Goal: Contribute content: Add original content to the website for others to see

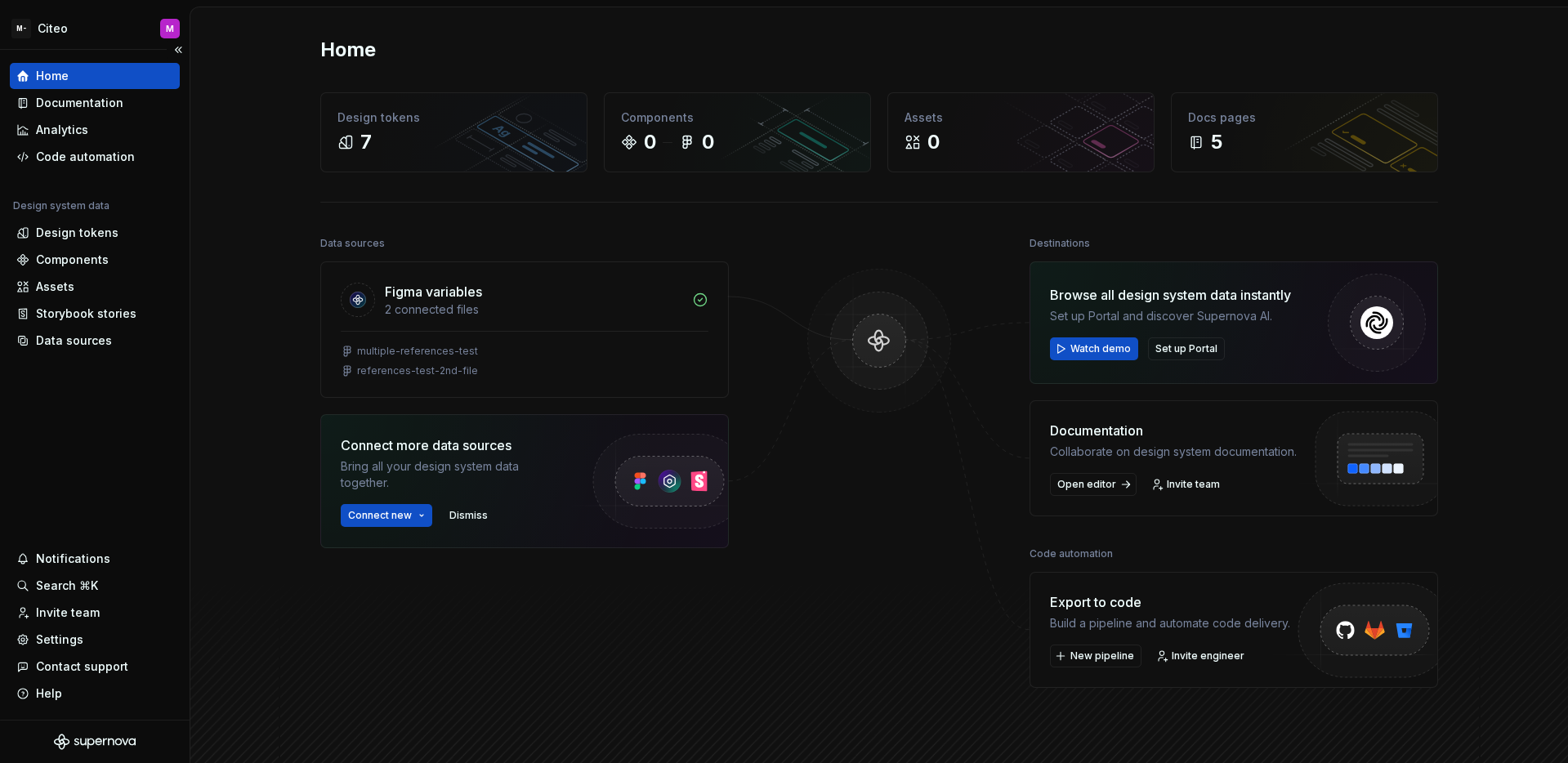
click at [161, 389] on div "Home Documentation Analytics Code automation Design system data Design tokens C…" at bounding box center [95, 385] width 190 height 670
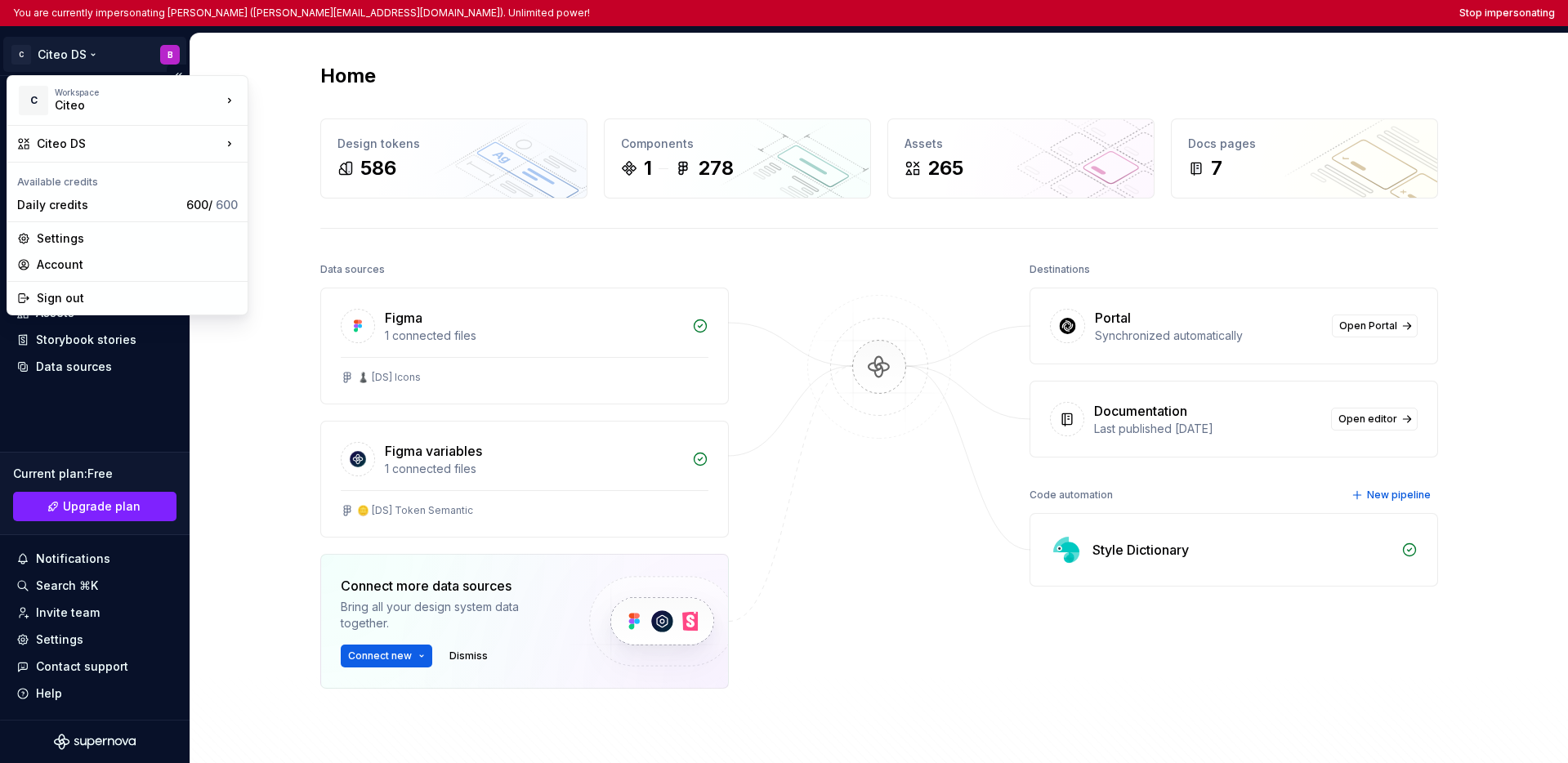
click at [82, 52] on html "You are currently impersonating [PERSON_NAME] ([PERSON_NAME][EMAIL_ADDRESS][DOM…" at bounding box center [784, 381] width 1568 height 763
click at [111, 405] on html "You are currently impersonating Benjamin (benjamin.margoux.p@citeo.com). Unlimi…" at bounding box center [784, 381] width 1568 height 763
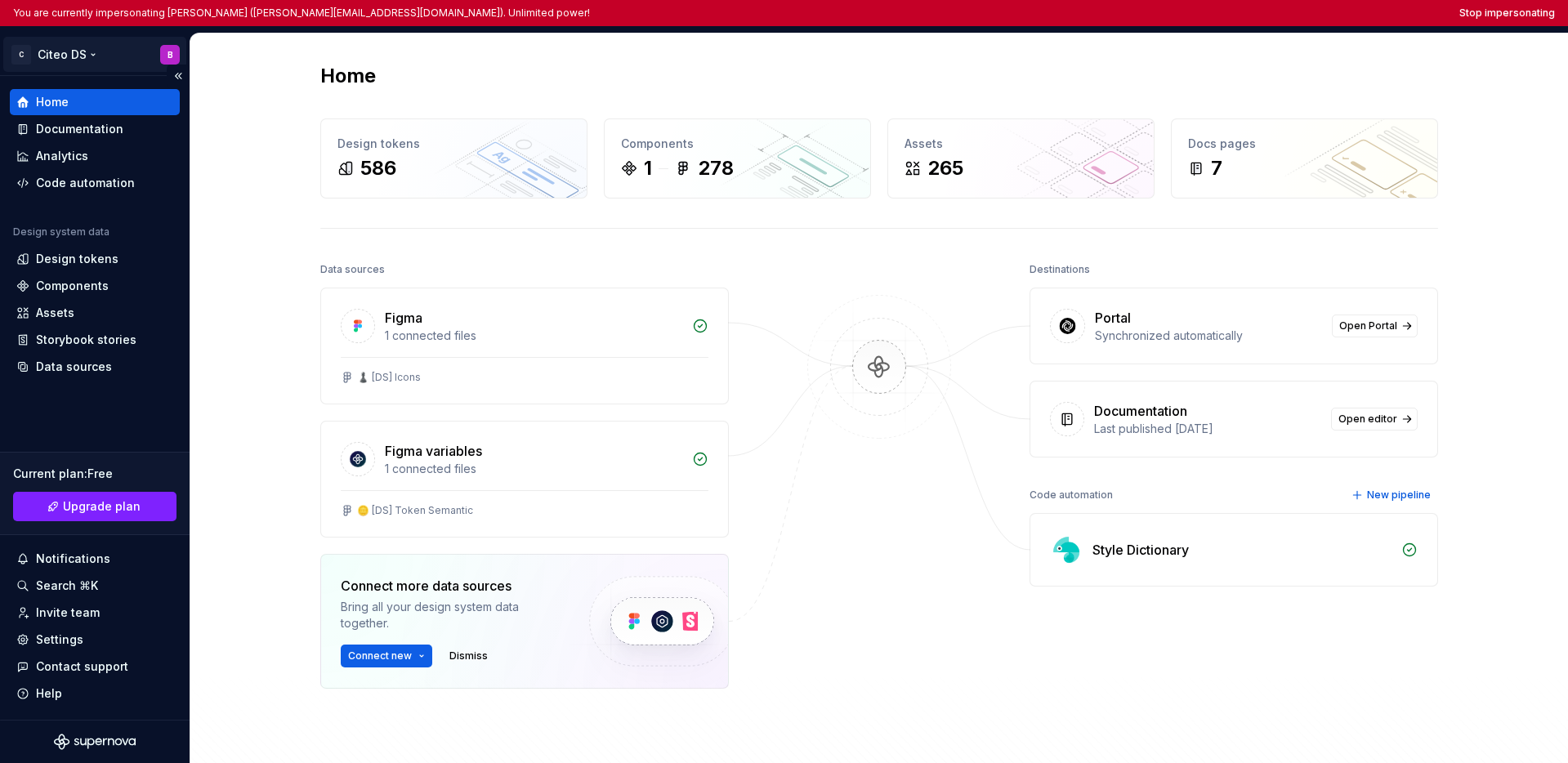
click at [60, 50] on html "You are currently impersonating Benjamin (benjamin.margoux.p@citeo.com). Unlimi…" at bounding box center [784, 381] width 1568 height 763
click at [1226, 10] on html "You are currently impersonating Benjamin (benjamin.margoux.p@citeo.com). Unlimi…" at bounding box center [784, 381] width 1568 height 763
click at [1226, 12] on button "Stop impersonating" at bounding box center [1507, 13] width 96 height 13
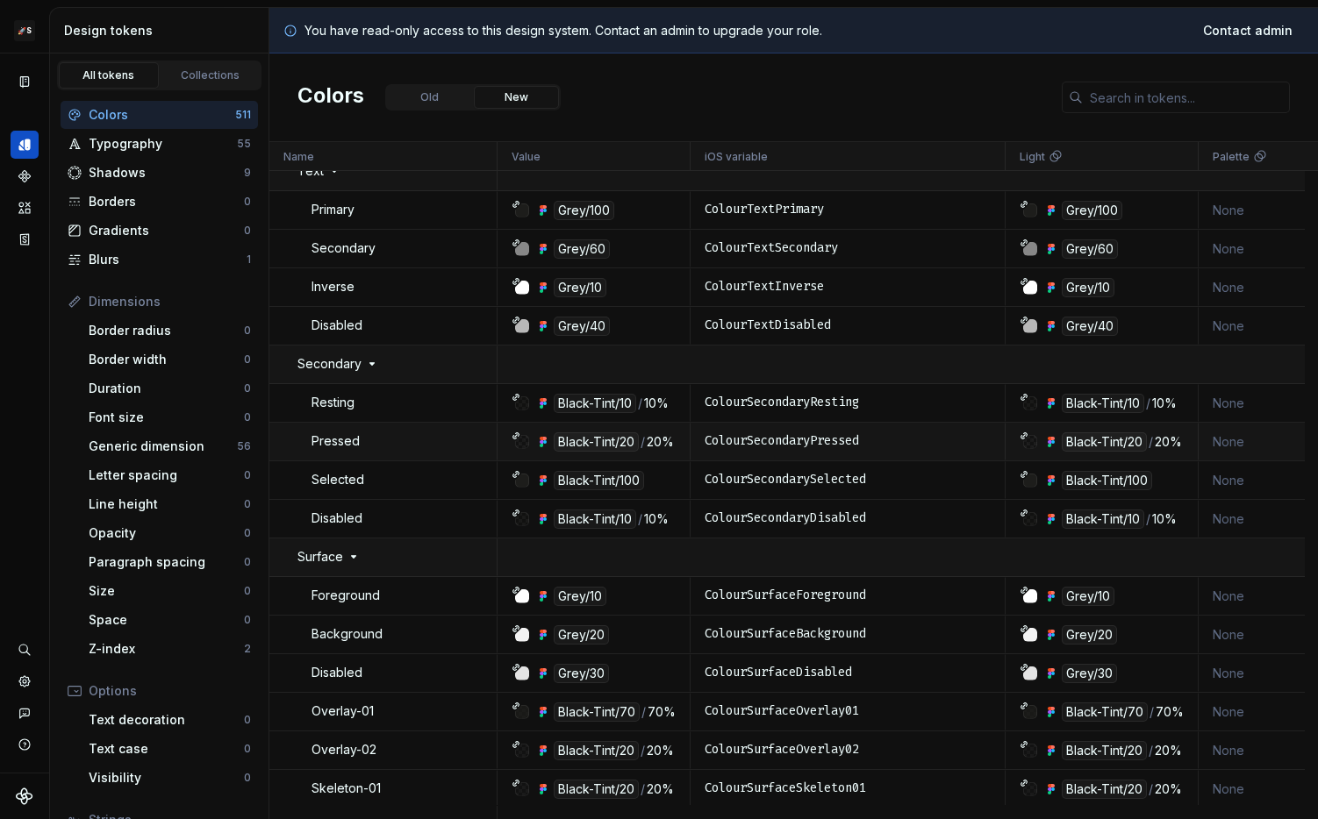
scroll to position [57, 0]
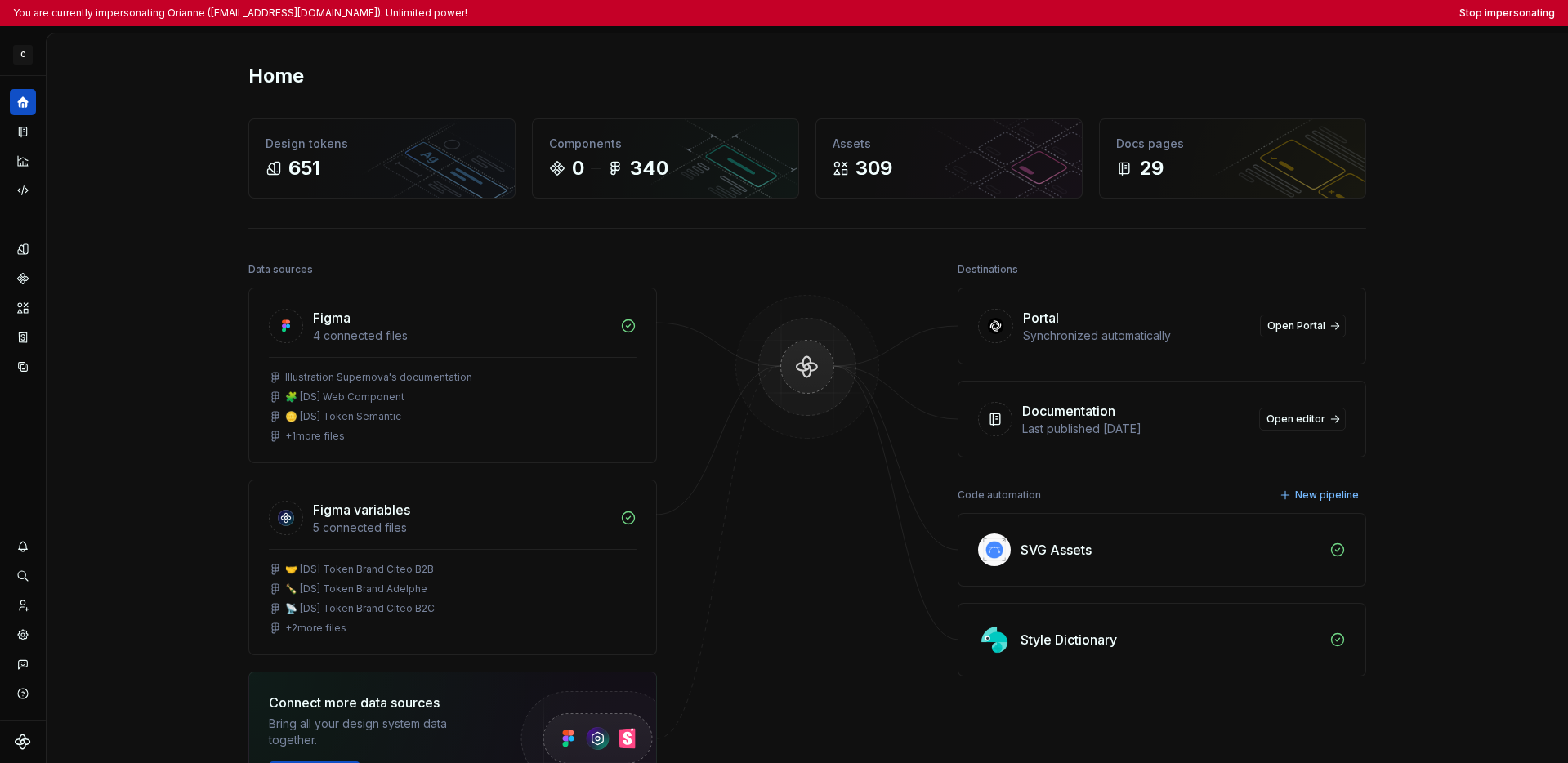
scroll to position [10, 0]
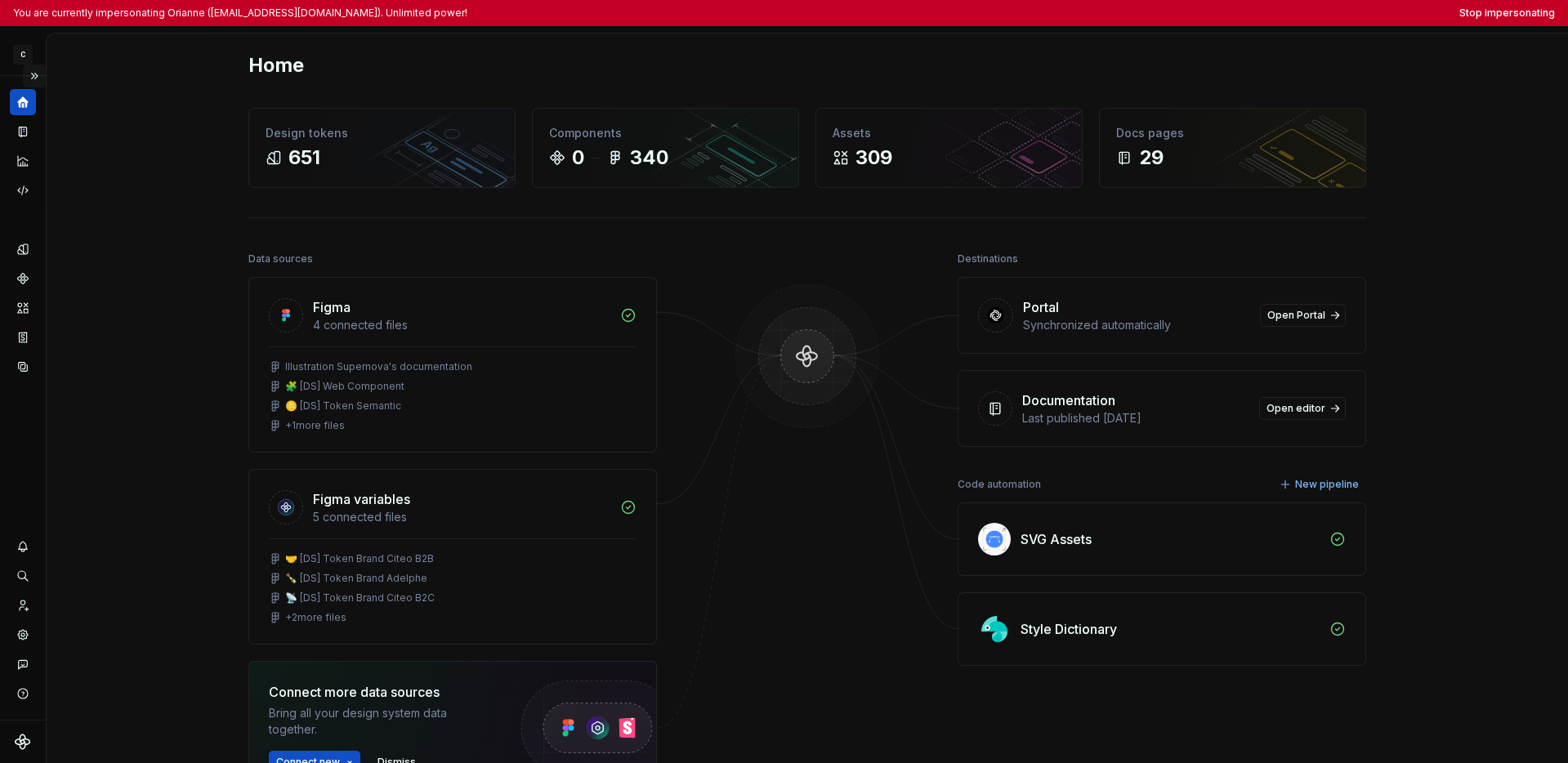
click at [30, 70] on button "Expand sidebar" at bounding box center [34, 75] width 23 height 23
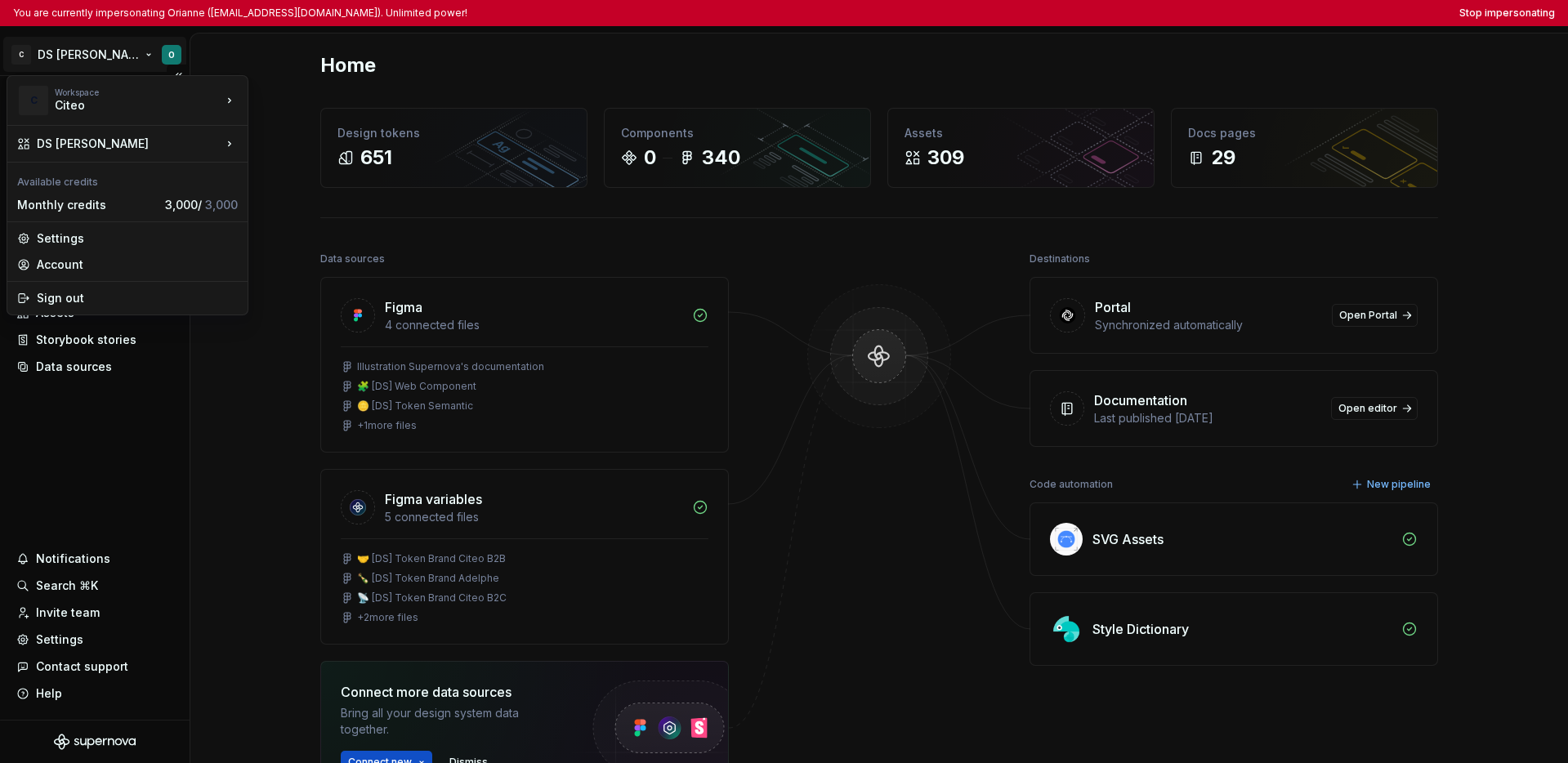
click at [84, 50] on html "You are currently impersonating Orianne (orianne.dodinot@gmail.com). Unlimited …" at bounding box center [784, 381] width 1568 height 763
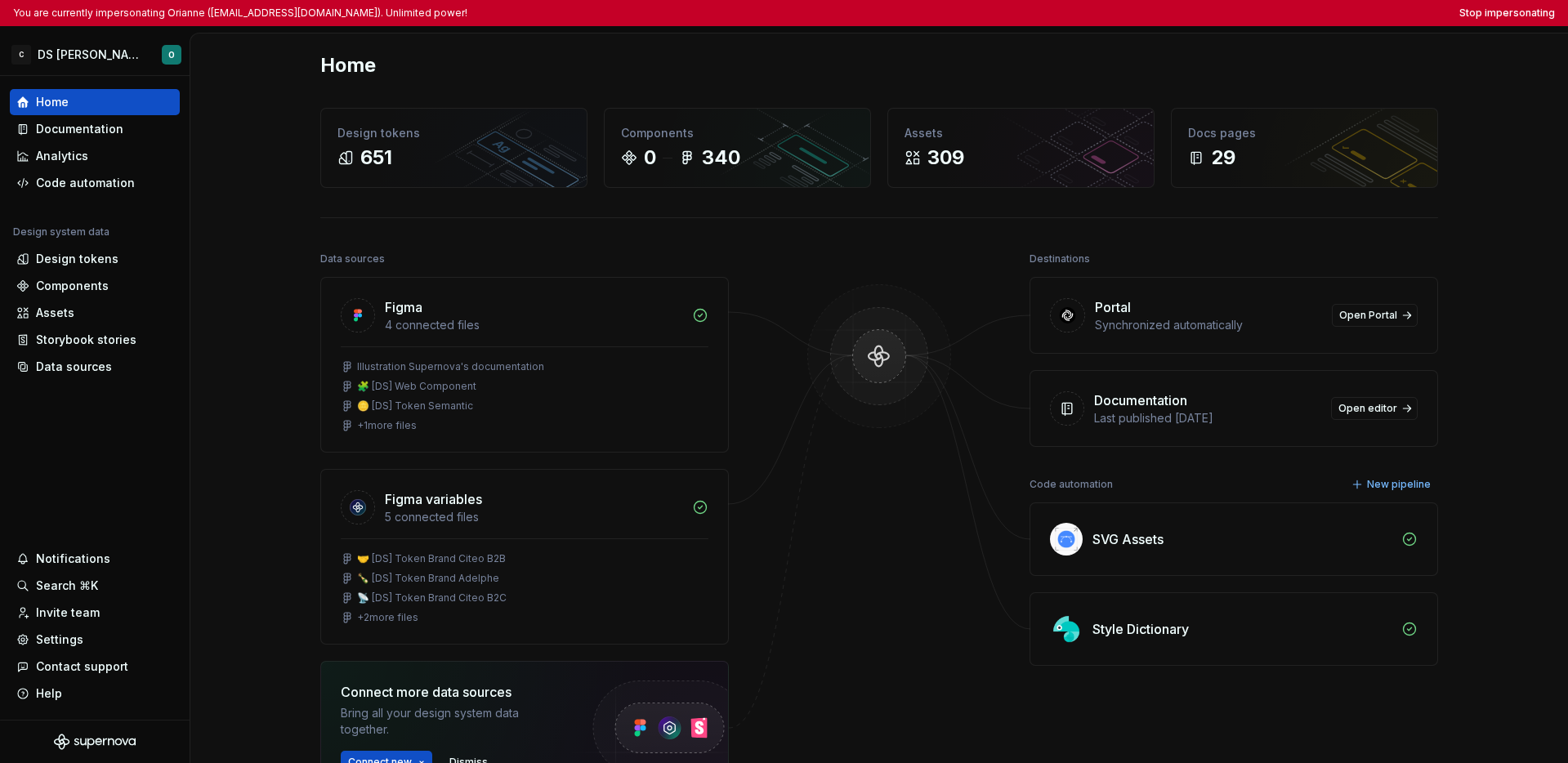
click at [94, 452] on html "You are currently impersonating Orianne (orianne.dodinot@gmail.com). Unlimited …" at bounding box center [784, 381] width 1568 height 763
click at [81, 268] on div "Design tokens" at bounding box center [95, 259] width 169 height 26
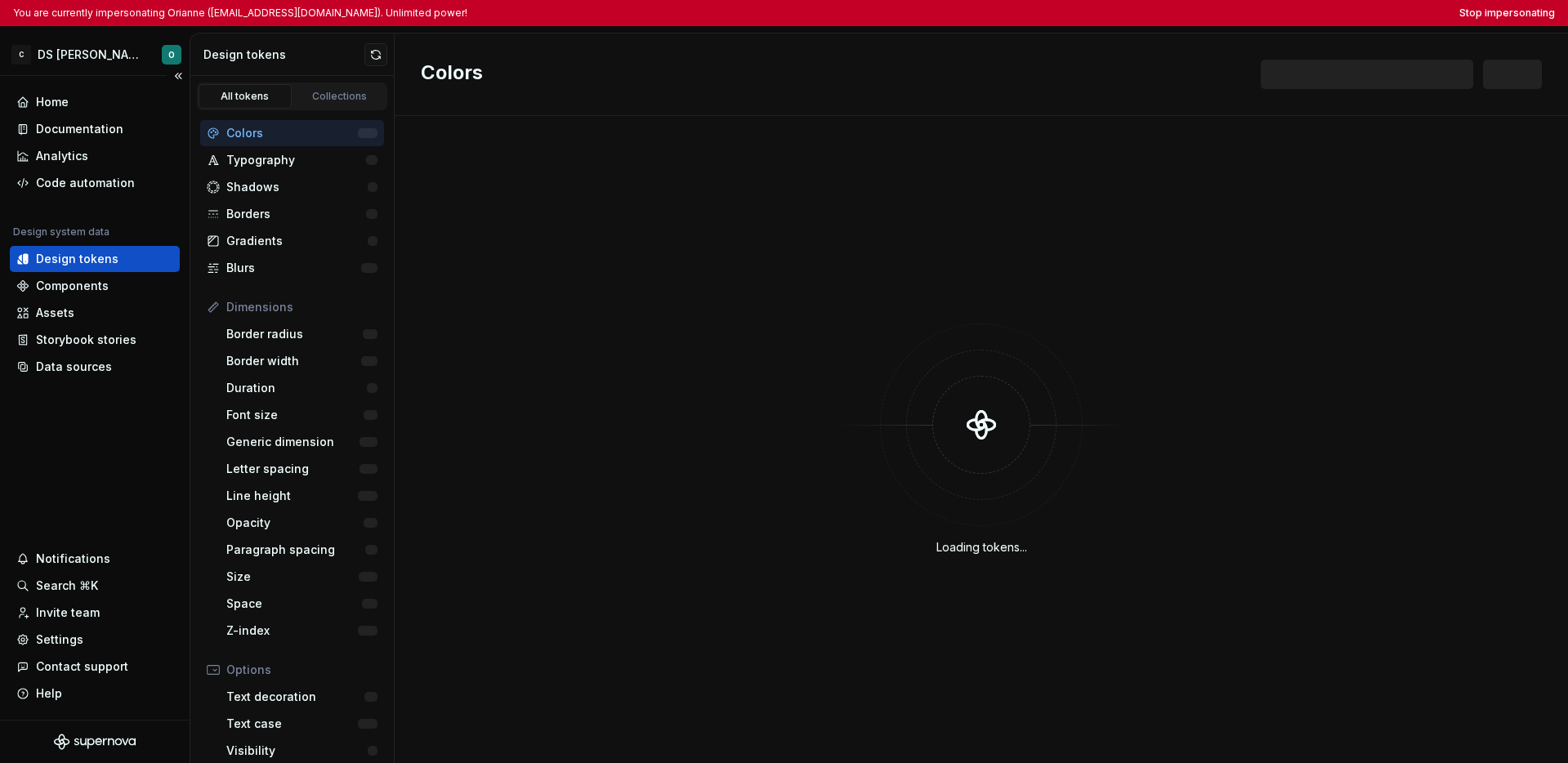
click at [83, 383] on div "Home Documentation Analytics Code automation Design system data Design tokens C…" at bounding box center [95, 398] width 190 height 644
click at [87, 373] on div "Data sources" at bounding box center [74, 367] width 76 height 17
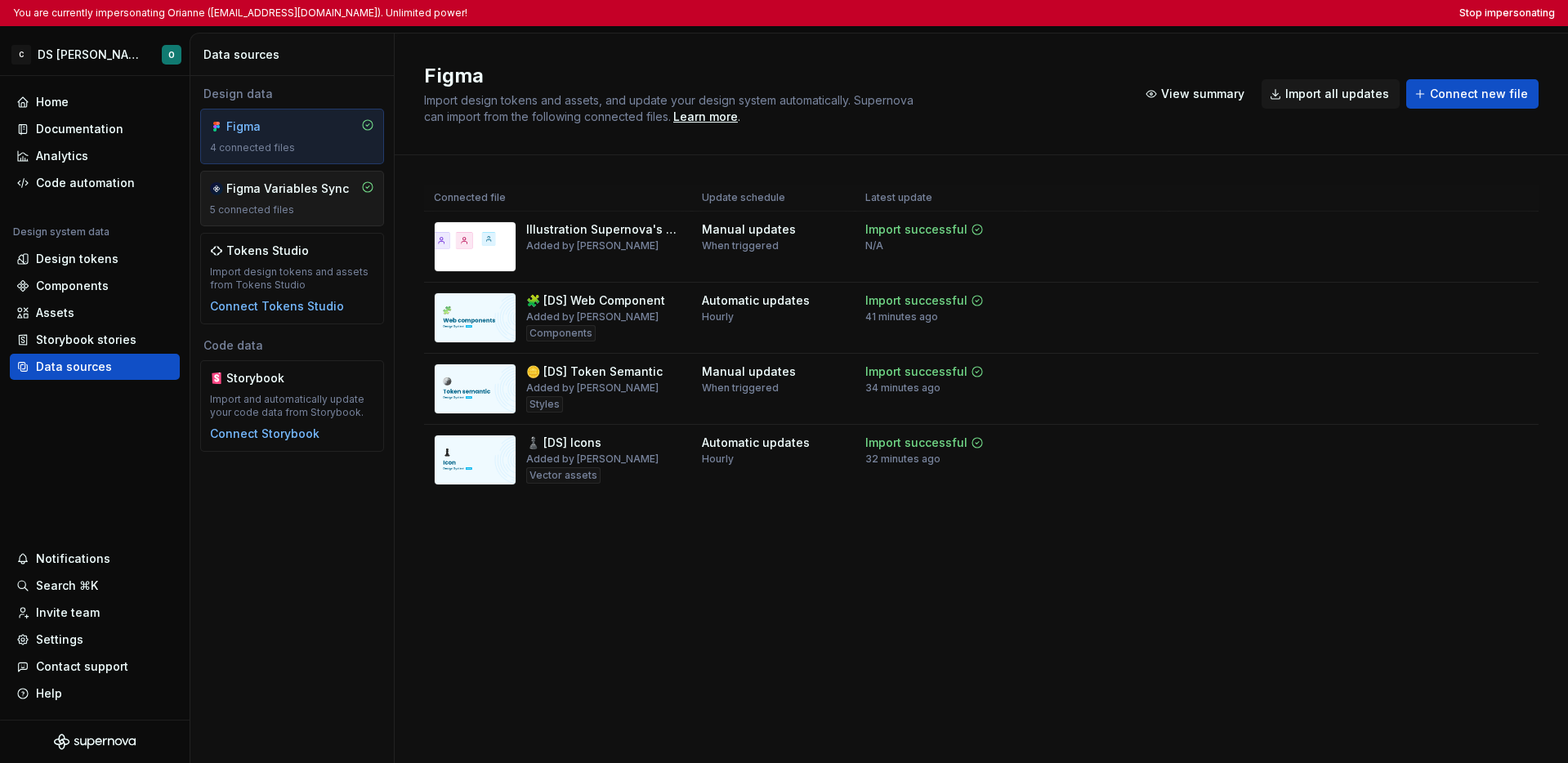
click at [296, 208] on div "5 connected files" at bounding box center [291, 210] width 164 height 13
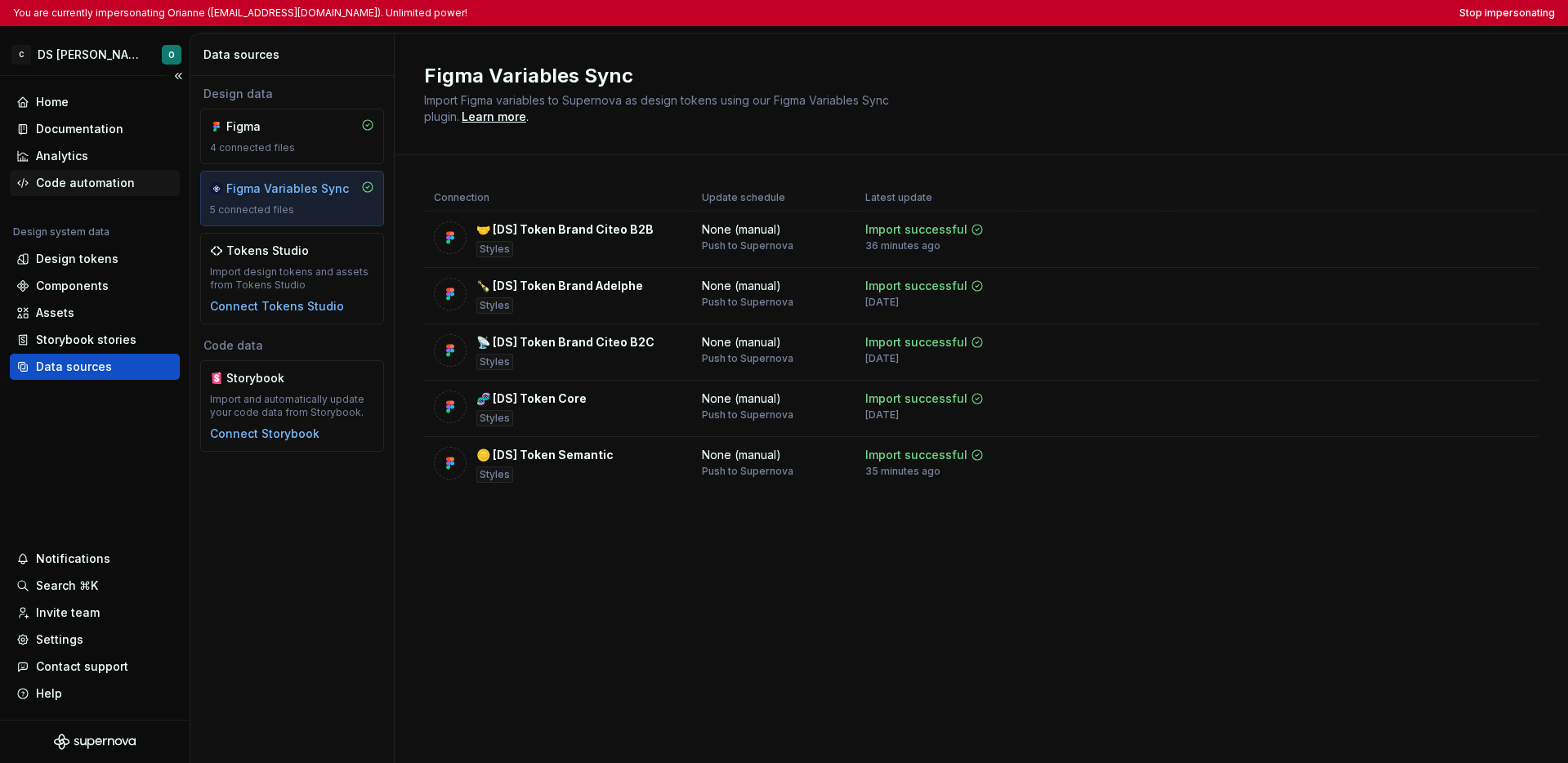
click at [91, 177] on div "Code automation" at bounding box center [86, 184] width 99 height 17
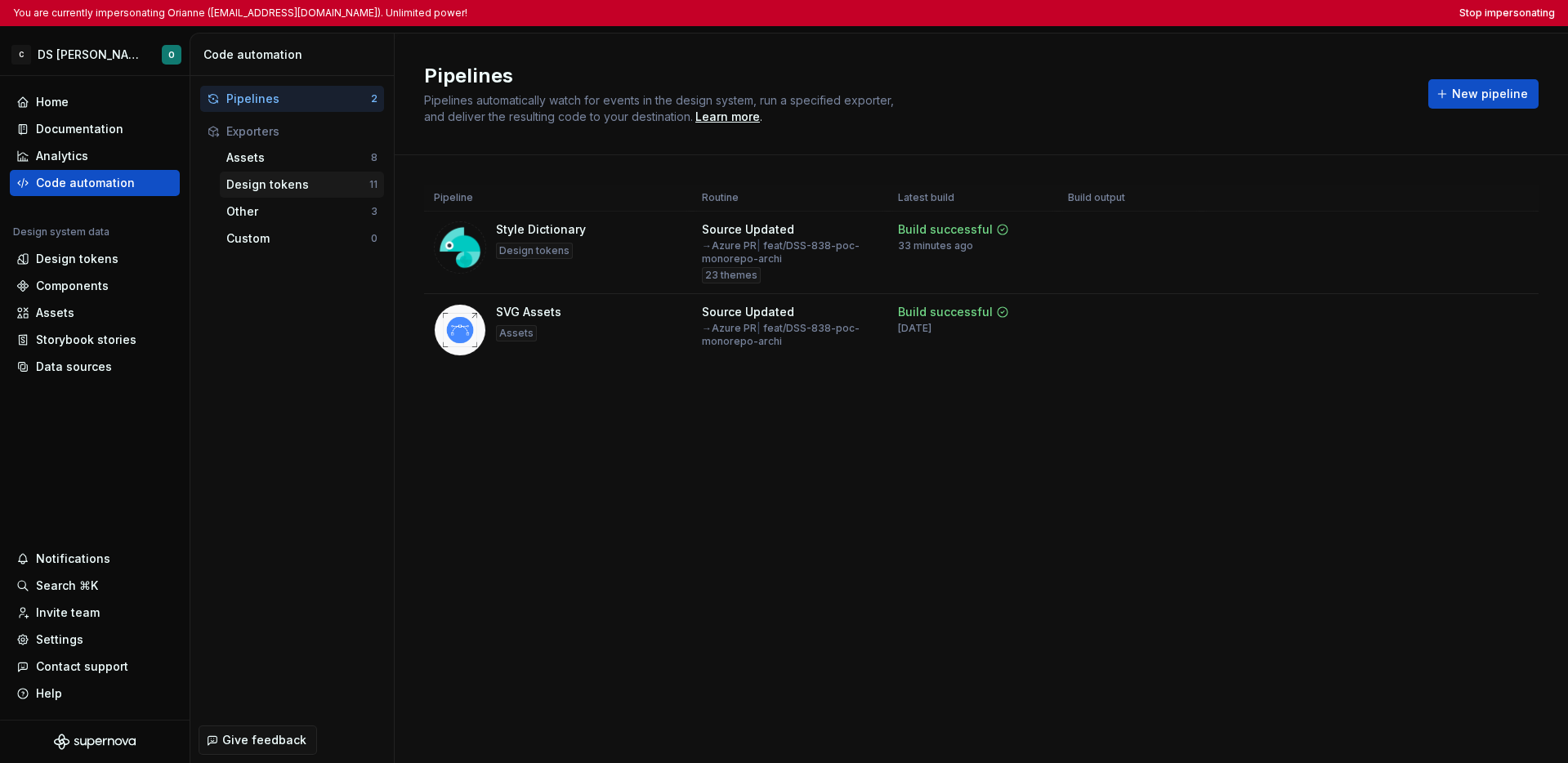
click at [267, 177] on div "Design tokens" at bounding box center [298, 185] width 143 height 17
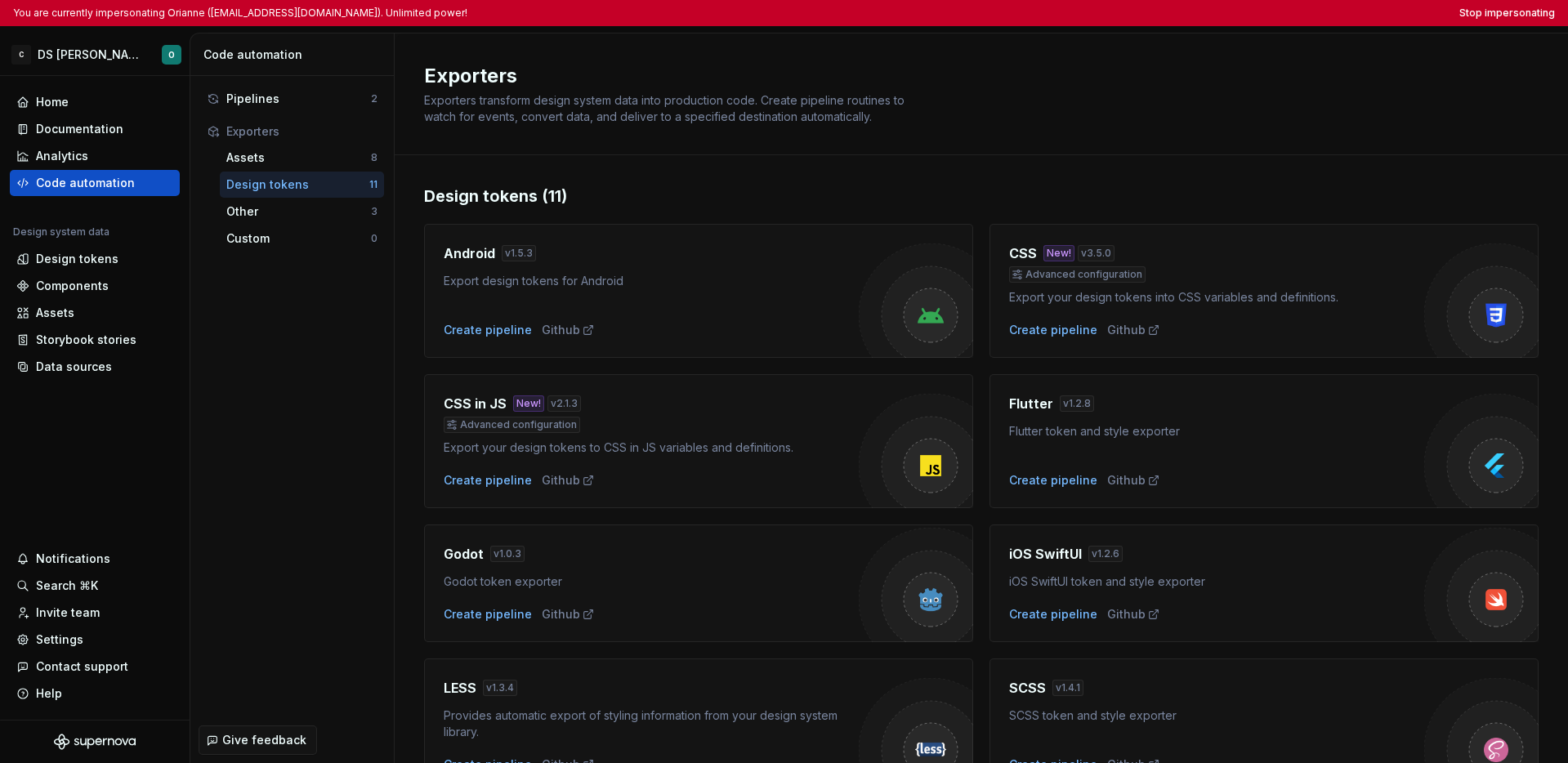
scroll to position [392, 0]
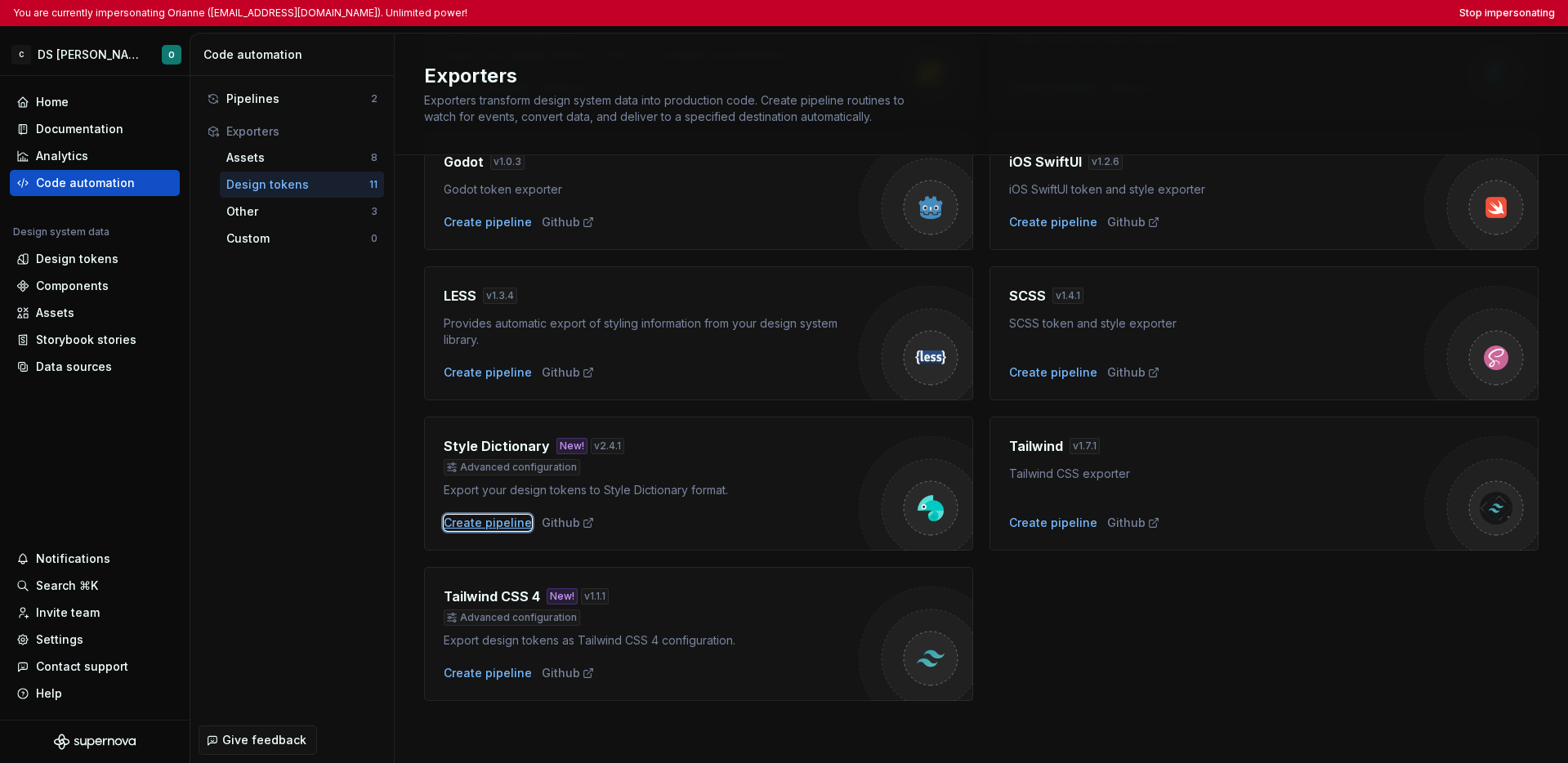
click at [481, 521] on div "Create pipeline" at bounding box center [487, 524] width 88 height 17
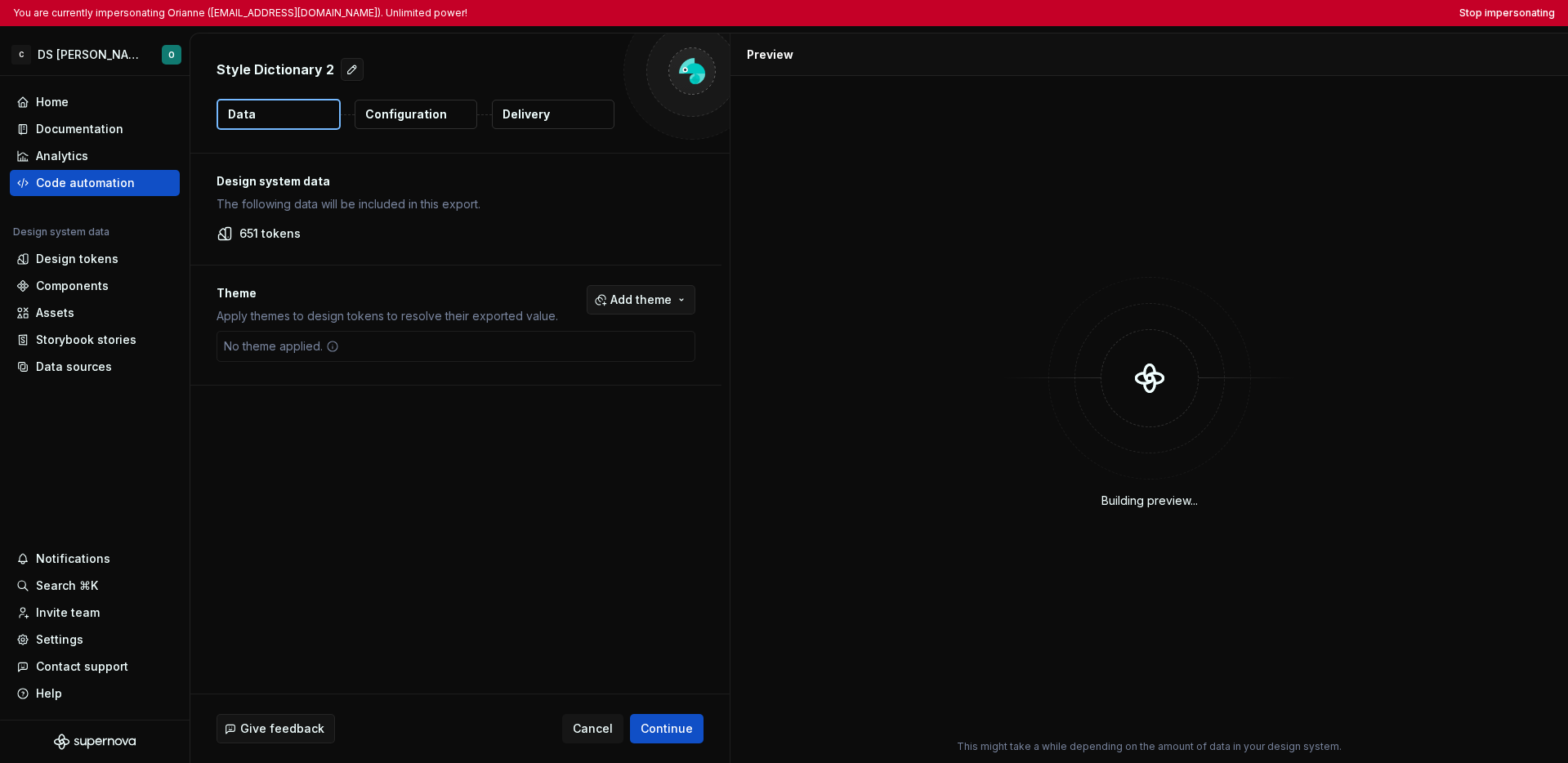
click at [624, 293] on span "Add theme" at bounding box center [641, 300] width 61 height 17
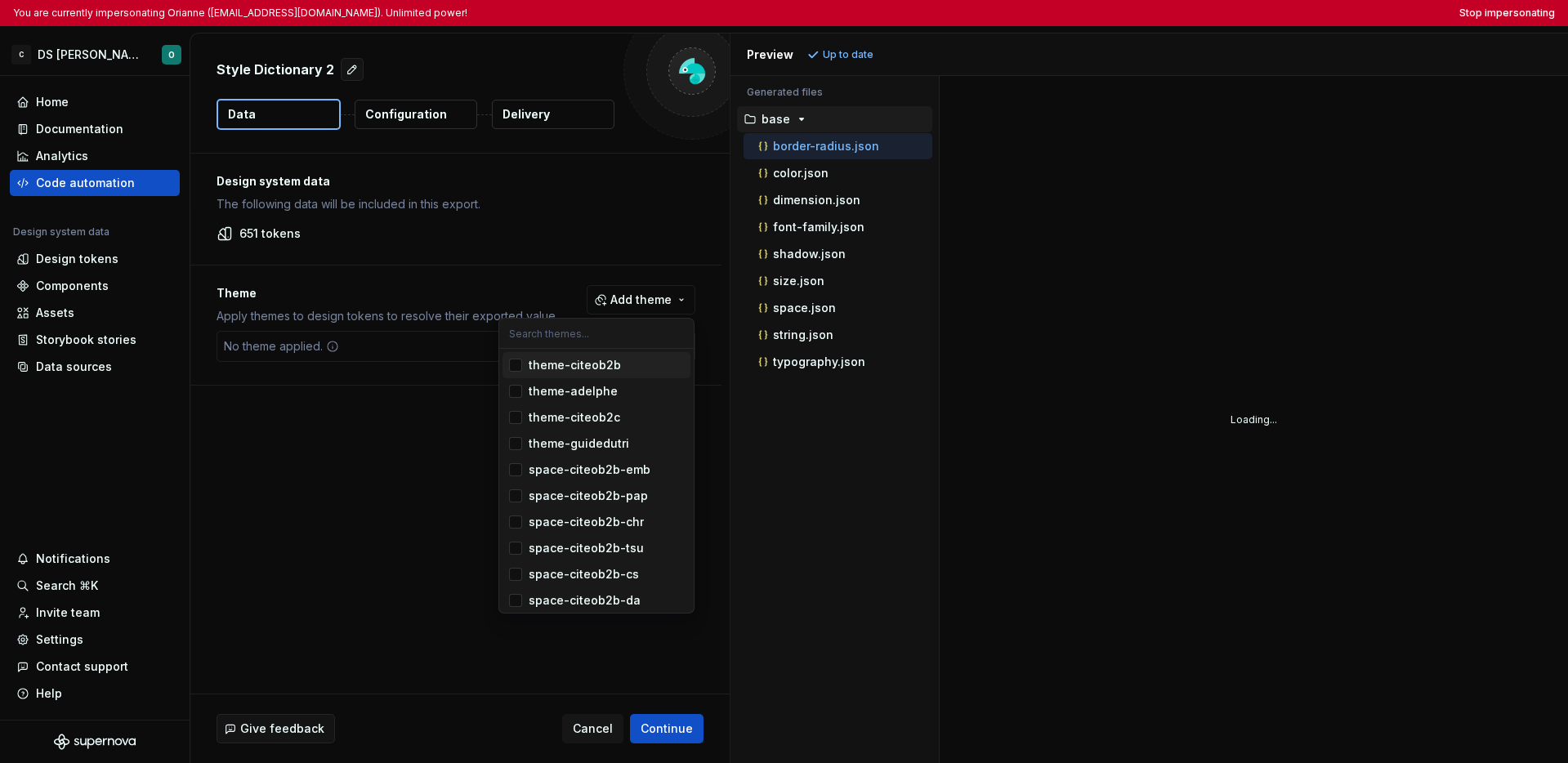
click at [516, 370] on div "Suggestions" at bounding box center [516, 365] width 13 height 13
click at [453, 427] on html "You are currently impersonating Orianne (orianne.dodinot@gmail.com). Unlimited …" at bounding box center [784, 381] width 1568 height 763
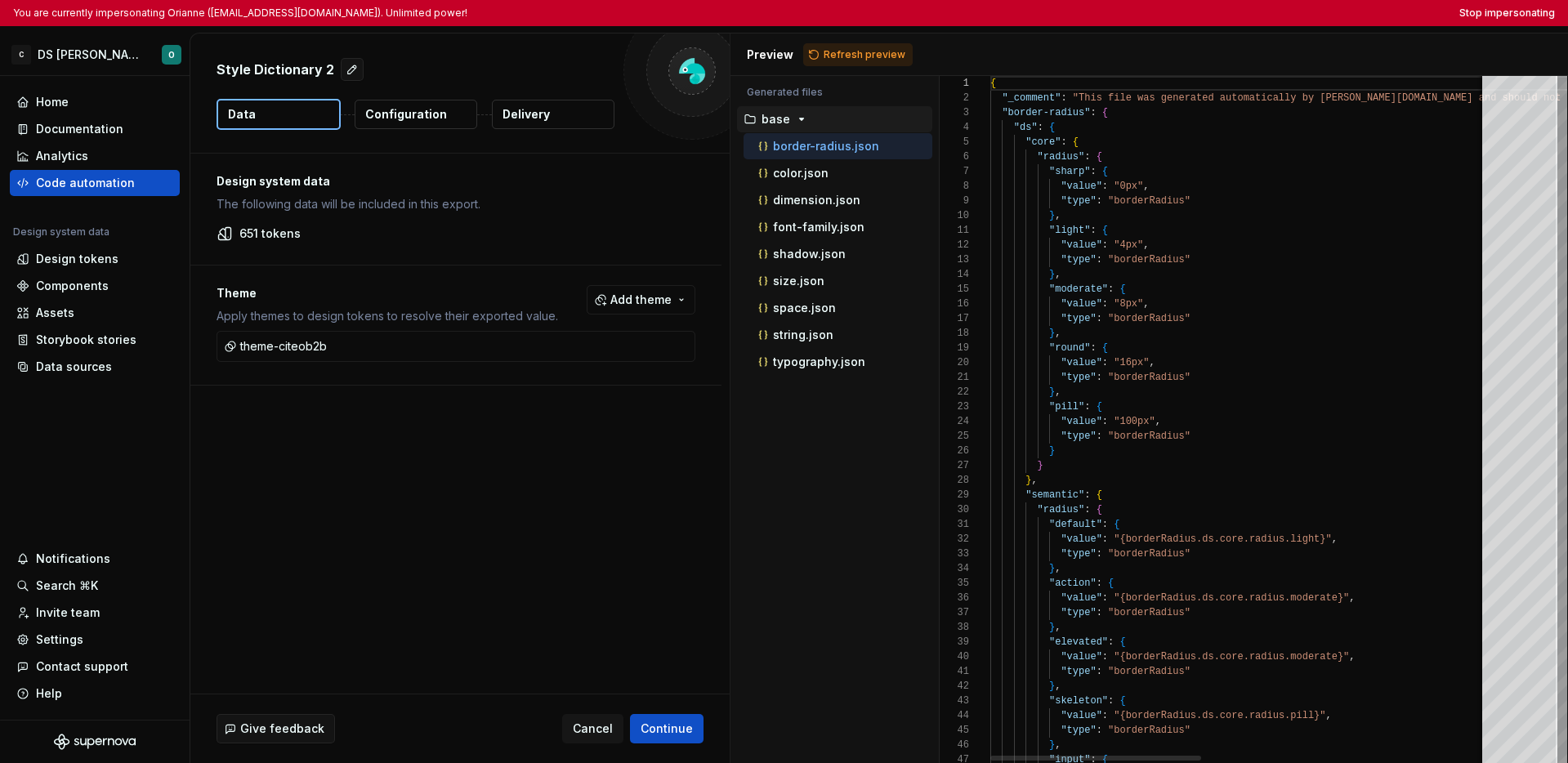
click at [428, 112] on p "Configuration" at bounding box center [406, 115] width 82 height 17
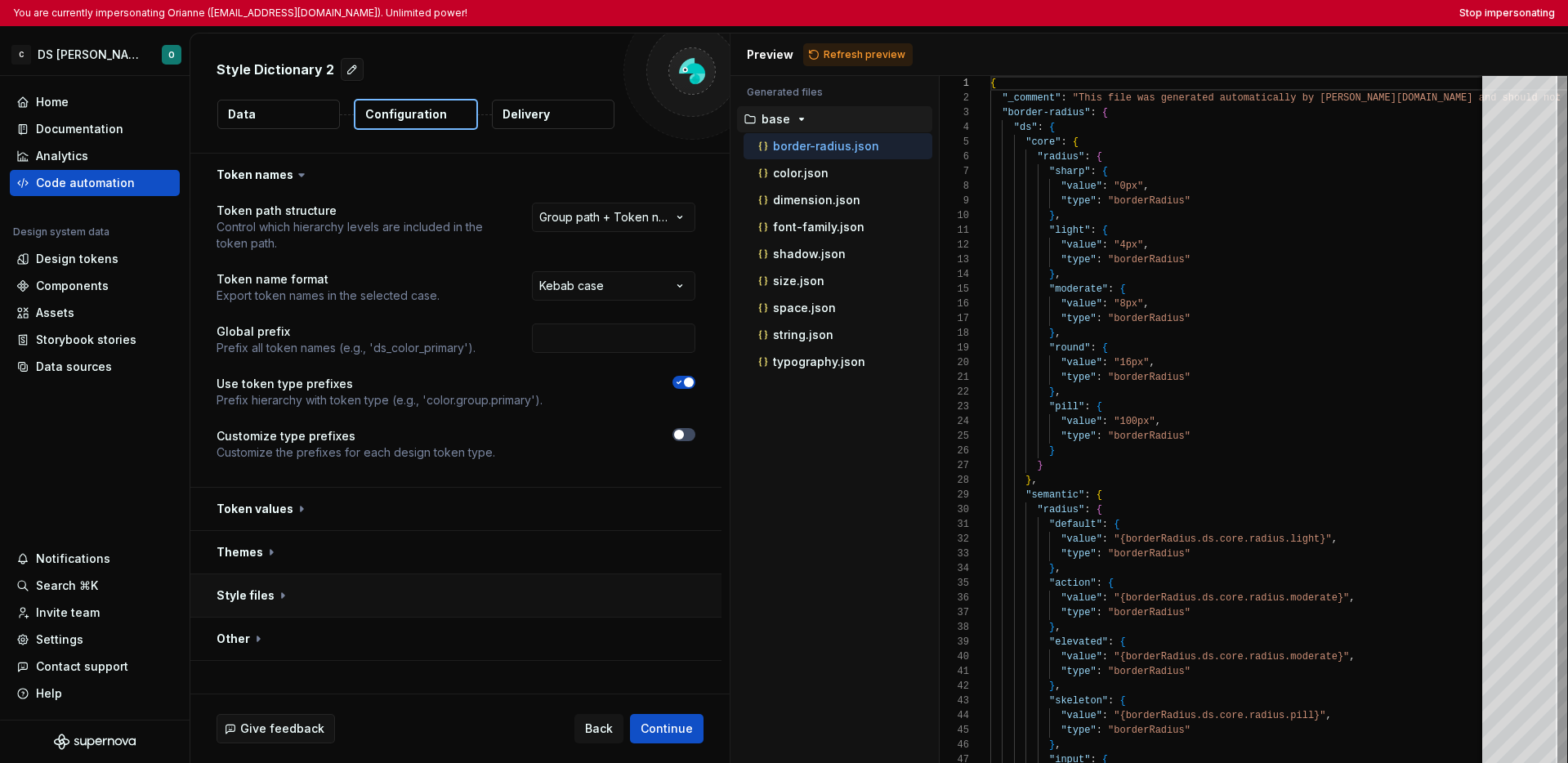
click at [464, 593] on button "button" at bounding box center [455, 596] width 531 height 43
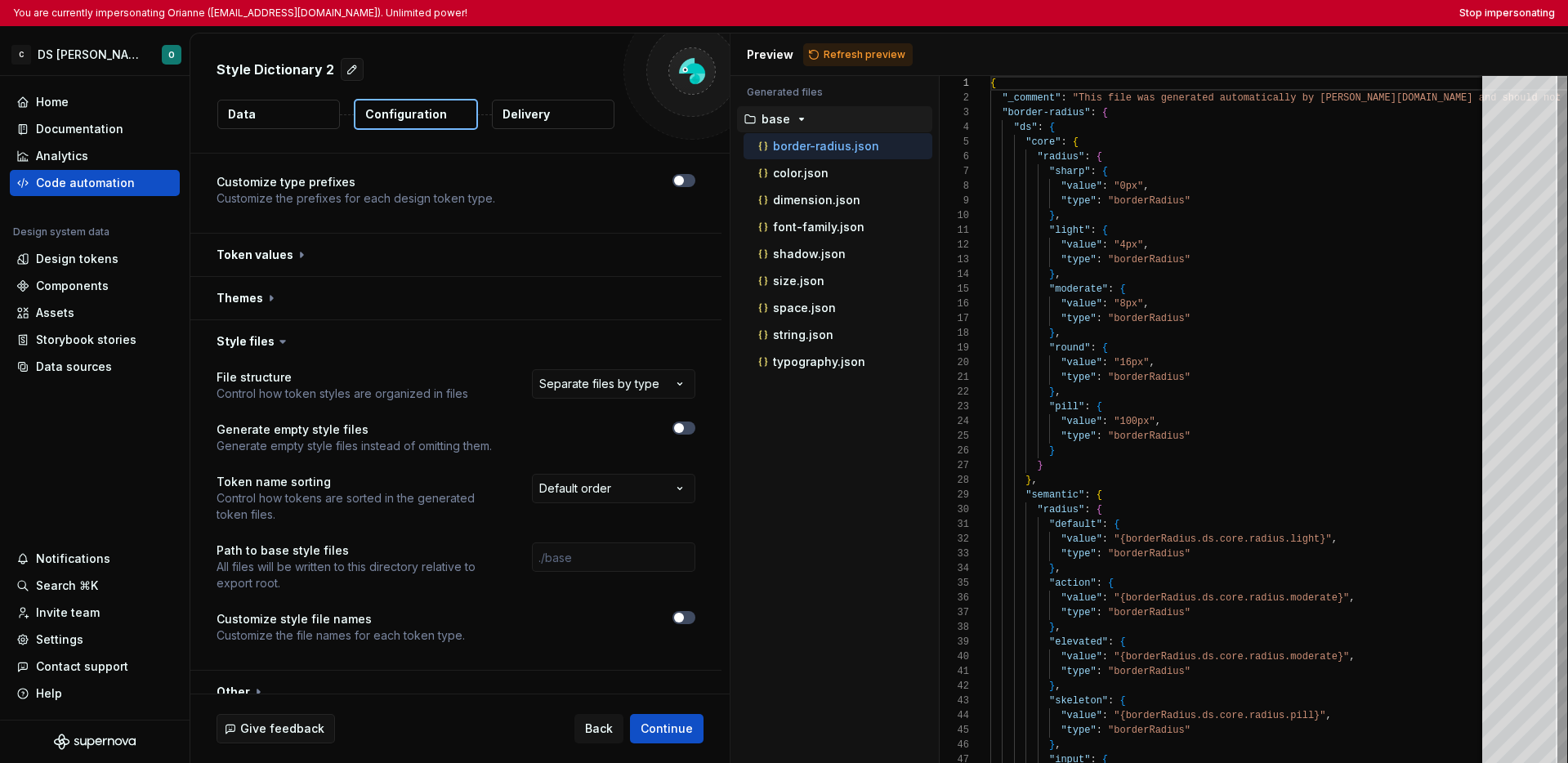
scroll to position [275, 0]
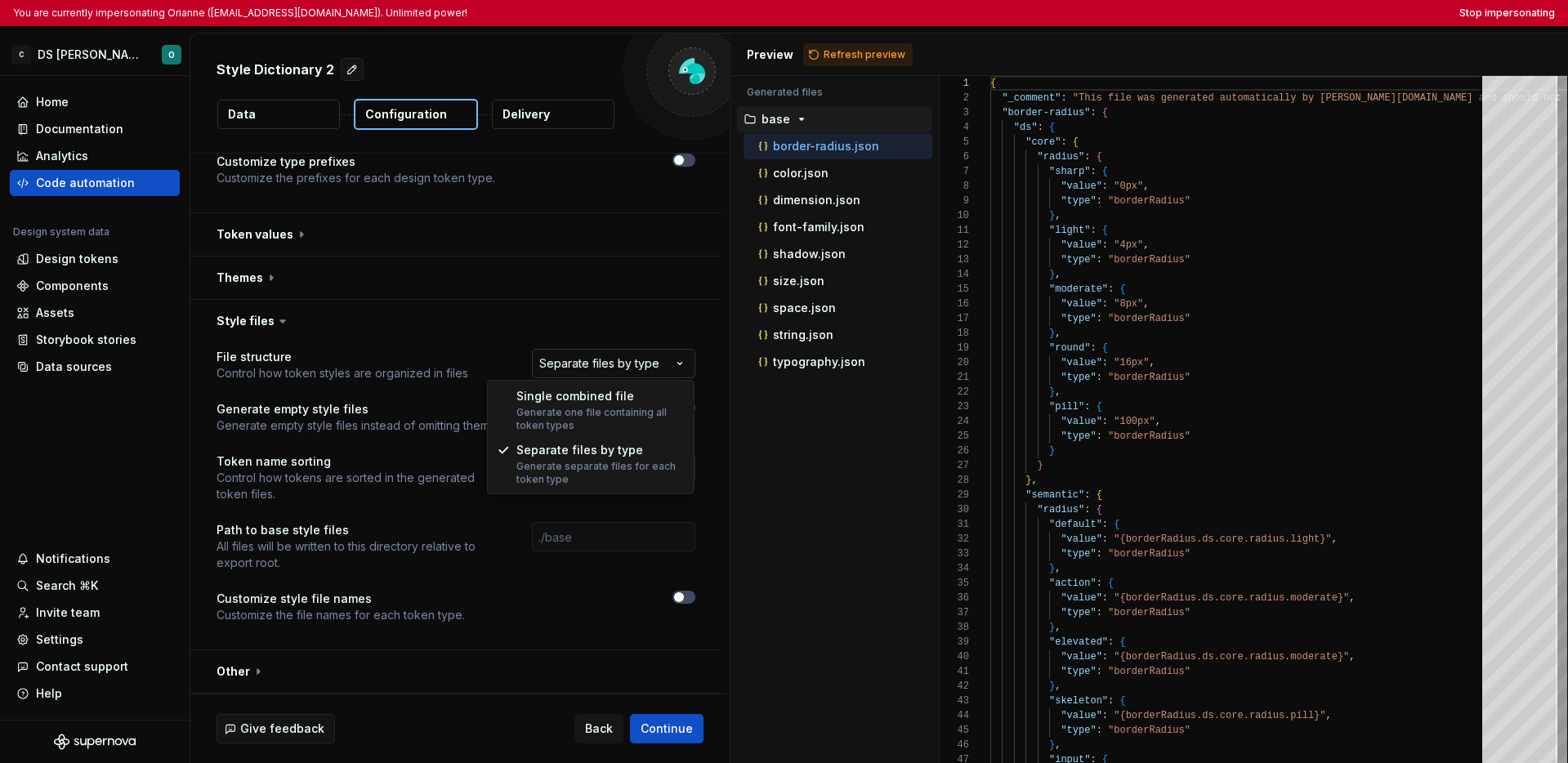
click at [676, 367] on html "**********" at bounding box center [784, 381] width 1568 height 763
select select "**********"
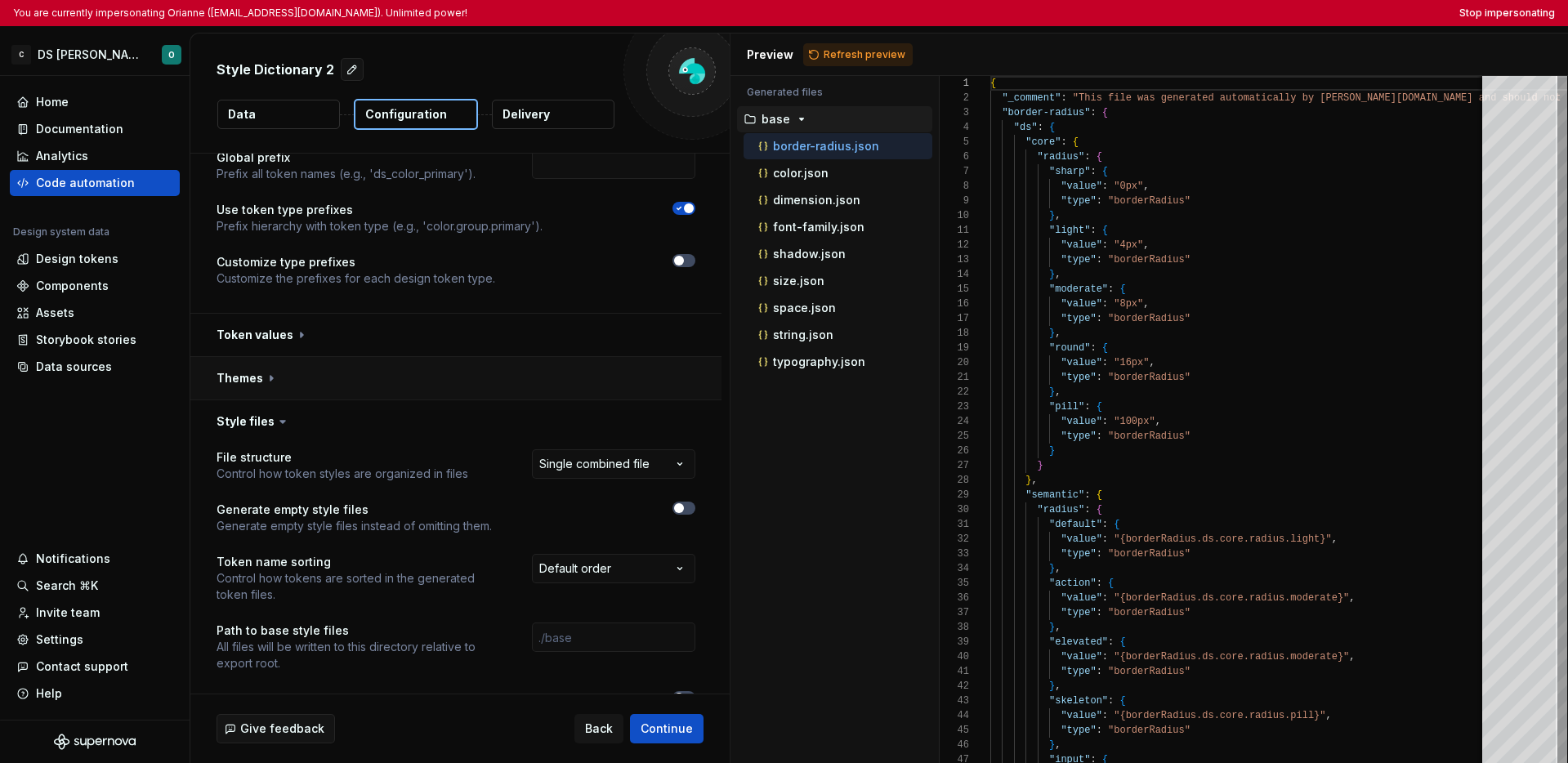
scroll to position [72, 0]
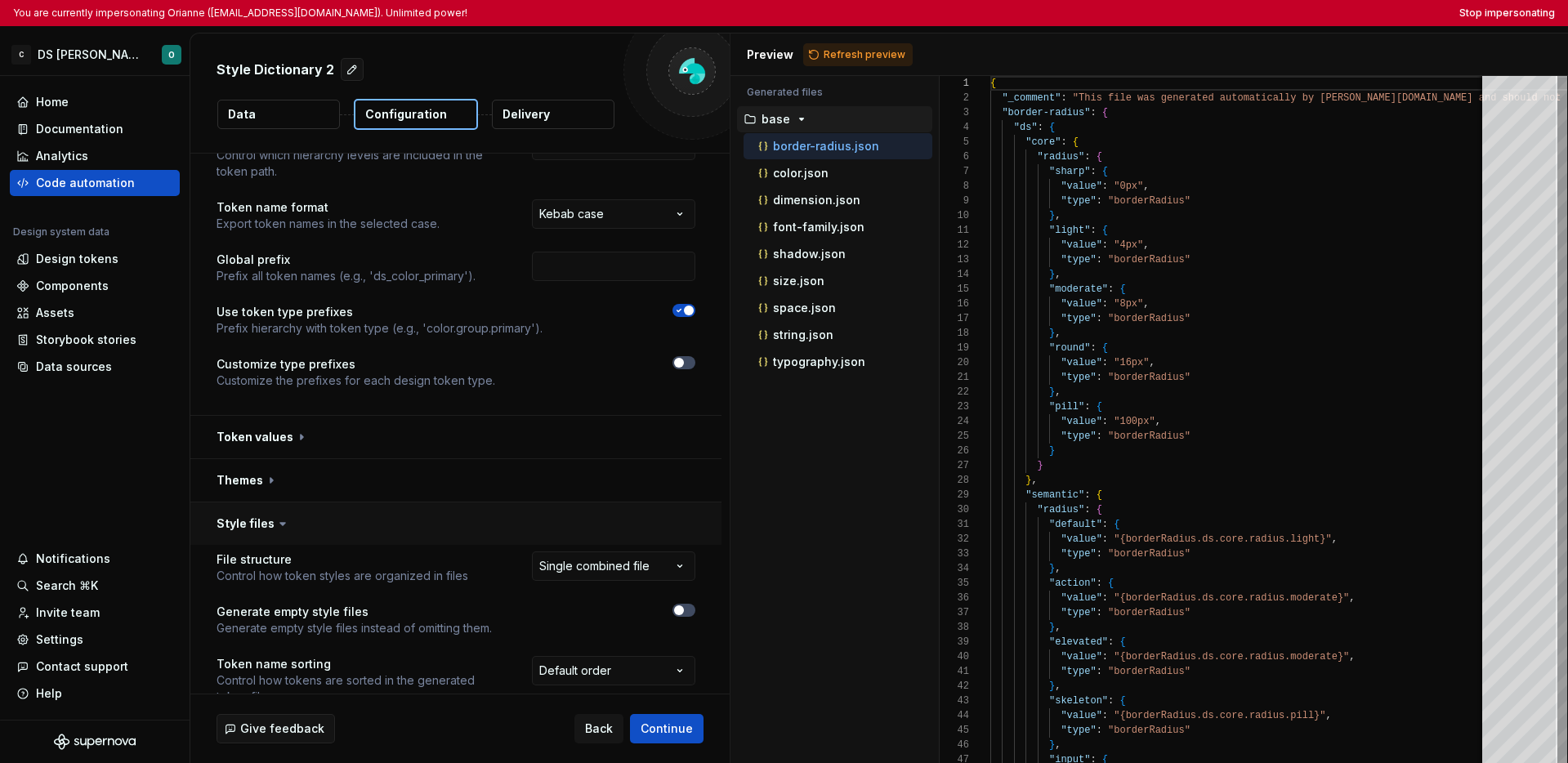
click at [509, 507] on button "button" at bounding box center [455, 525] width 531 height 43
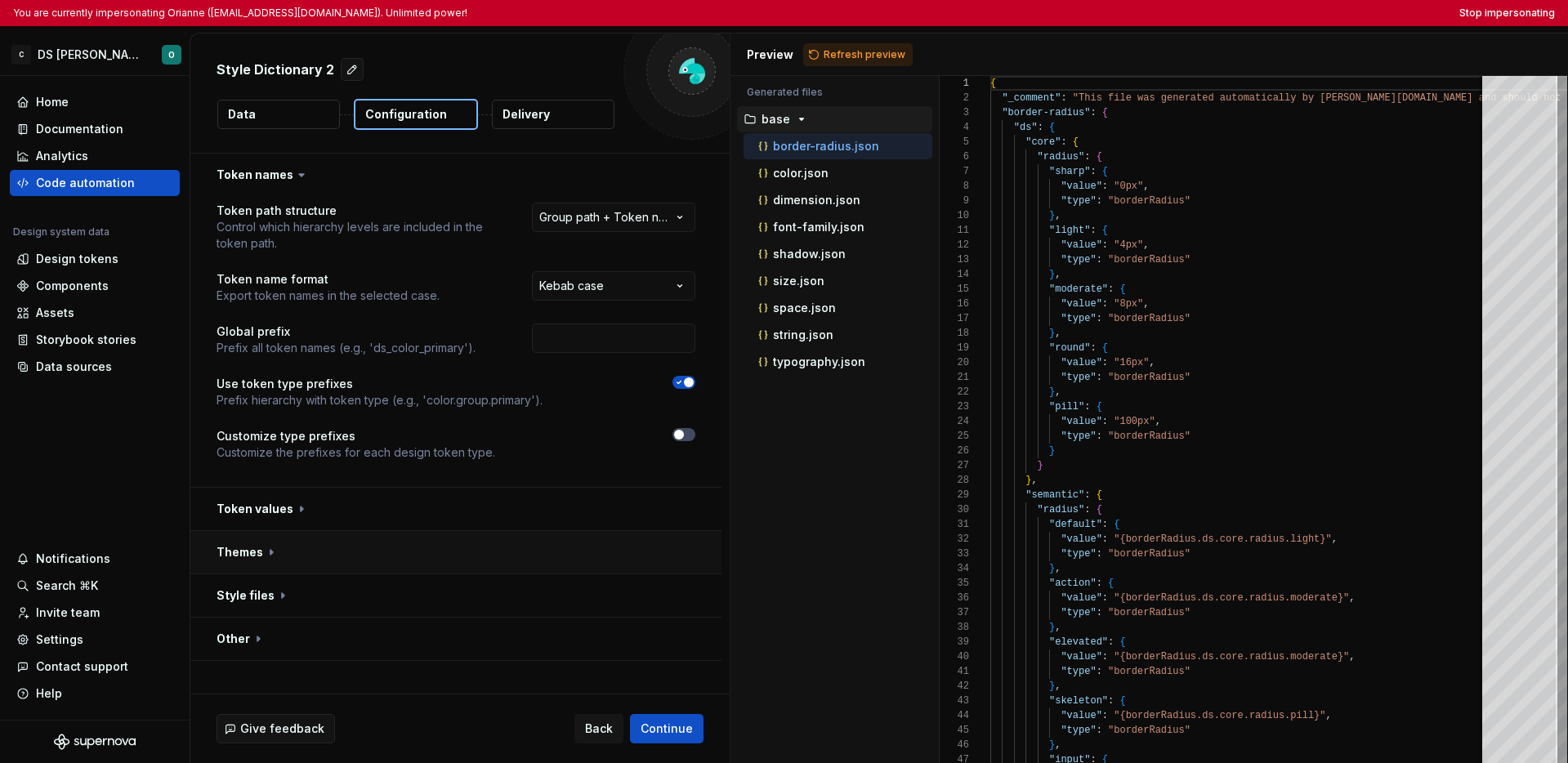
click at [497, 538] on button "button" at bounding box center [455, 552] width 531 height 43
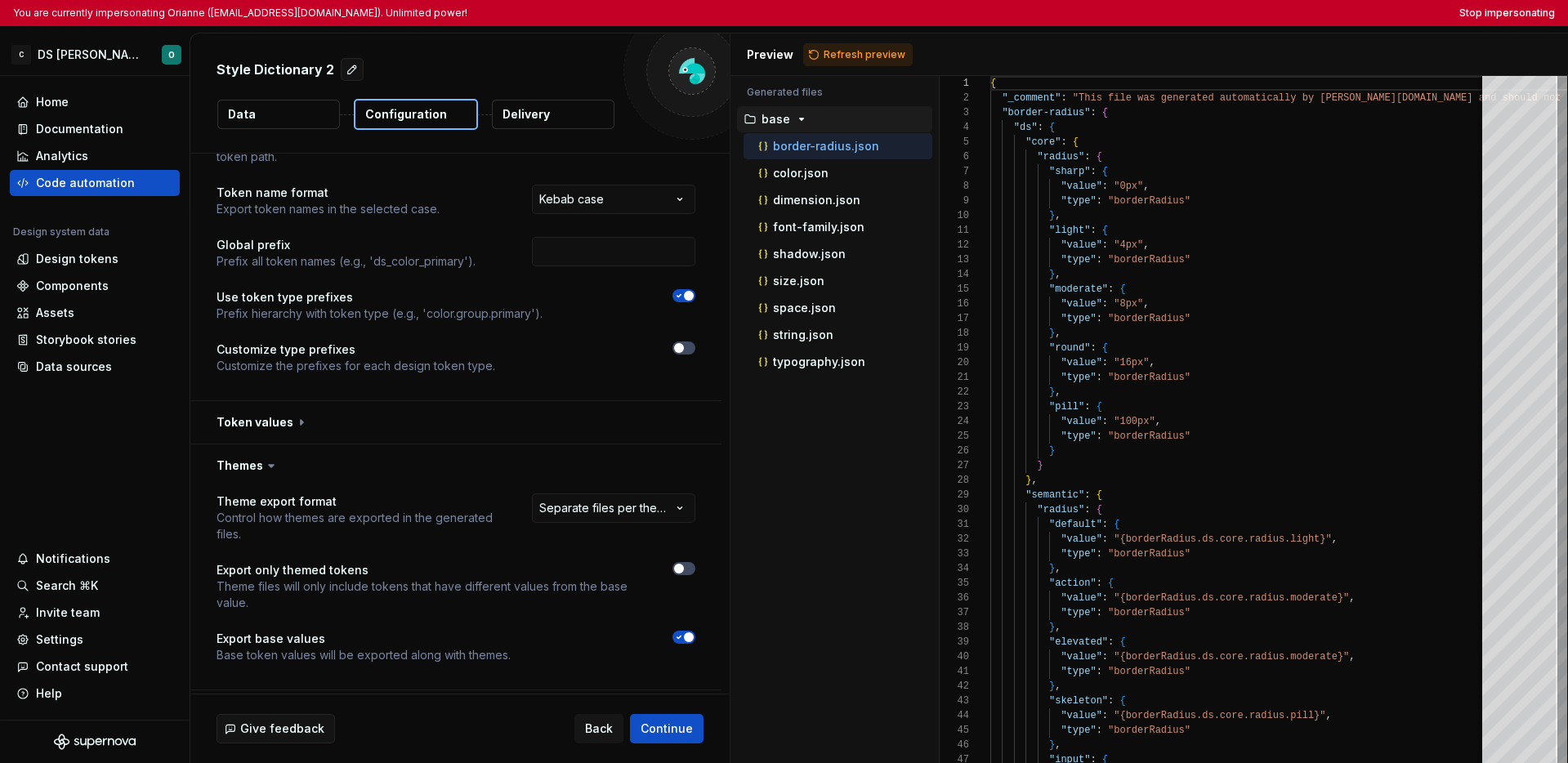
scroll to position [170, 0]
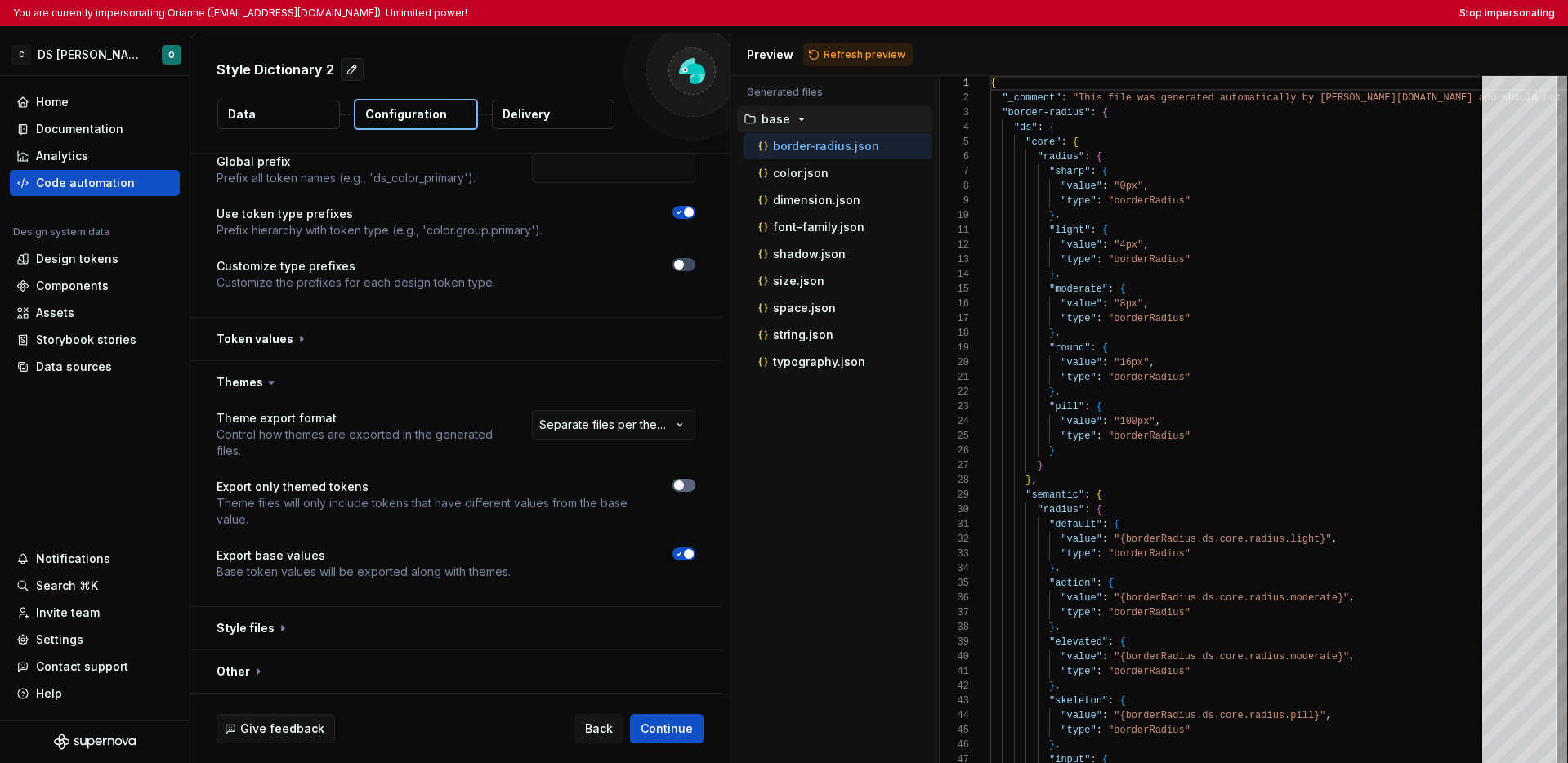
click at [683, 484] on span "button" at bounding box center [679, 485] width 10 height 10
click at [891, 61] on button "Refresh preview" at bounding box center [858, 54] width 110 height 23
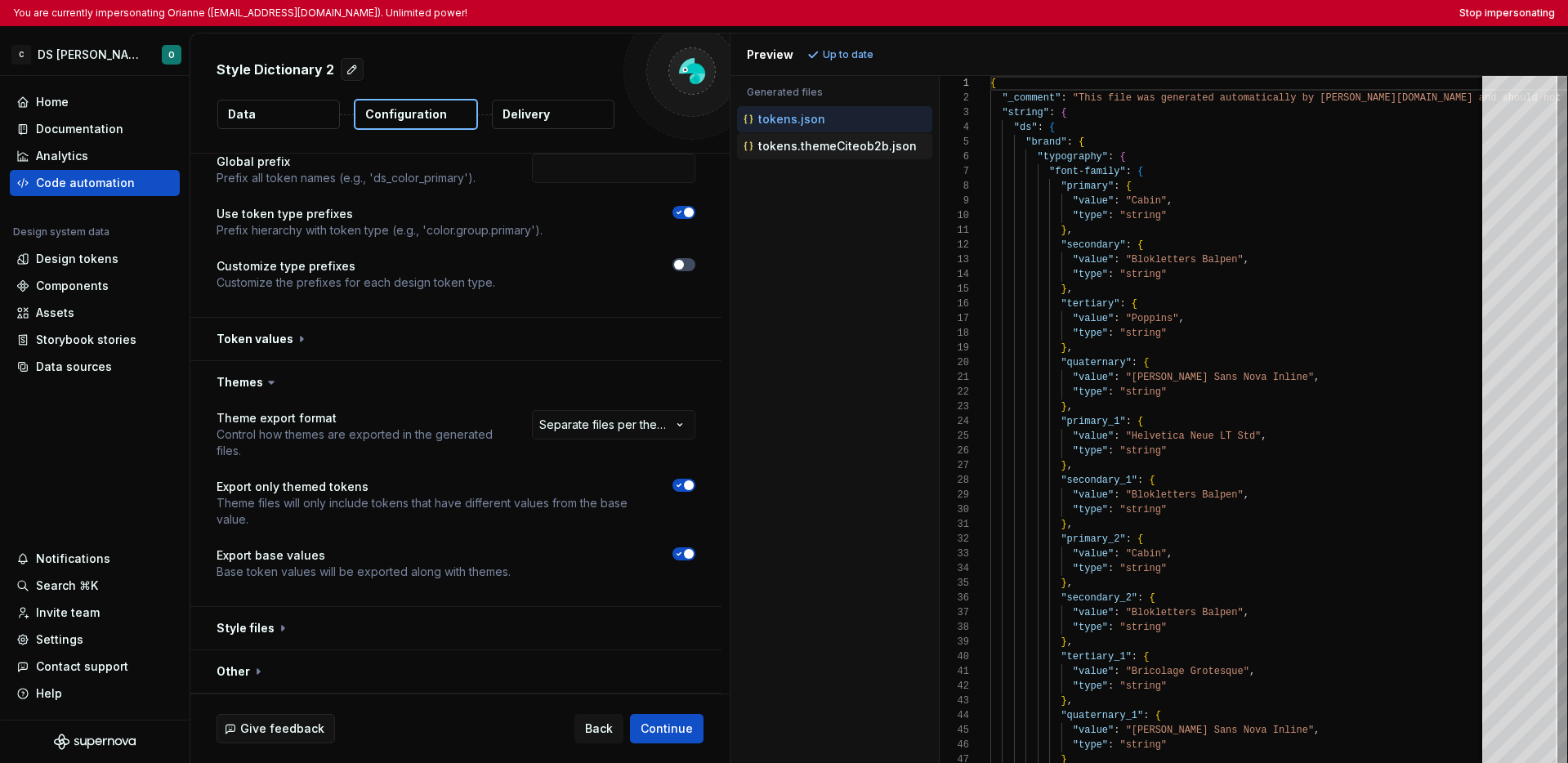
click at [856, 146] on p "tokens.themeCiteob2b.json" at bounding box center [837, 146] width 158 height 13
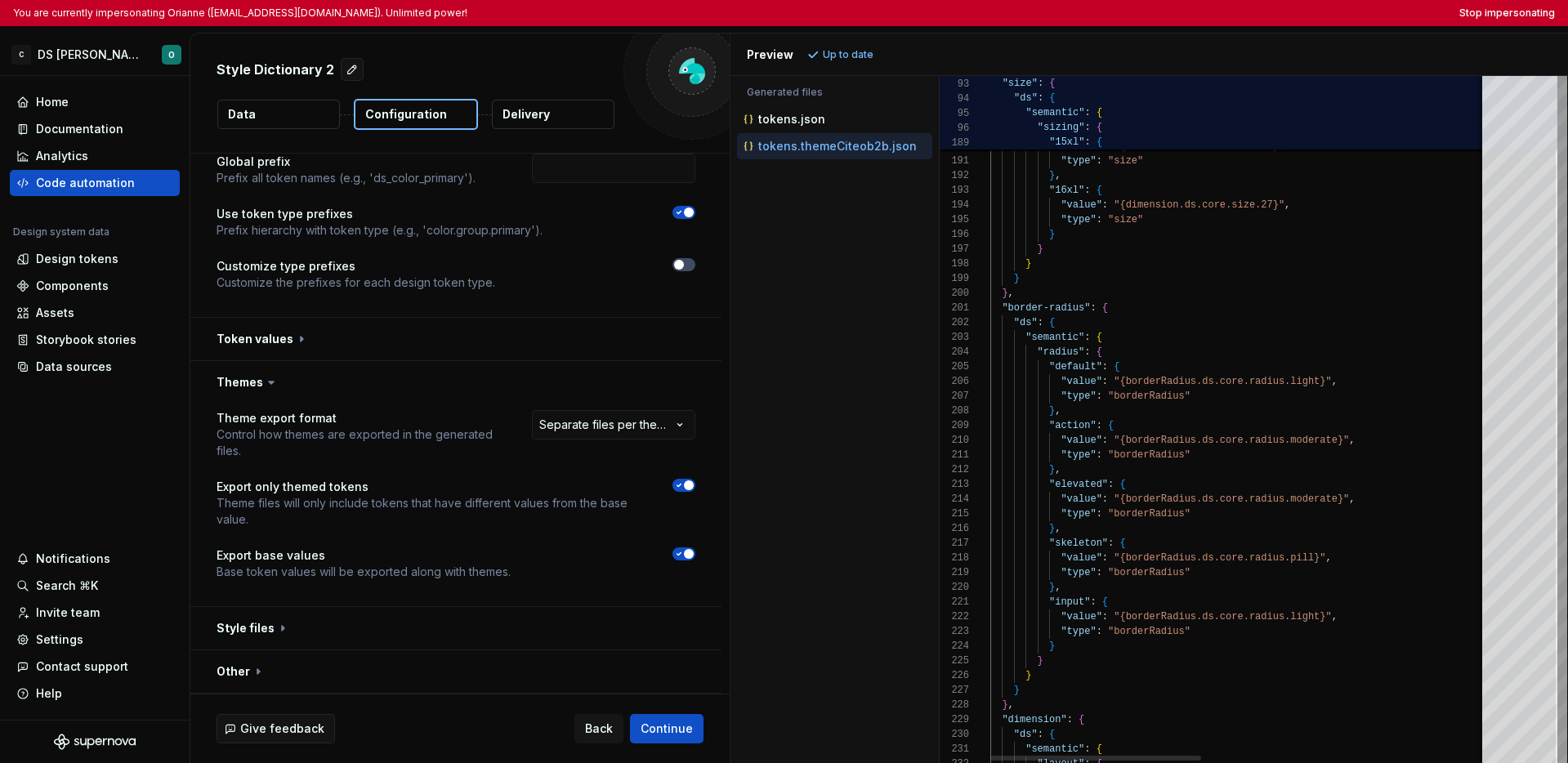
type textarea "**********"
type textarea "*"
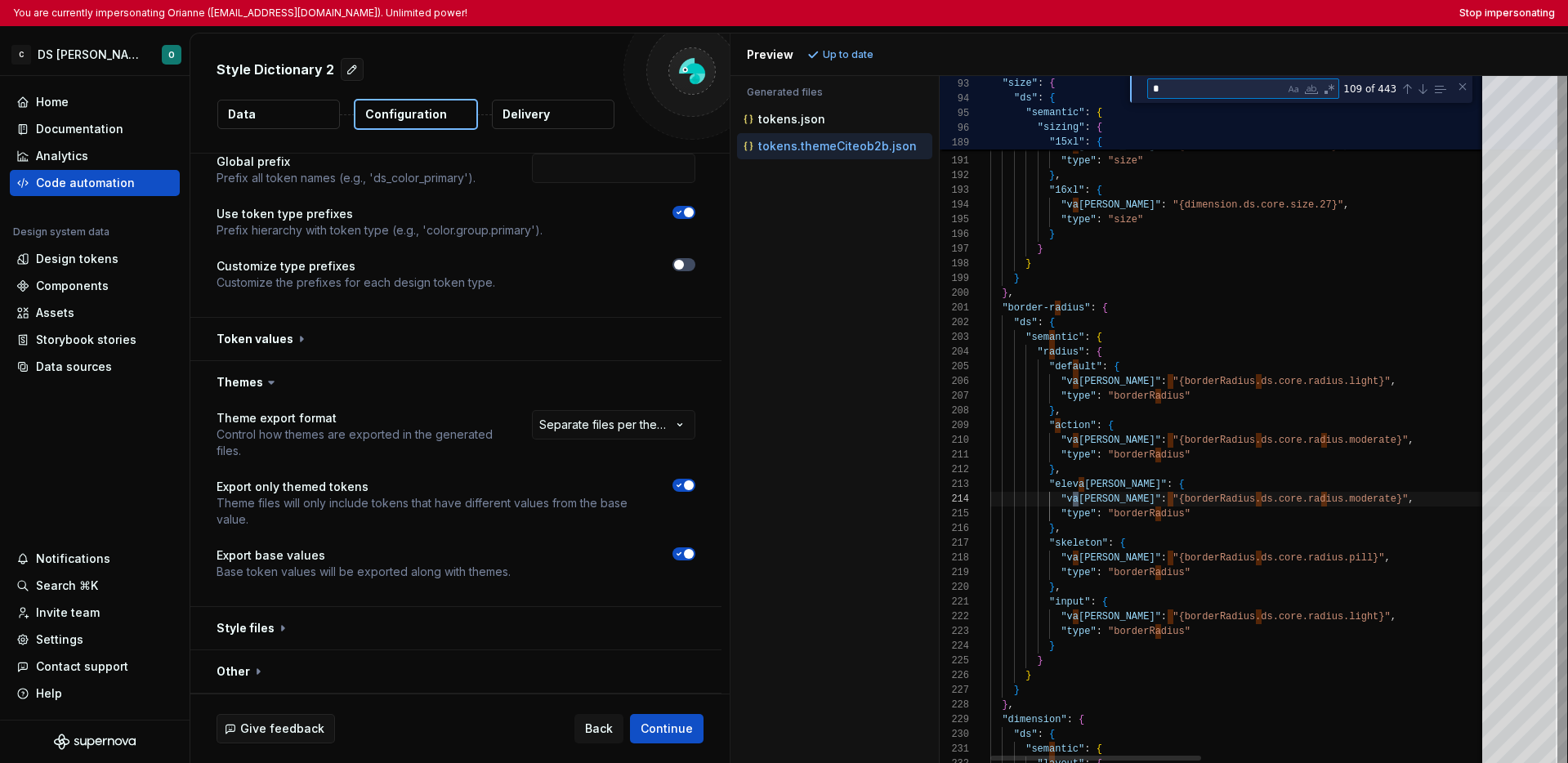
type textarea "**********"
type textarea "**"
type textarea "**********"
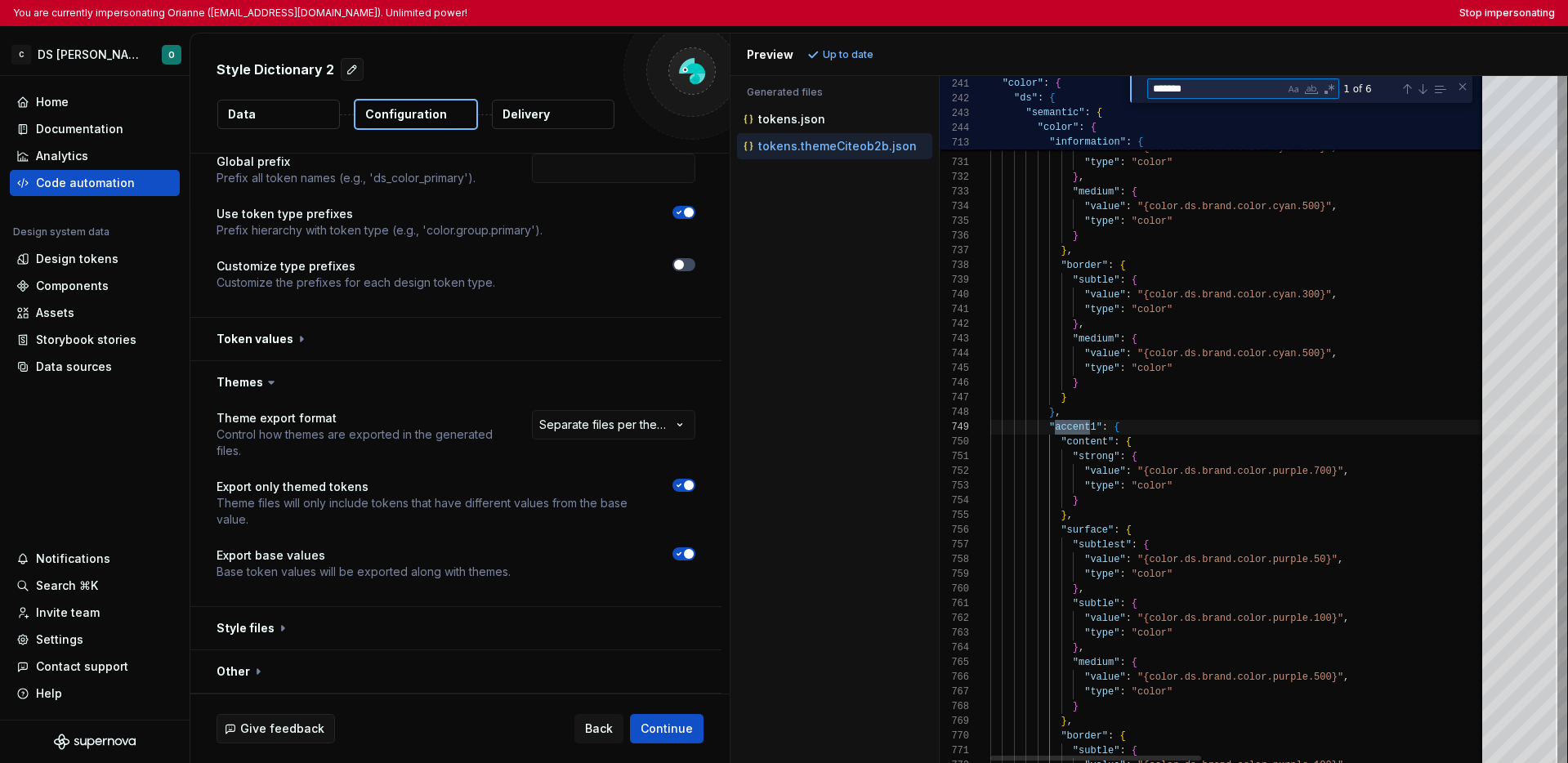
scroll to position [147, 106]
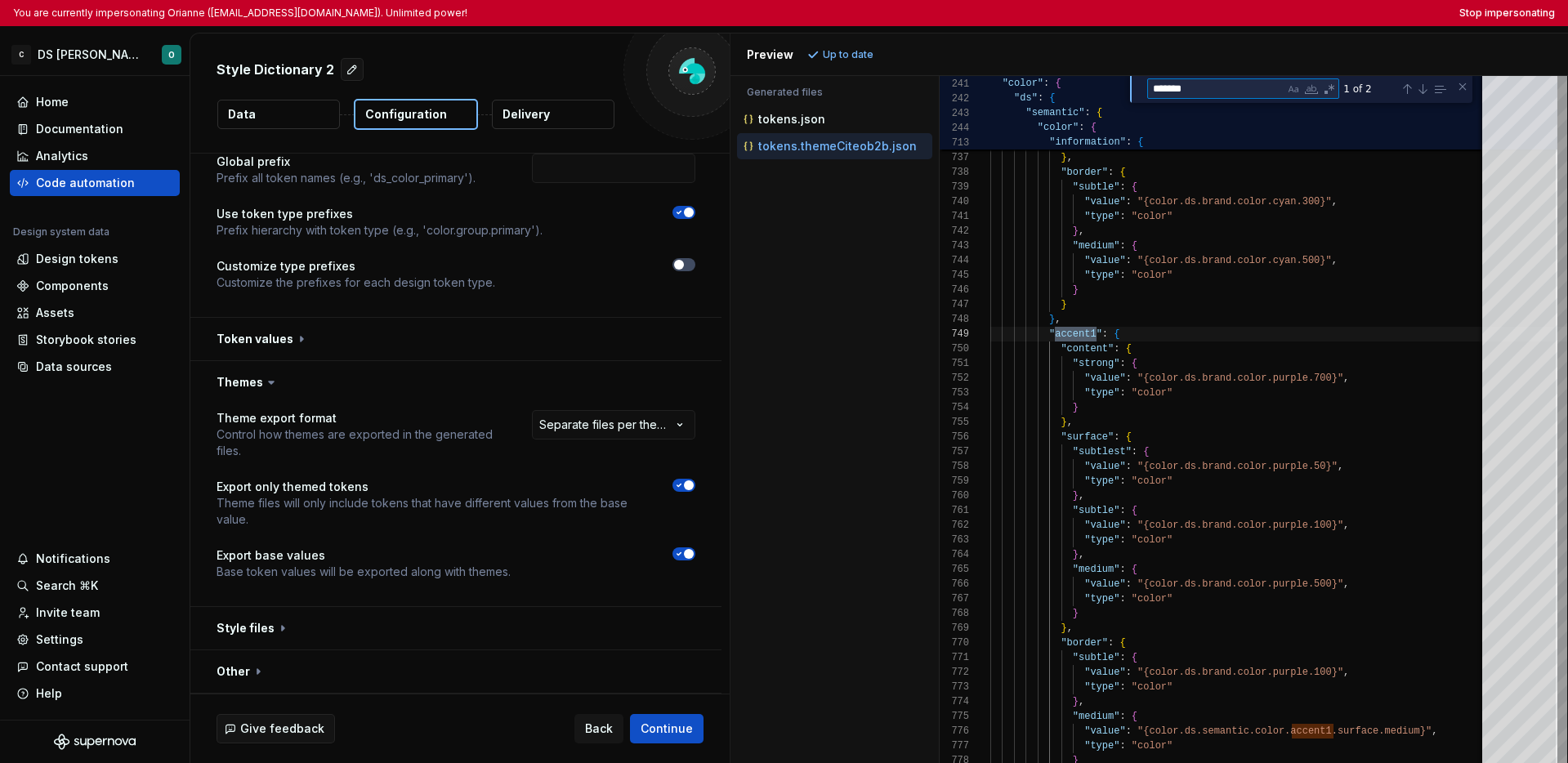
type textarea "*******"
click at [592, 731] on span "Back" at bounding box center [599, 729] width 28 height 17
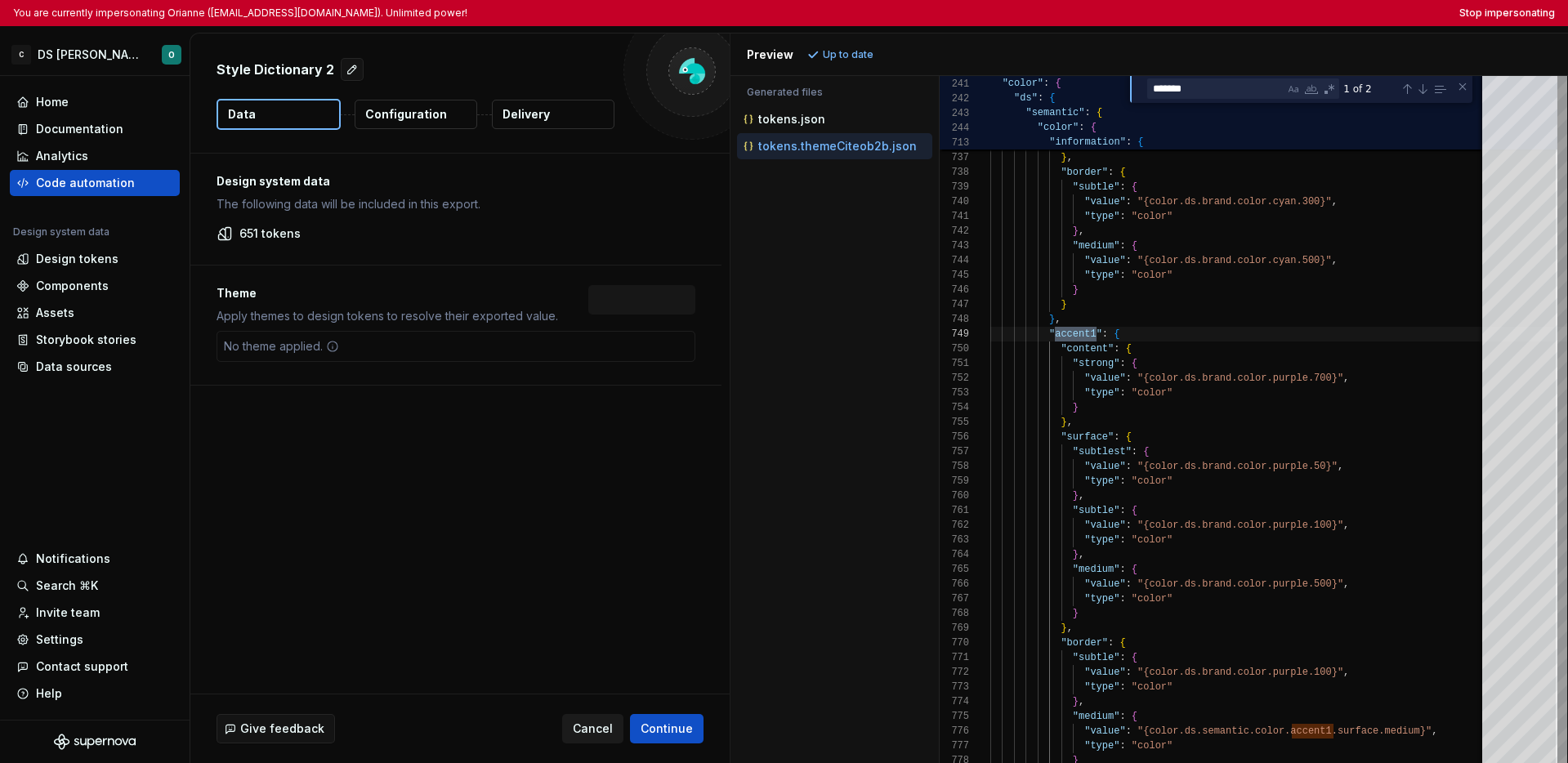
click at [592, 731] on span "Cancel" at bounding box center [592, 729] width 40 height 17
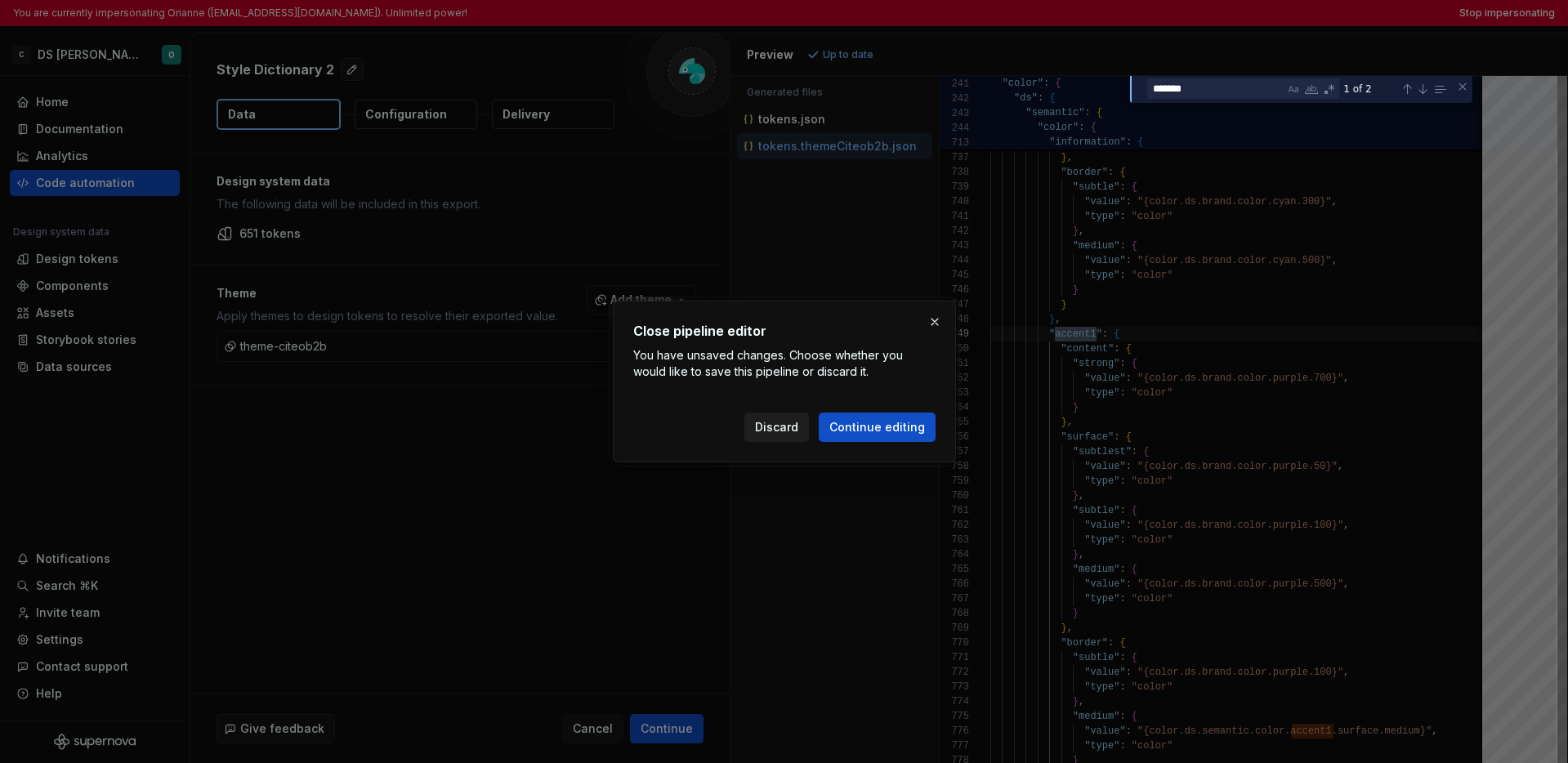
click at [759, 429] on button "Discard" at bounding box center [776, 428] width 64 height 30
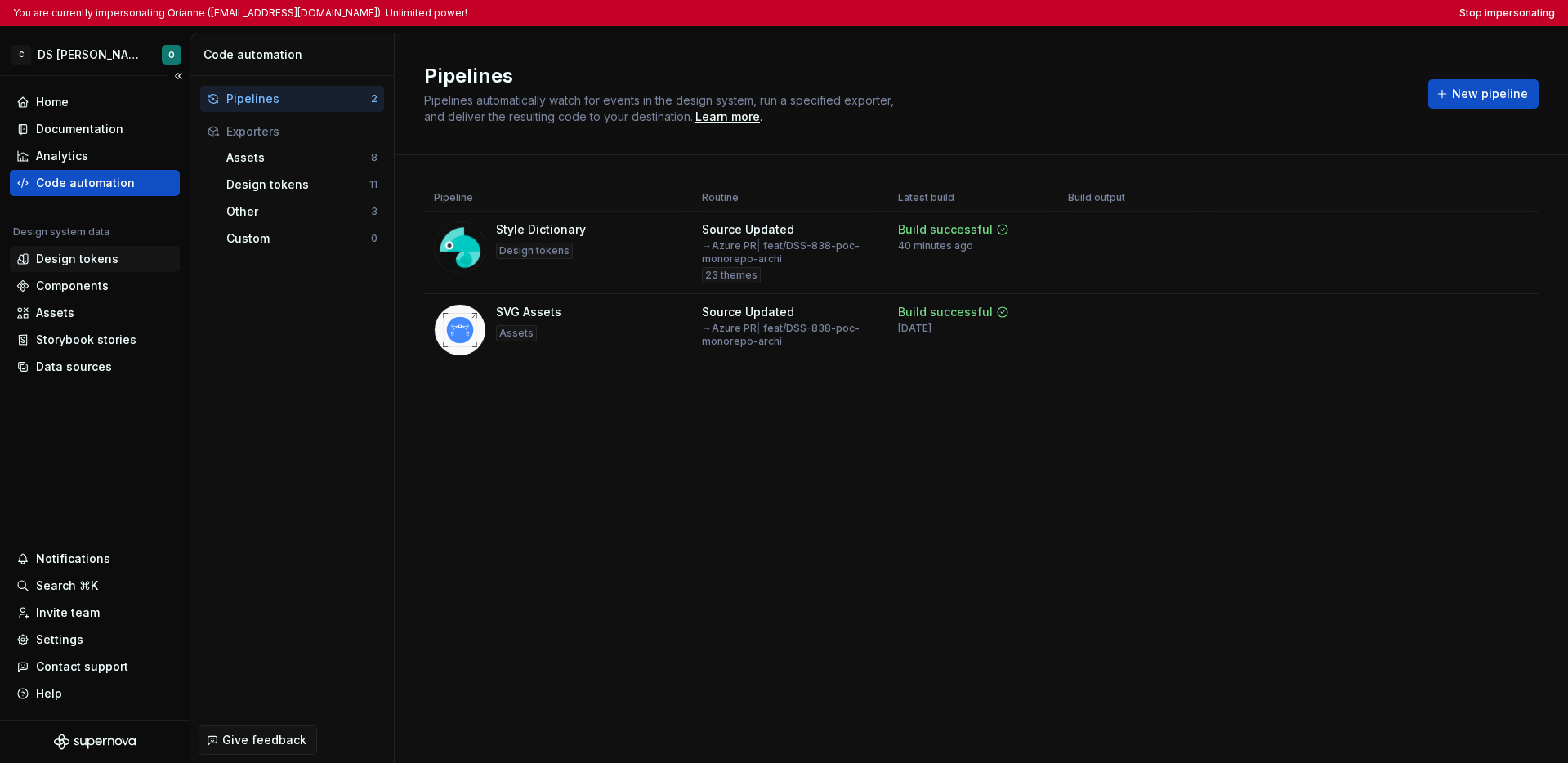
click at [88, 264] on div "Design tokens" at bounding box center [77, 259] width 83 height 17
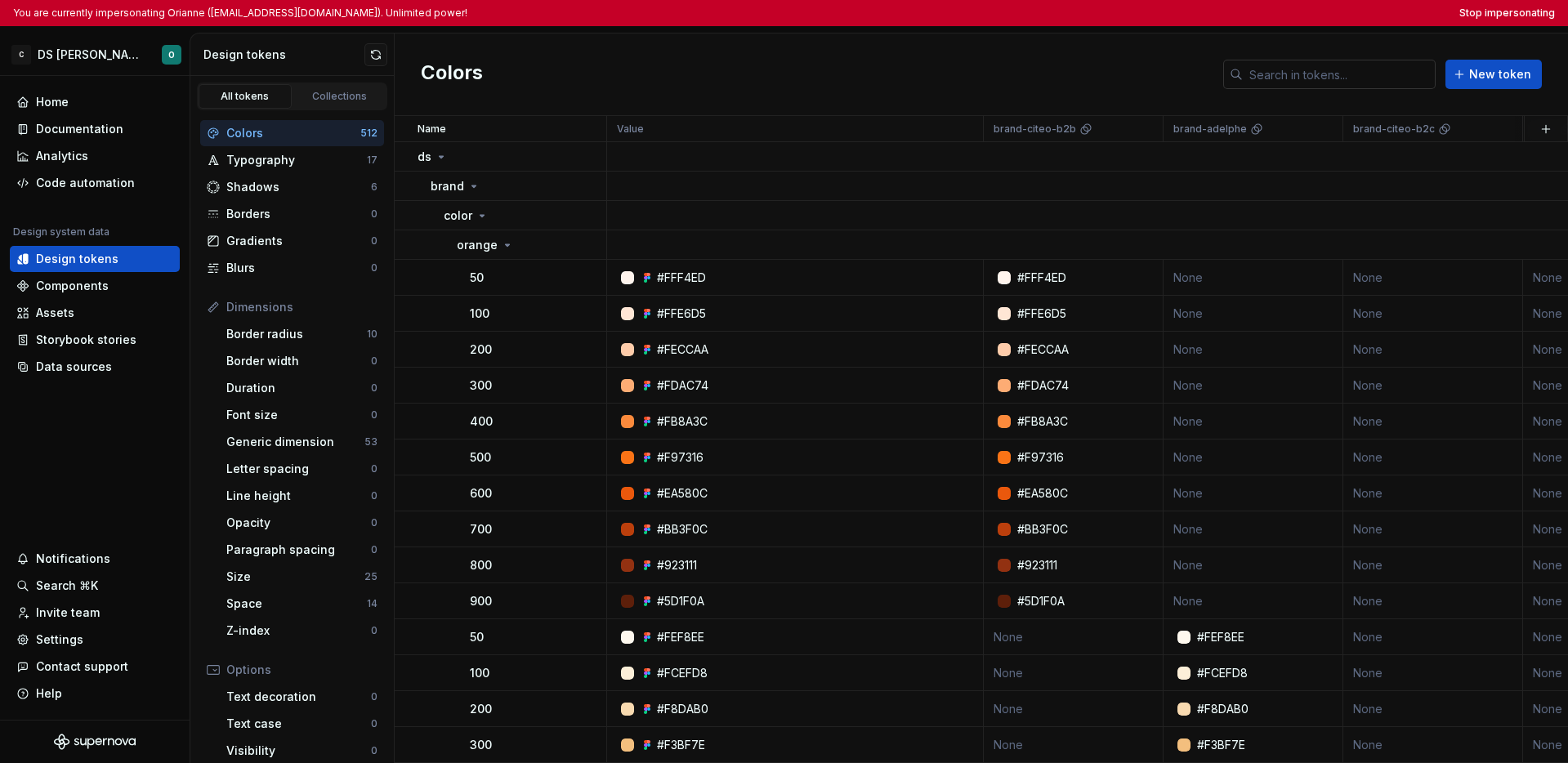
click at [1226, 76] on input "text" at bounding box center [1338, 75] width 193 height 30
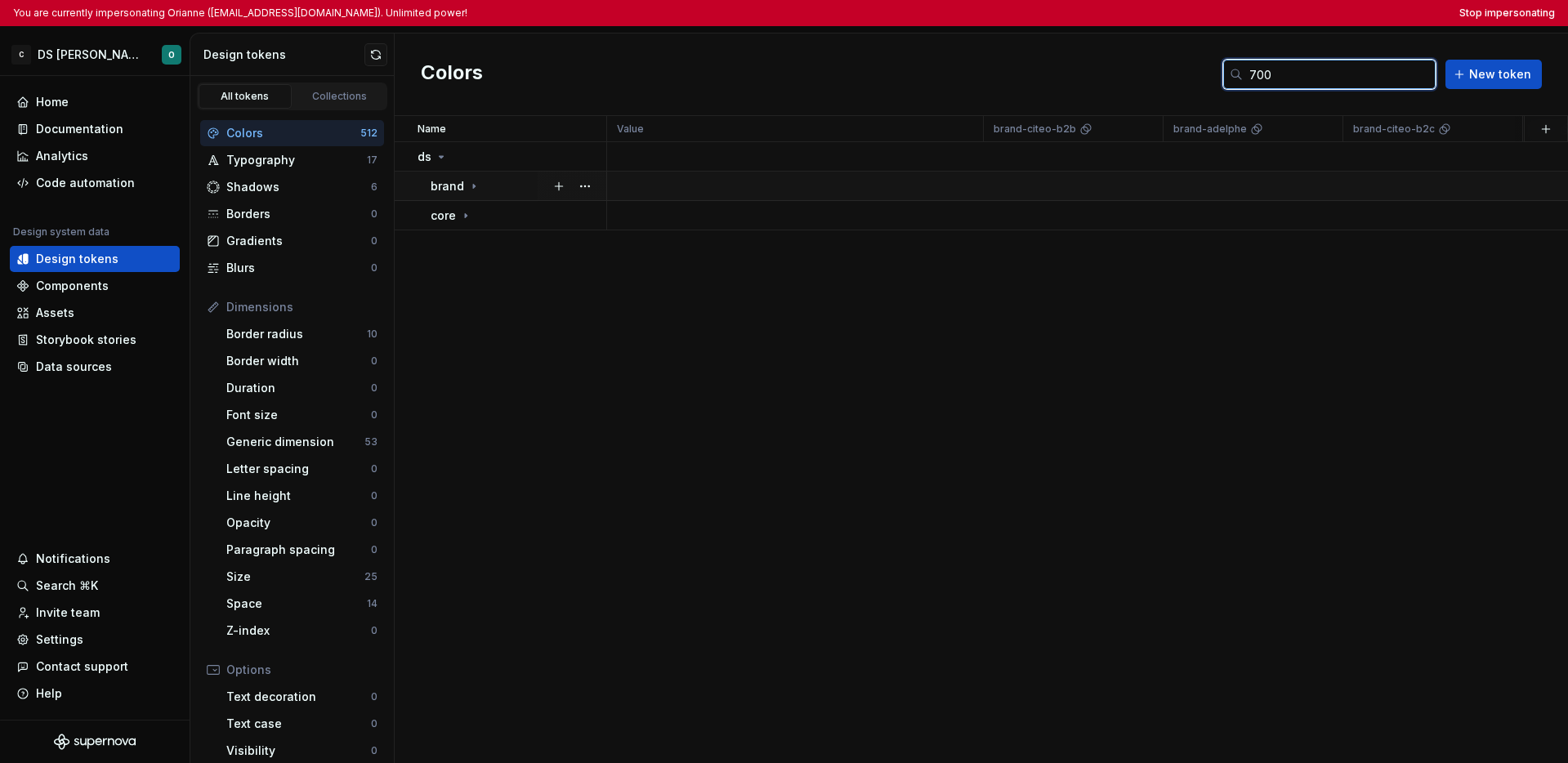
type input "700"
click at [483, 196] on td "brand" at bounding box center [501, 186] width 212 height 30
click at [483, 213] on icon at bounding box center [482, 216] width 13 height 13
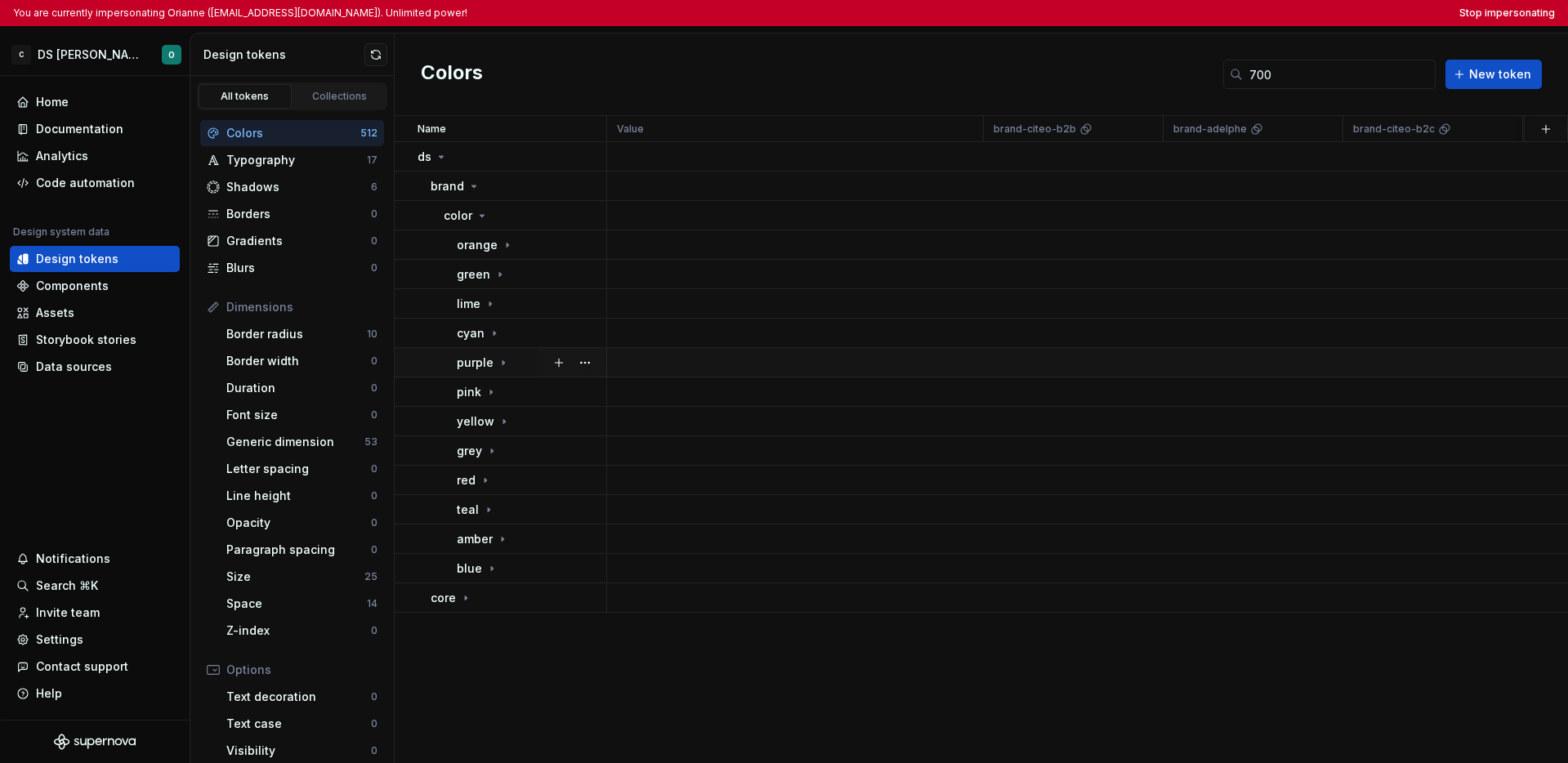
click at [507, 372] on td "purple" at bounding box center [501, 363] width 212 height 30
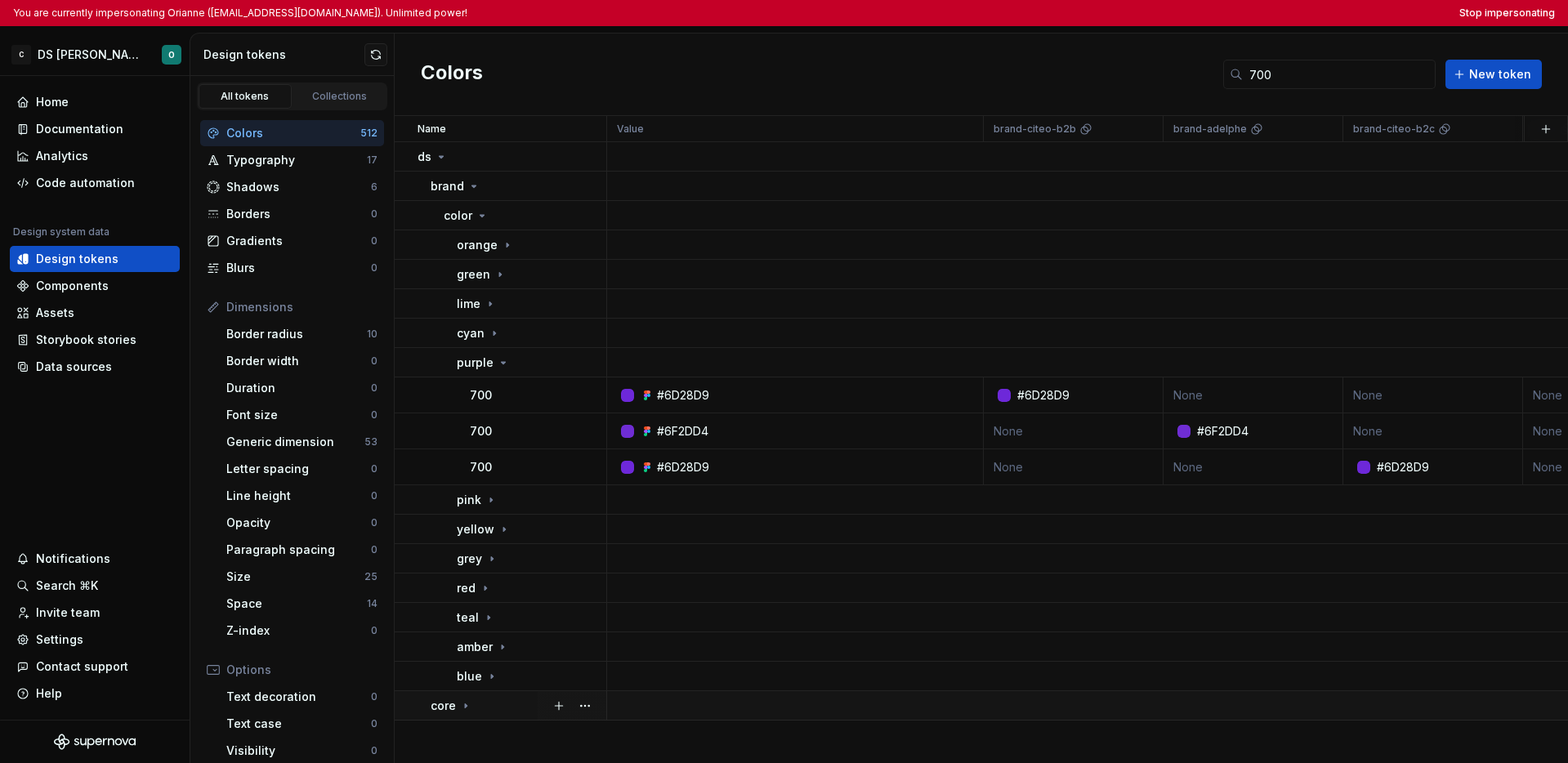
click at [483, 711] on div "core" at bounding box center [518, 706] width 175 height 17
click at [526, 397] on div "700" at bounding box center [537, 396] width 136 height 17
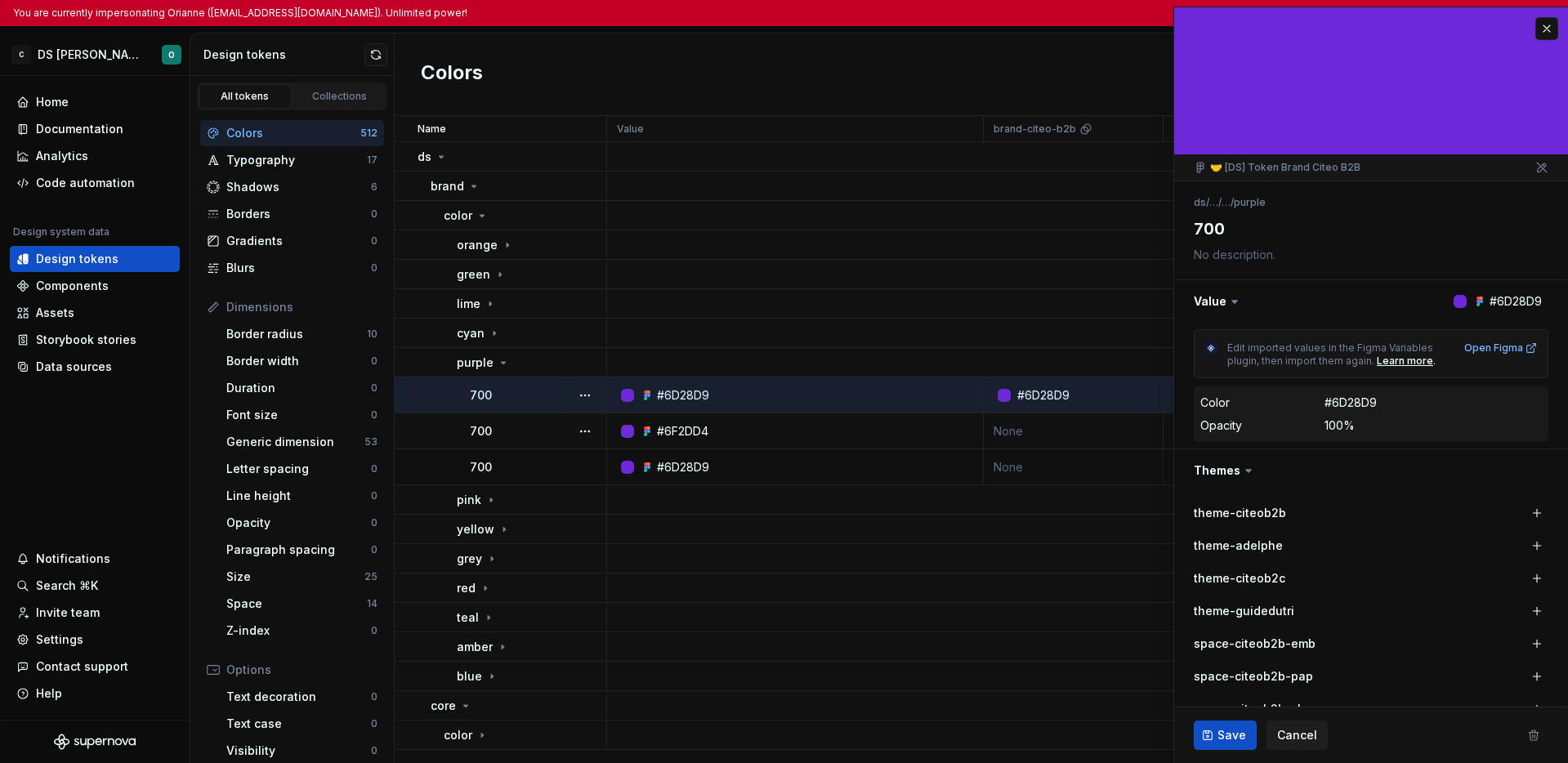
click at [522, 436] on div "700" at bounding box center [537, 431] width 136 height 17
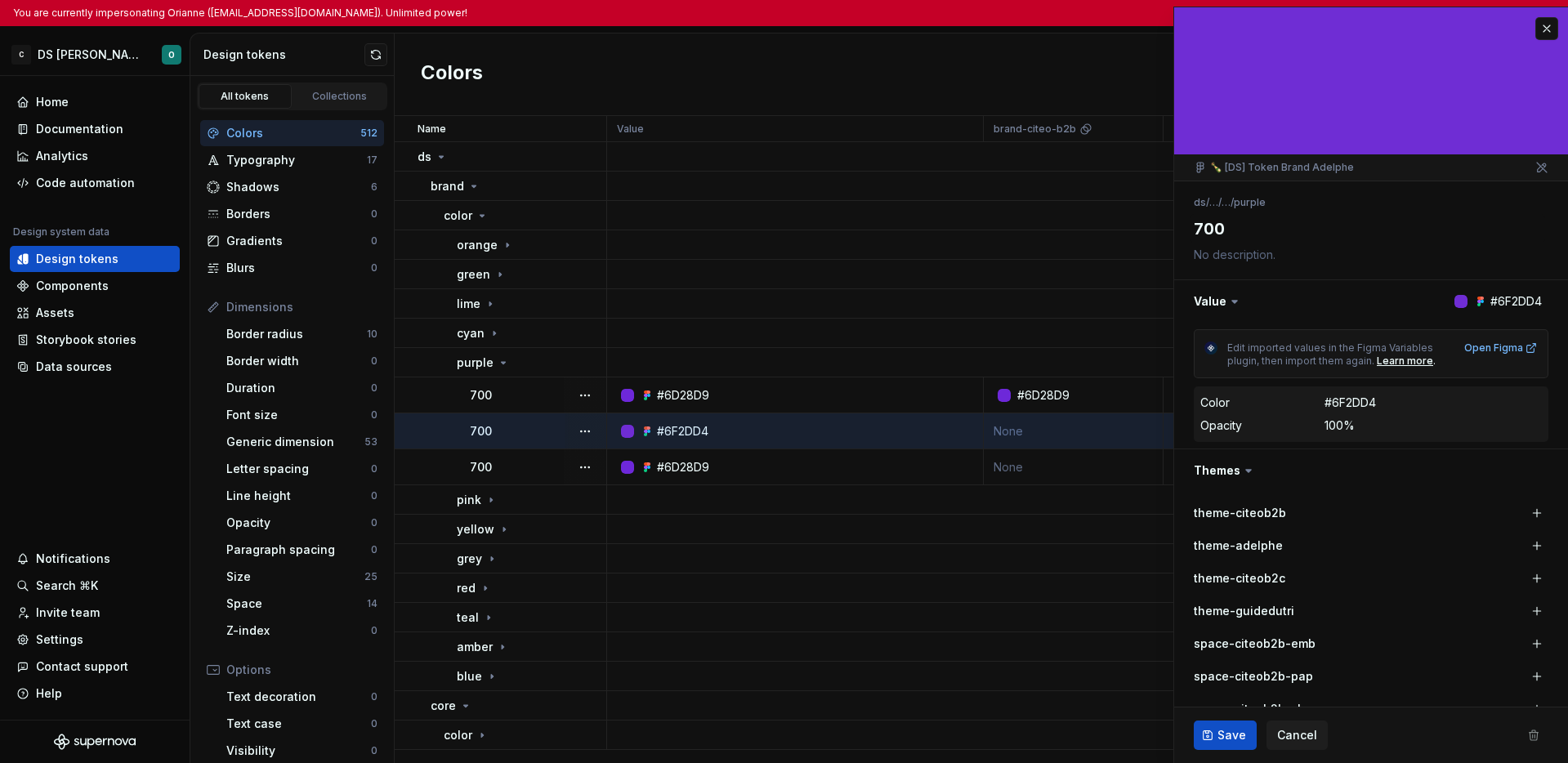
click at [516, 459] on div "700" at bounding box center [537, 468] width 136 height 17
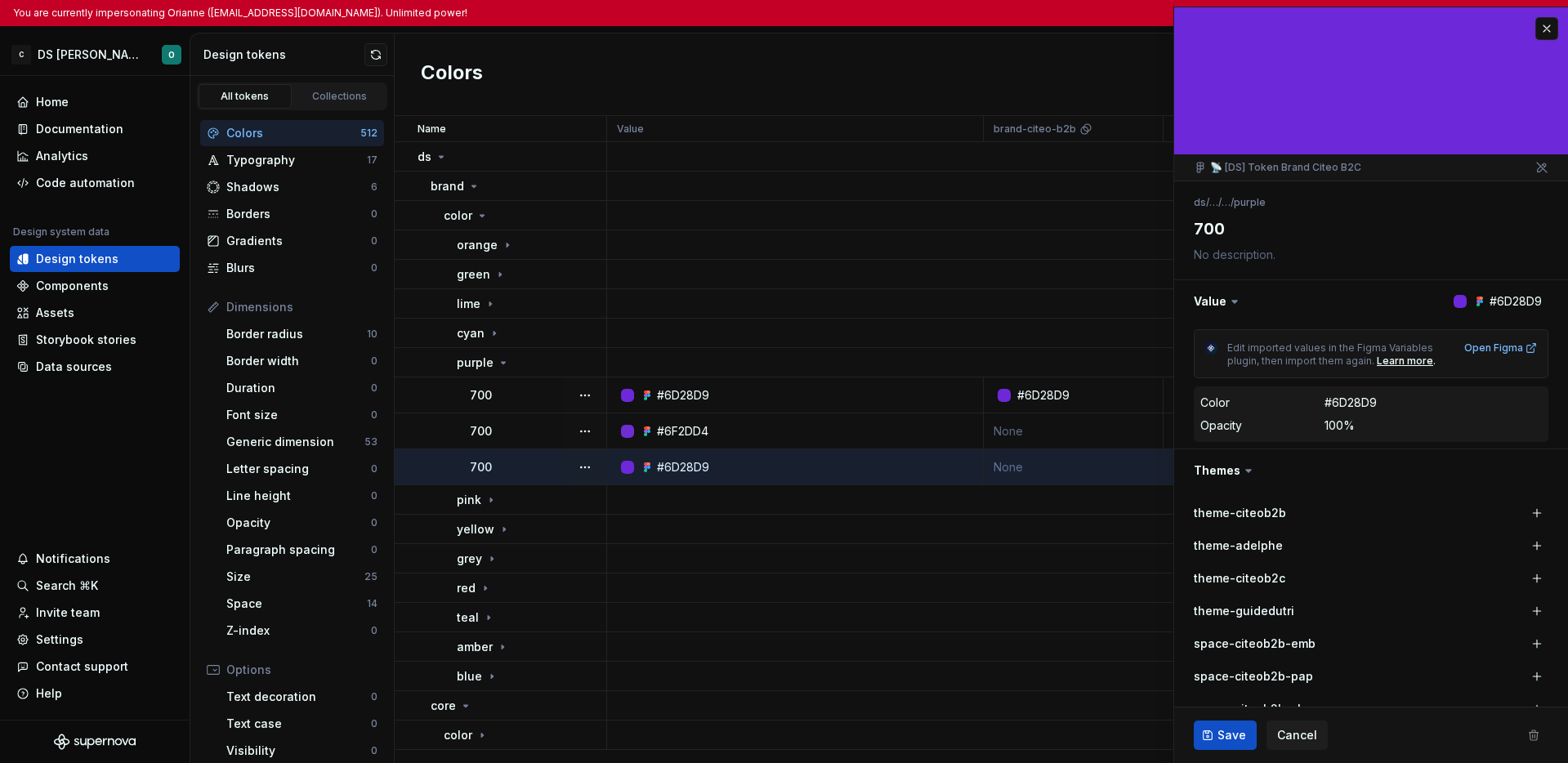
click at [519, 407] on td "700" at bounding box center [501, 395] width 212 height 36
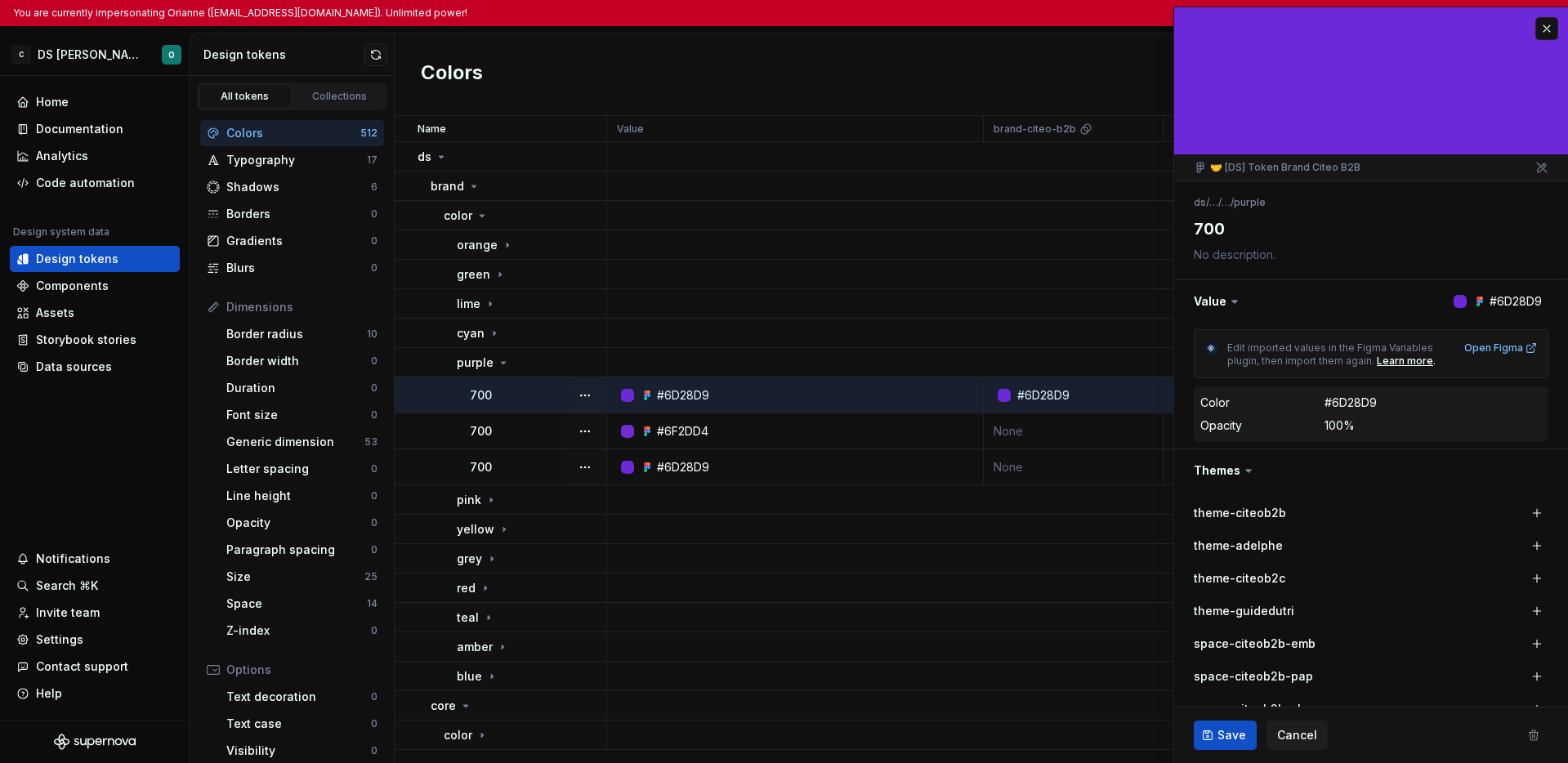
type textarea "*"
click at [1226, 27] on button "button" at bounding box center [1547, 28] width 23 height 23
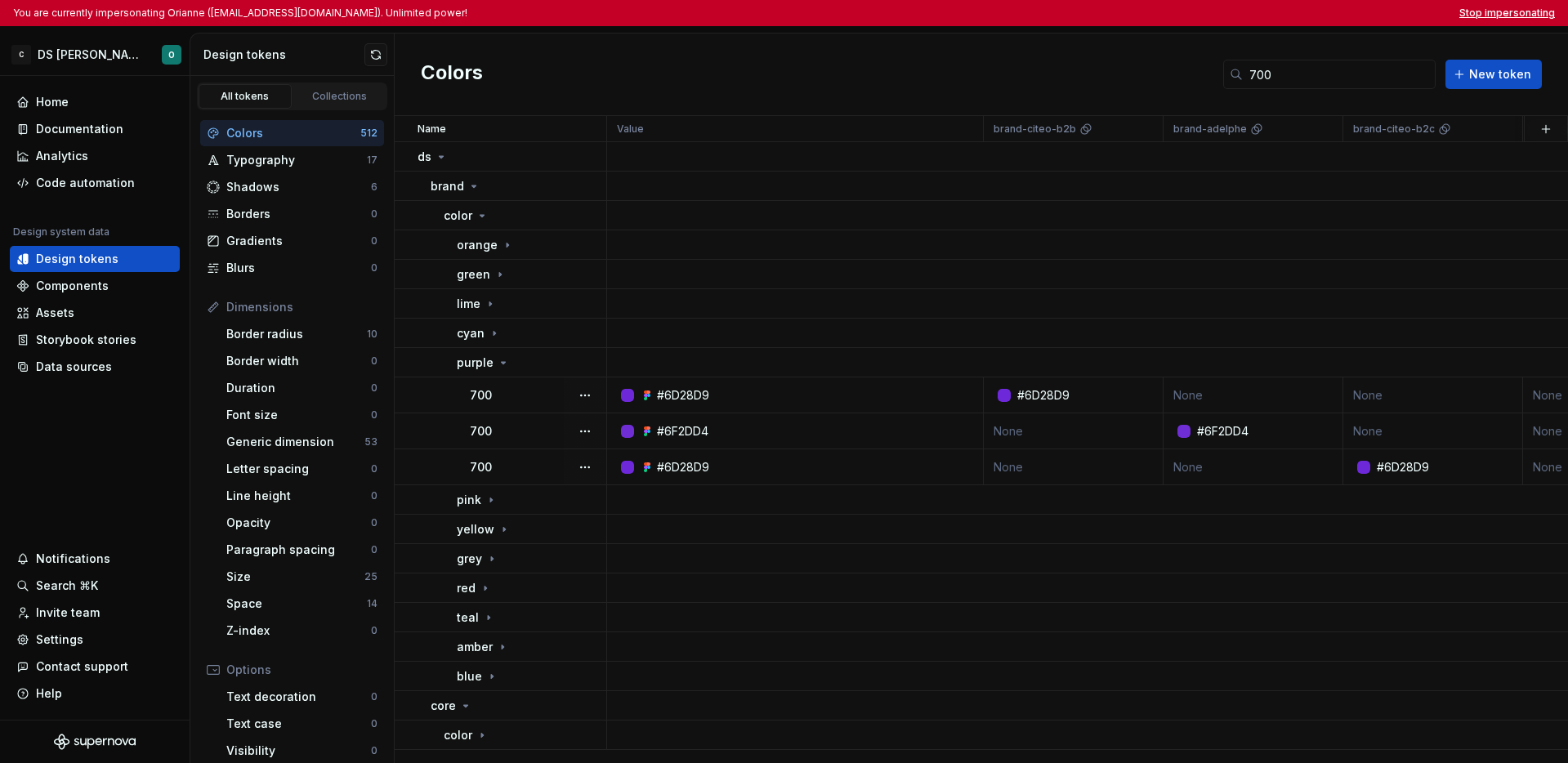
click at [1226, 14] on button "Stop impersonating" at bounding box center [1507, 13] width 96 height 13
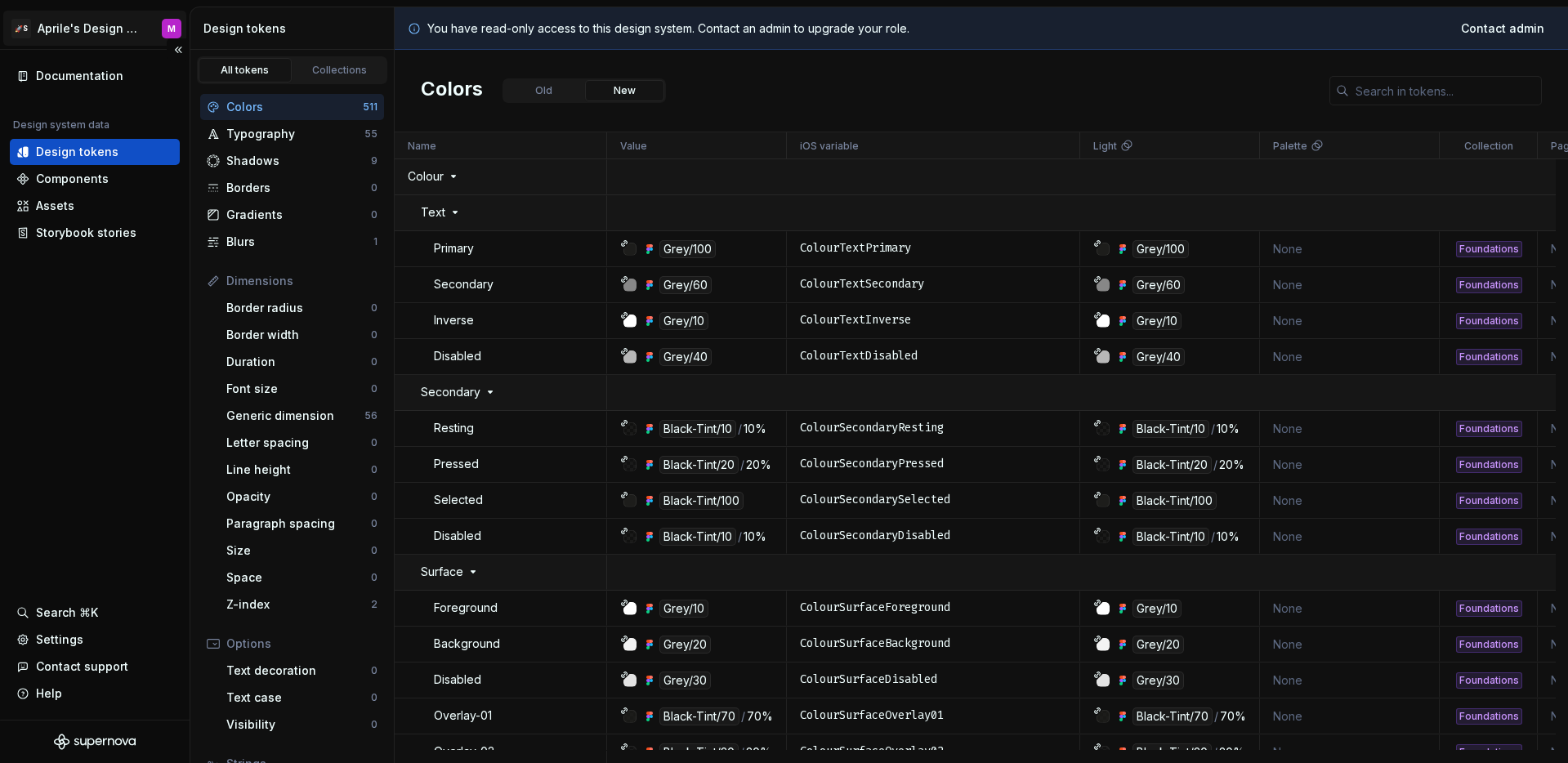
click at [129, 23] on html "🚀S Aprile's Design System M Documentation Design system data Design tokens Comp…" at bounding box center [784, 381] width 1568 height 763
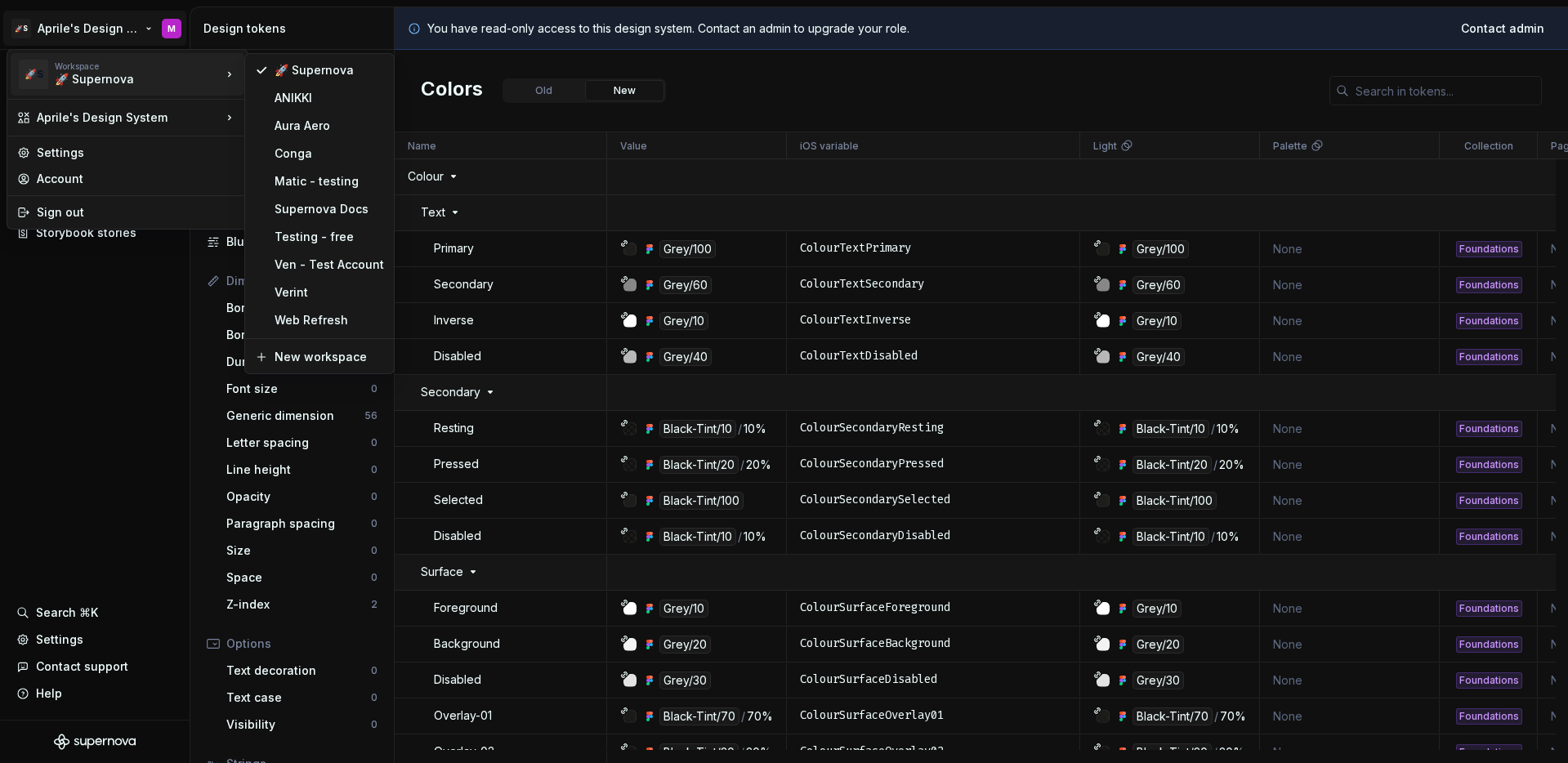
click at [138, 77] on div "🚀 Supernova" at bounding box center [124, 79] width 139 height 17
click at [301, 184] on div "Matic - testing" at bounding box center [330, 182] width 110 height 17
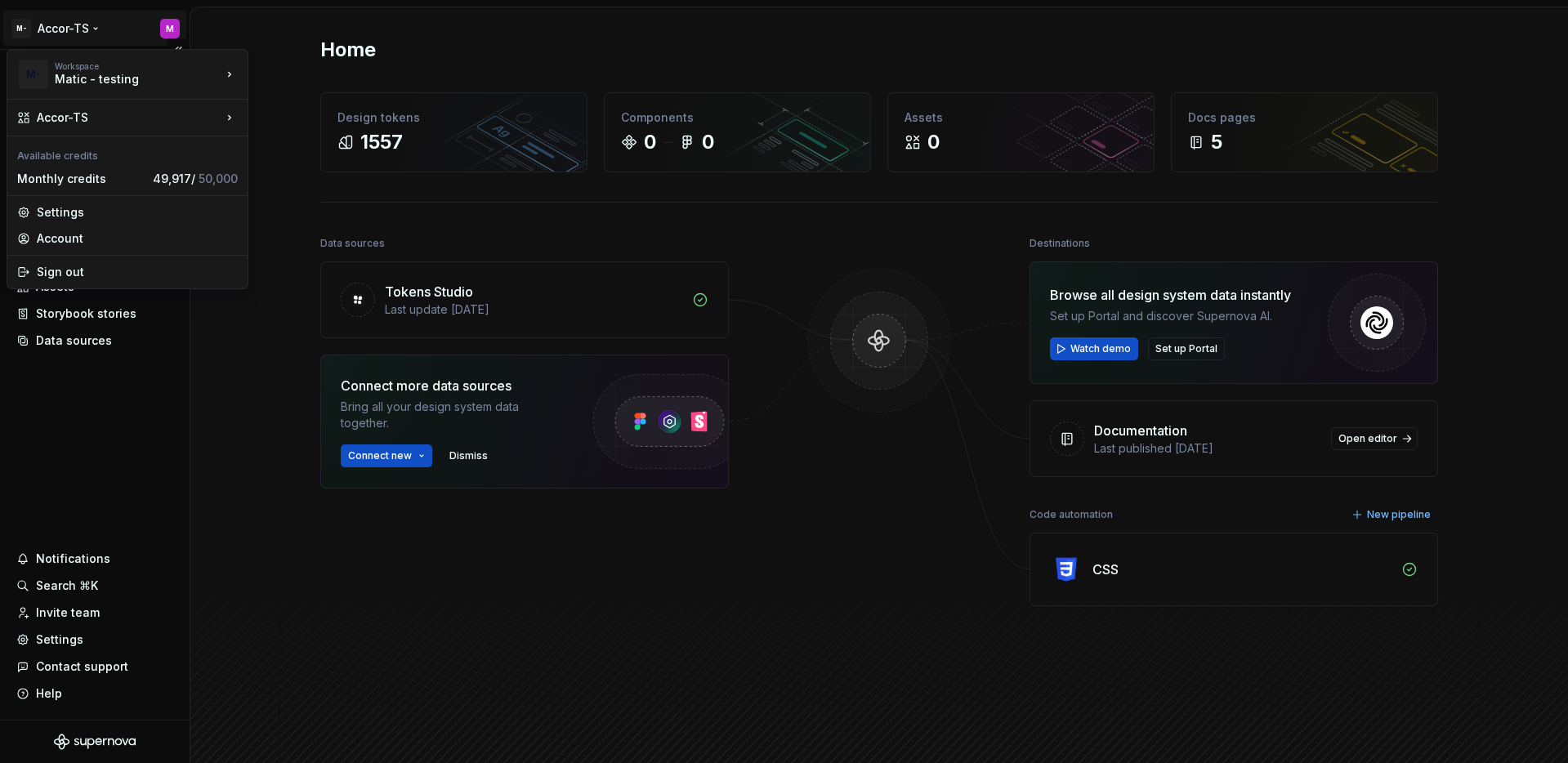
click at [87, 23] on html "M- Accor-TS M Home Documentation Analytics Code automation Design system data D…" at bounding box center [784, 381] width 1568 height 763
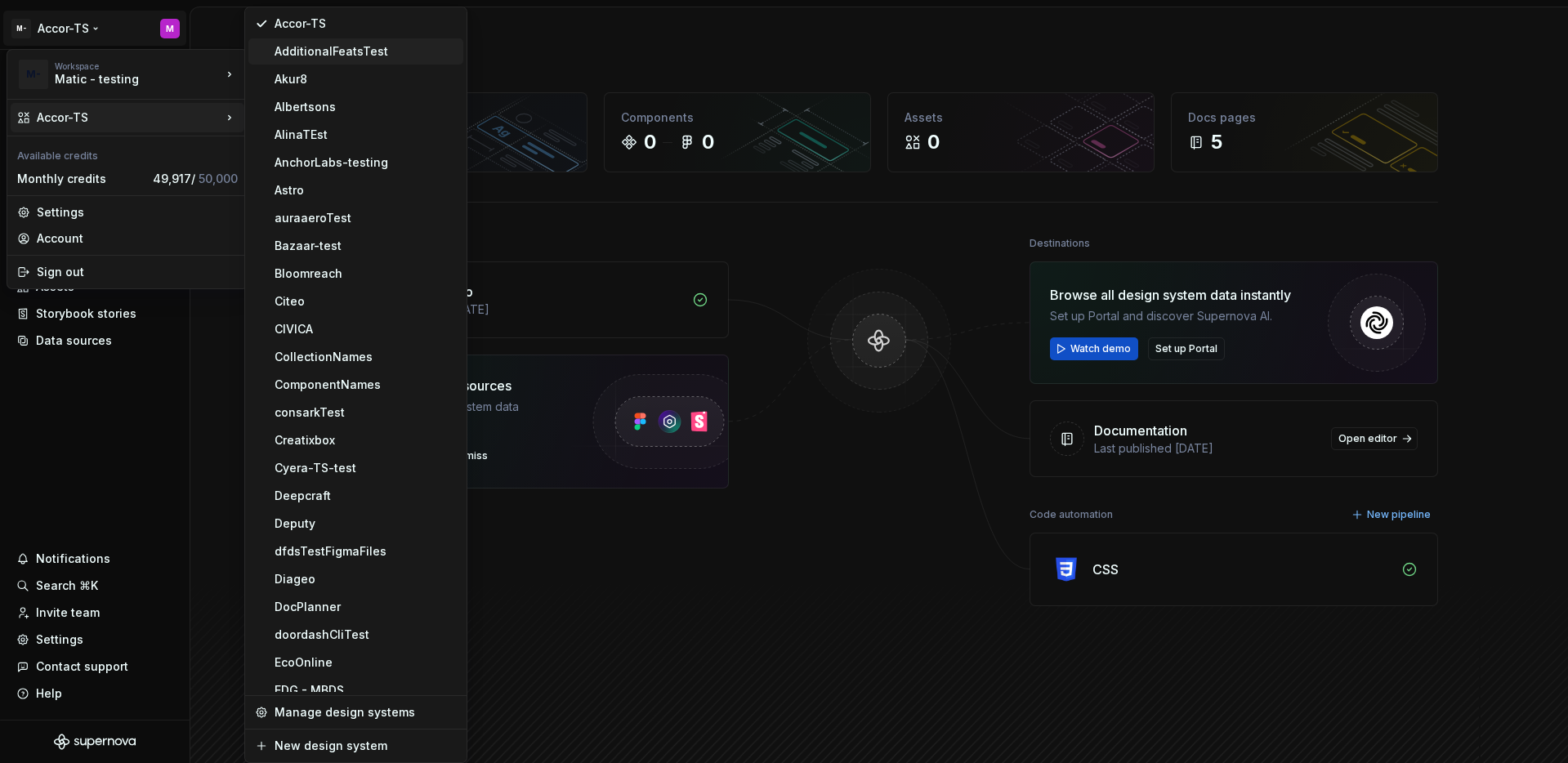
click at [298, 53] on div "AdditionalFeatsTest" at bounding box center [366, 51] width 182 height 17
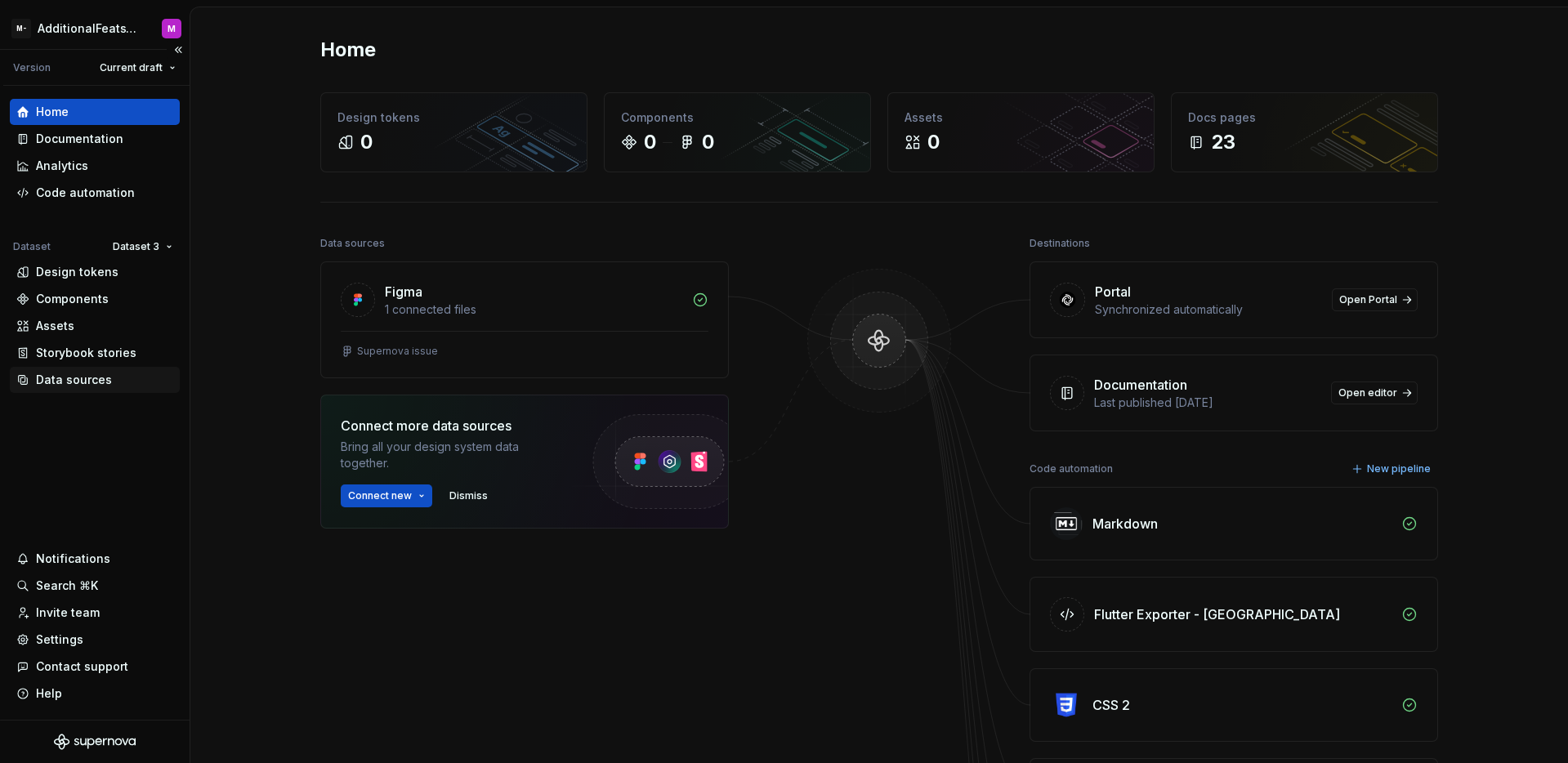
click at [83, 381] on div "Data sources" at bounding box center [74, 380] width 76 height 17
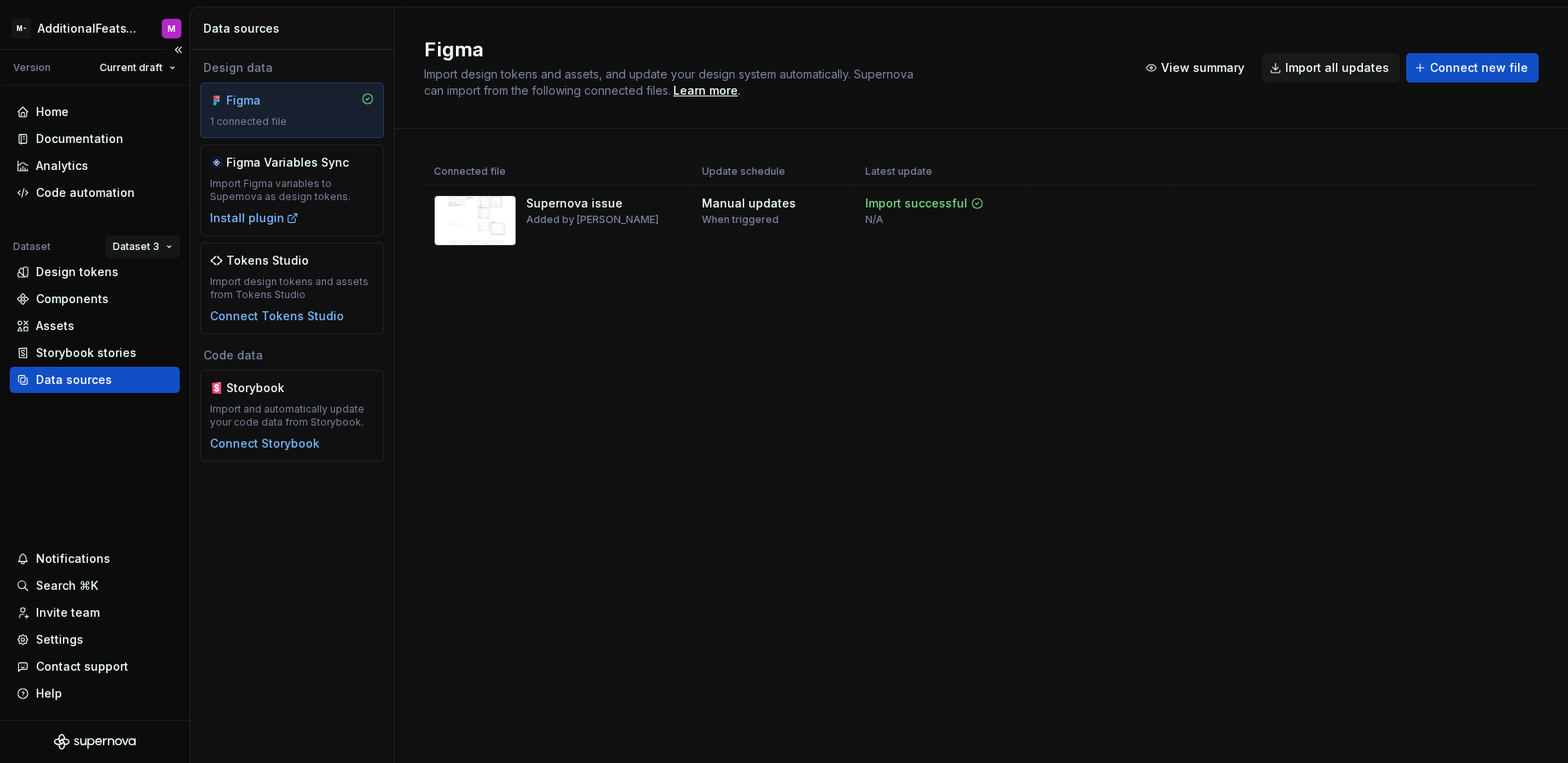
click at [167, 244] on html "M- AdditionalFeatsTest M Version Current draft Home Documentation Analytics Cod…" at bounding box center [784, 381] width 1568 height 763
click at [157, 283] on div "Dataset 1" at bounding box center [190, 279] width 106 height 17
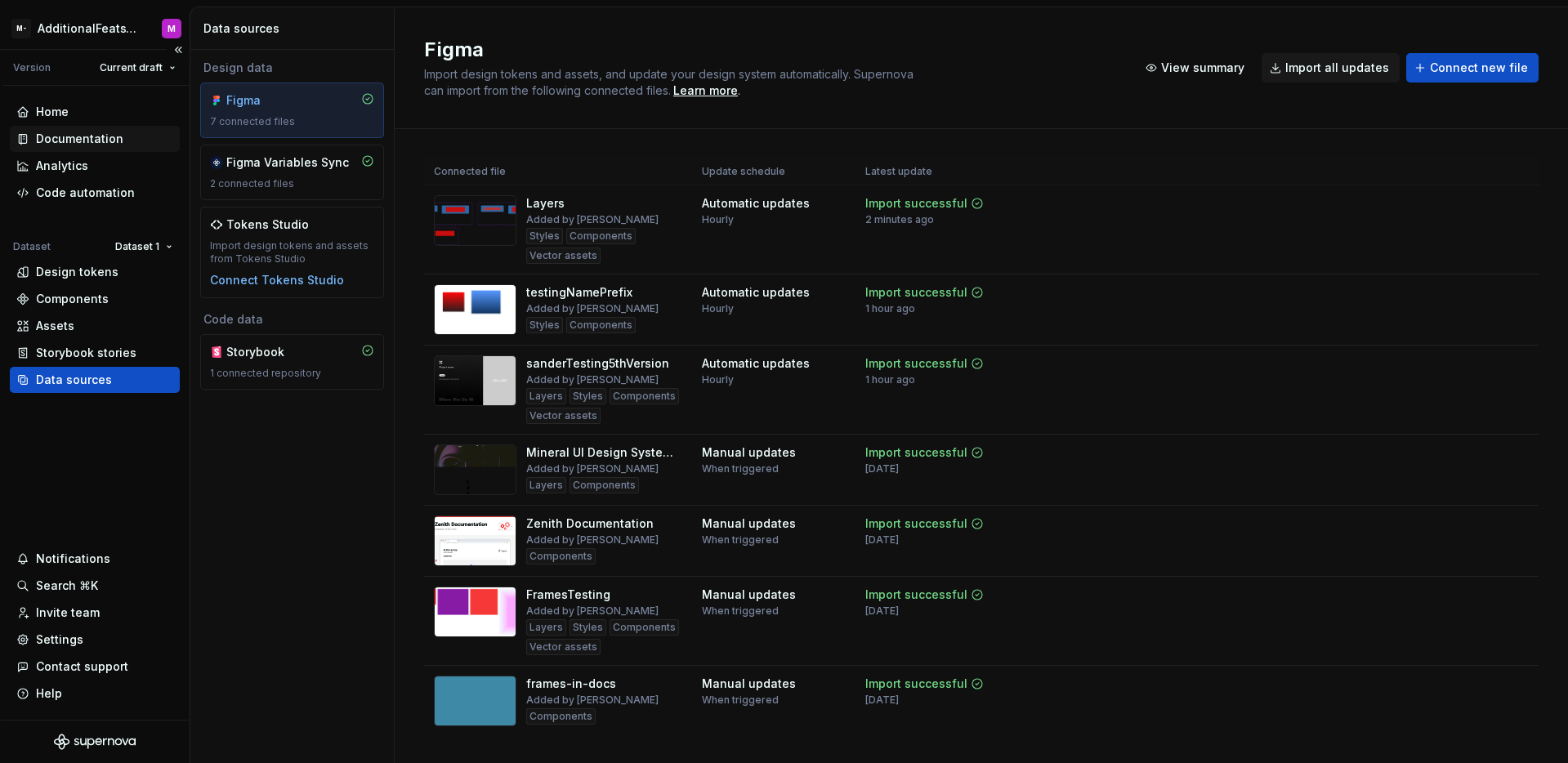
click at [57, 136] on div "Documentation" at bounding box center [80, 139] width 88 height 17
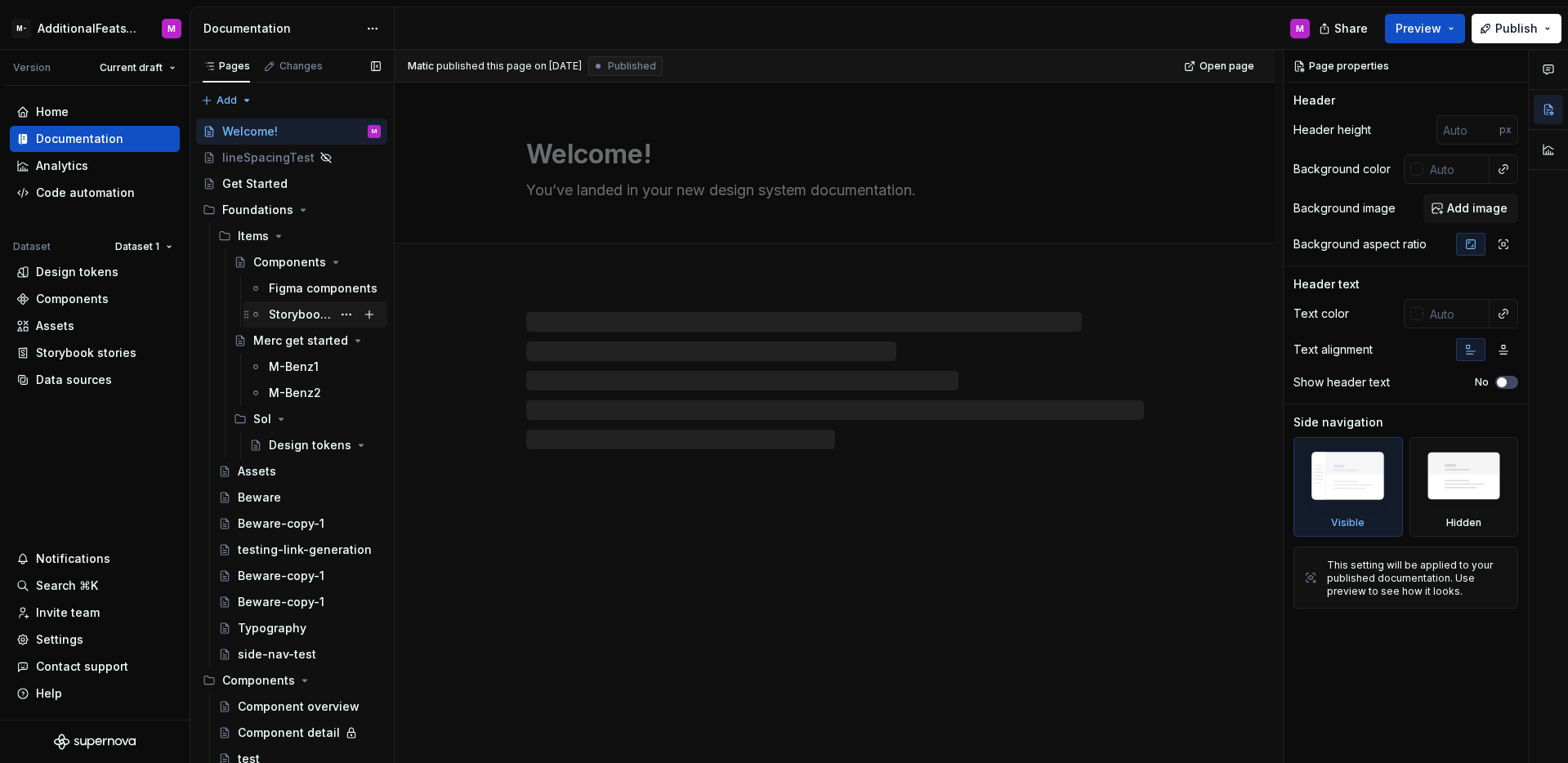
click at [308, 319] on div "Storybooks" at bounding box center [301, 315] width 63 height 17
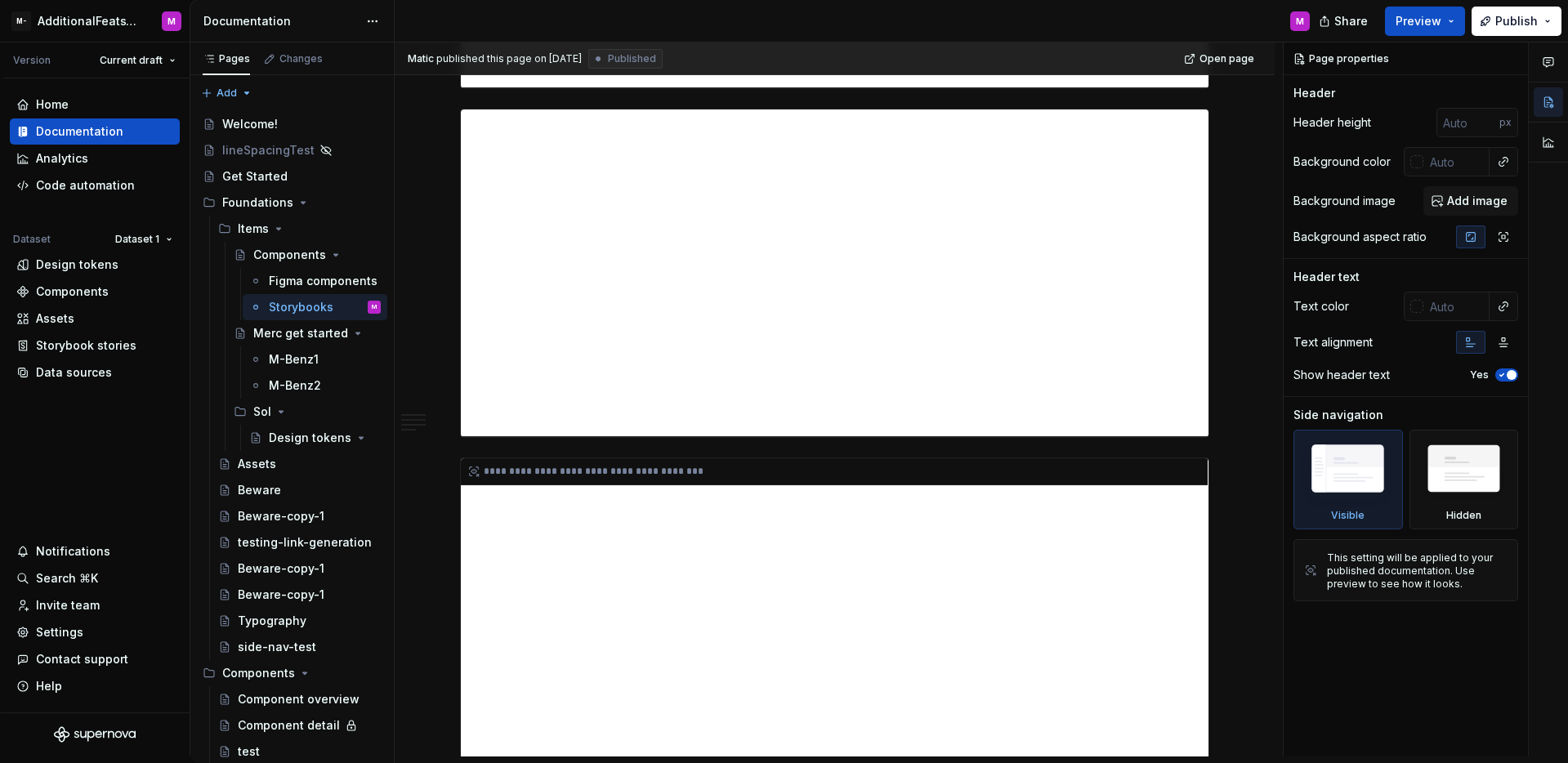
scroll to position [4340, 0]
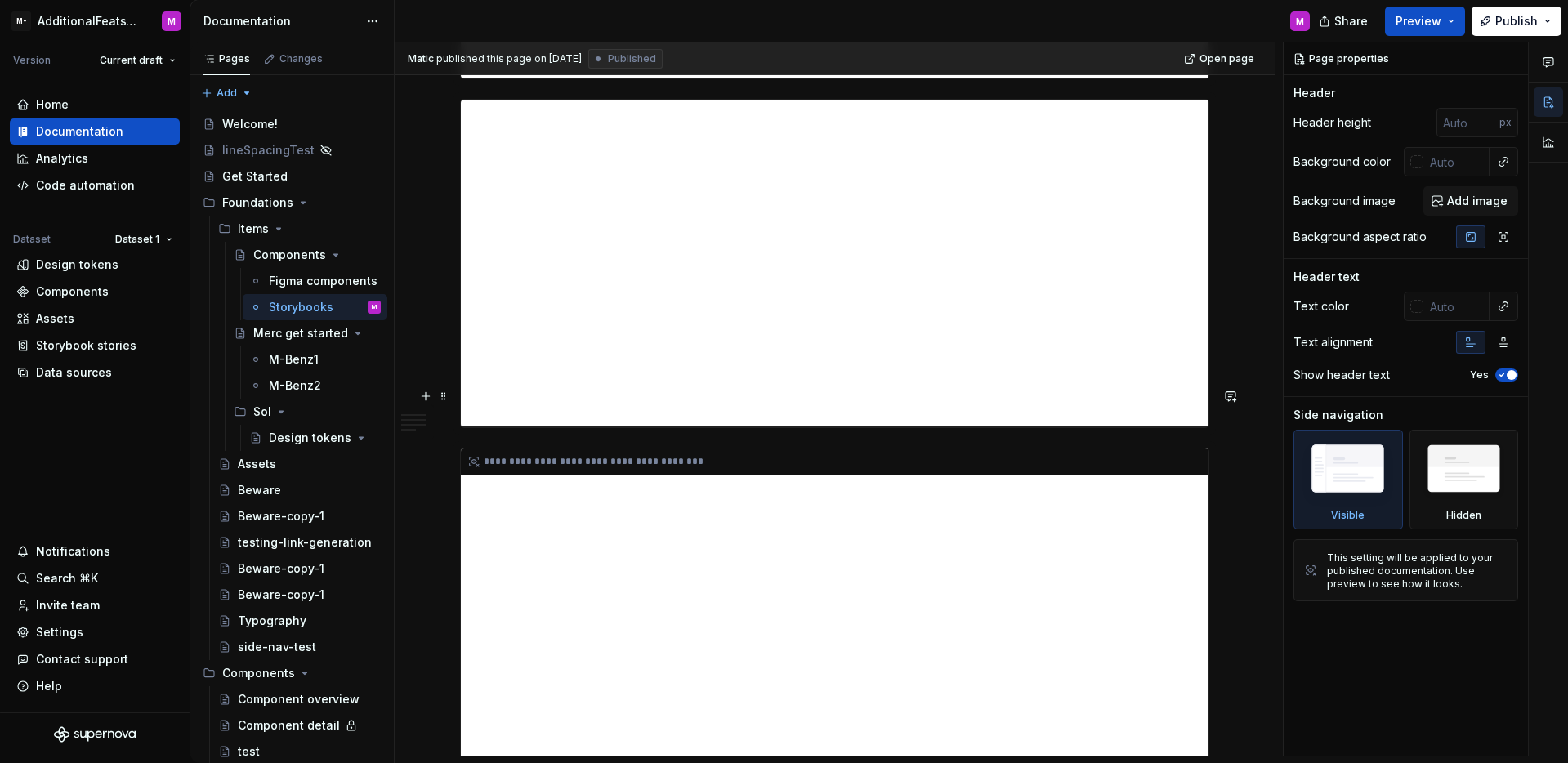
click at [1080, 511] on div "**********" at bounding box center [834, 653] width 748 height 409
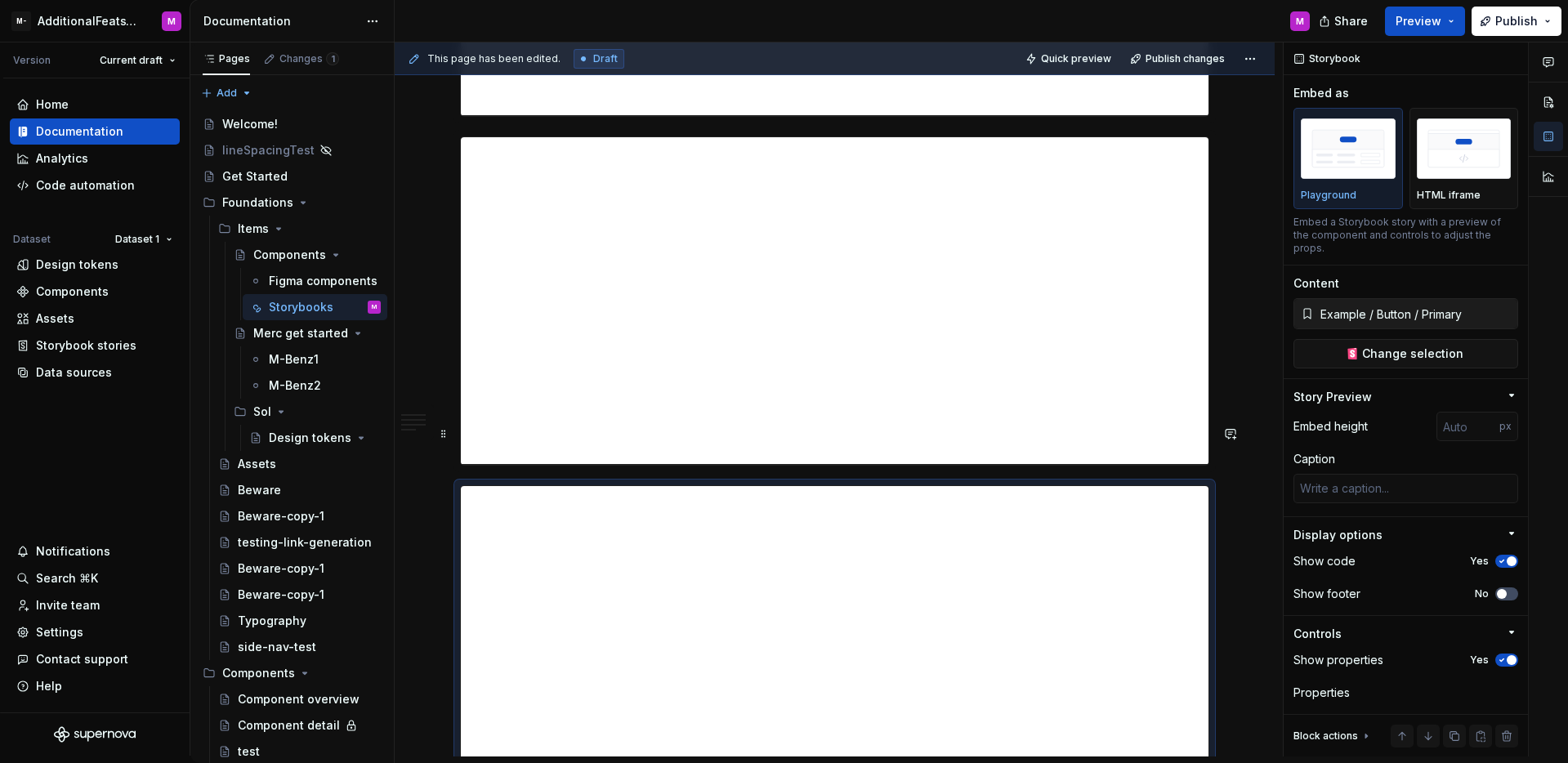
scroll to position [3784, 0]
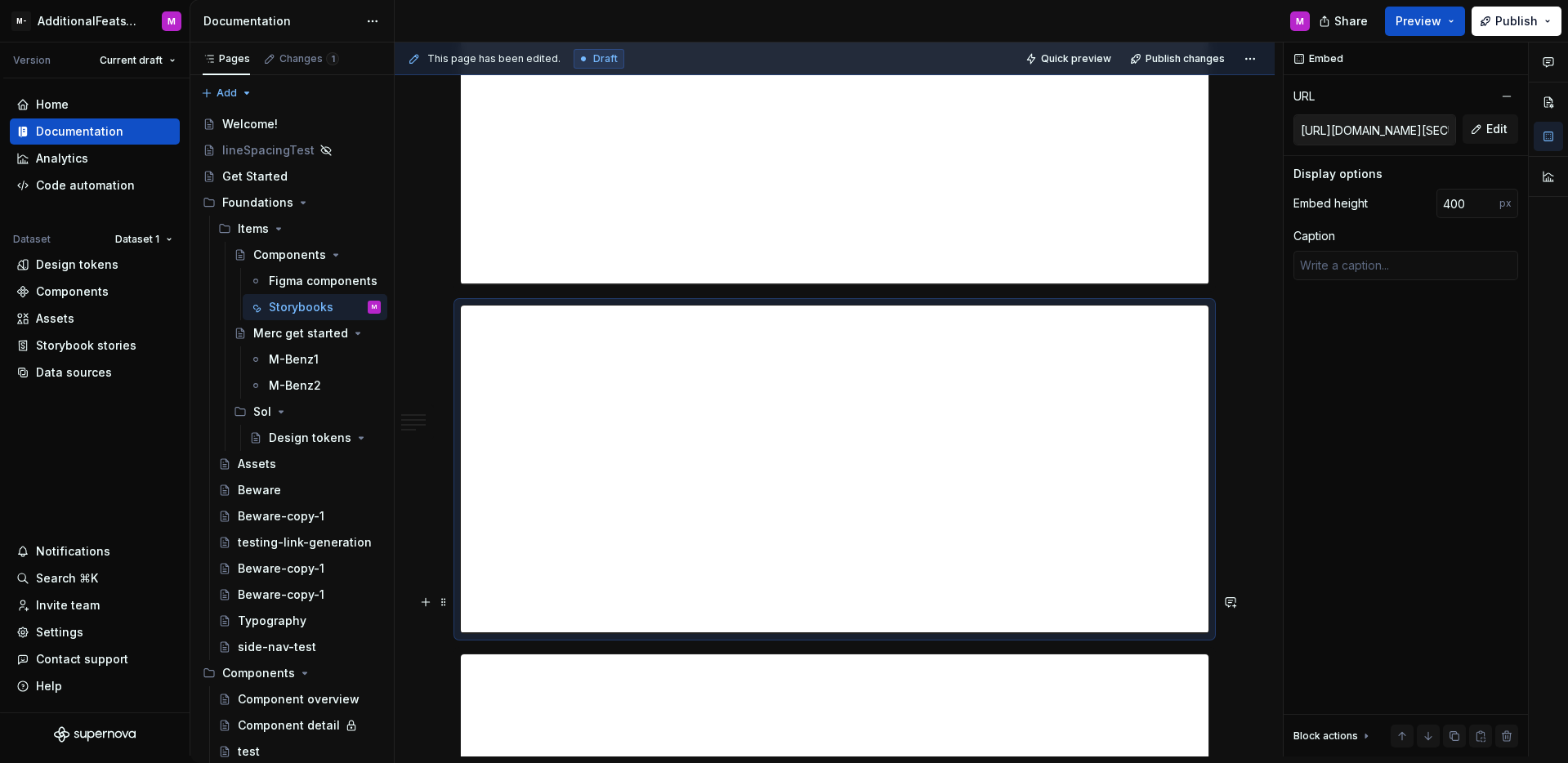
click at [990, 454] on div "**********" at bounding box center [834, 469] width 748 height 327
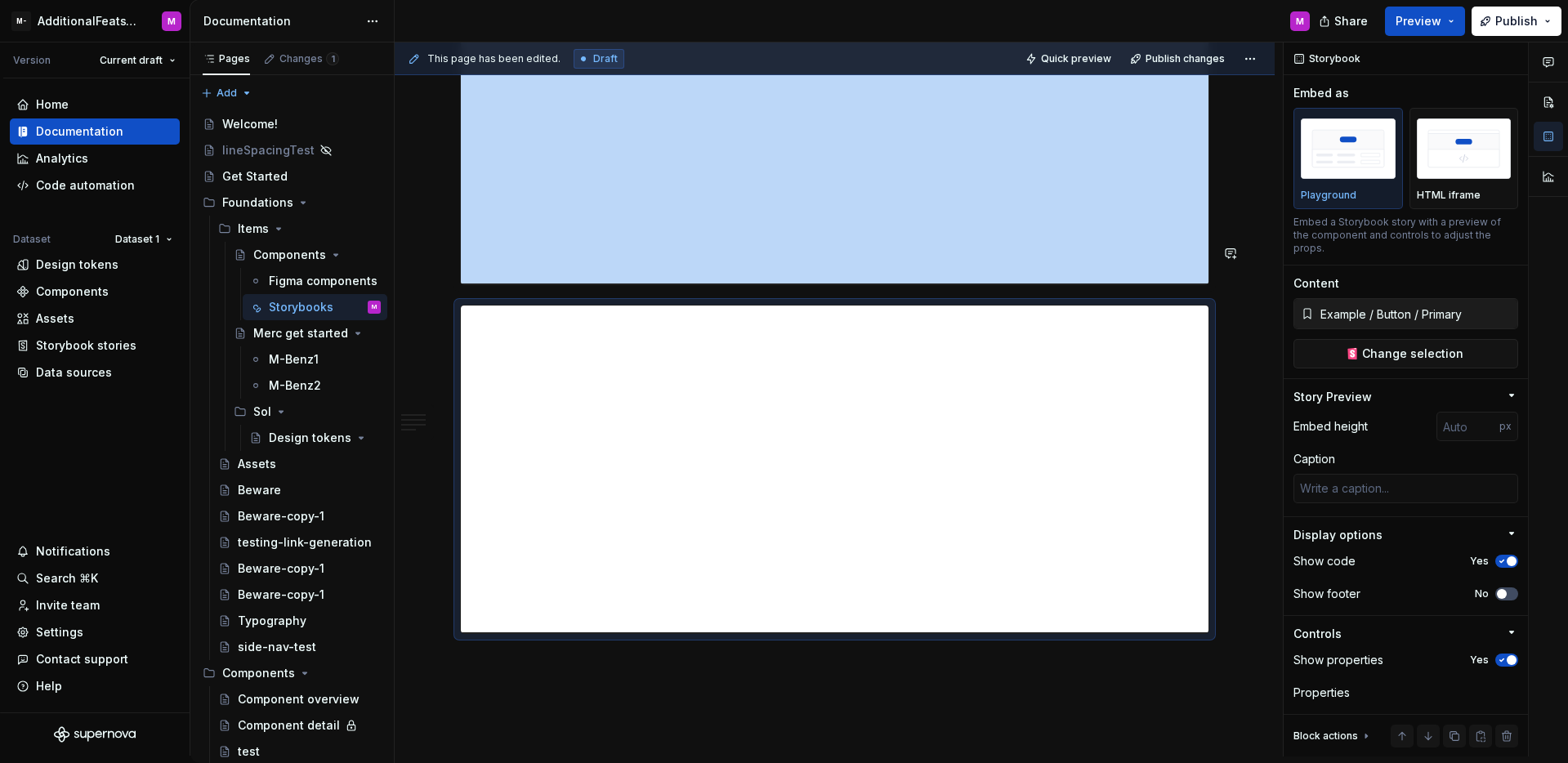
scroll to position [3595, 0]
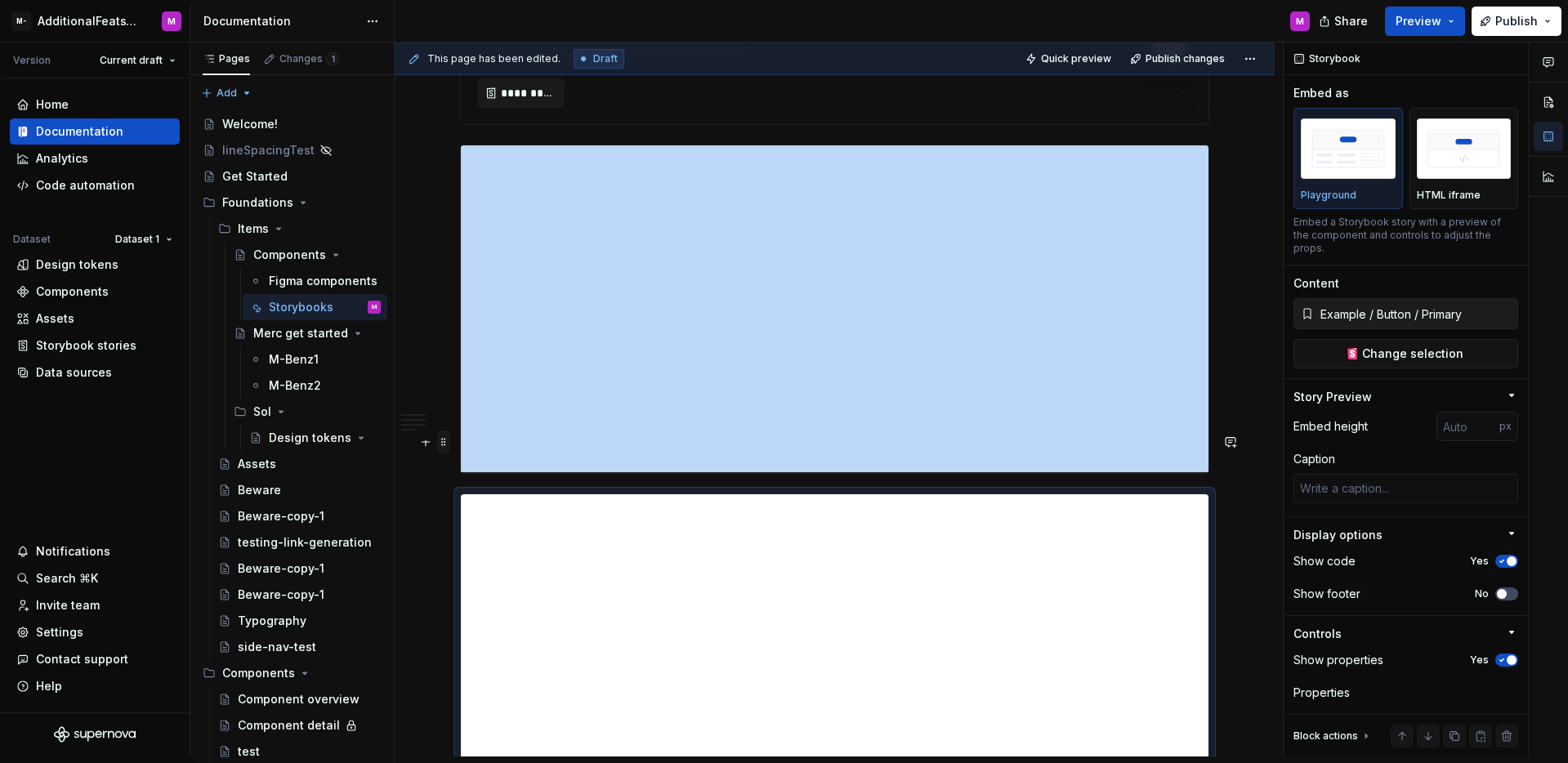
click at [446, 444] on span at bounding box center [443, 442] width 13 height 23
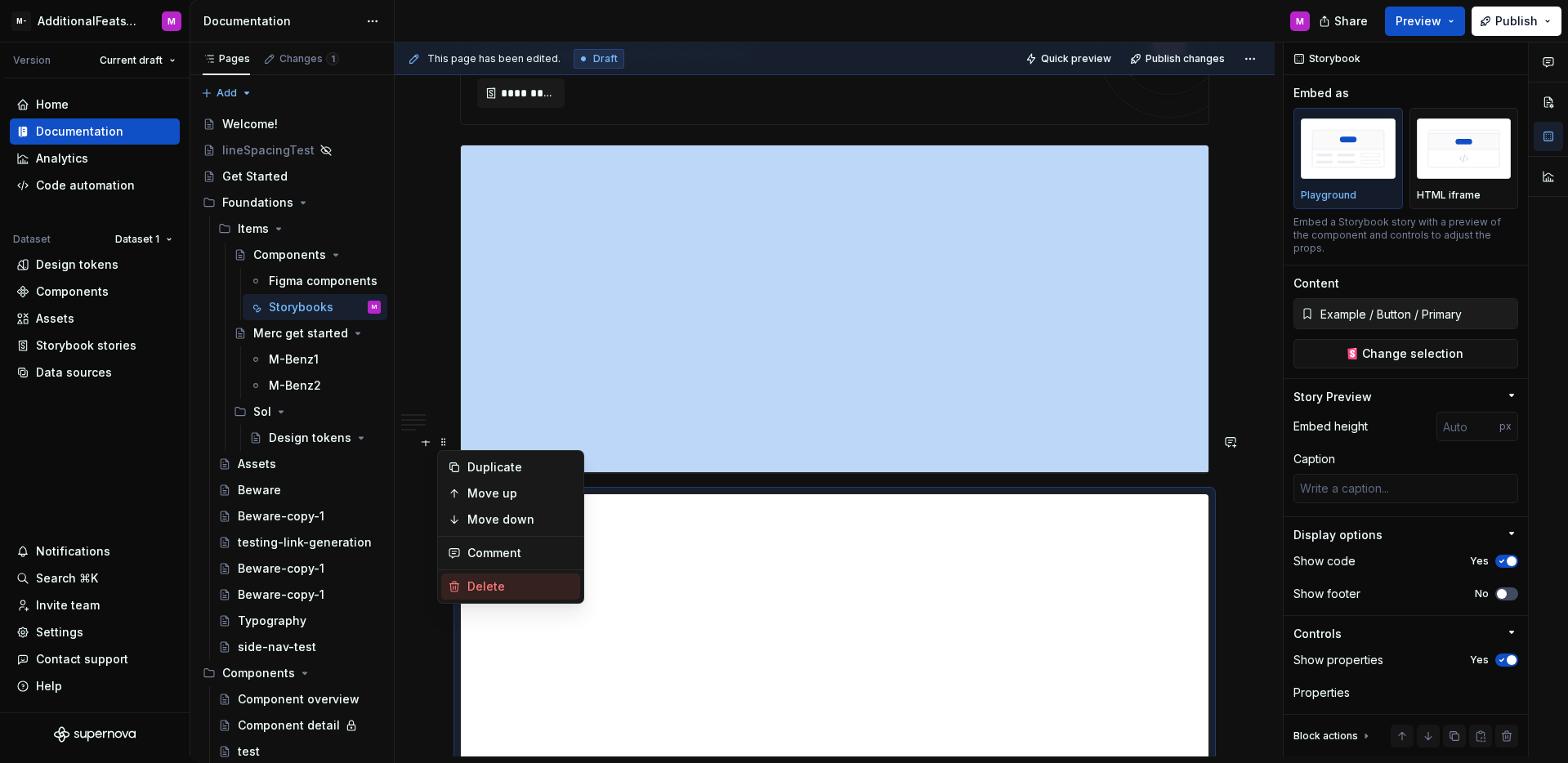
click at [480, 581] on div "Delete" at bounding box center [520, 587] width 106 height 17
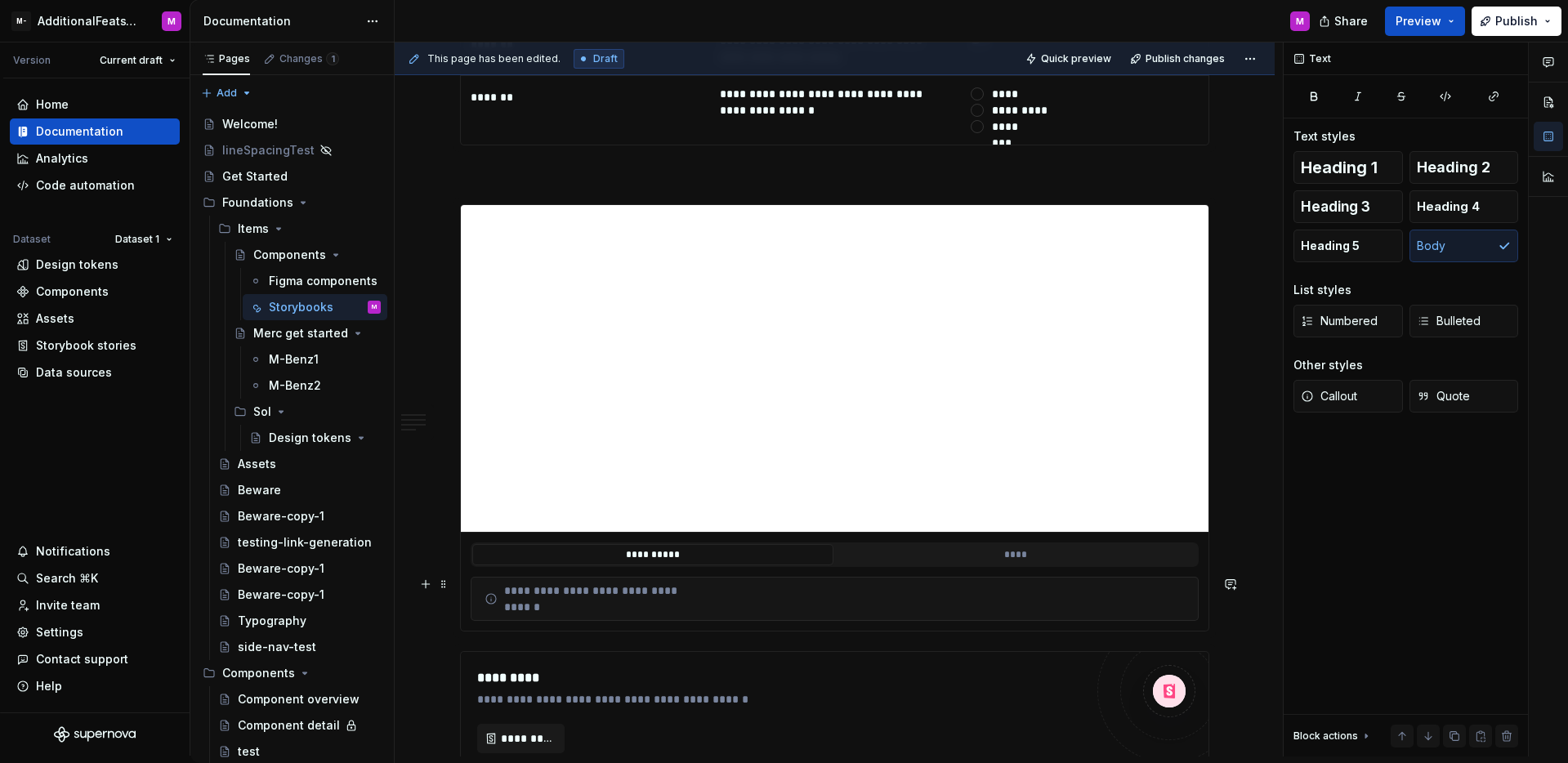
scroll to position [3702, 0]
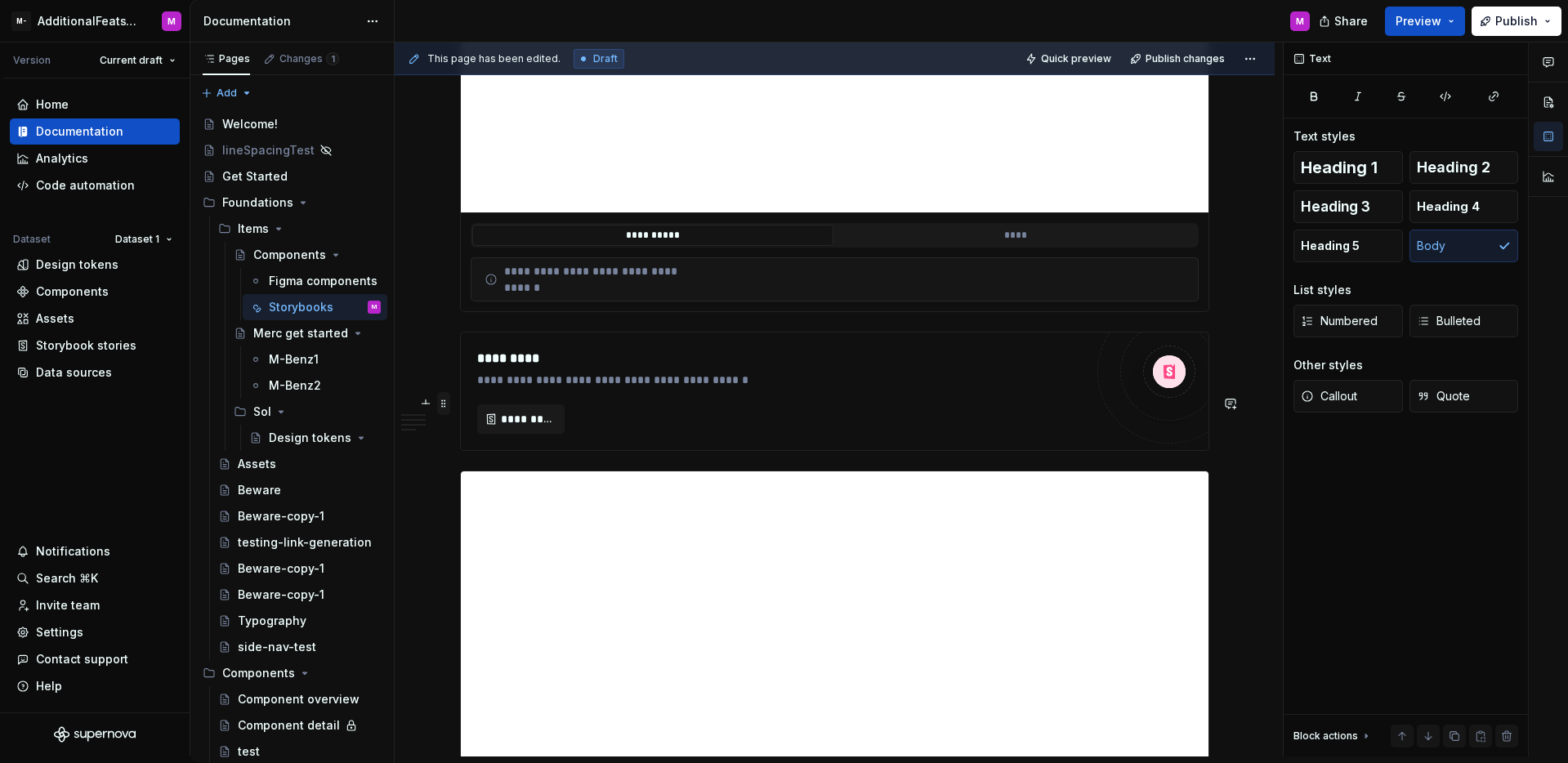
click at [446, 409] on span at bounding box center [443, 403] width 13 height 23
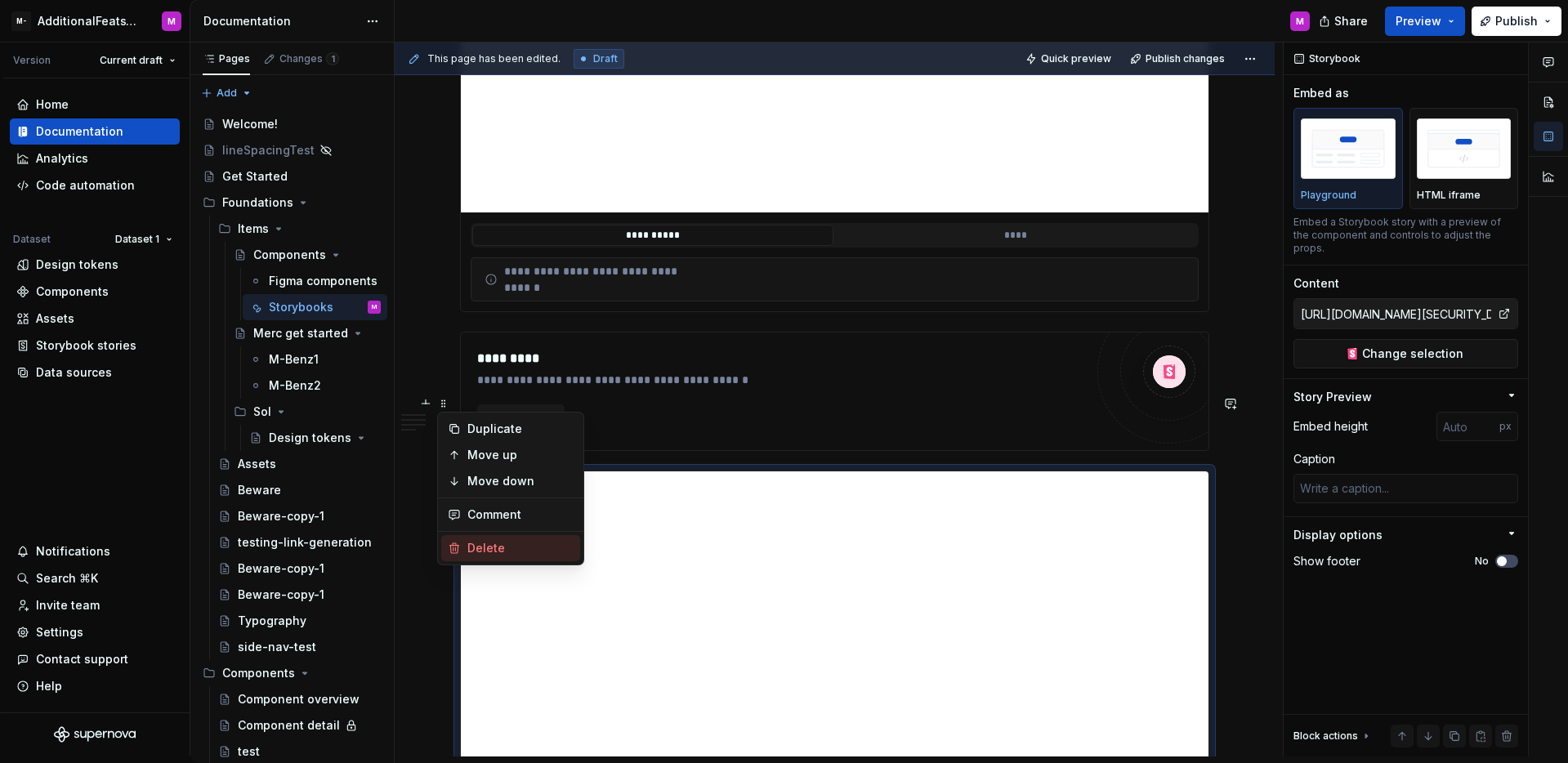
click at [472, 540] on div "Delete" at bounding box center [520, 549] width 106 height 17
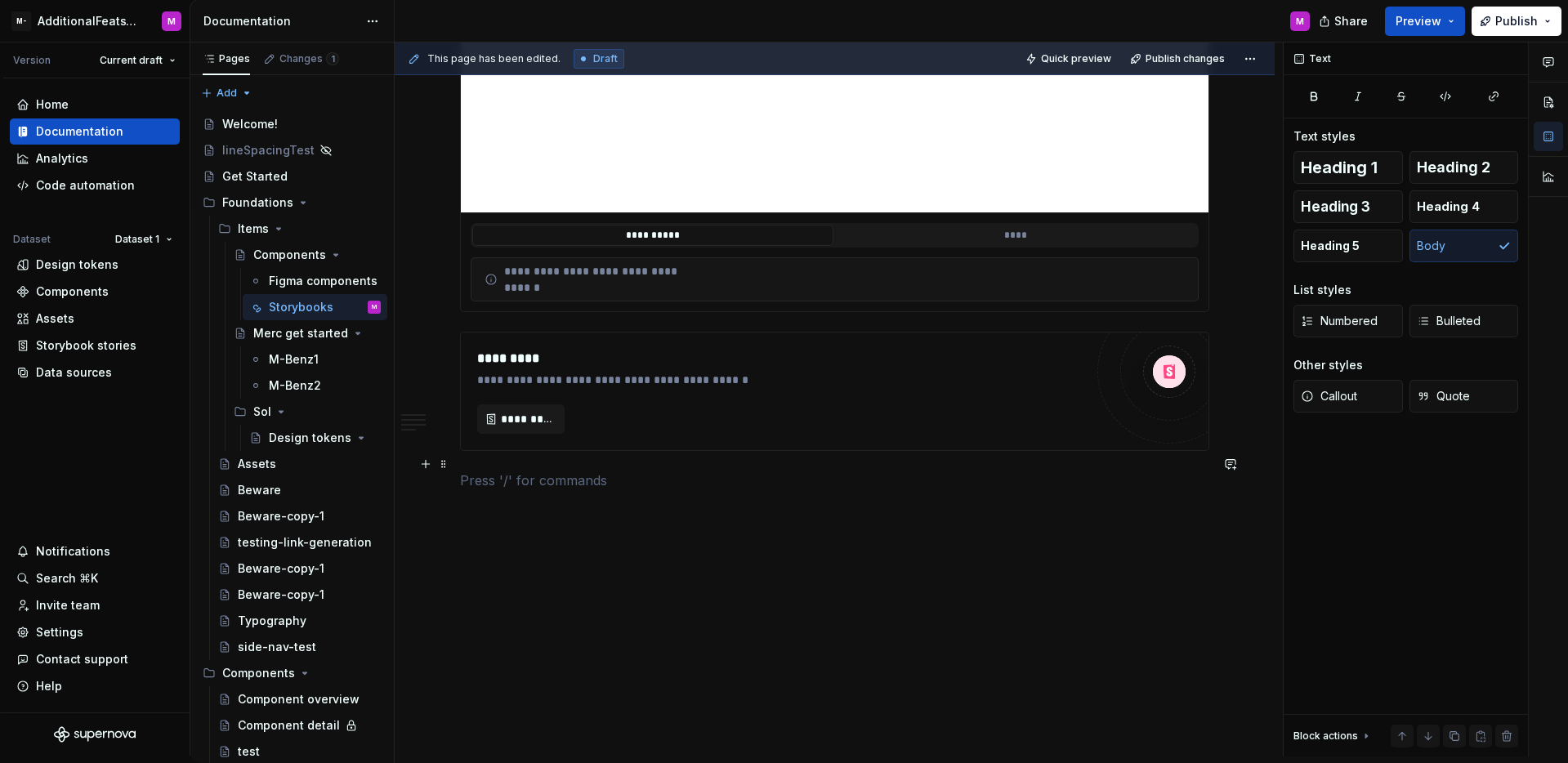
scroll to position [3576, 0]
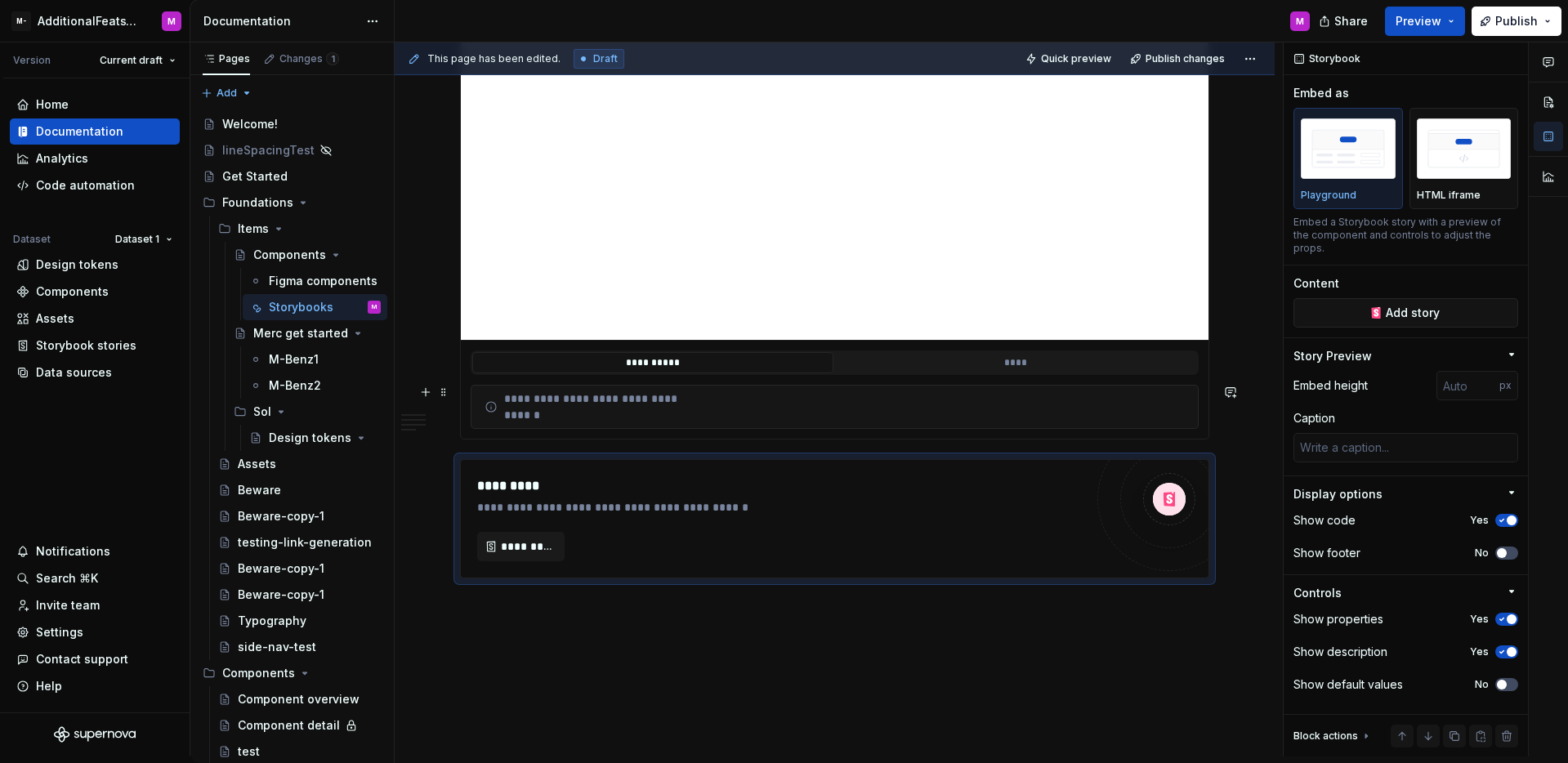
click at [610, 499] on div "**********" at bounding box center [779, 508] width 606 height 17
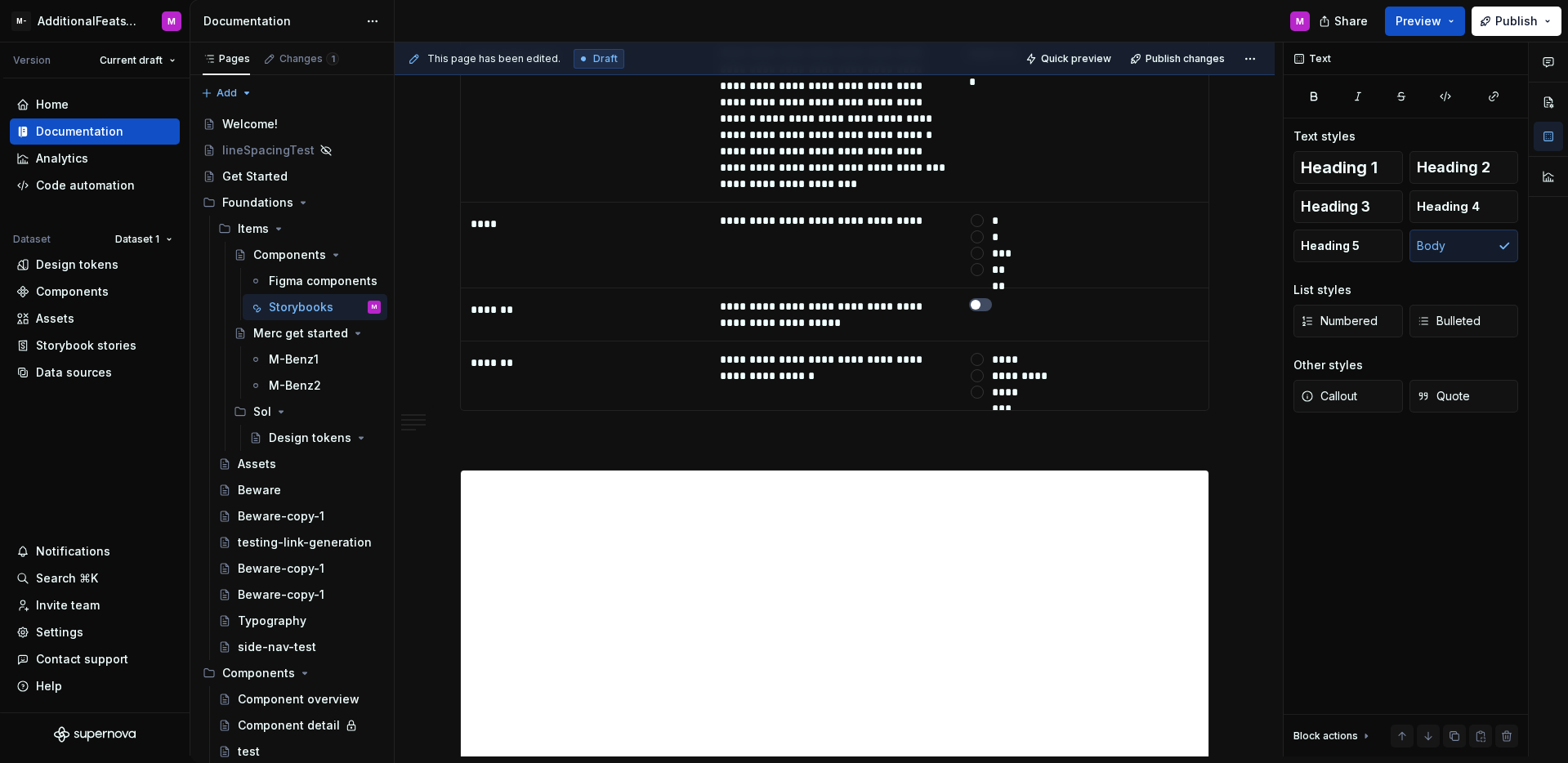
scroll to position [3086, 0]
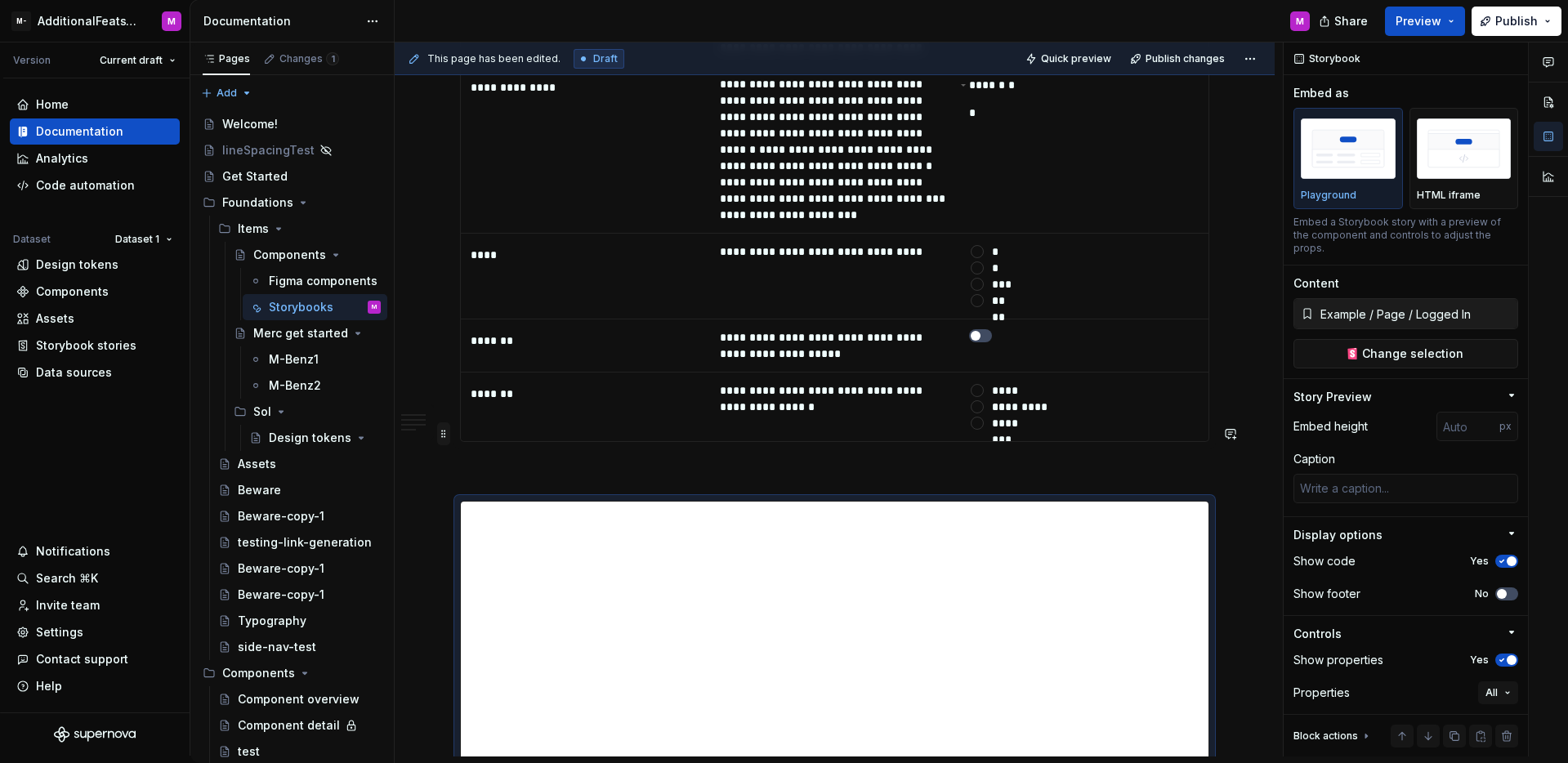
click at [439, 434] on span at bounding box center [443, 434] width 13 height 23
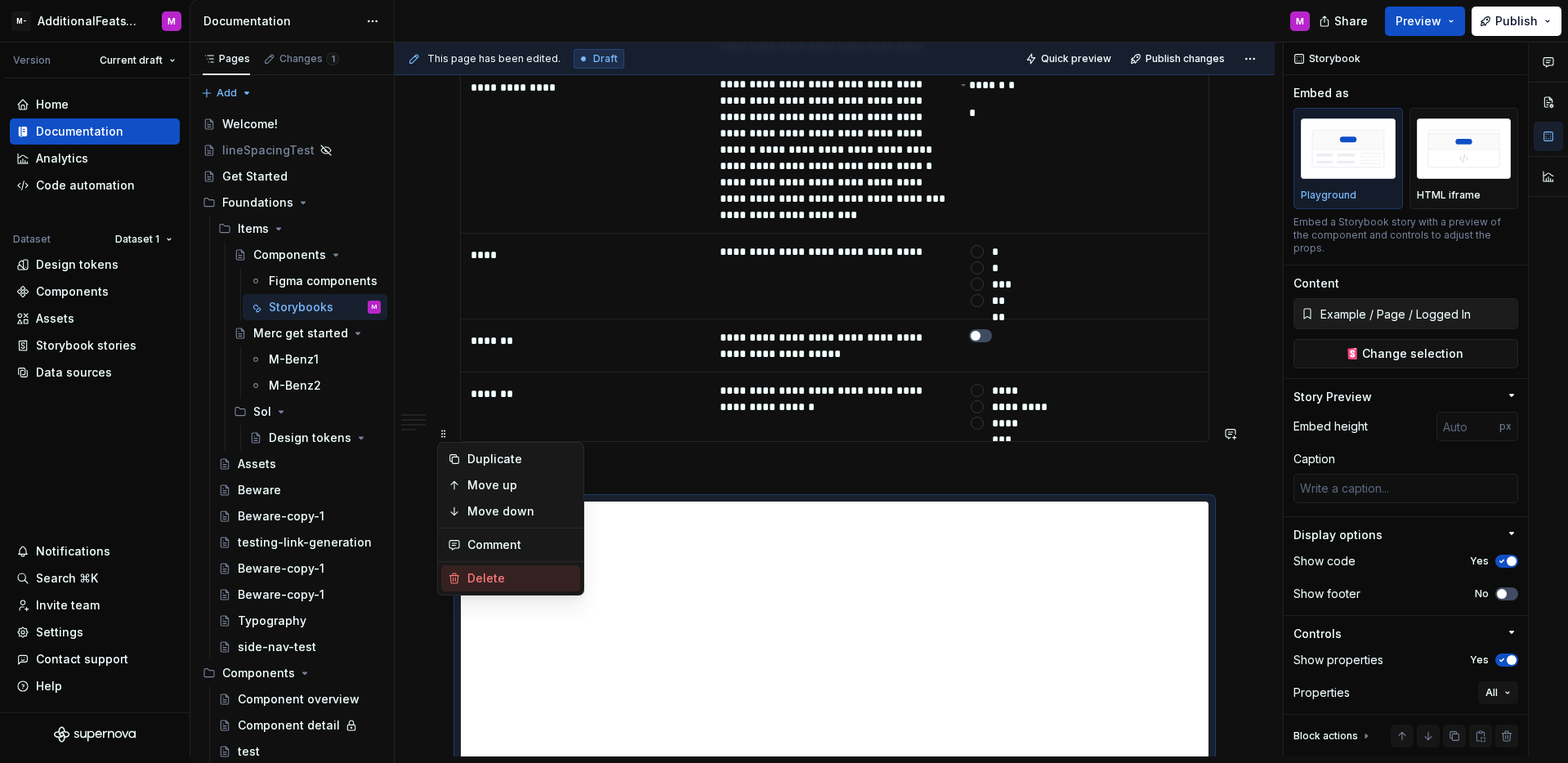
click at [474, 585] on div "Delete" at bounding box center [520, 579] width 106 height 17
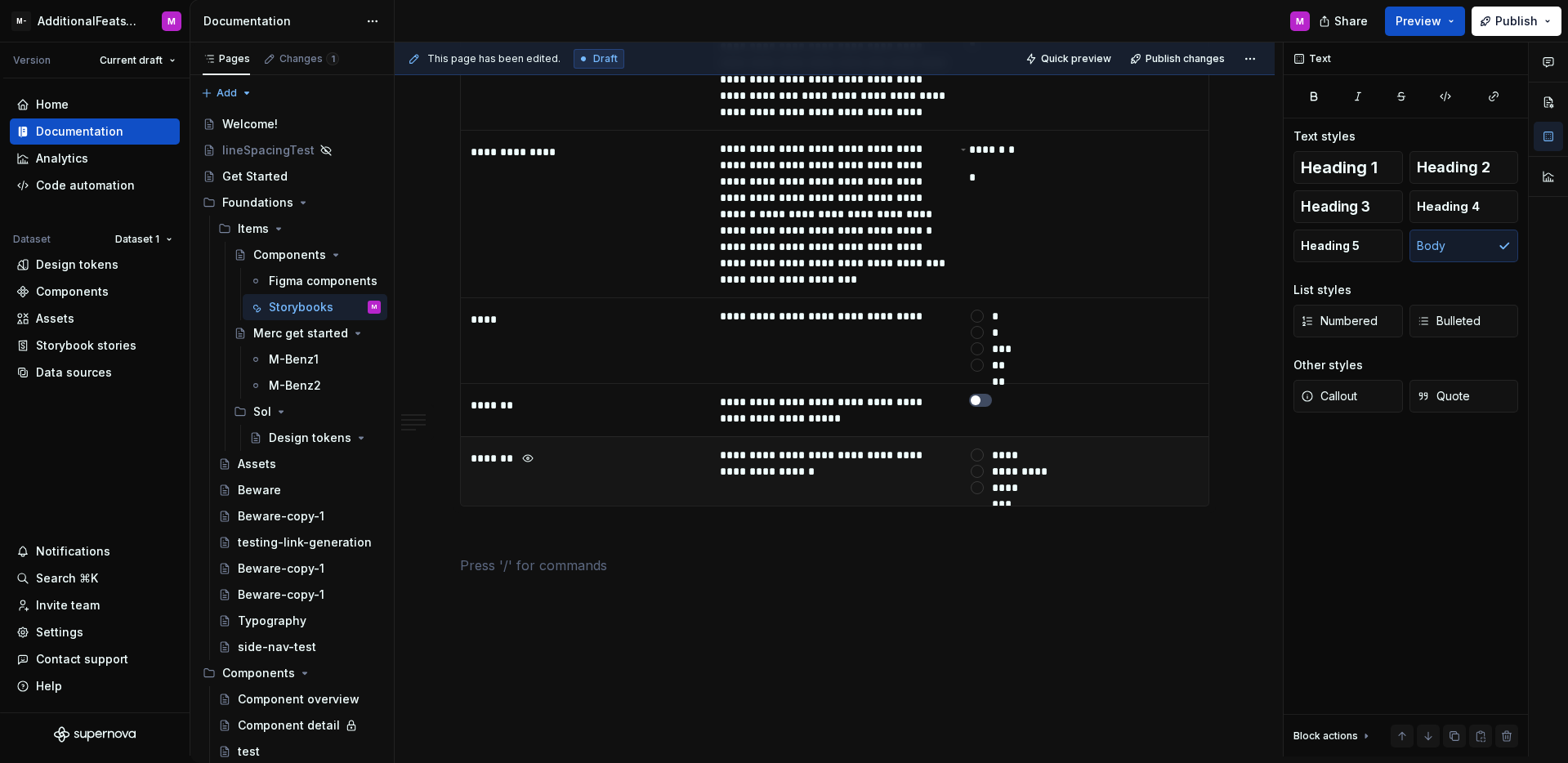
click at [586, 447] on div "*******" at bounding box center [585, 458] width 230 height 23
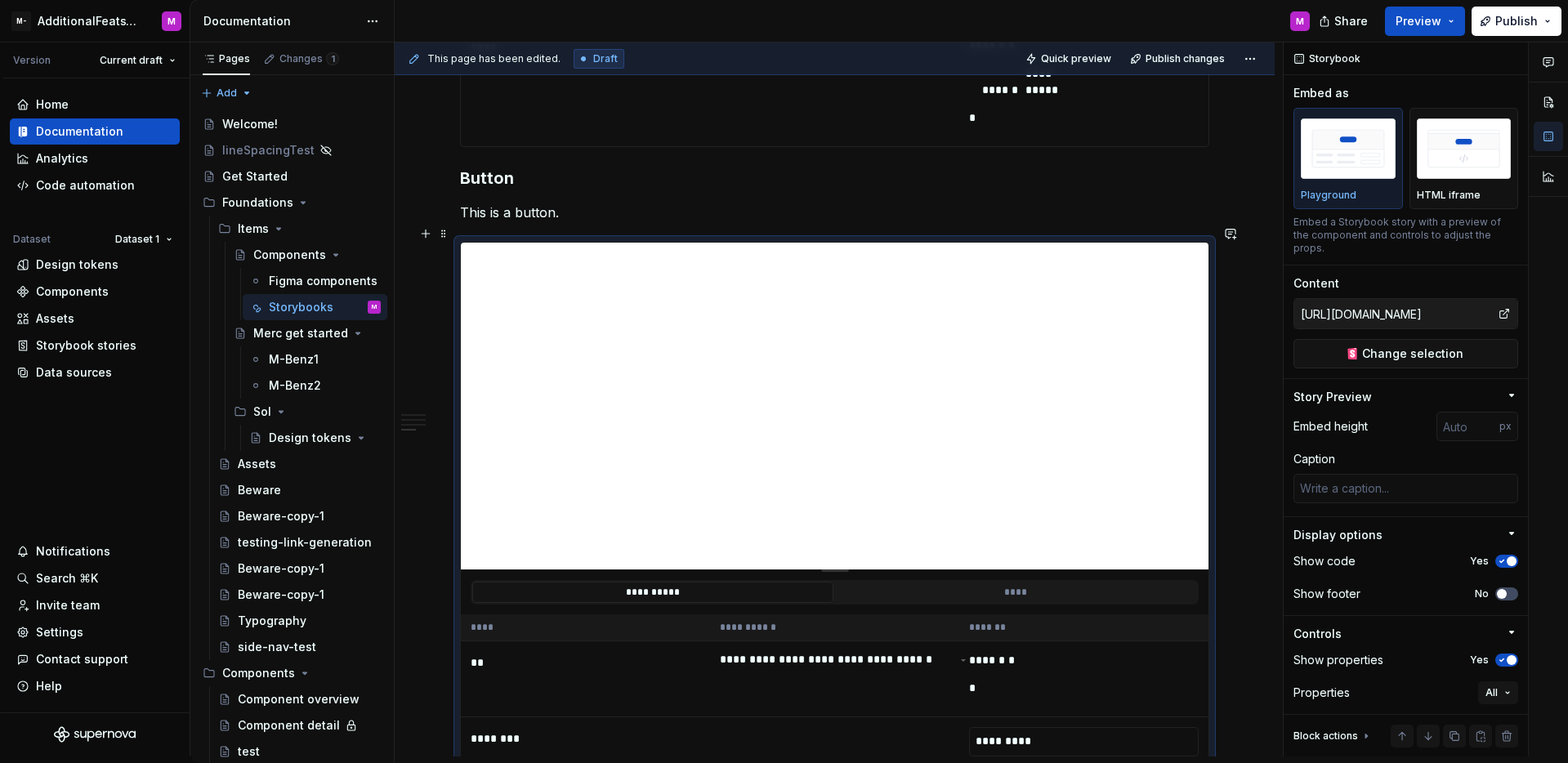
scroll to position [1602, 0]
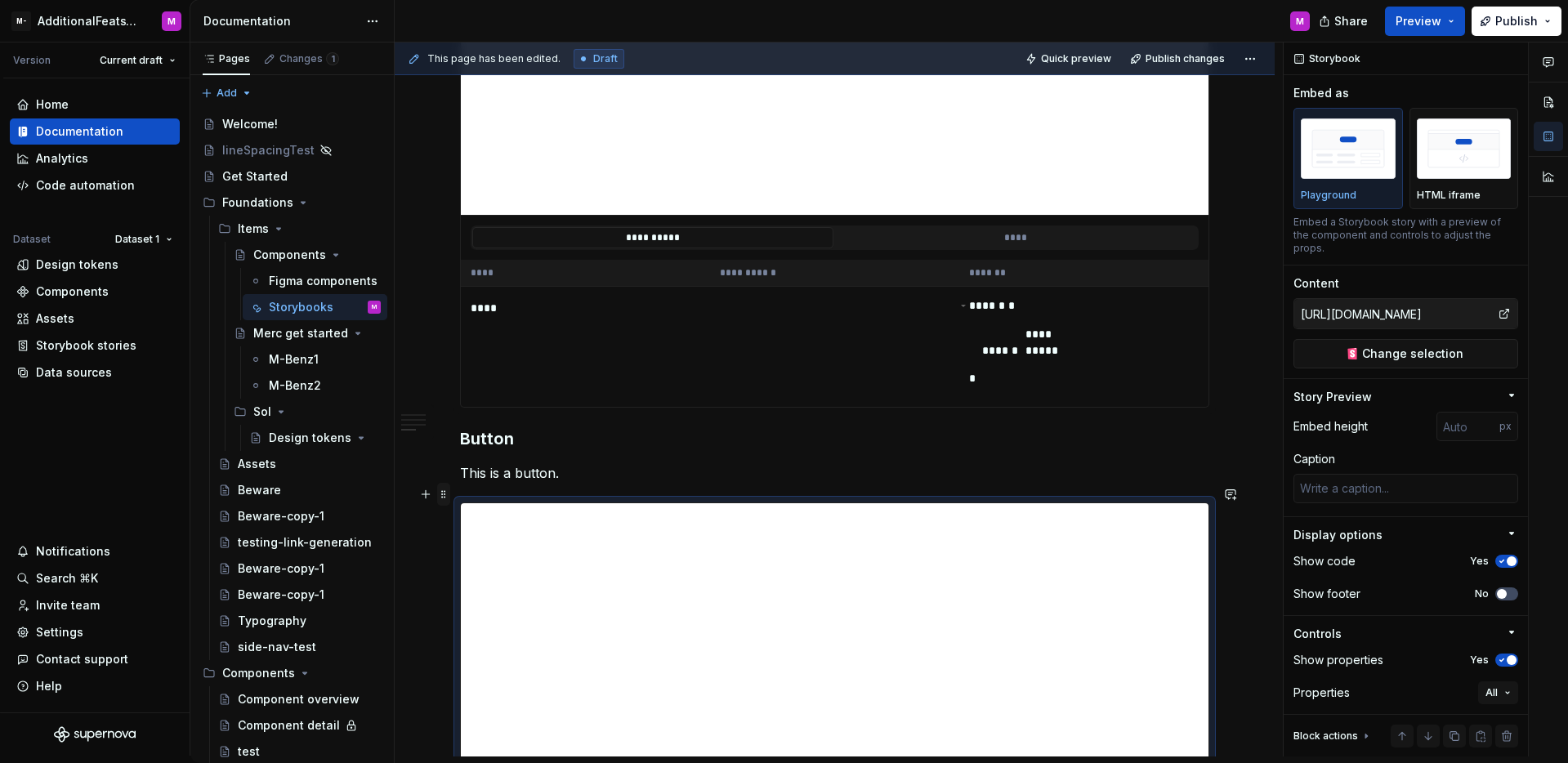
click at [443, 492] on span at bounding box center [443, 495] width 13 height 23
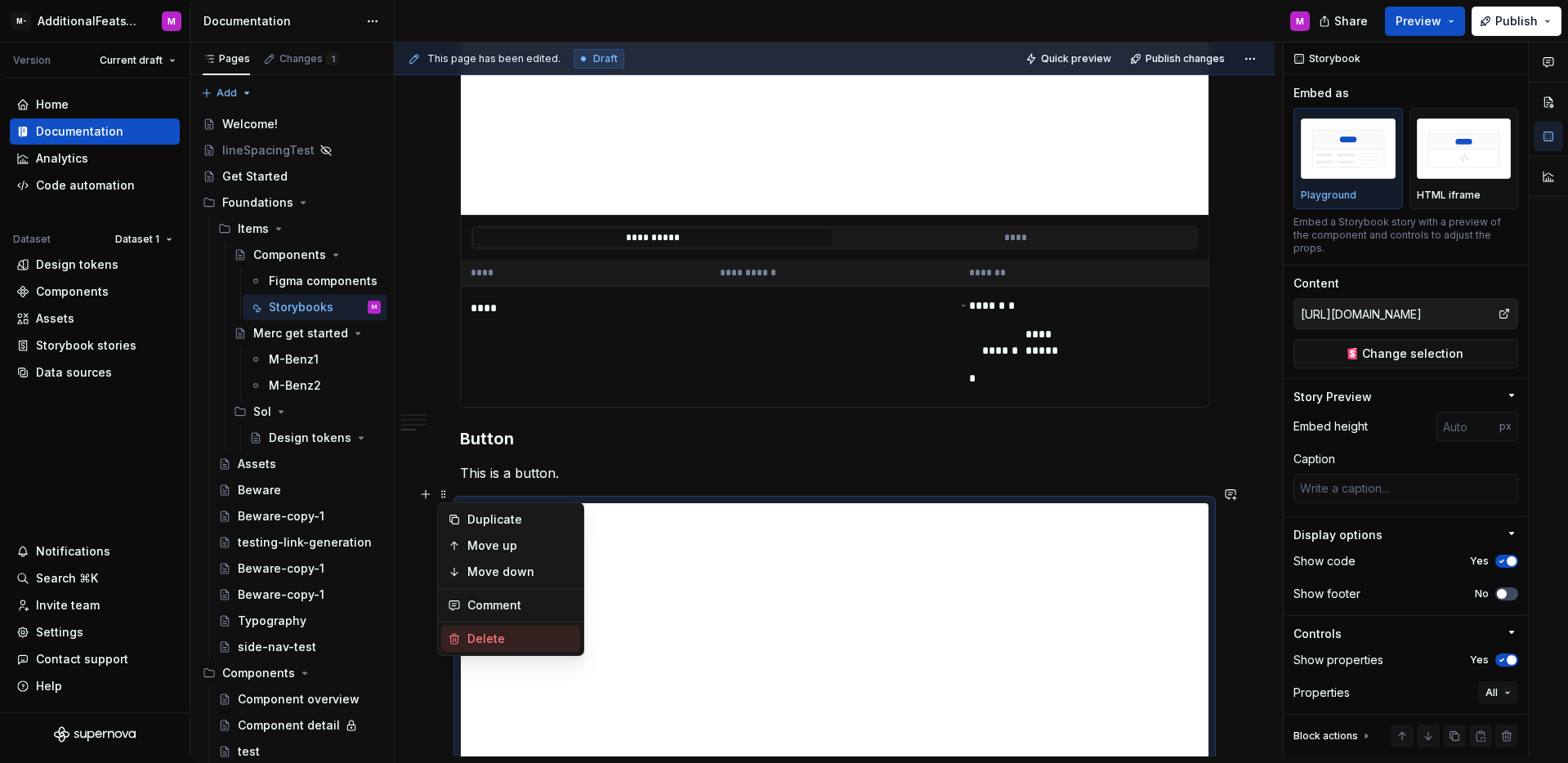
click at [479, 641] on div "Delete" at bounding box center [520, 639] width 106 height 17
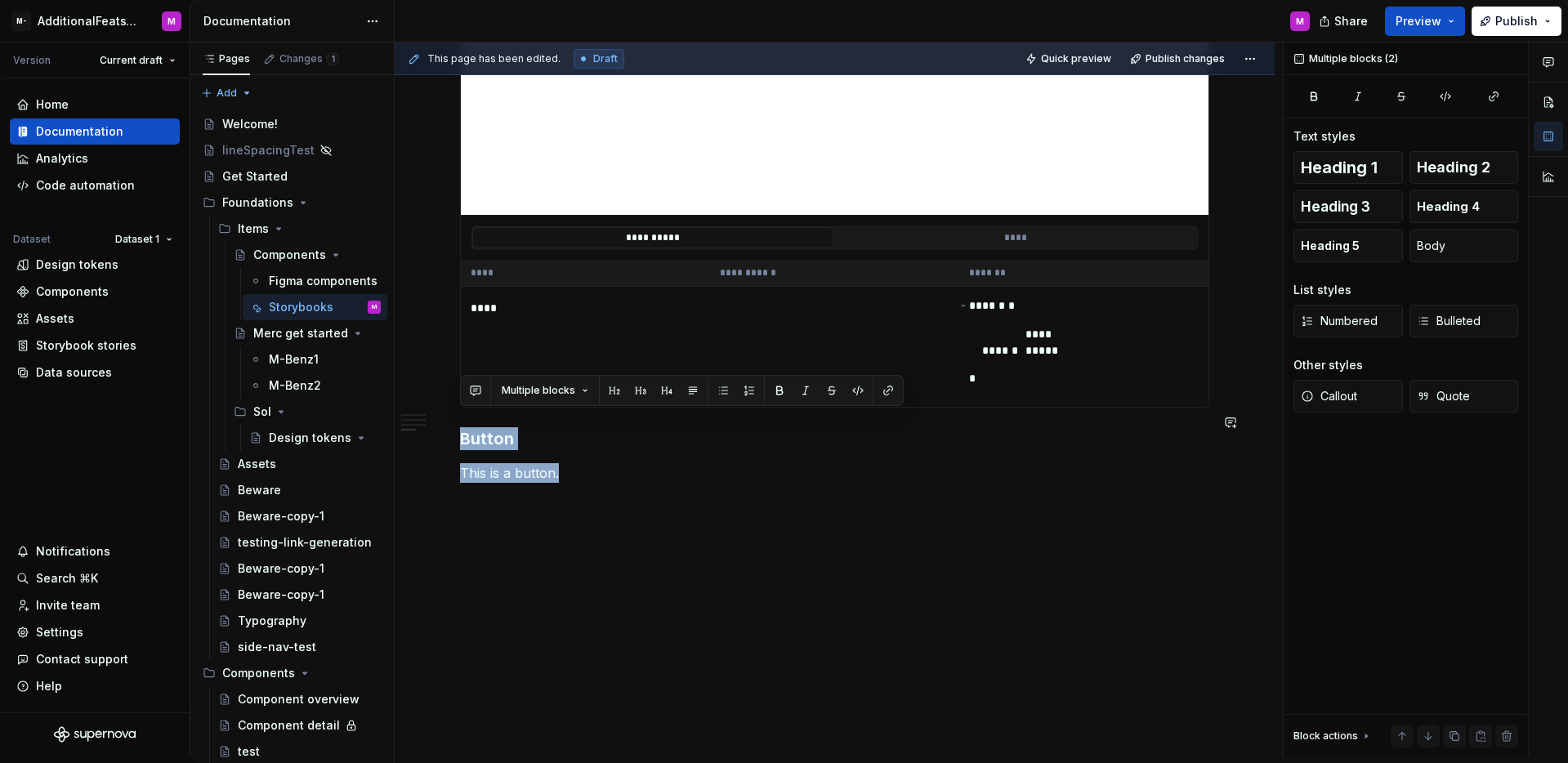
drag, startPoint x: 559, startPoint y: 465, endPoint x: 468, endPoint y: 407, distance: 107.9
click at [468, 407] on div "**********" at bounding box center [834, 10] width 750 height 2594
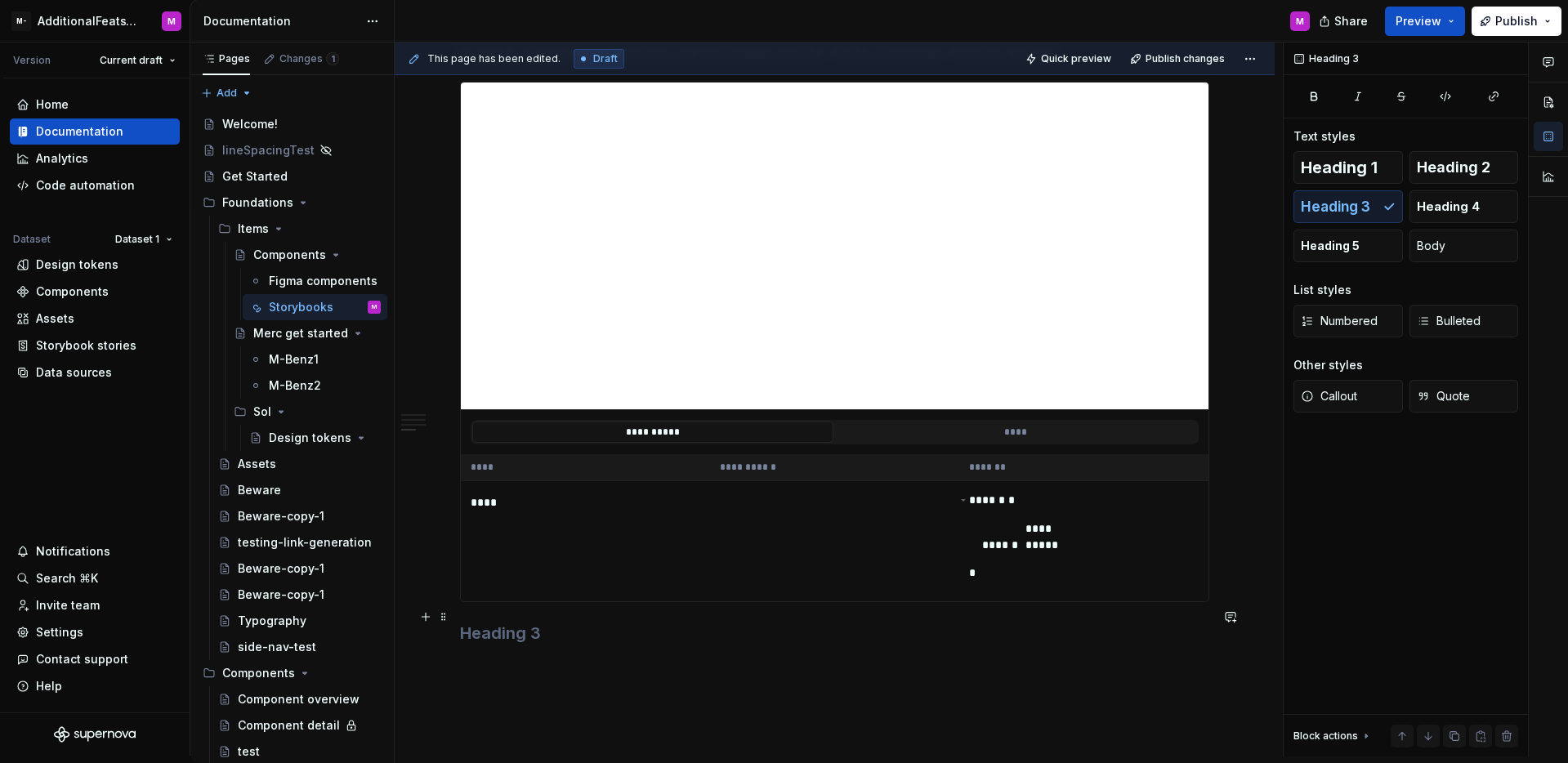
scroll to position [1323, 0]
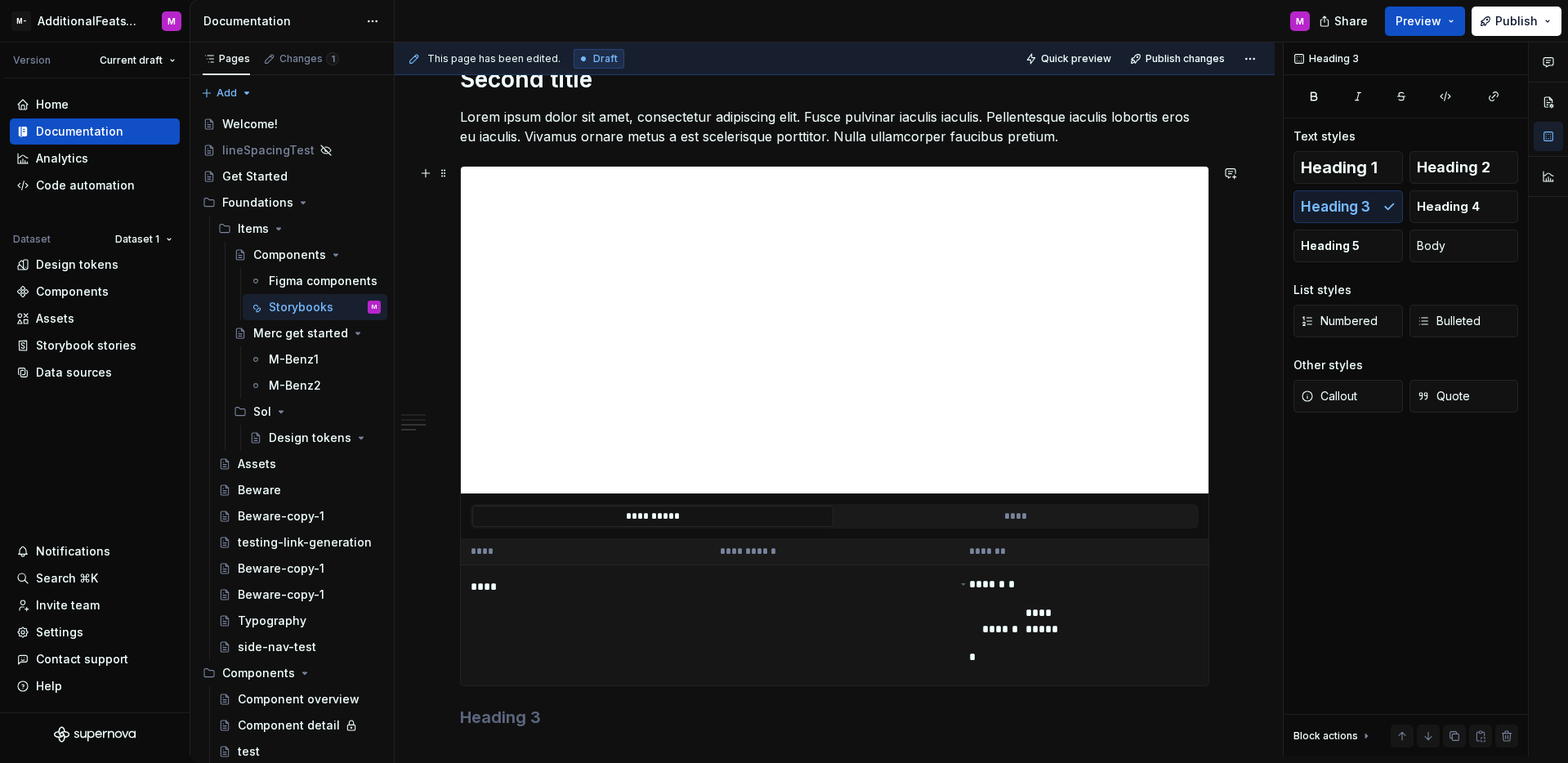
type textarea "*"
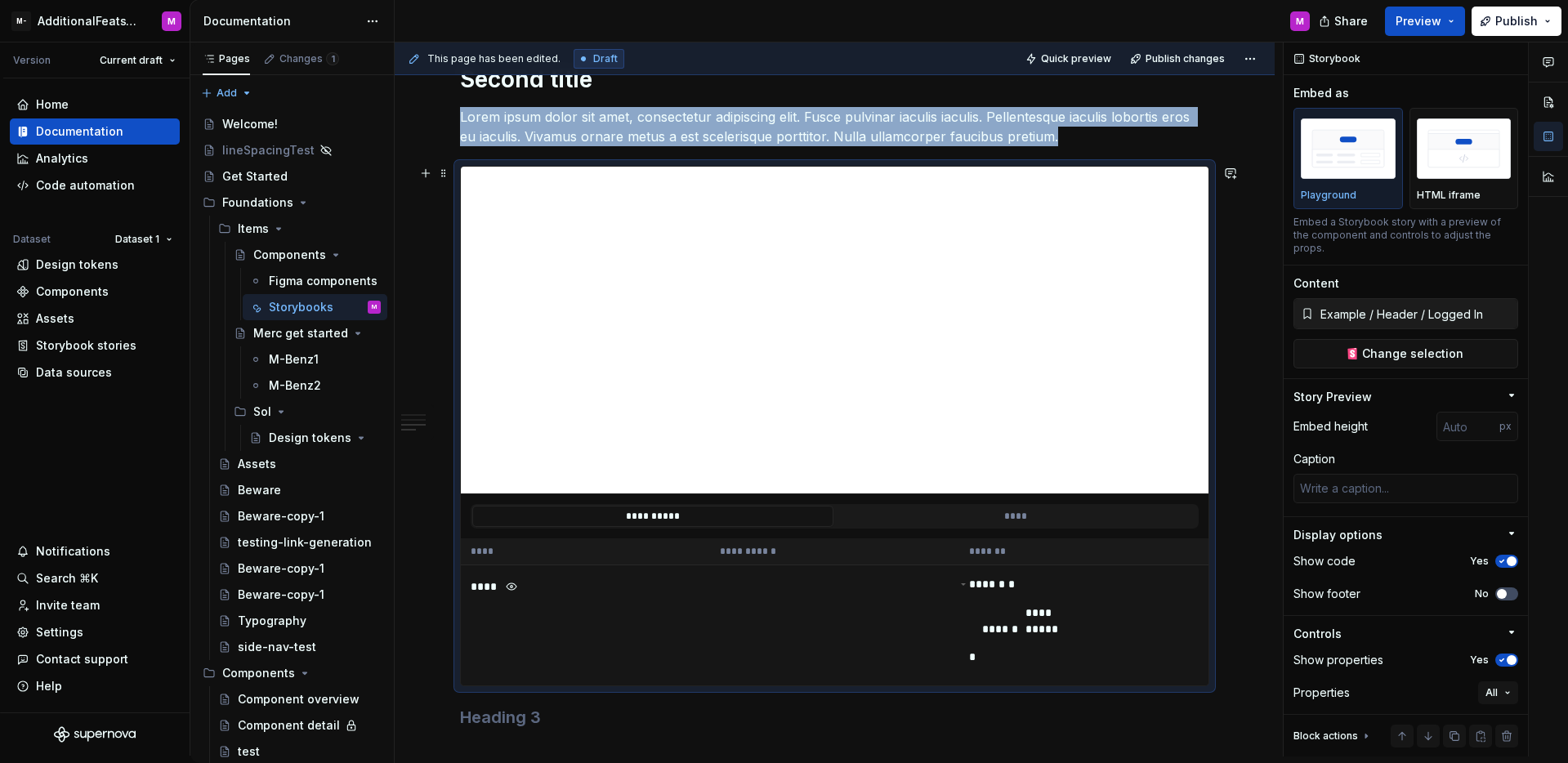
click at [555, 614] on td "****" at bounding box center [586, 625] width 250 height 121
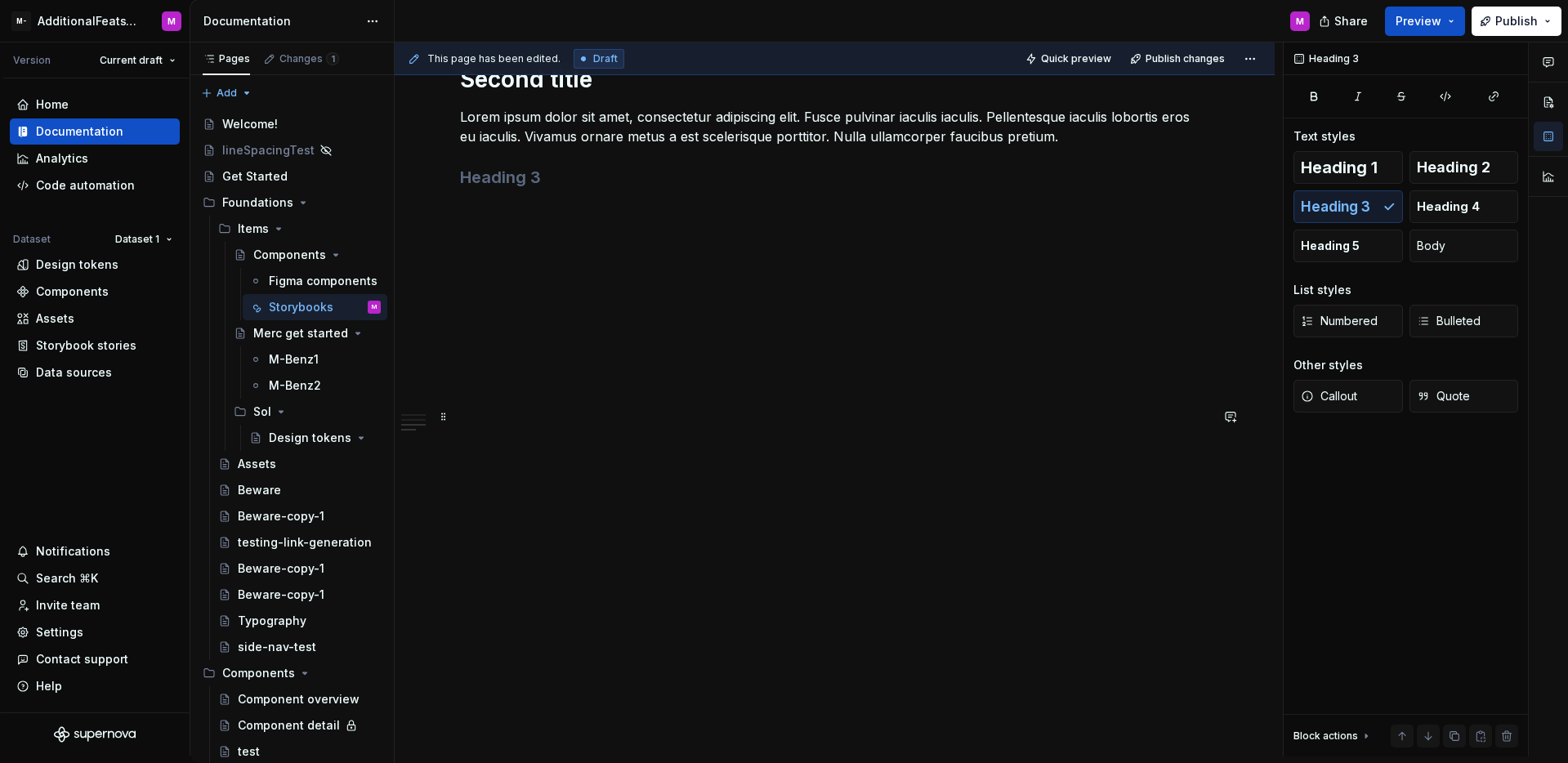
scroll to position [1146, 0]
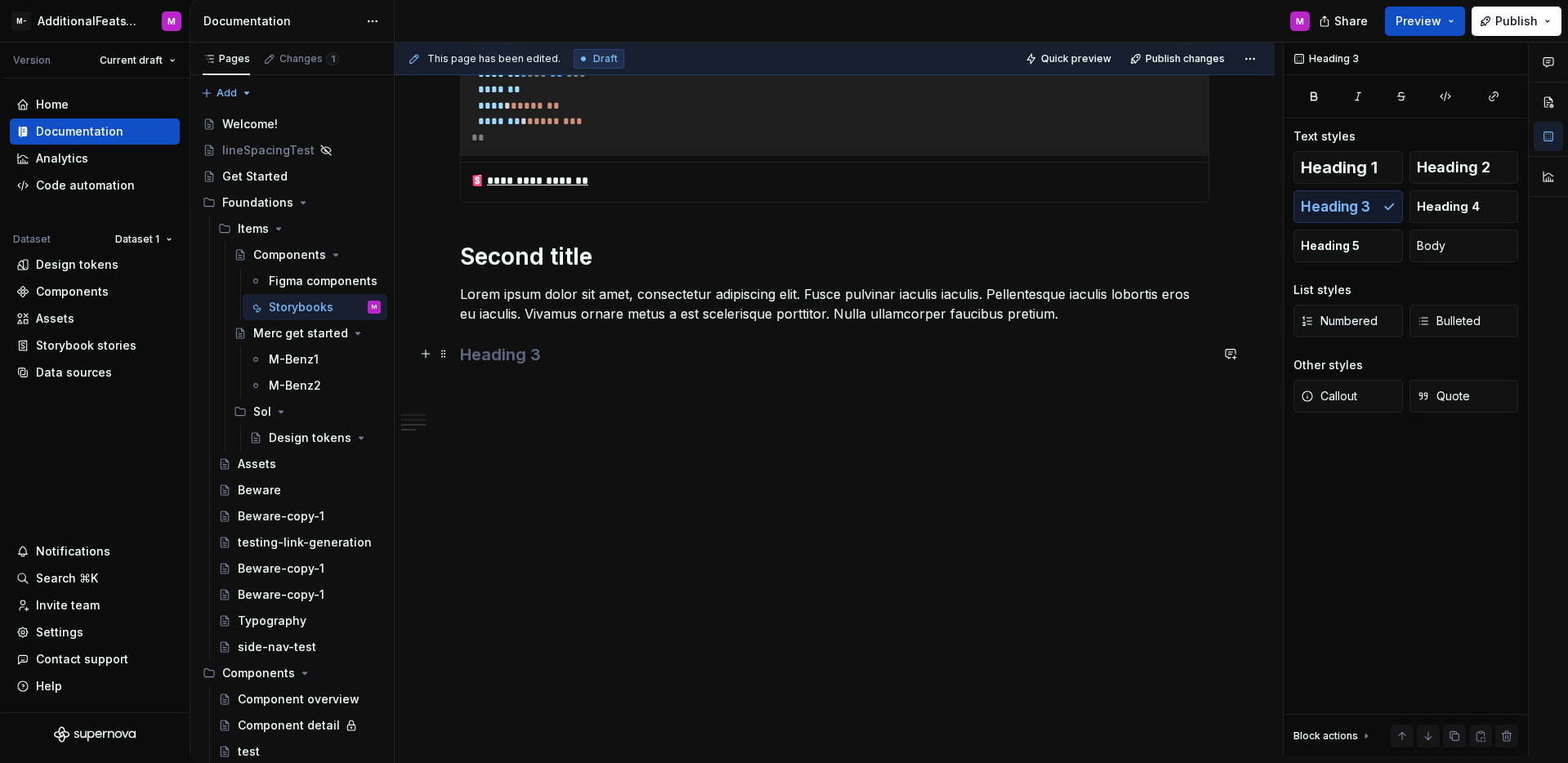
click at [567, 363] on h3 at bounding box center [834, 354] width 750 height 23
click at [439, 357] on span at bounding box center [443, 354] width 13 height 23
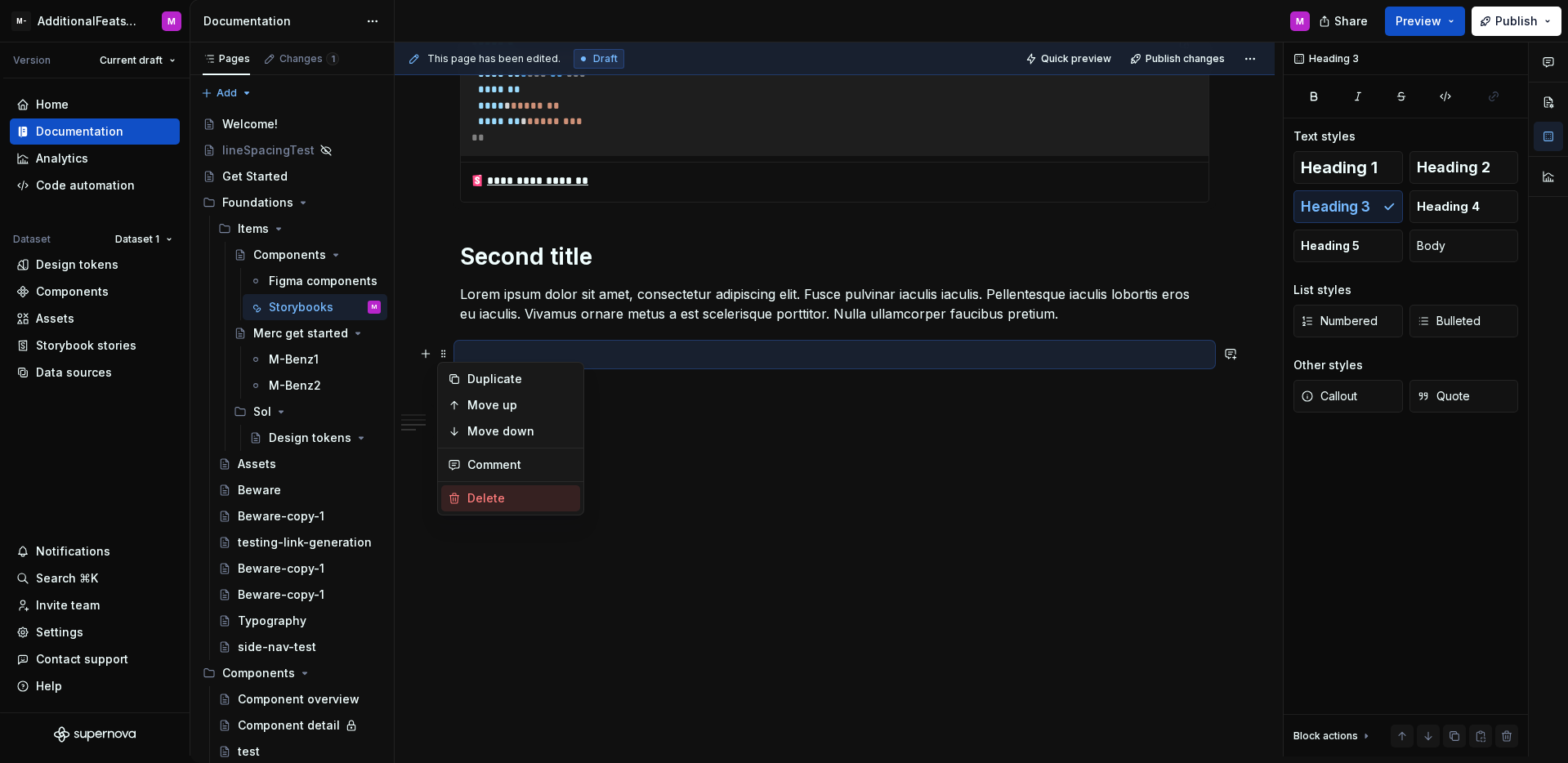
click at [462, 501] on div "Delete" at bounding box center [510, 498] width 139 height 26
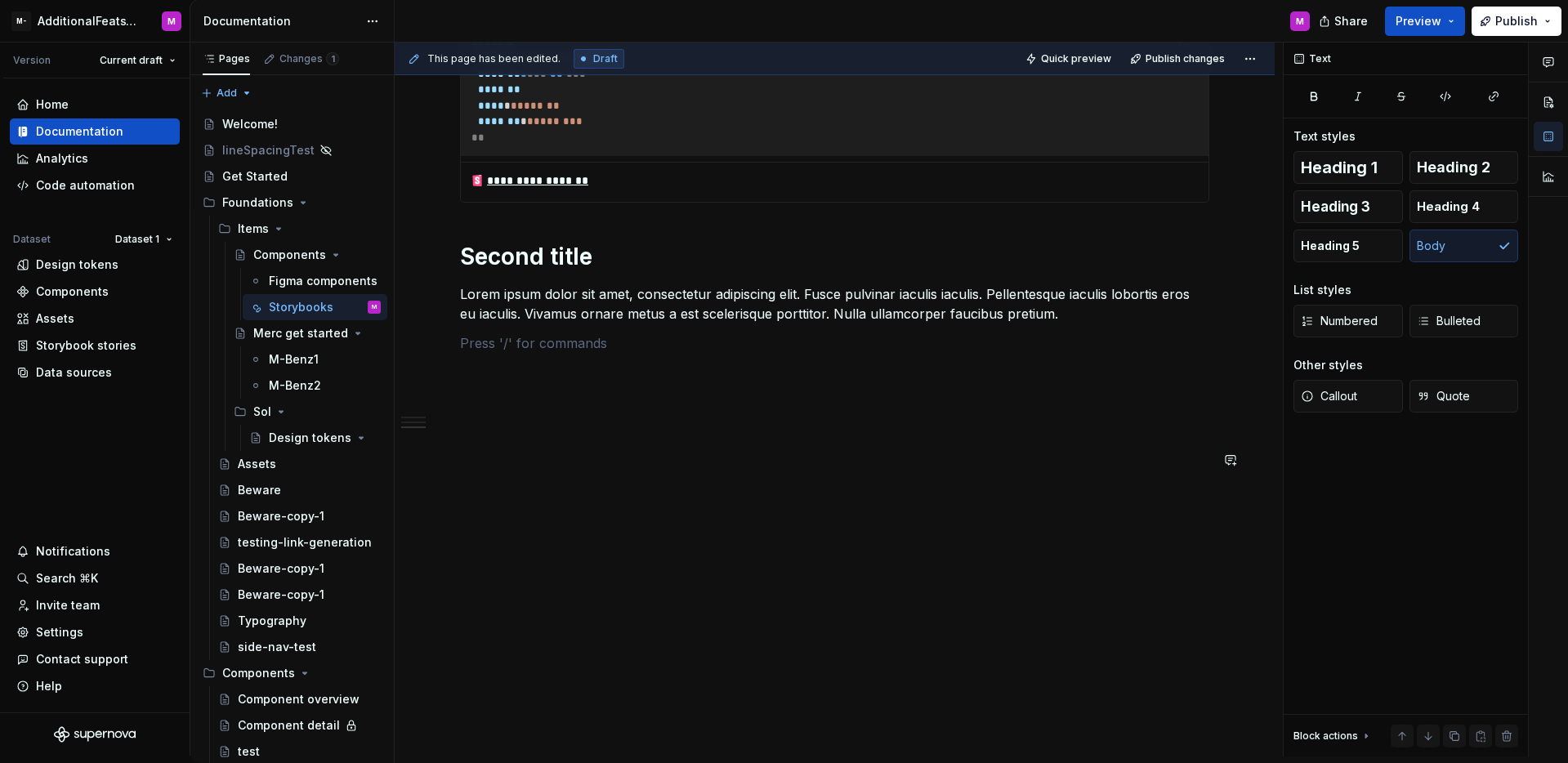
scroll to position [1071, 0]
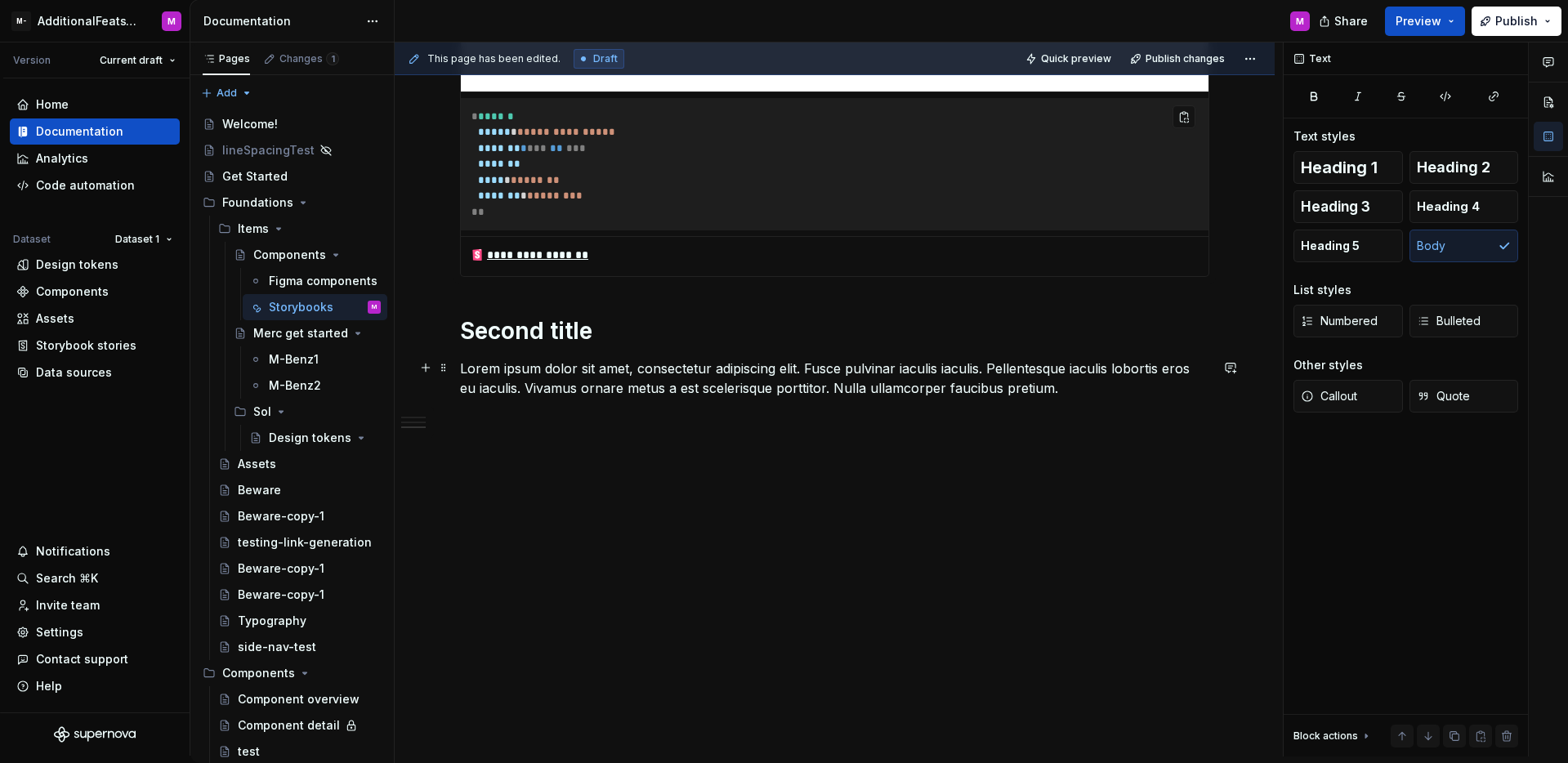
click at [508, 360] on p "Lorem ipsum dolor sit amet, consectetur adipiscing elit. Fusce pulvinar iaculis…" at bounding box center [834, 378] width 750 height 39
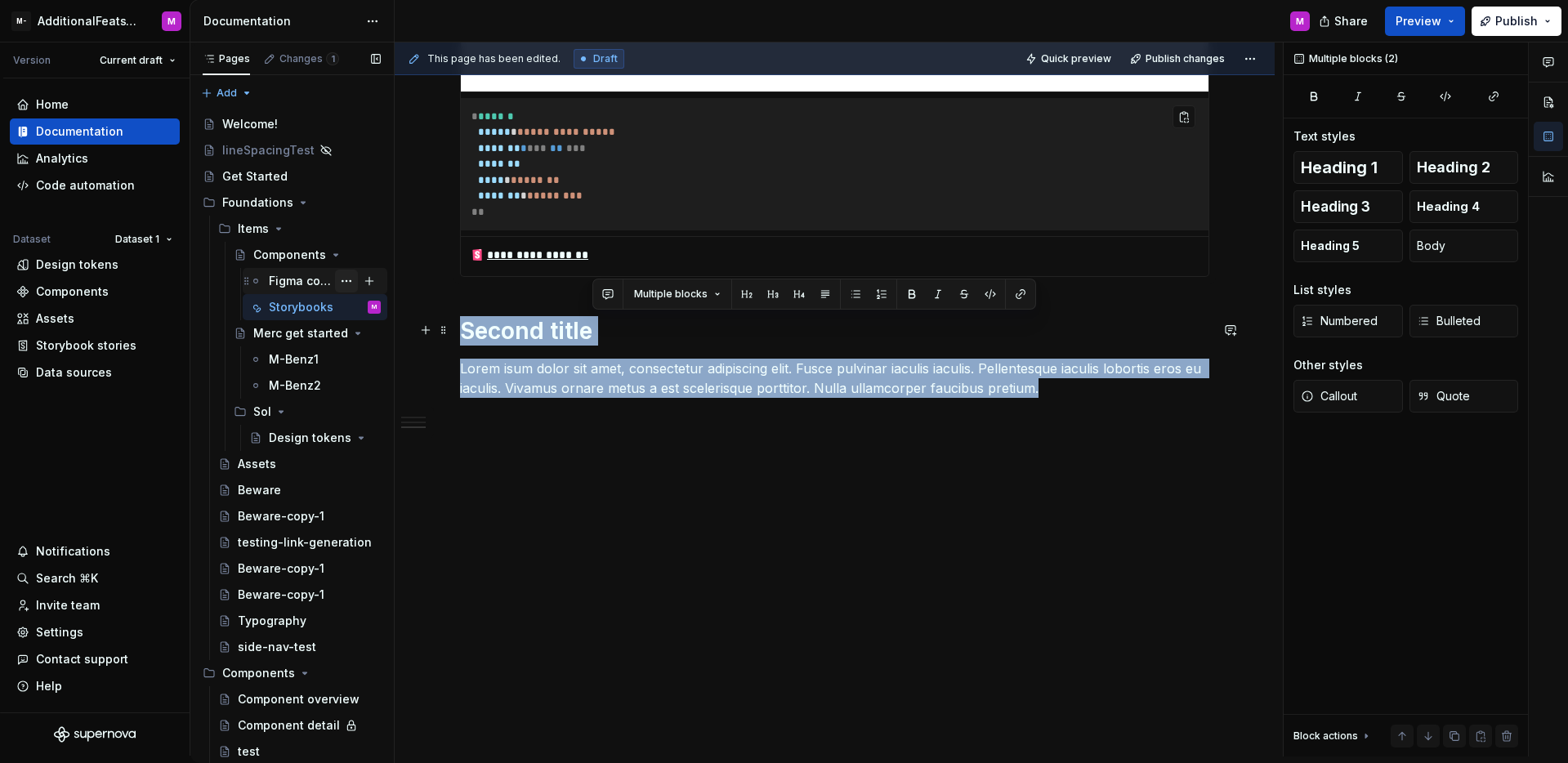
drag, startPoint x: 972, startPoint y: 381, endPoint x: 341, endPoint y: 278, distance: 639.4
click at [340, 278] on div "Pages Changes 1 Add Accessibility guide for tree Page tree. Navigate the tree w…" at bounding box center [878, 403] width 1377 height 721
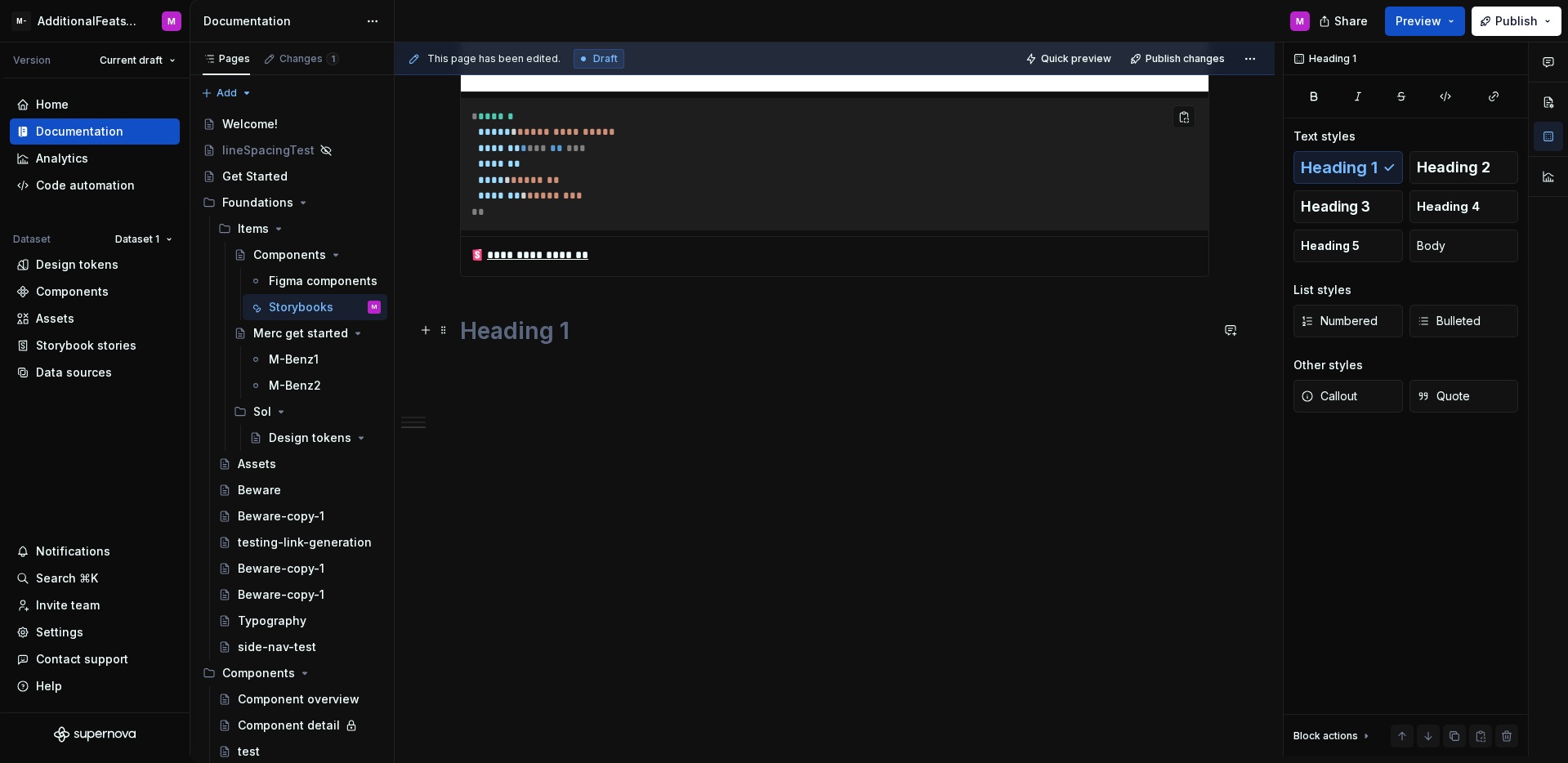
scroll to position [947, 0]
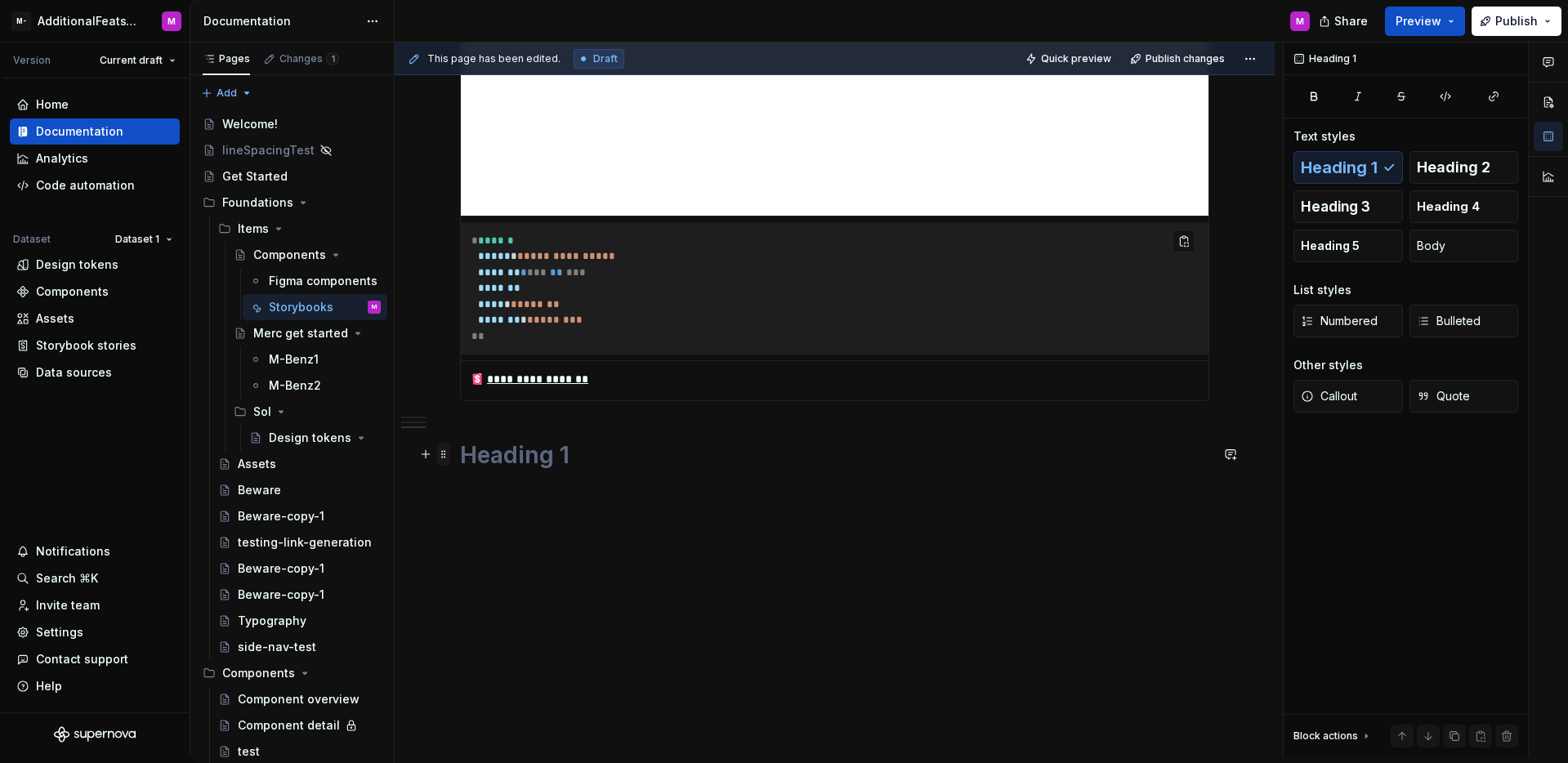
click at [448, 461] on span at bounding box center [443, 455] width 13 height 23
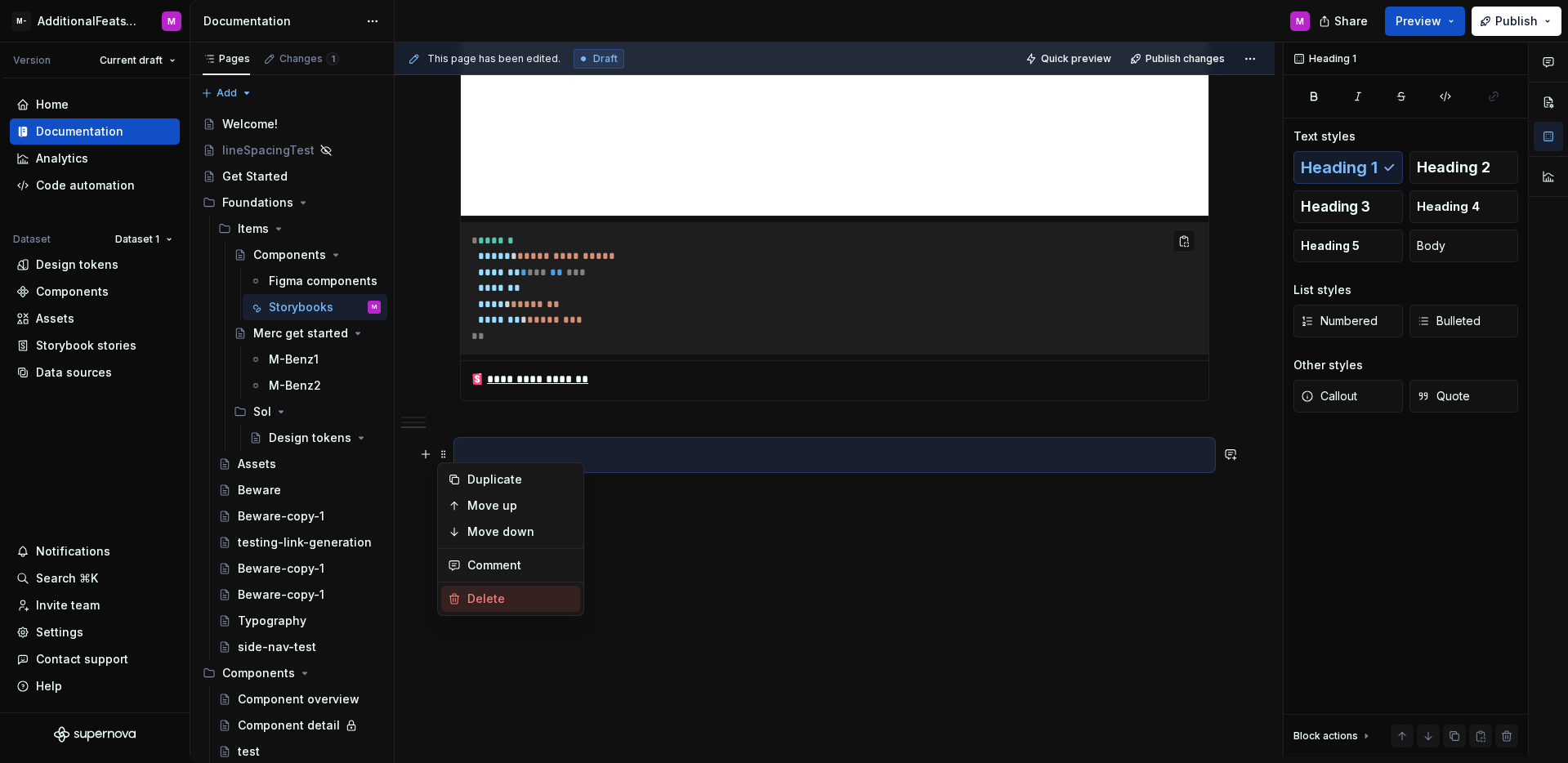
click at [490, 597] on div "Delete" at bounding box center [520, 599] width 106 height 17
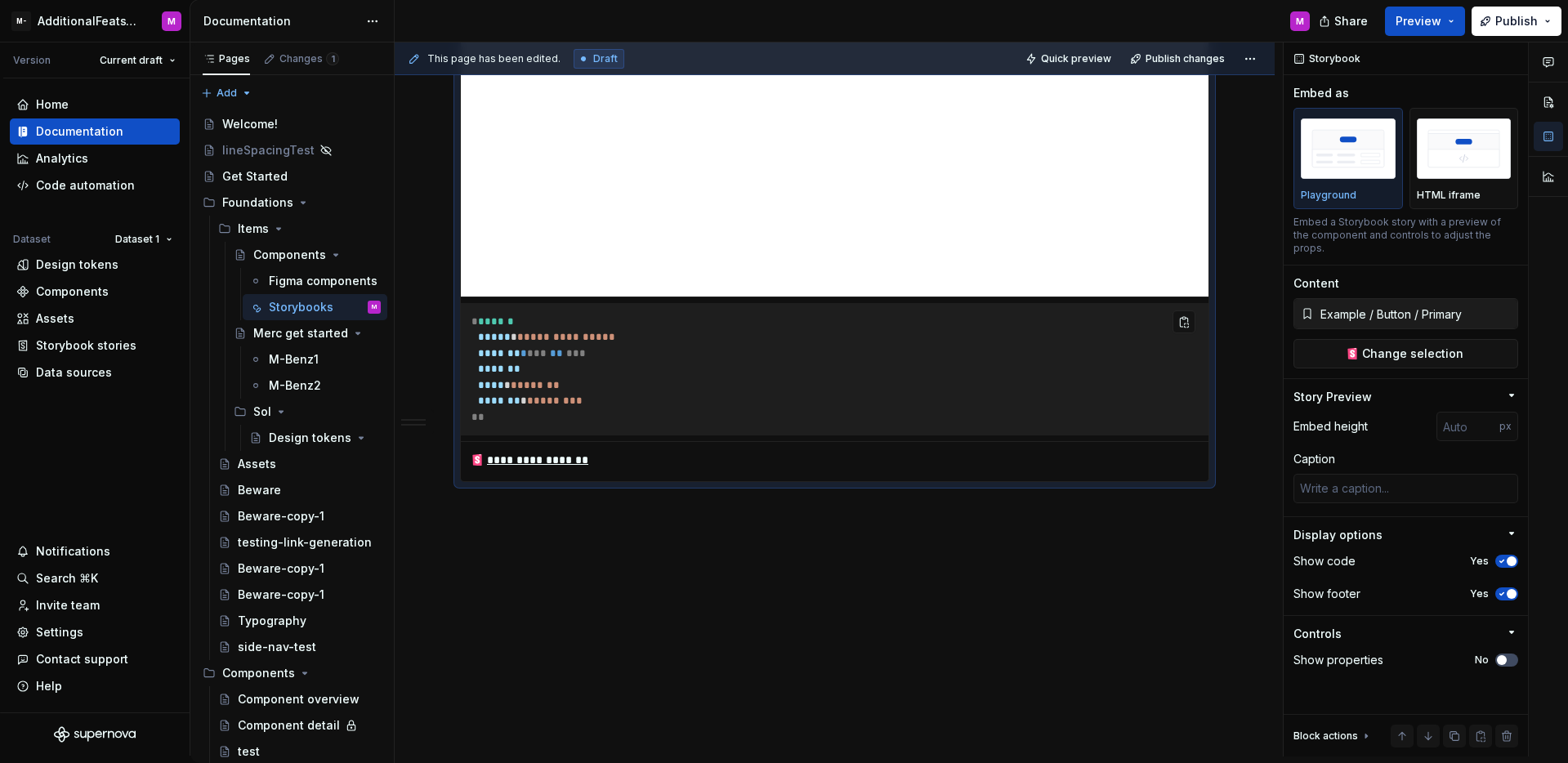
click at [572, 379] on pre "**********" at bounding box center [834, 369] width 748 height 133
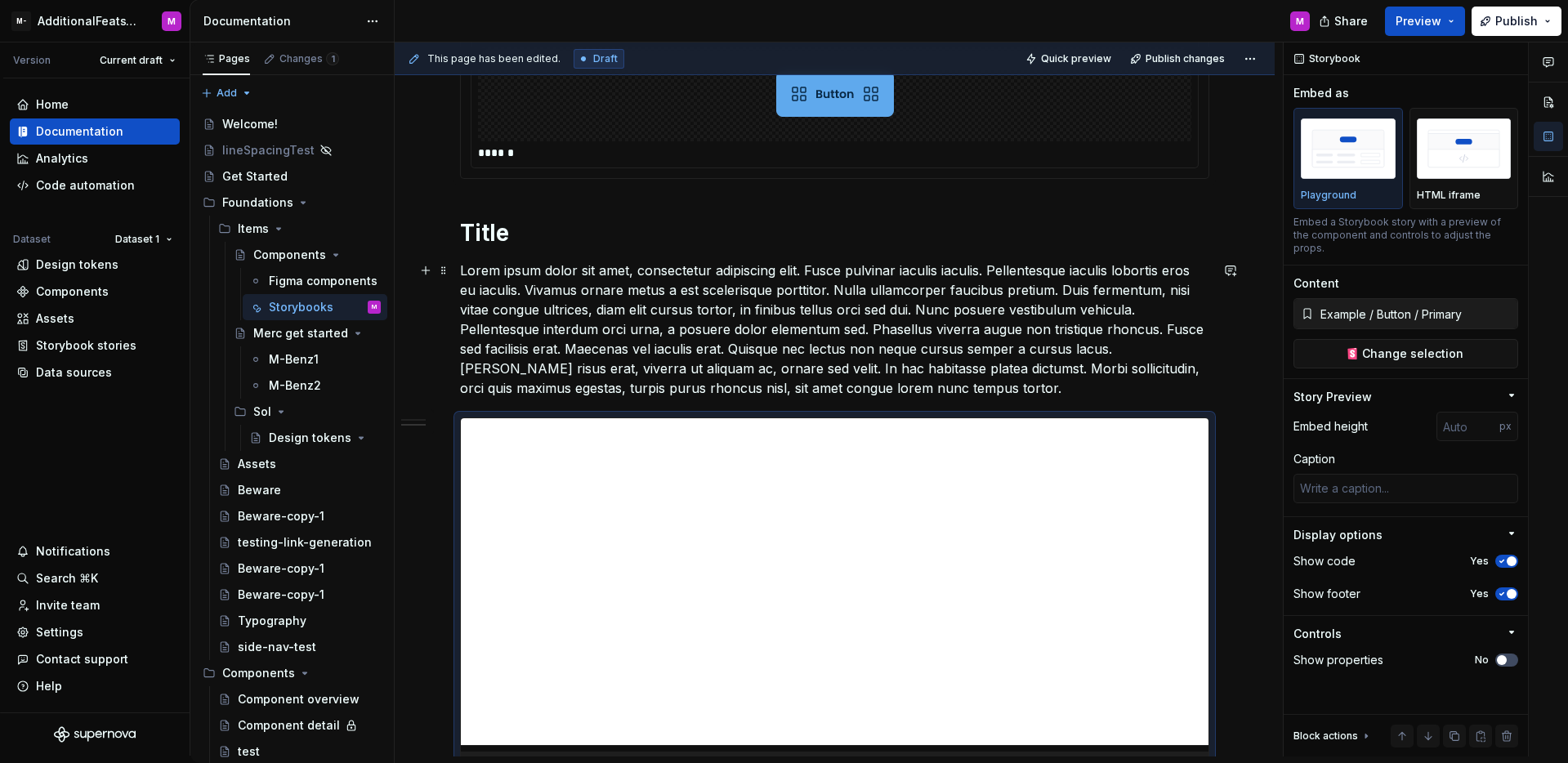
scroll to position [502, 0]
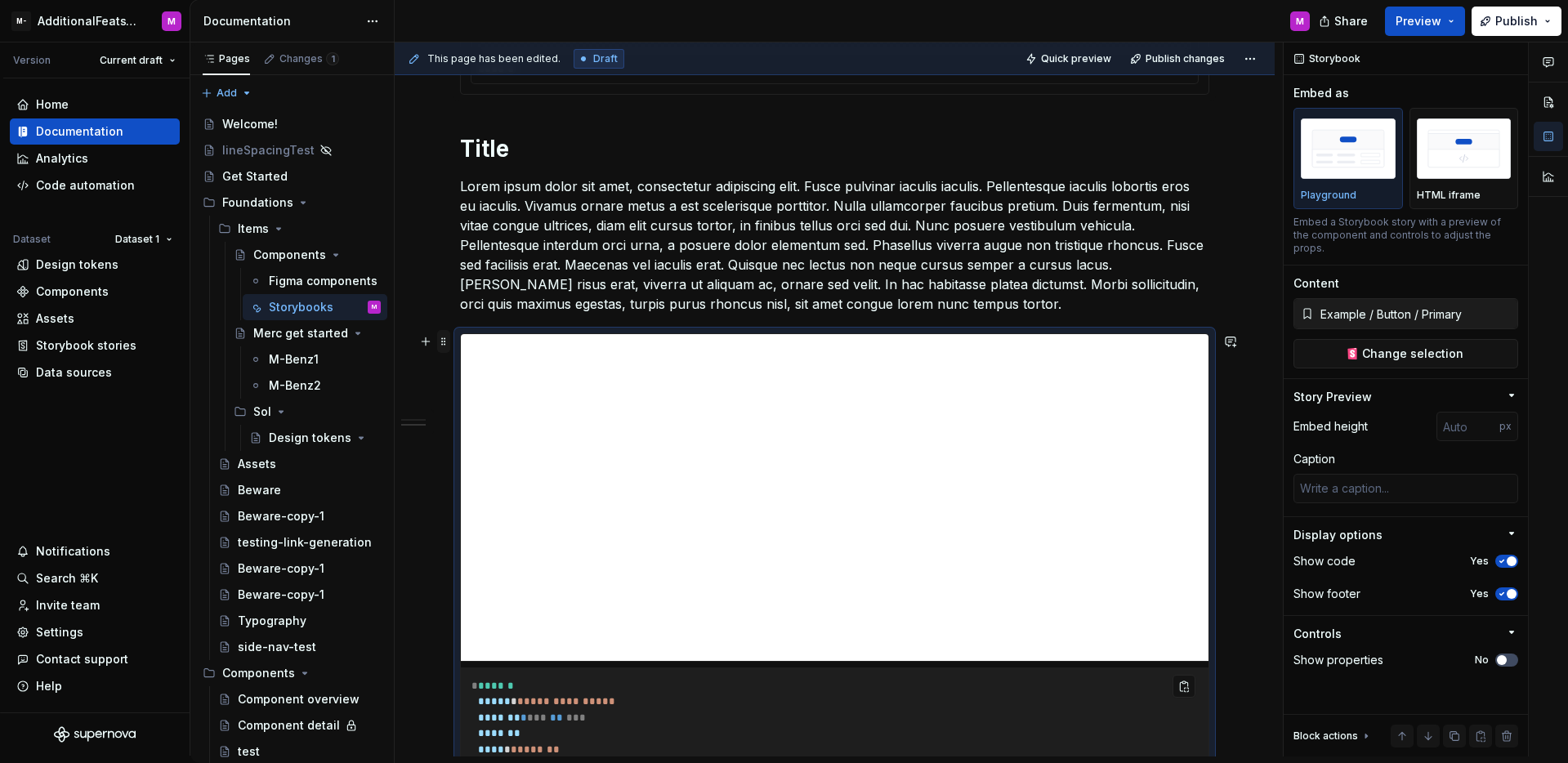
click at [446, 346] on span at bounding box center [443, 341] width 13 height 23
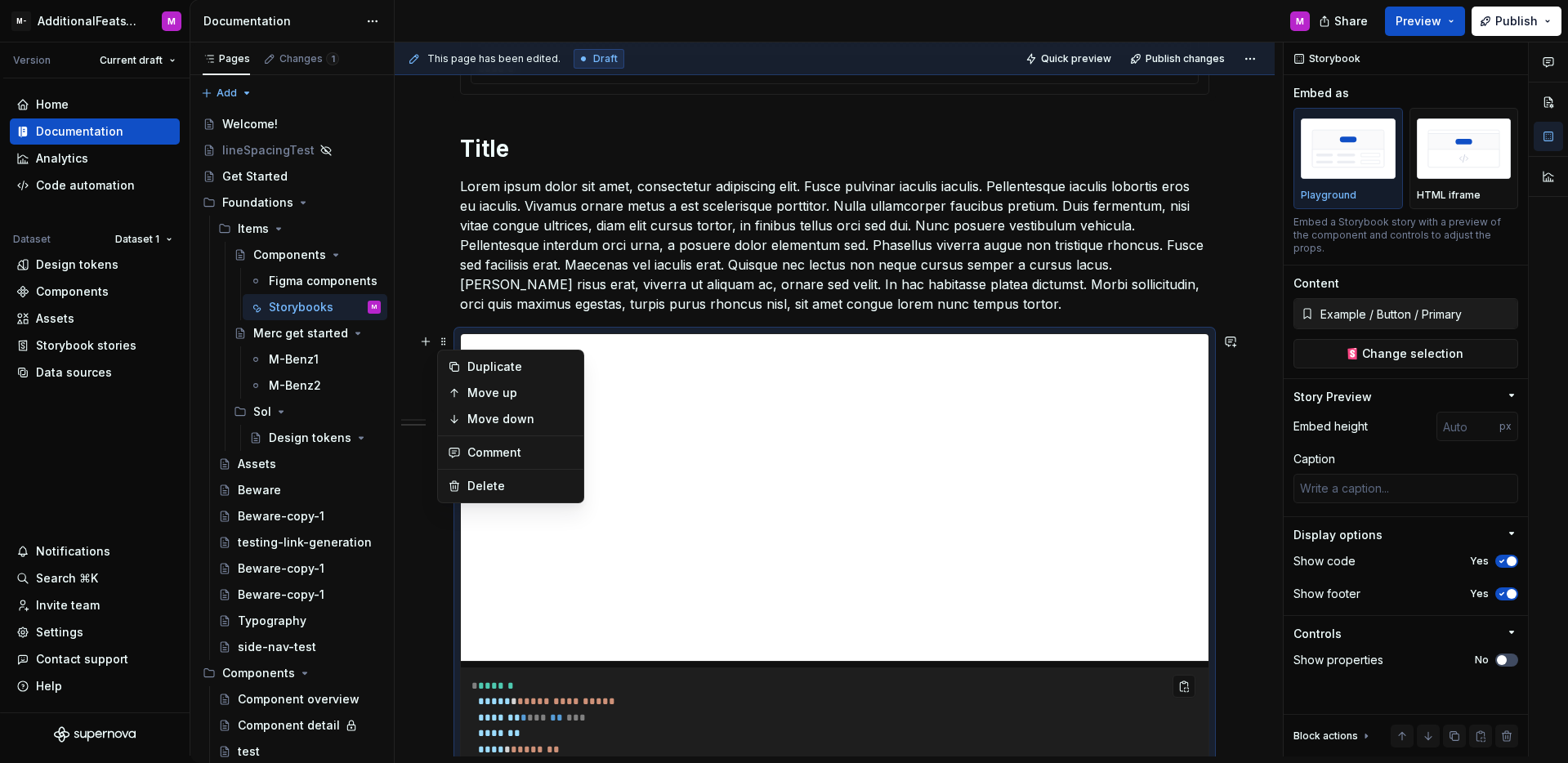
scroll to position [492, 0]
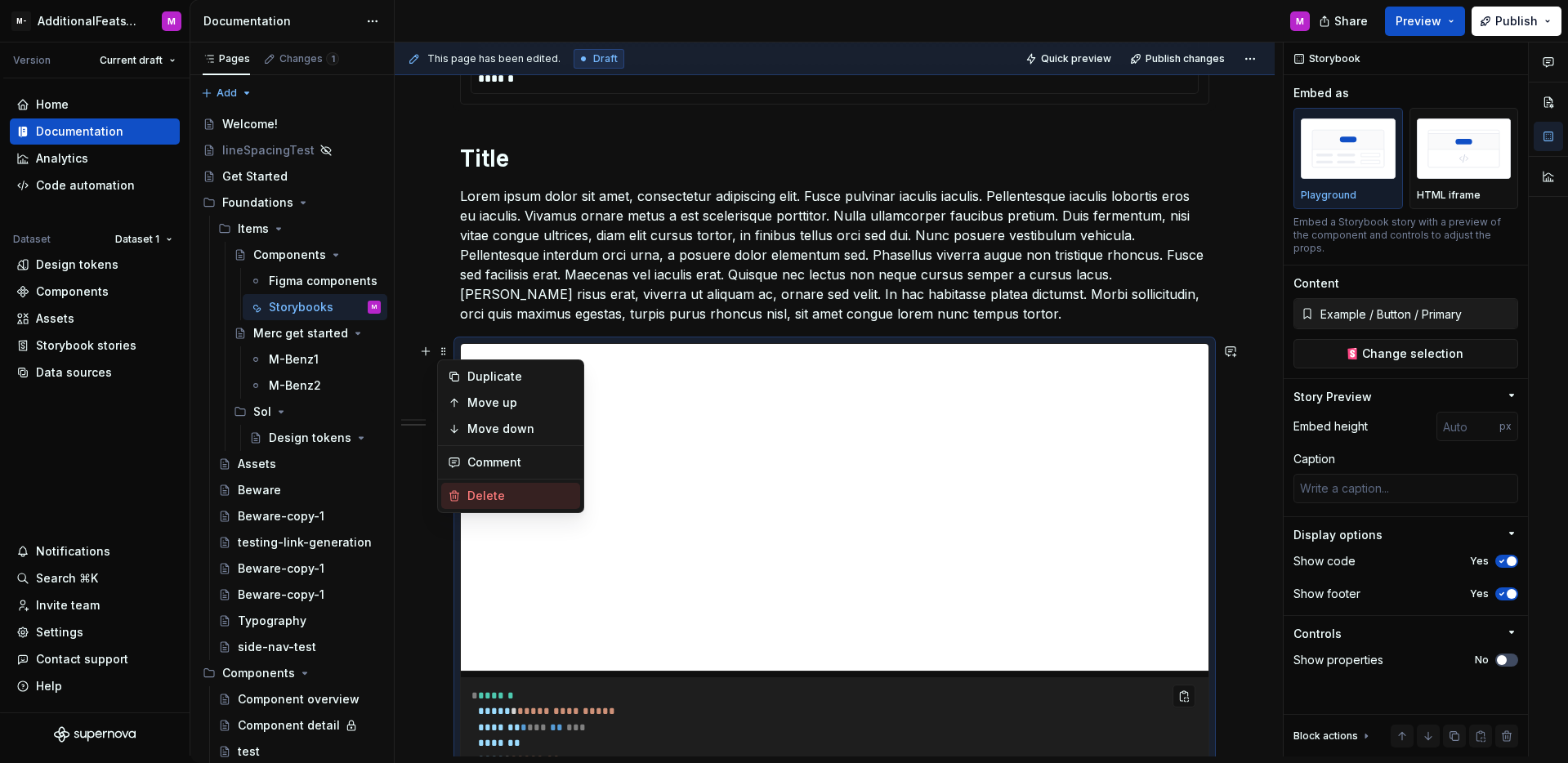
click at [501, 496] on div "Delete" at bounding box center [520, 497] width 106 height 17
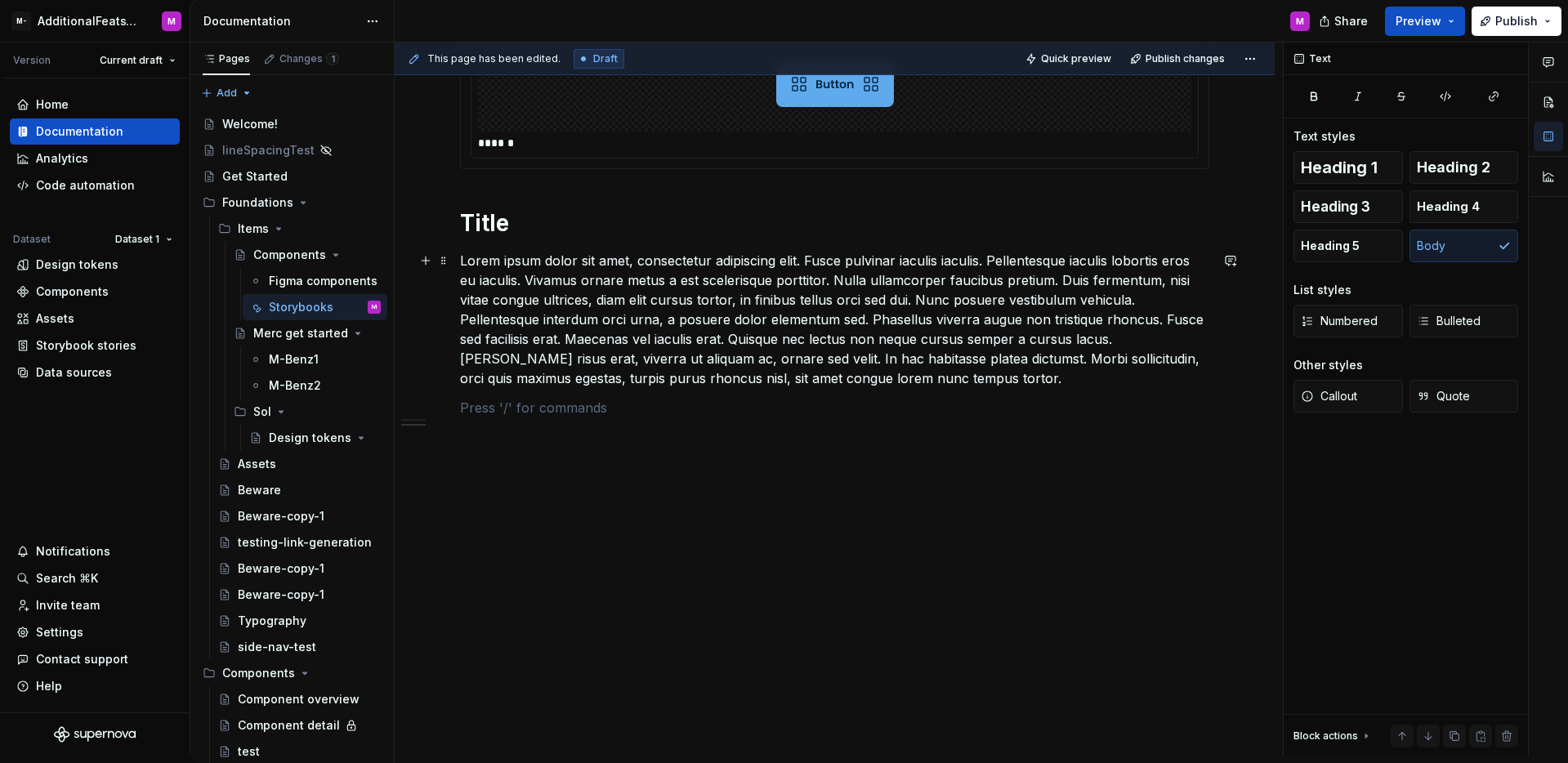
scroll to position [361, 0]
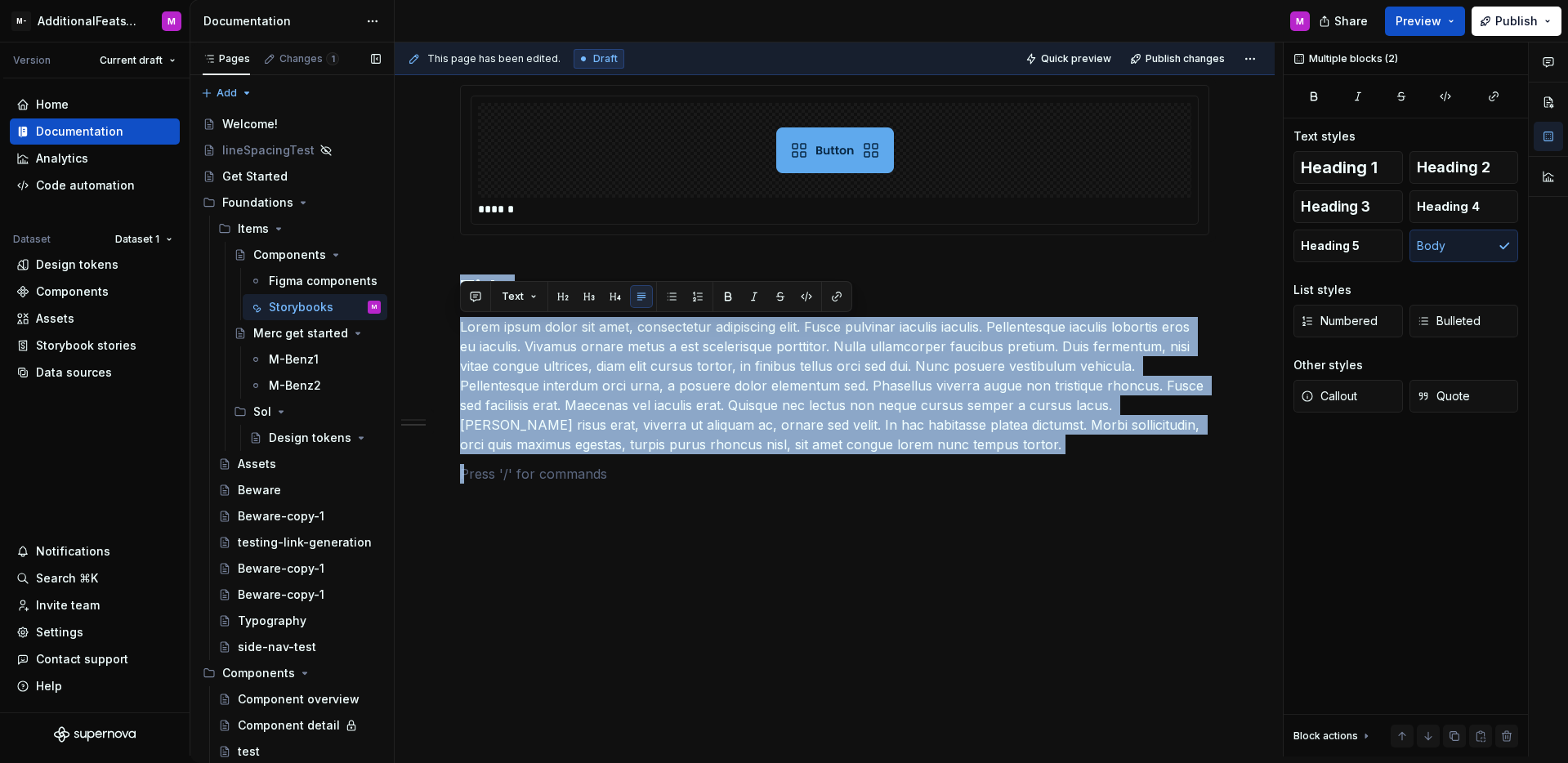
drag, startPoint x: 650, startPoint y: 481, endPoint x: 386, endPoint y: 287, distance: 327.6
click at [386, 287] on div "Pages Changes 1 Add Accessibility guide for tree Page tree. Navigate the tree w…" at bounding box center [878, 403] width 1377 height 721
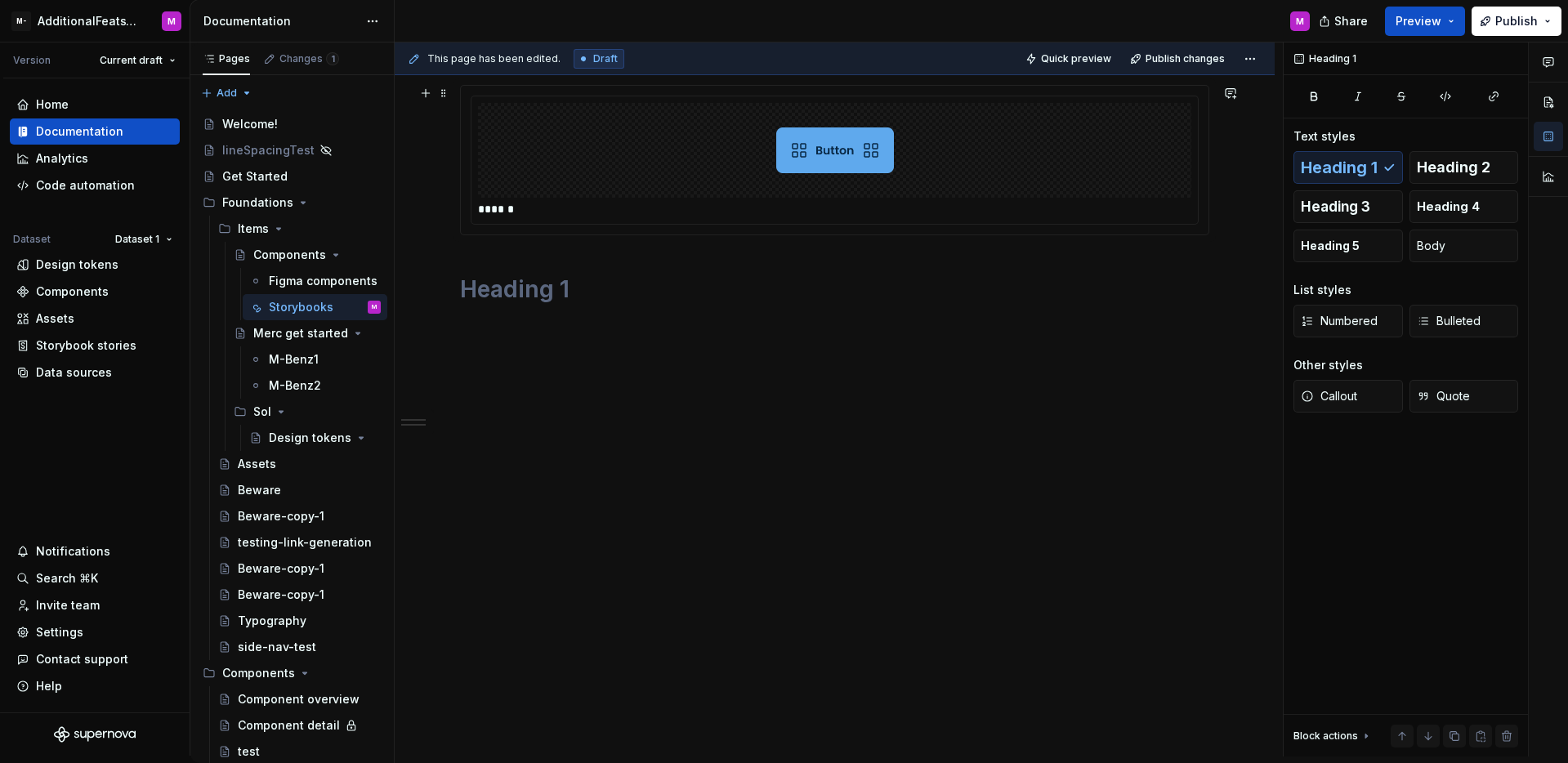
scroll to position [184, 0]
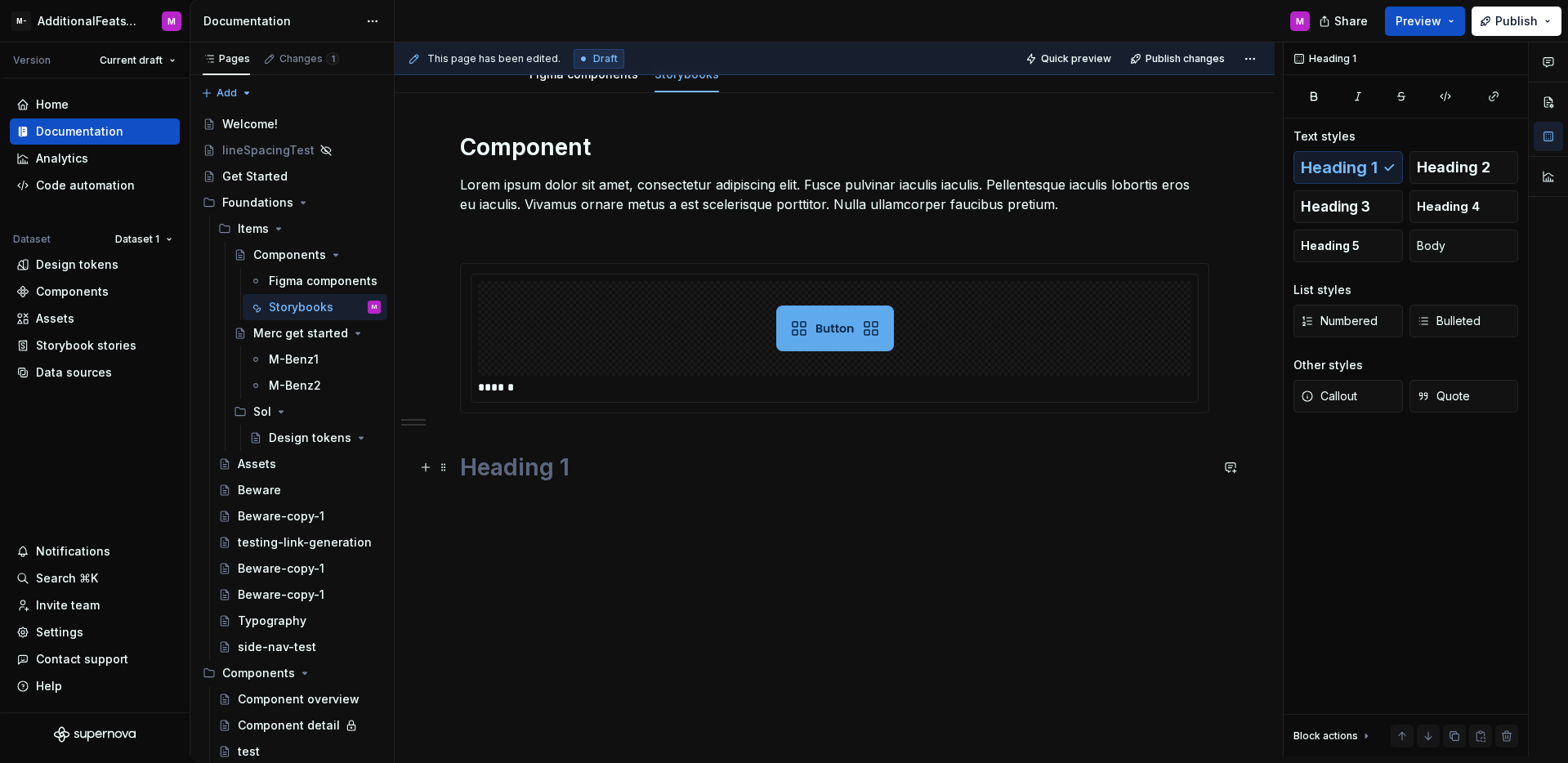
click at [547, 467] on h1 at bounding box center [834, 468] width 750 height 30
click at [447, 468] on span at bounding box center [443, 468] width 13 height 23
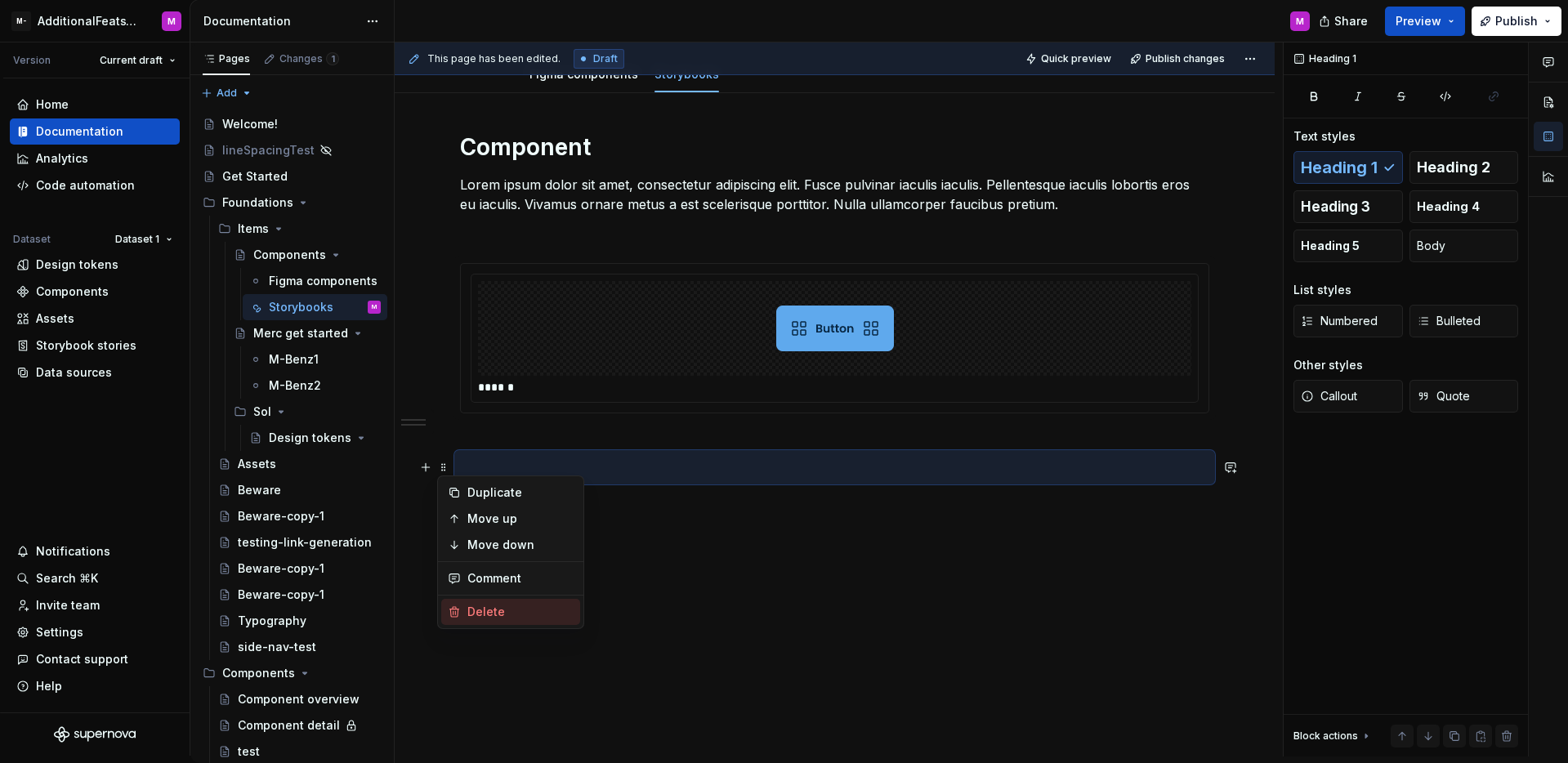
drag, startPoint x: 513, startPoint y: 608, endPoint x: 508, endPoint y: 592, distance: 16.8
click at [513, 608] on div "Delete" at bounding box center [520, 612] width 106 height 17
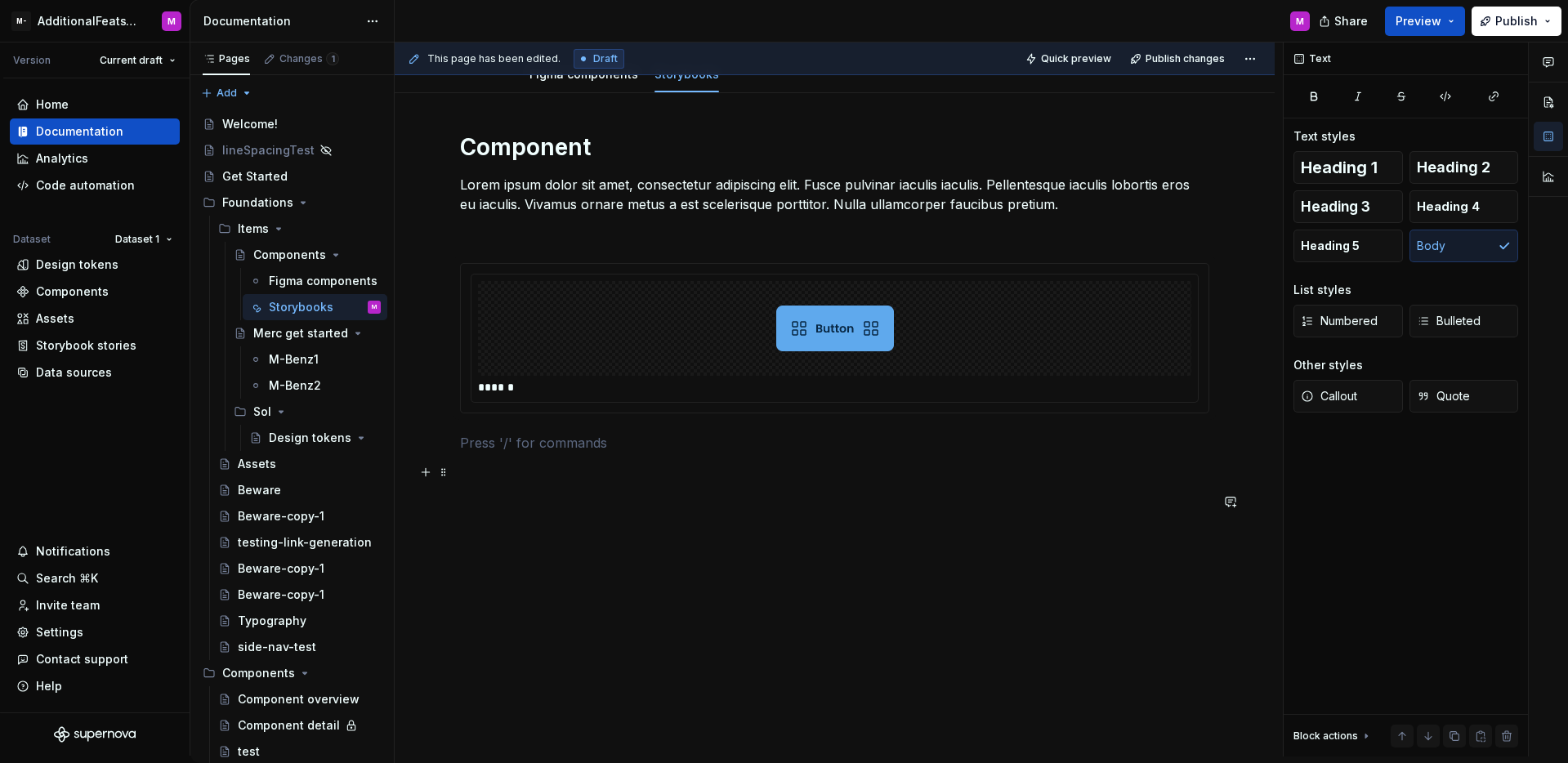
scroll to position [98, 0]
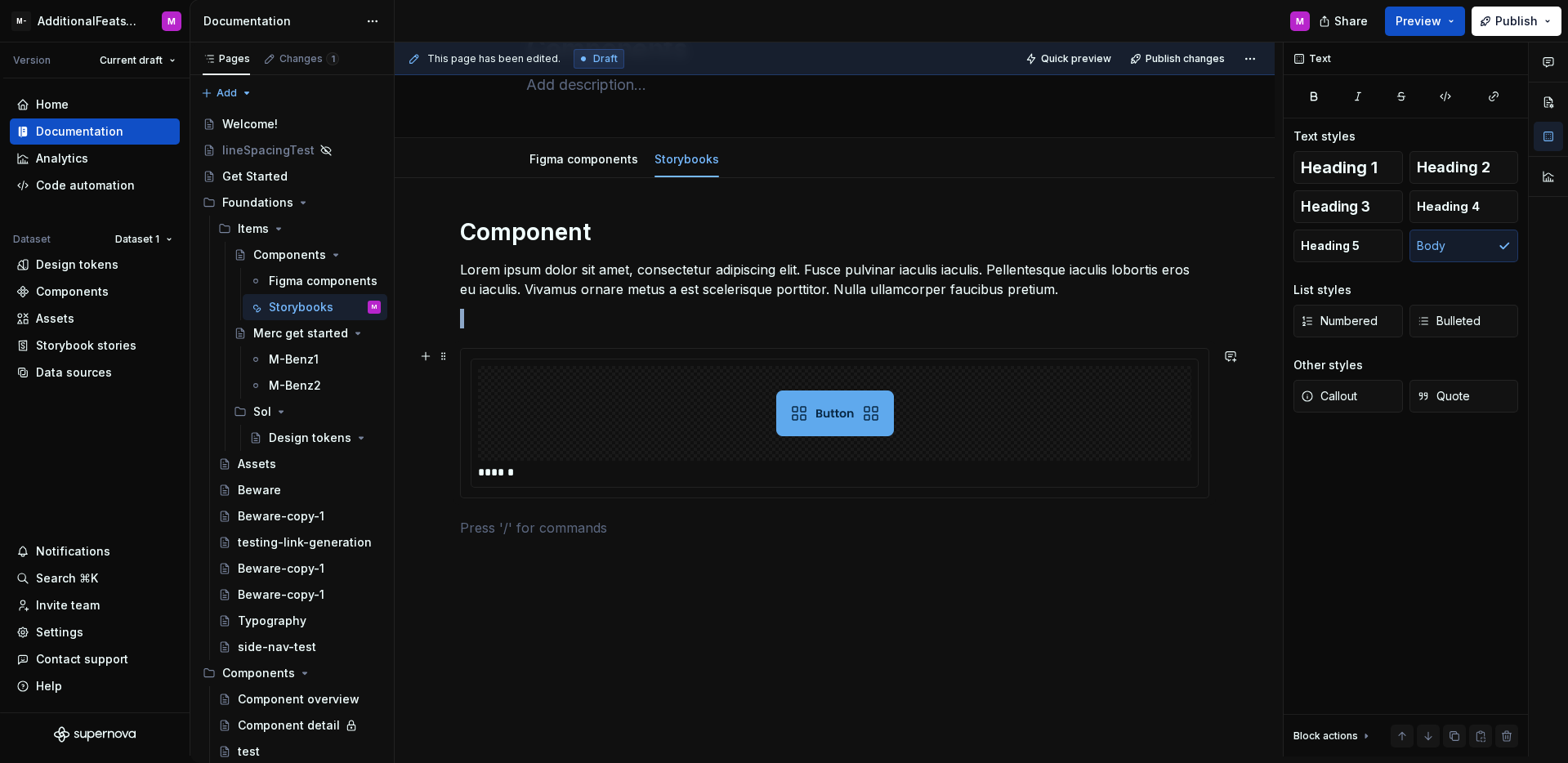
click at [552, 417] on div at bounding box center [834, 414] width 713 height 95
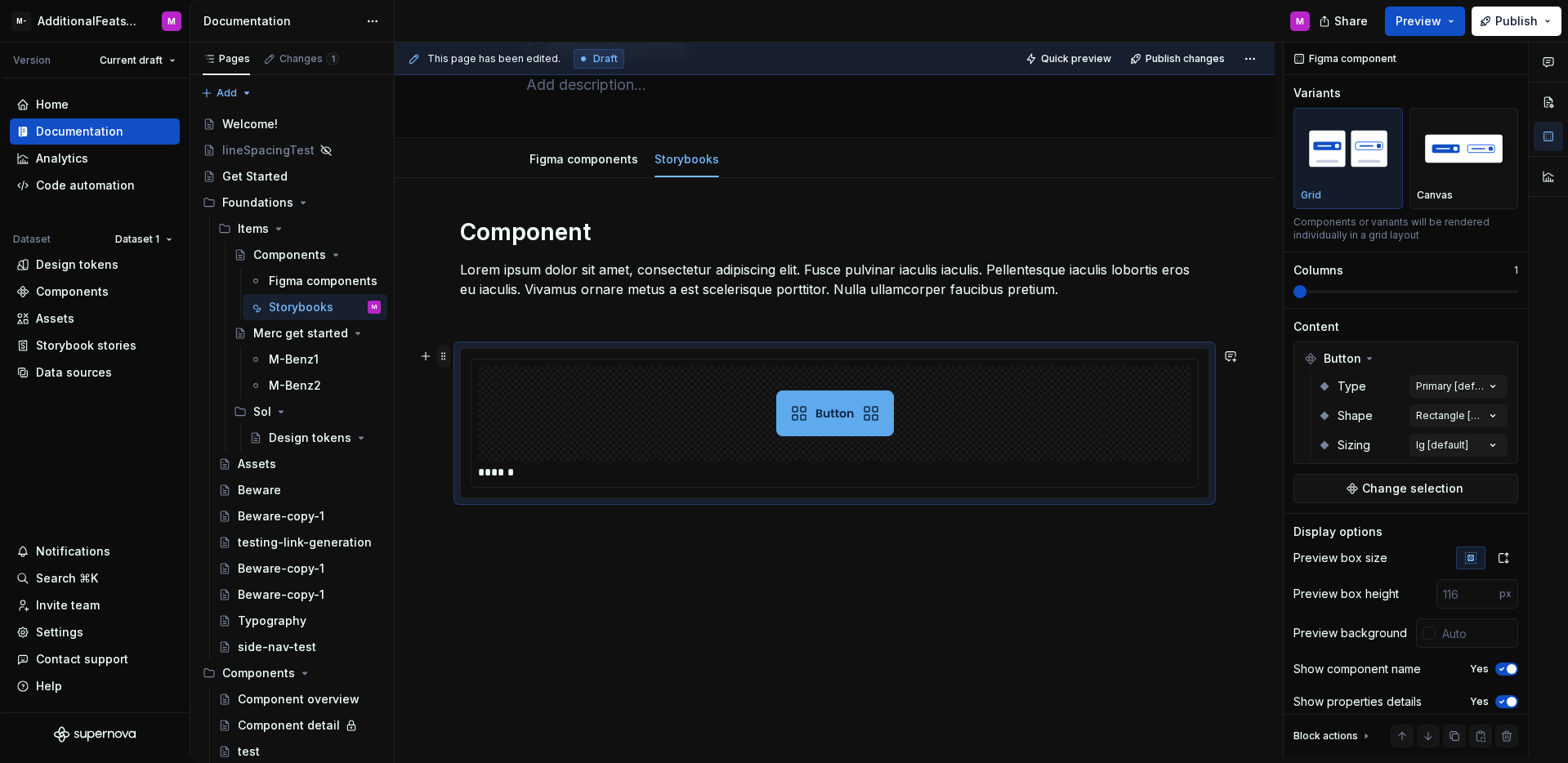
click at [439, 358] on span at bounding box center [443, 356] width 13 height 23
click at [469, 509] on div "Delete" at bounding box center [520, 501] width 106 height 17
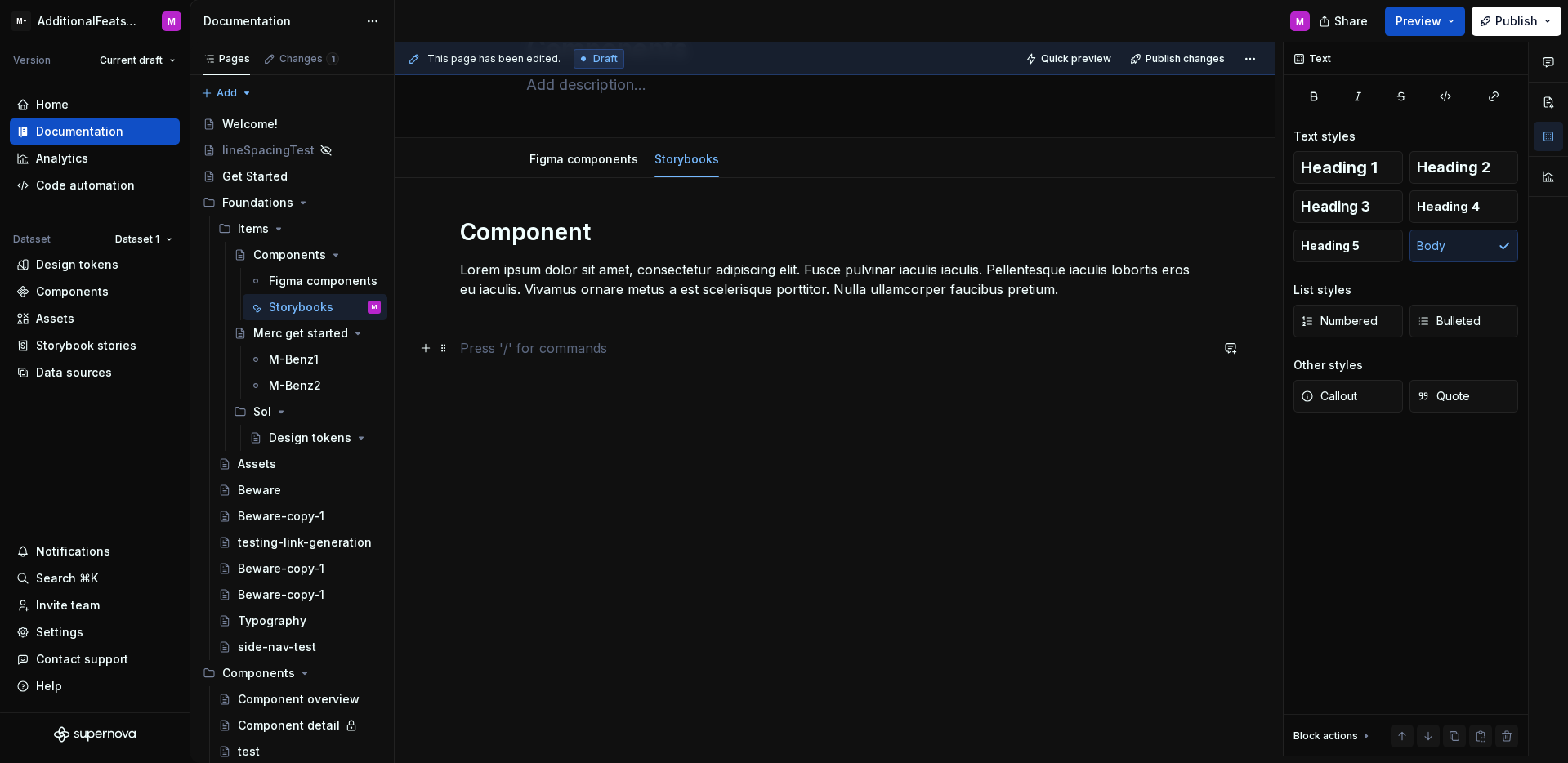
scroll to position [0, 0]
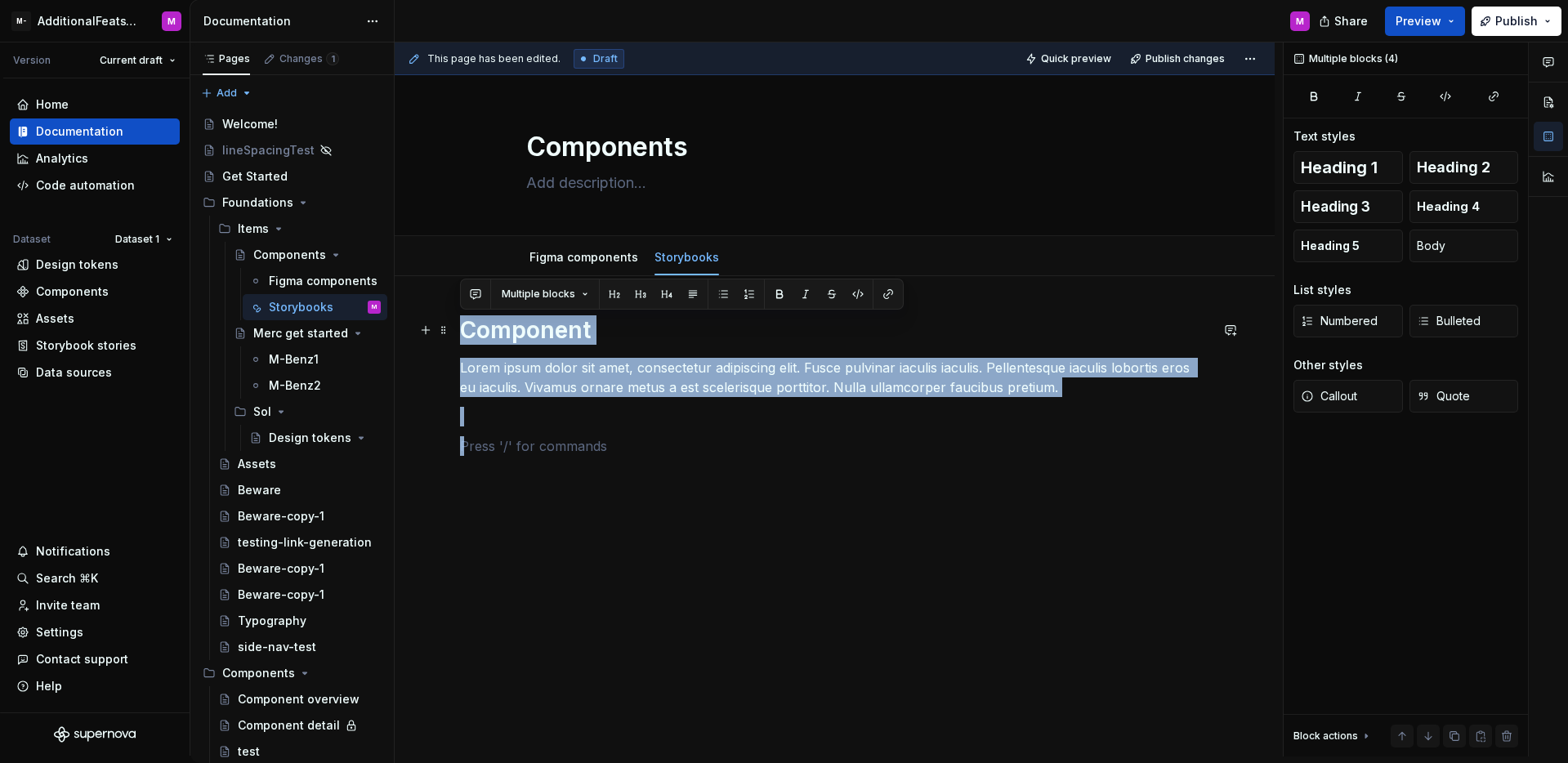
drag, startPoint x: 496, startPoint y: 450, endPoint x: 408, endPoint y: 320, distance: 157.0
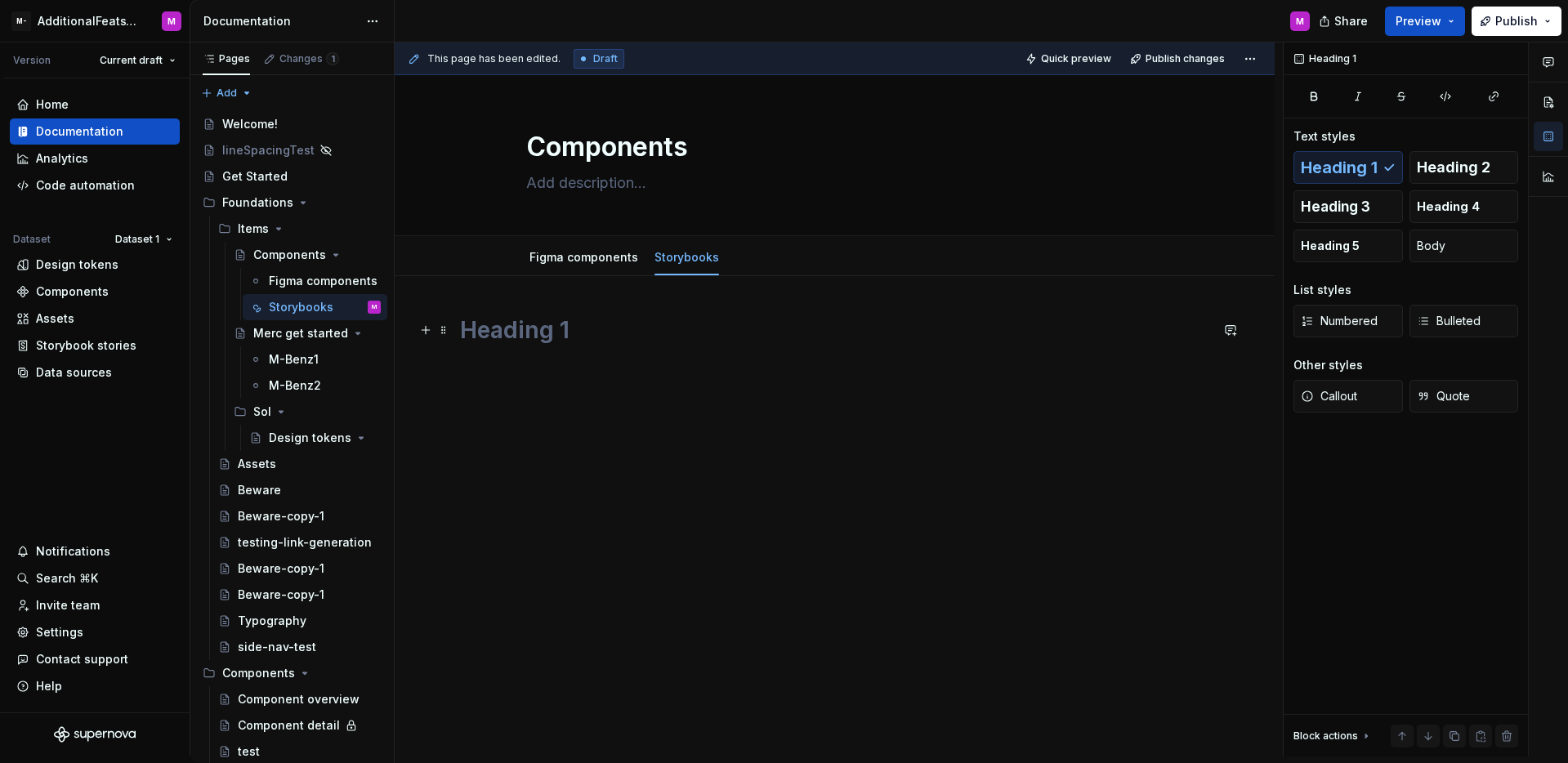
click at [445, 334] on span at bounding box center [443, 330] width 13 height 23
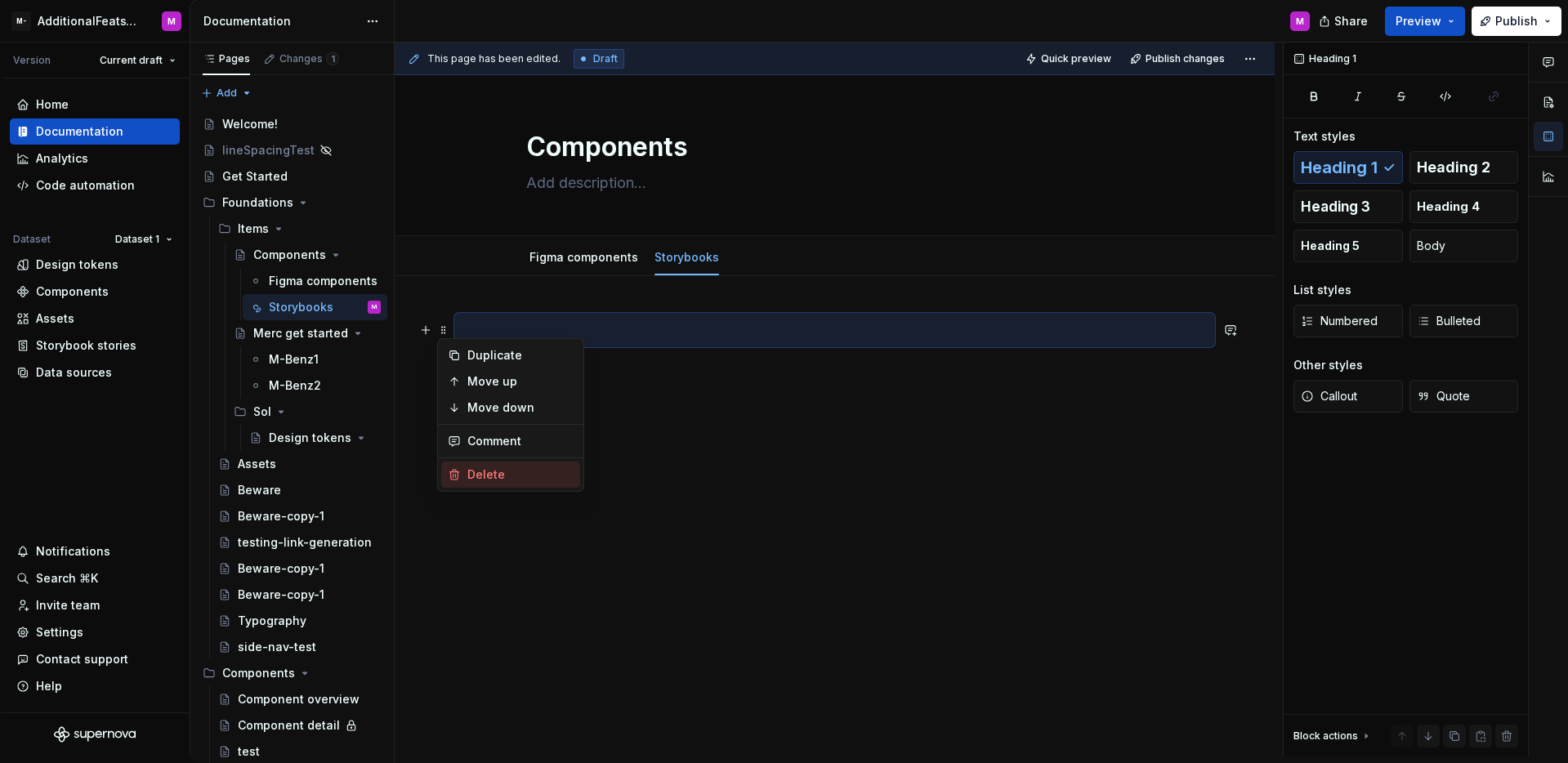
click at [476, 484] on div "Delete" at bounding box center [510, 475] width 139 height 26
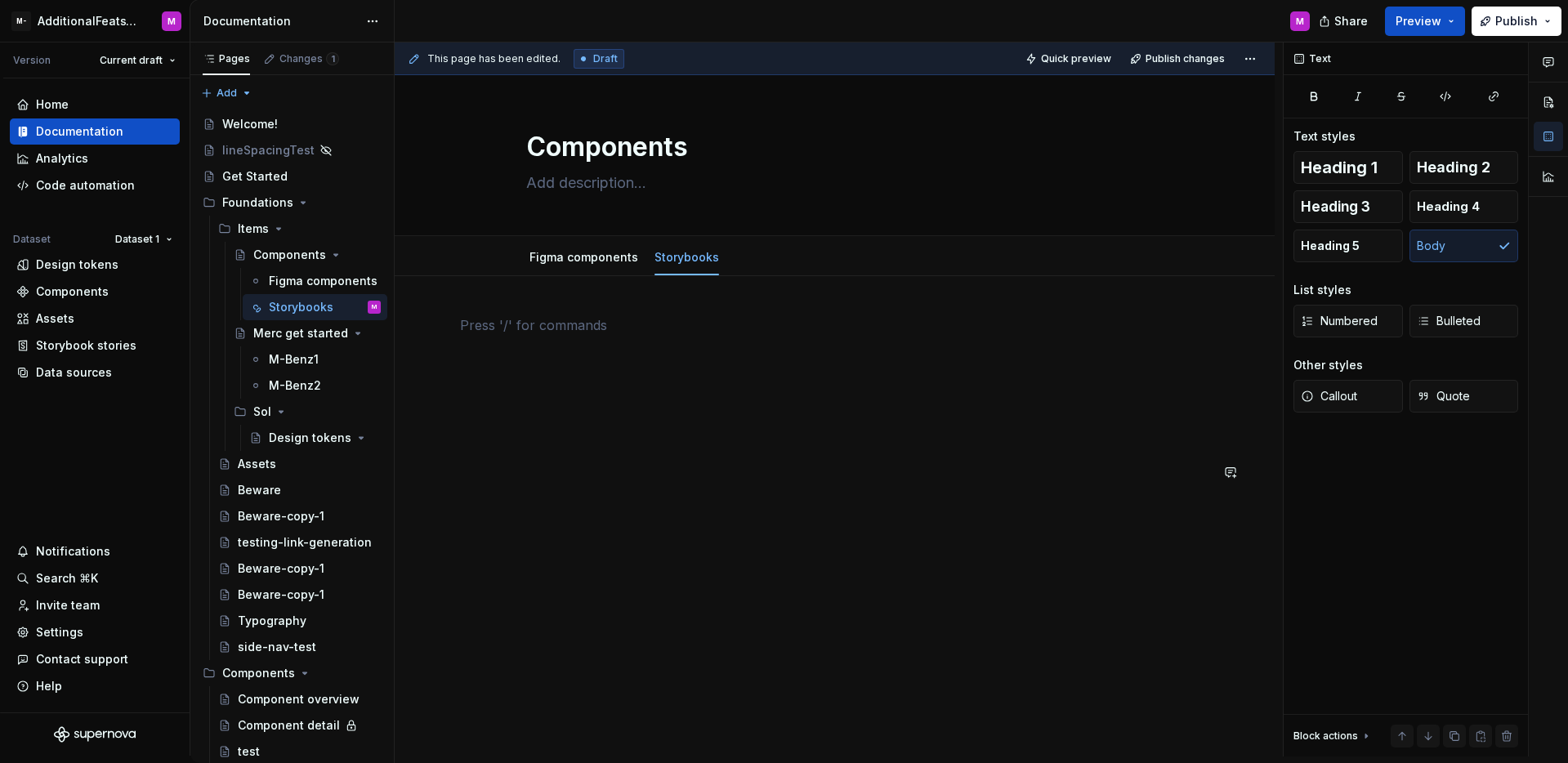
click at [552, 403] on p at bounding box center [834, 413] width 750 height 20
click at [552, 343] on div at bounding box center [834, 693] width 750 height 756
click at [548, 330] on p at bounding box center [834, 325] width 750 height 20
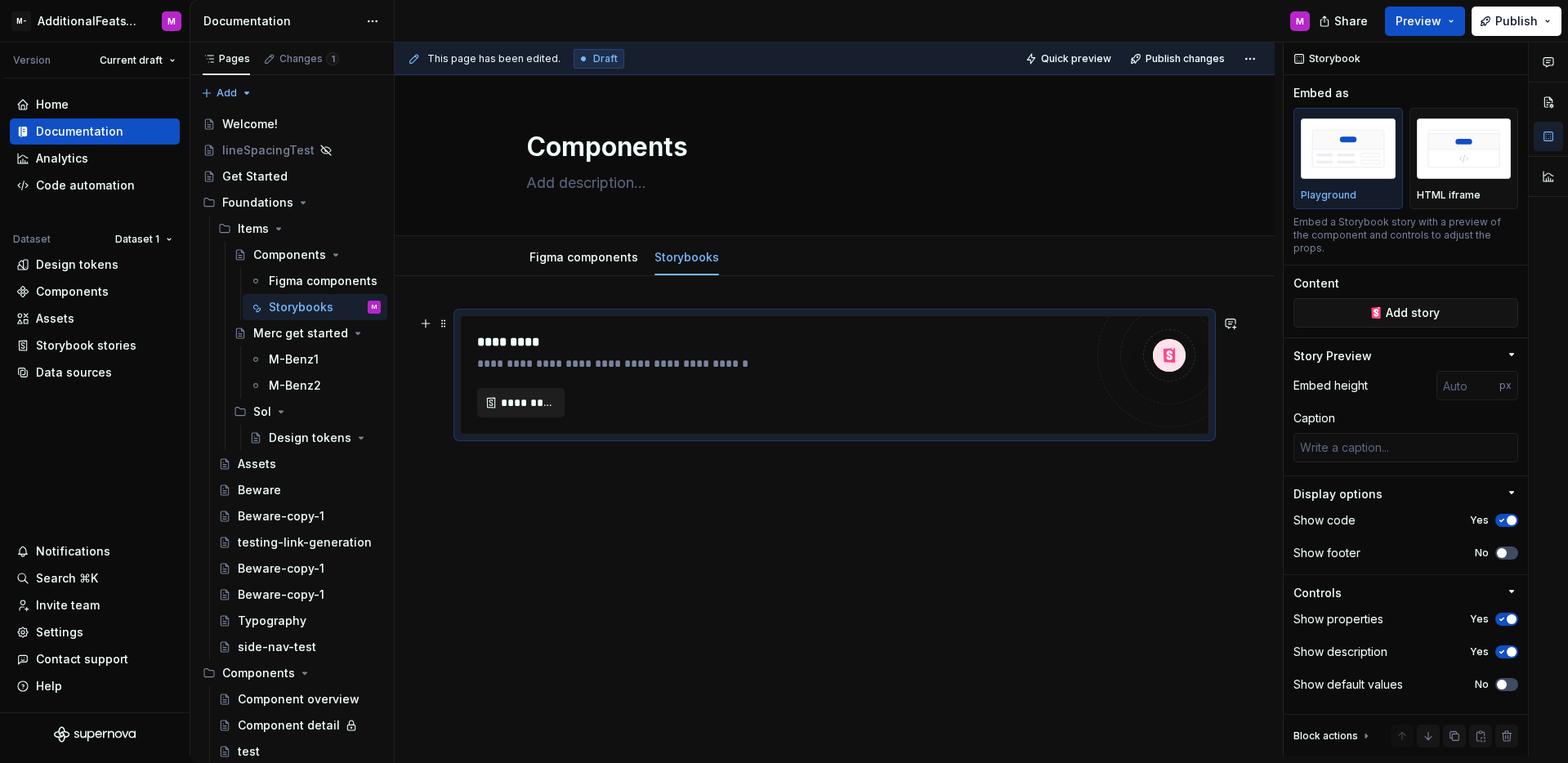
click at [543, 408] on span "*********" at bounding box center [527, 403] width 53 height 17
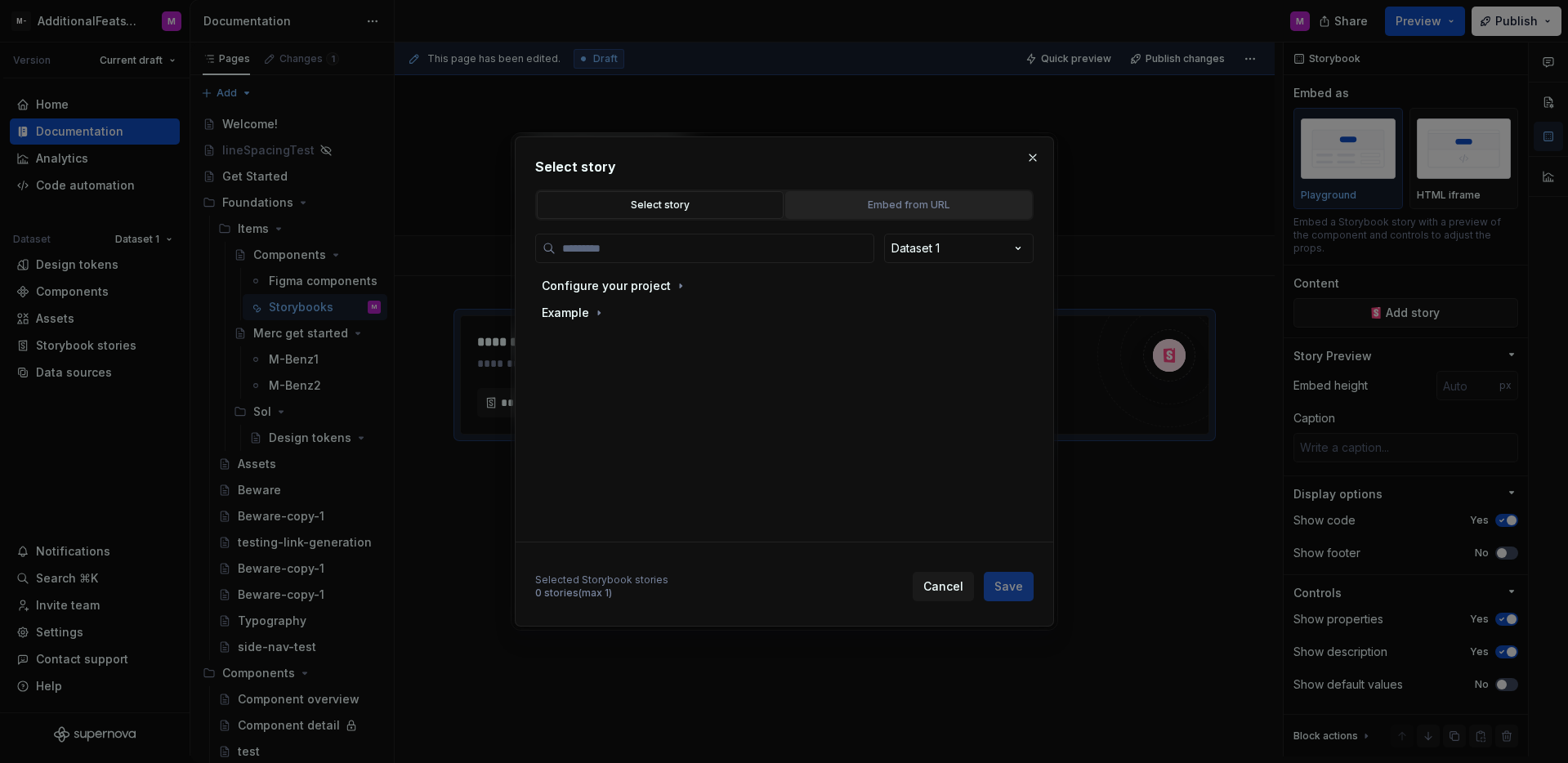
click at [806, 203] on div "Embed from URL" at bounding box center [908, 205] width 236 height 17
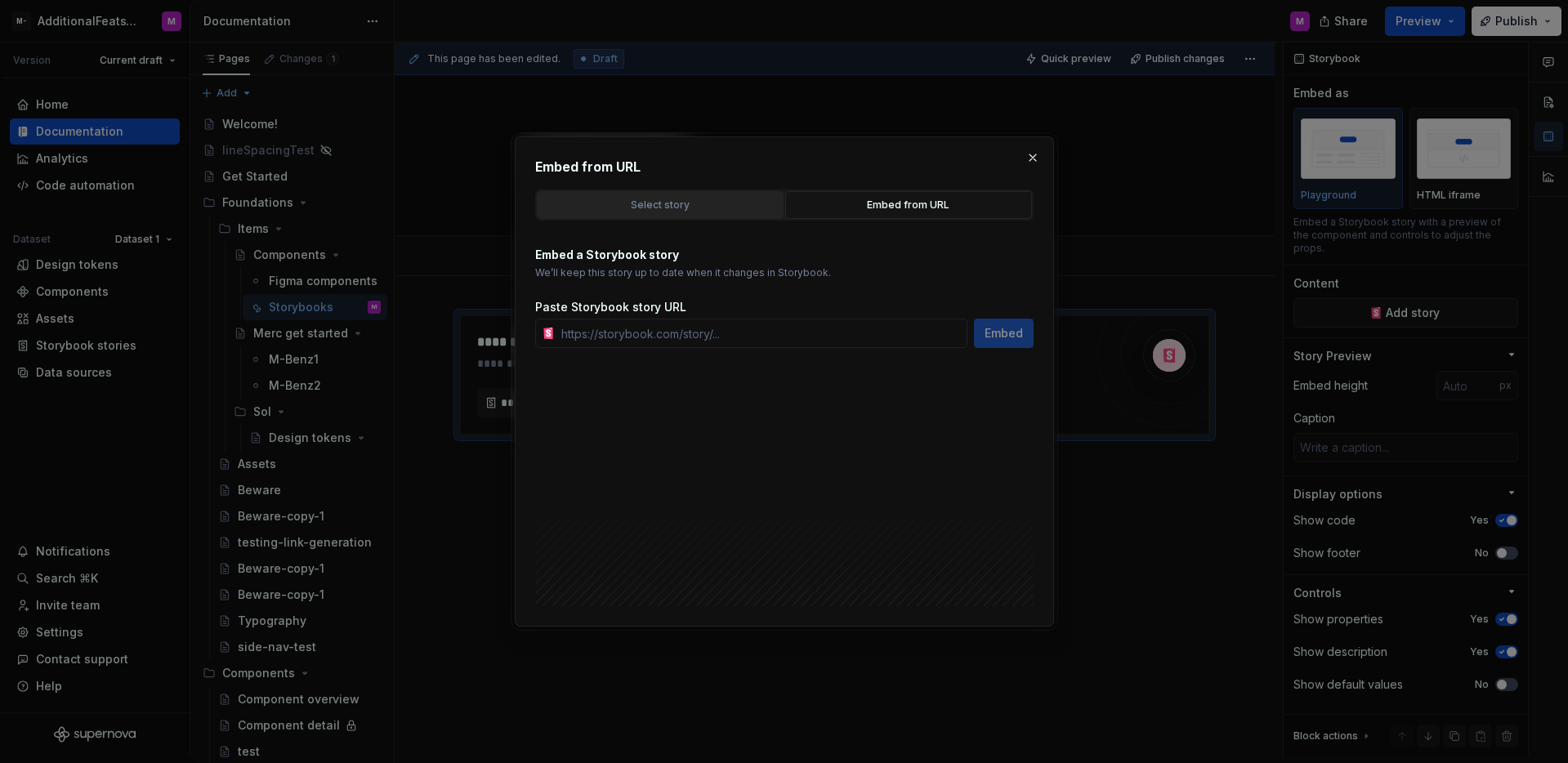
click at [732, 211] on div "Select story" at bounding box center [660, 205] width 236 height 17
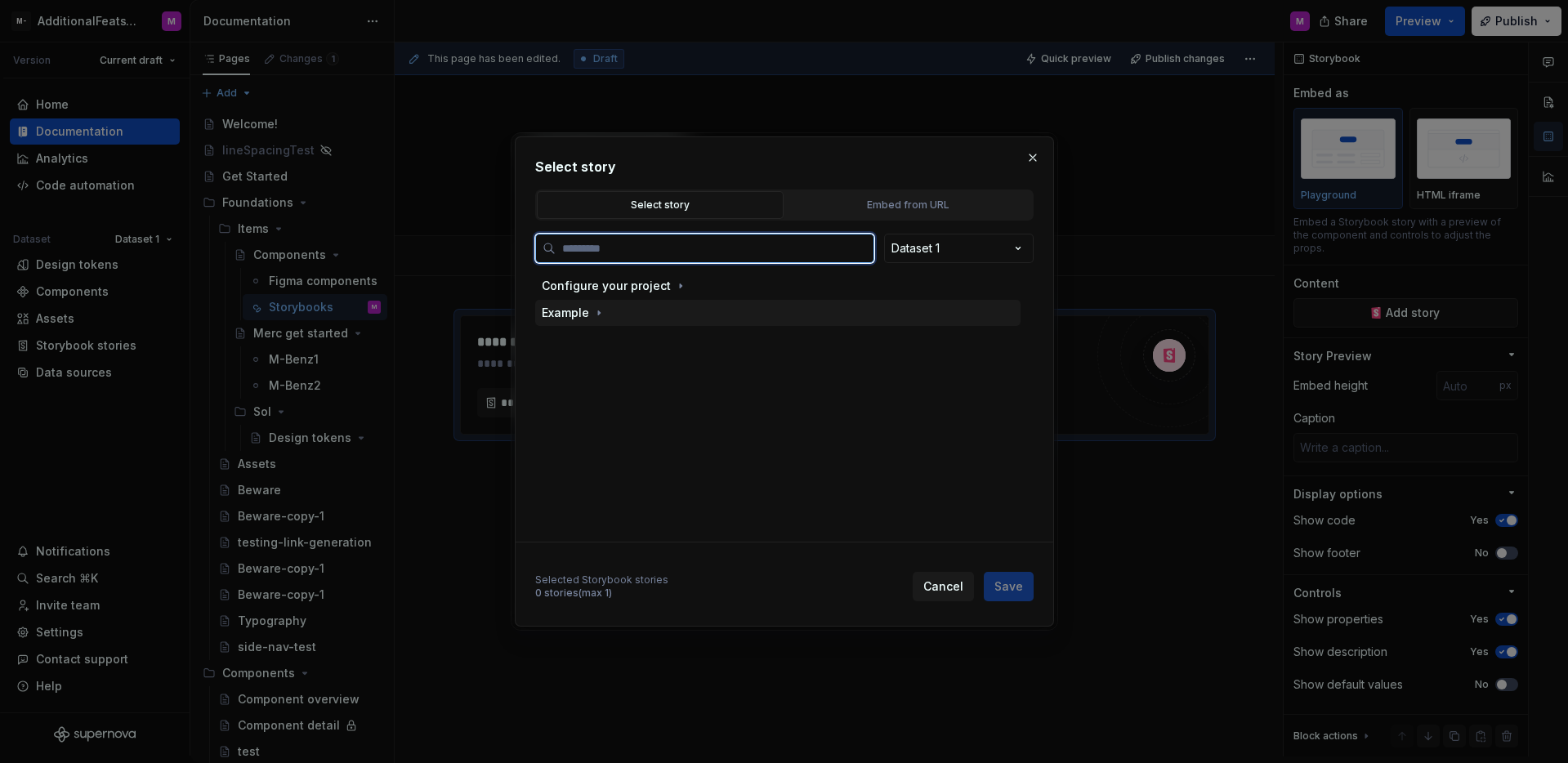
click at [588, 310] on div "Example" at bounding box center [574, 313] width 65 height 17
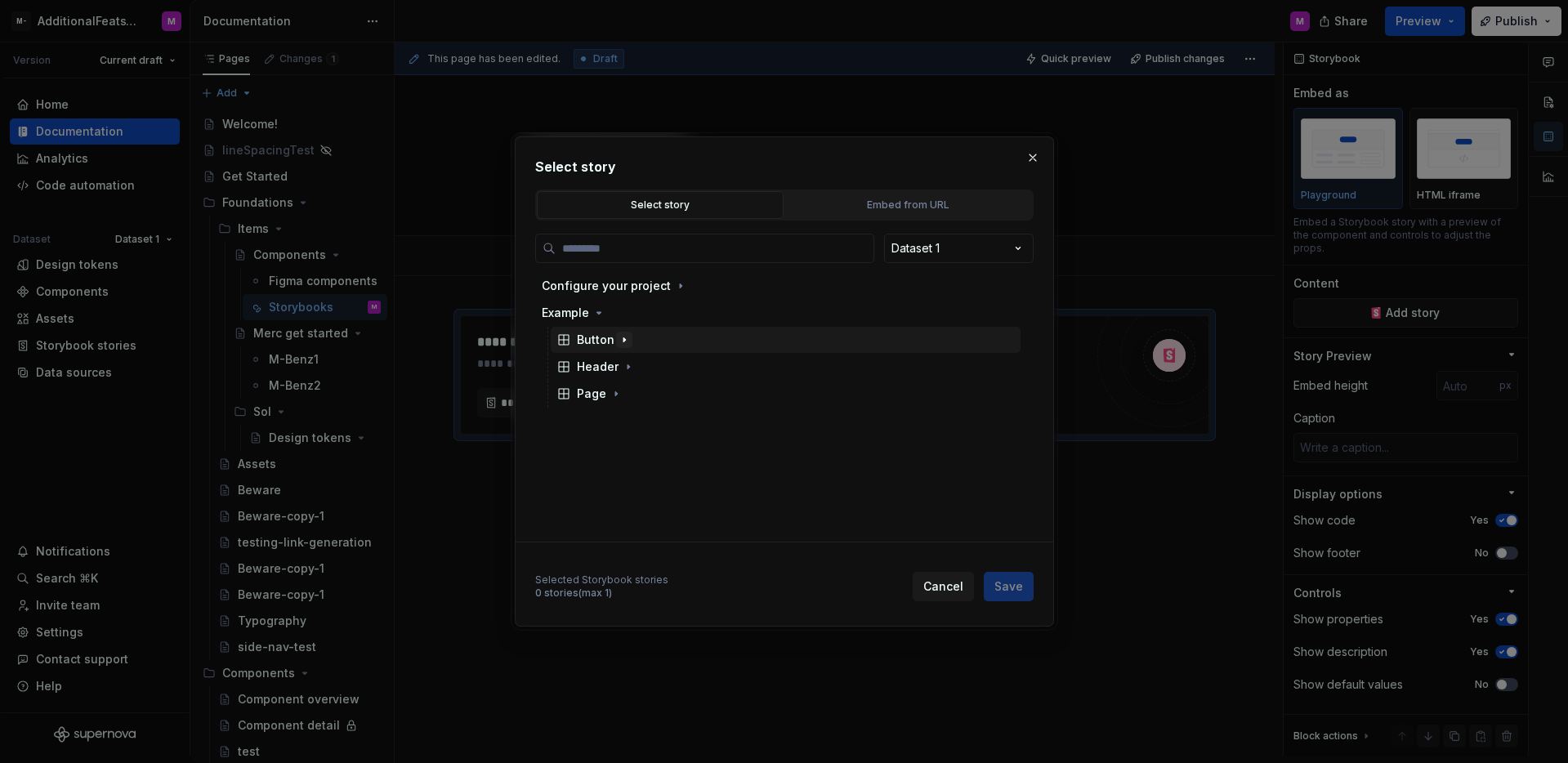
click at [617, 342] on icon "button" at bounding box center [624, 340] width 13 height 13
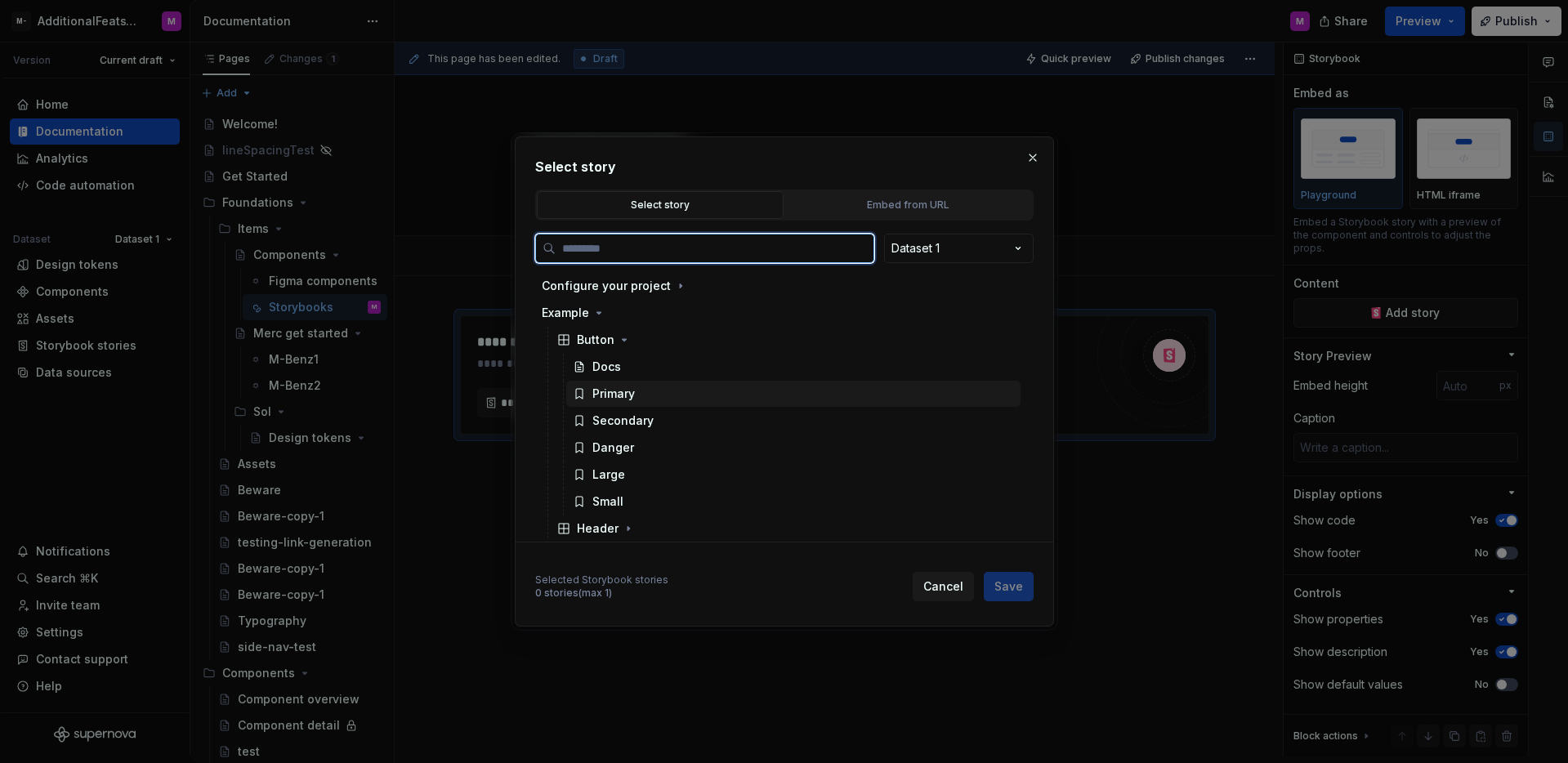
click at [663, 405] on div "Primary" at bounding box center [793, 394] width 454 height 26
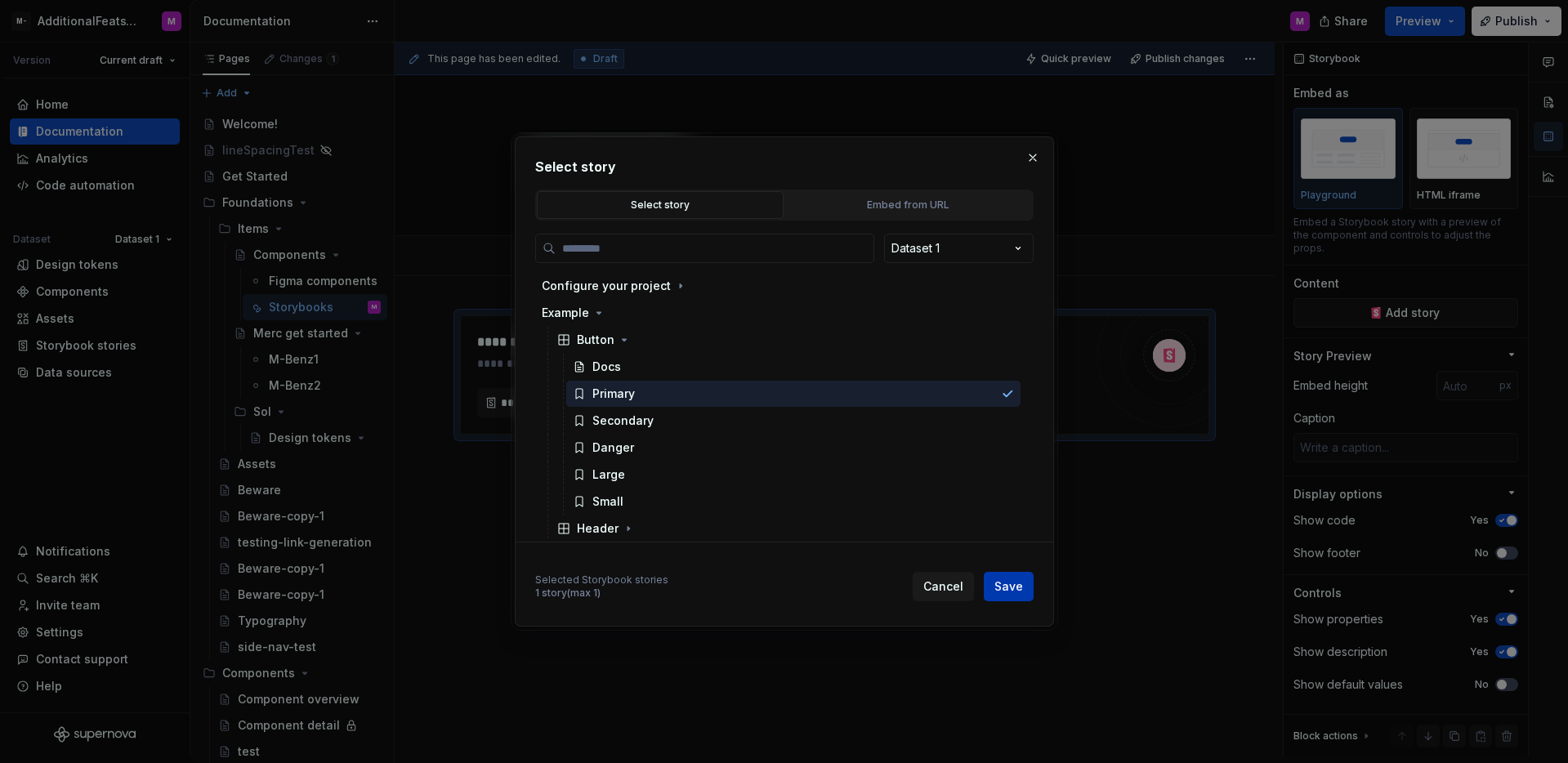
click at [1005, 593] on span "Save" at bounding box center [1008, 587] width 29 height 17
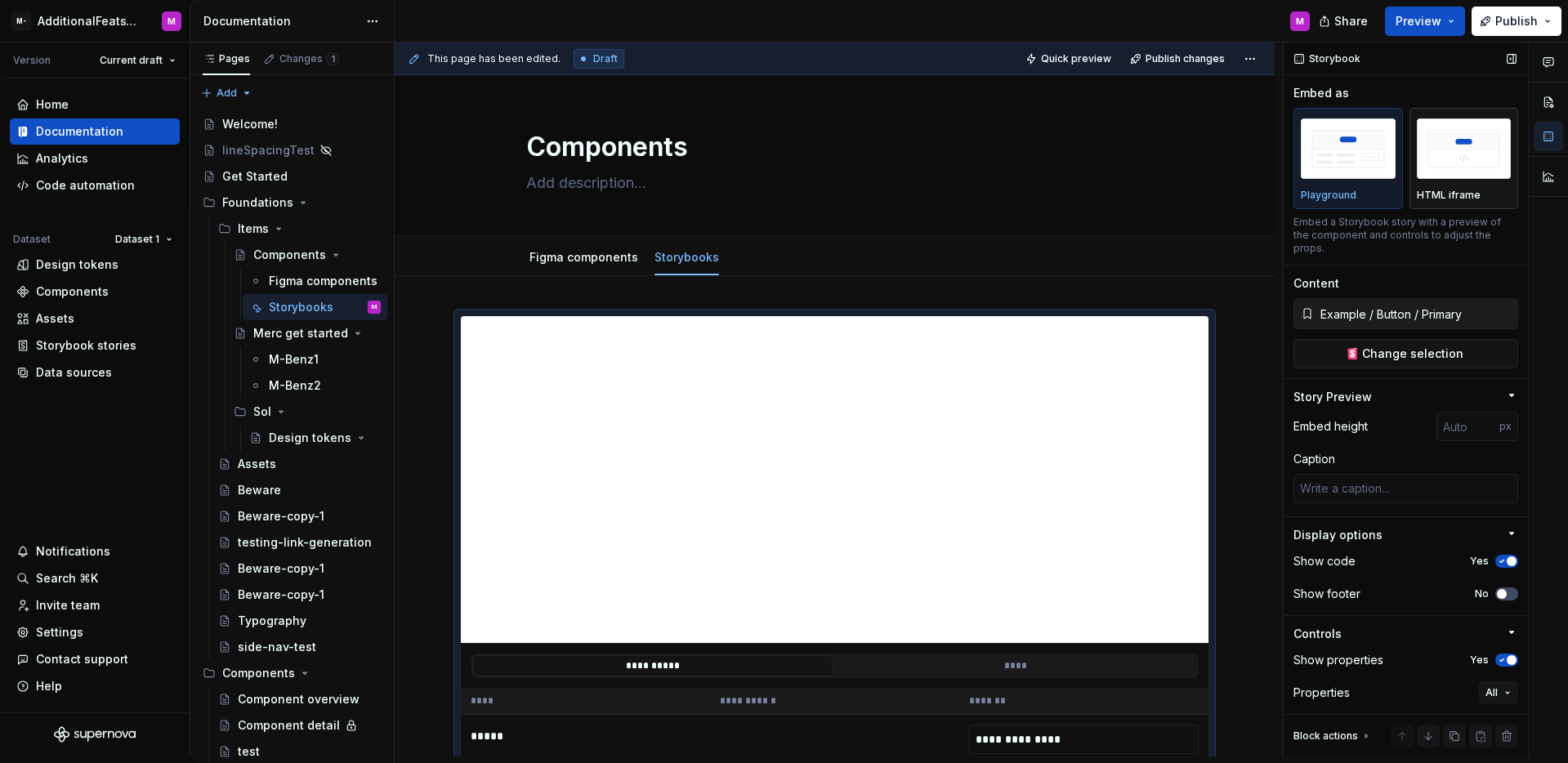
click at [1455, 195] on p "HTML iframe" at bounding box center [1448, 196] width 63 height 13
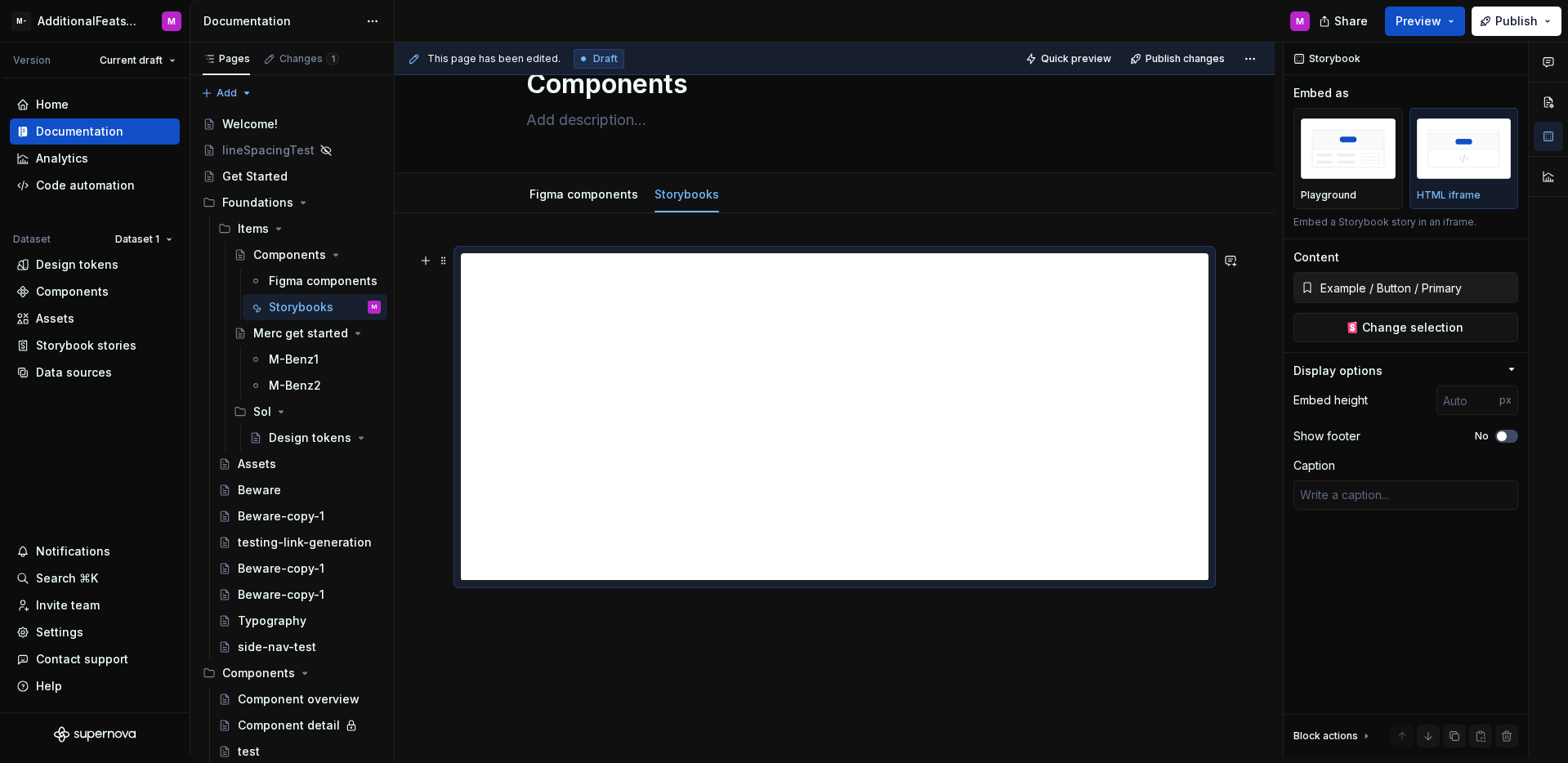
scroll to position [74, 0]
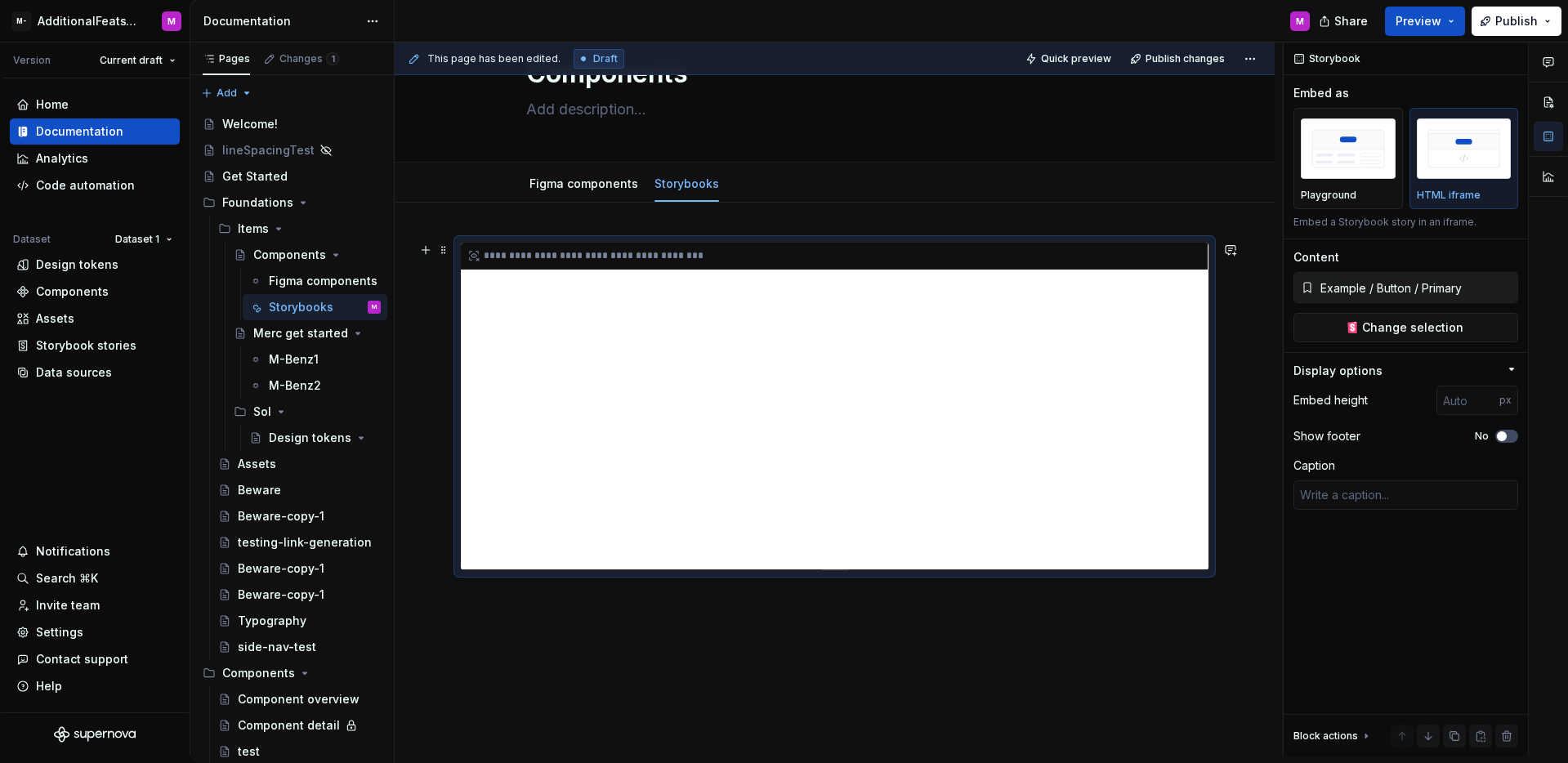
click at [1183, 437] on div "**********" at bounding box center [834, 406] width 748 height 327
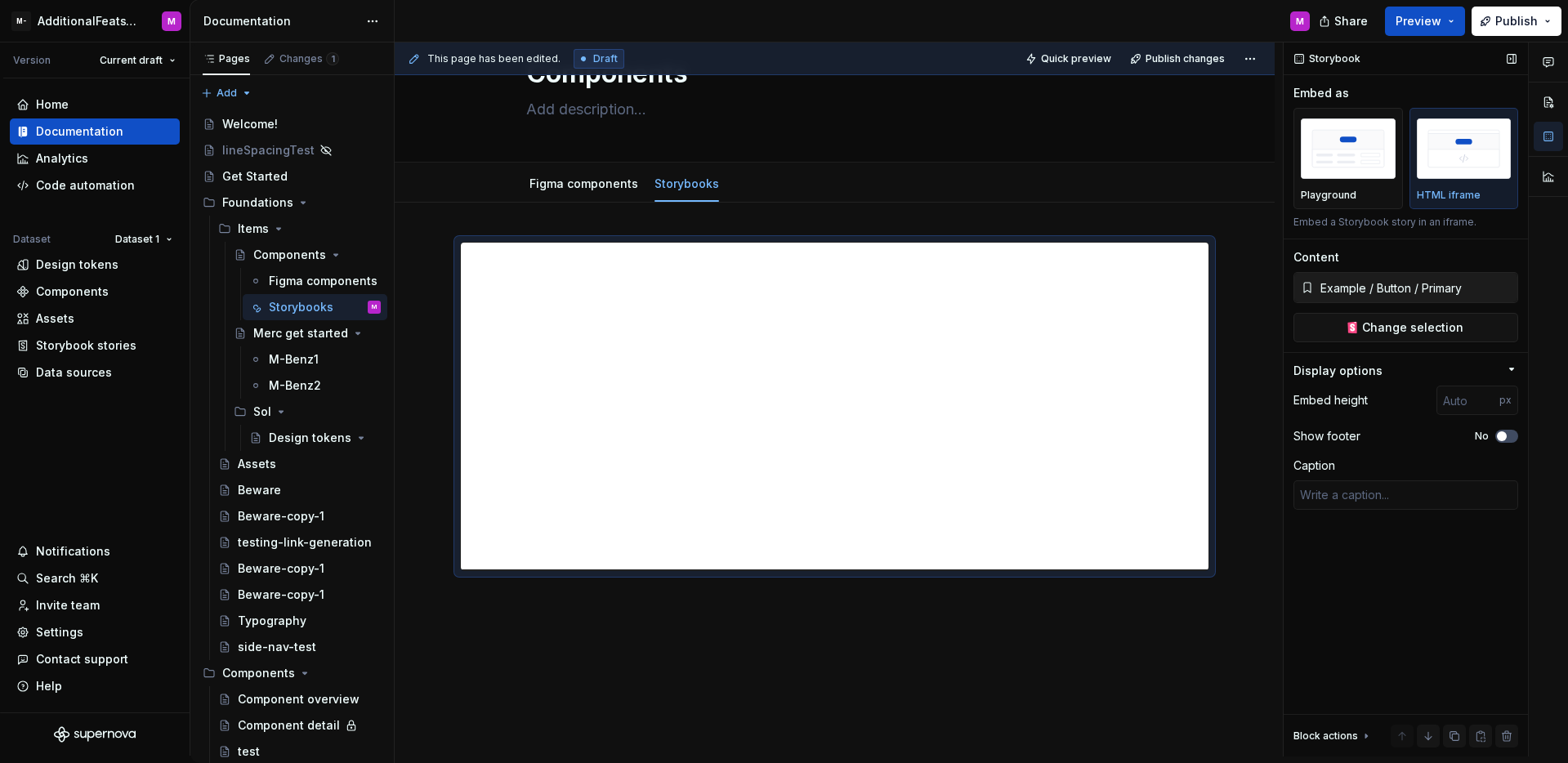
click at [1506, 369] on icon "button" at bounding box center [1511, 370] width 13 height 13
click at [1499, 437] on span "button" at bounding box center [1501, 436] width 10 height 10
click at [1500, 435] on icon "button" at bounding box center [1502, 436] width 13 height 10
click at [1376, 429] on div "Show footer No" at bounding box center [1405, 436] width 224 height 23
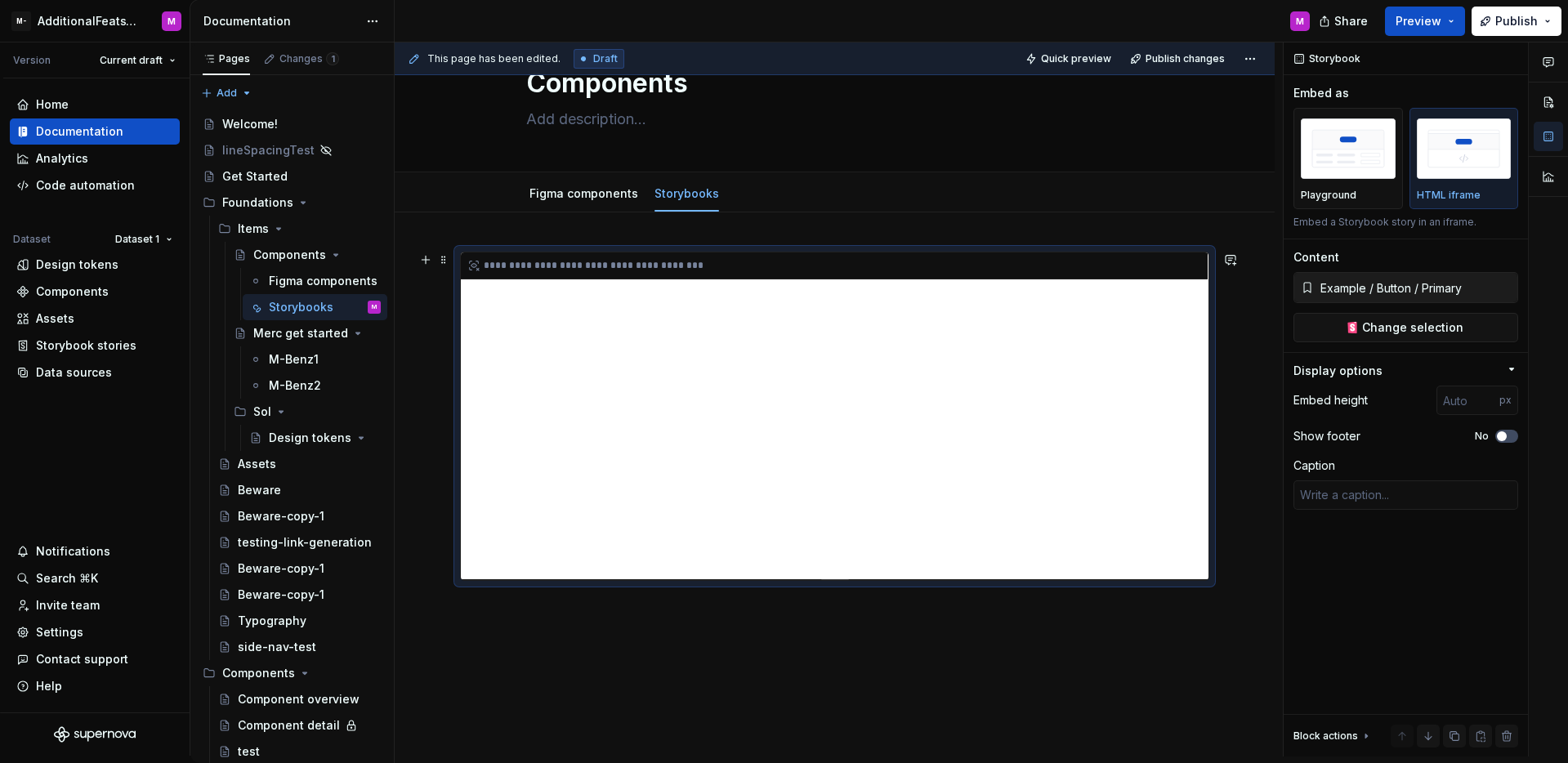
scroll to position [53, 0]
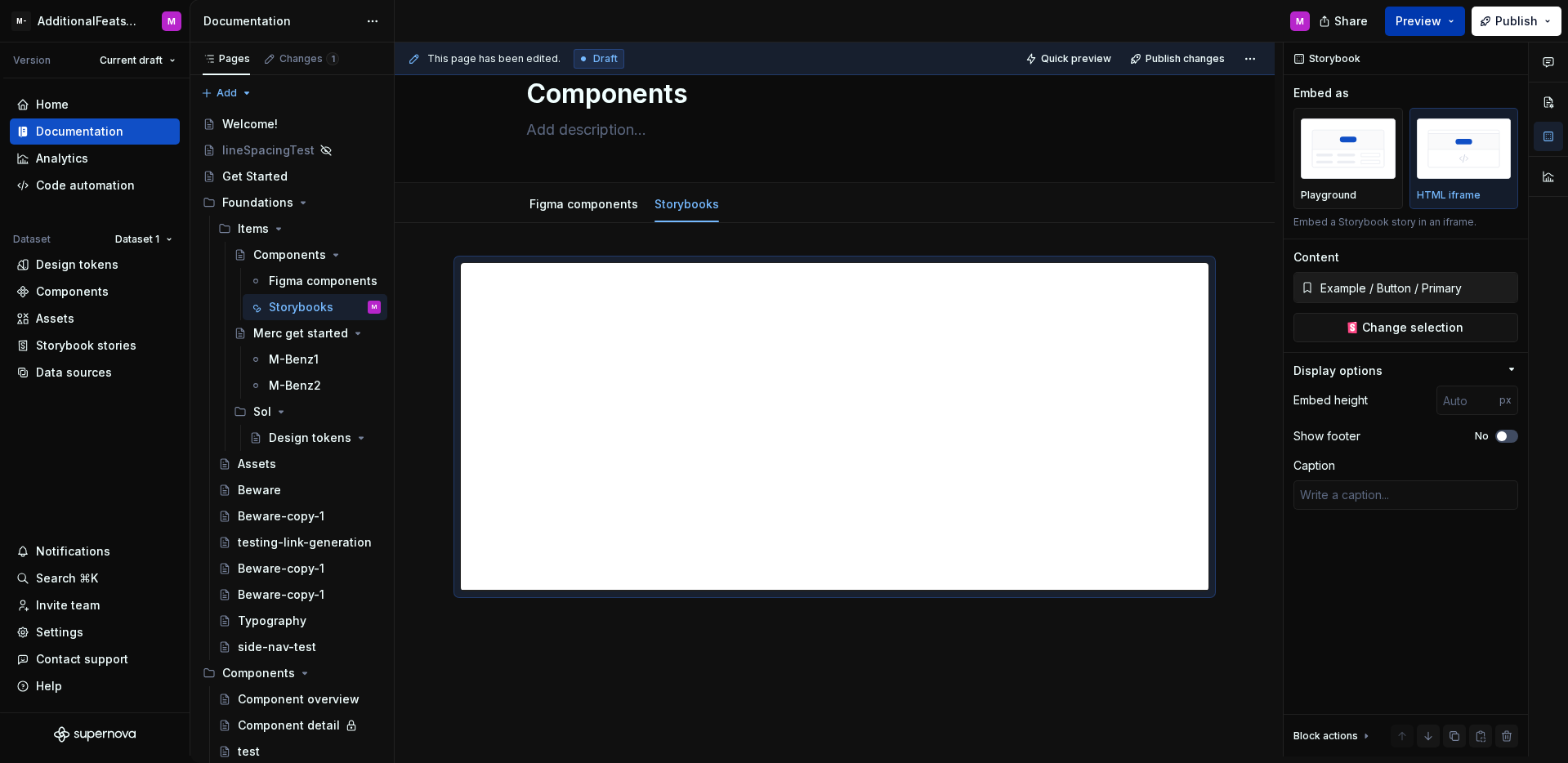
click at [1427, 32] on button "Preview" at bounding box center [1425, 21] width 80 height 30
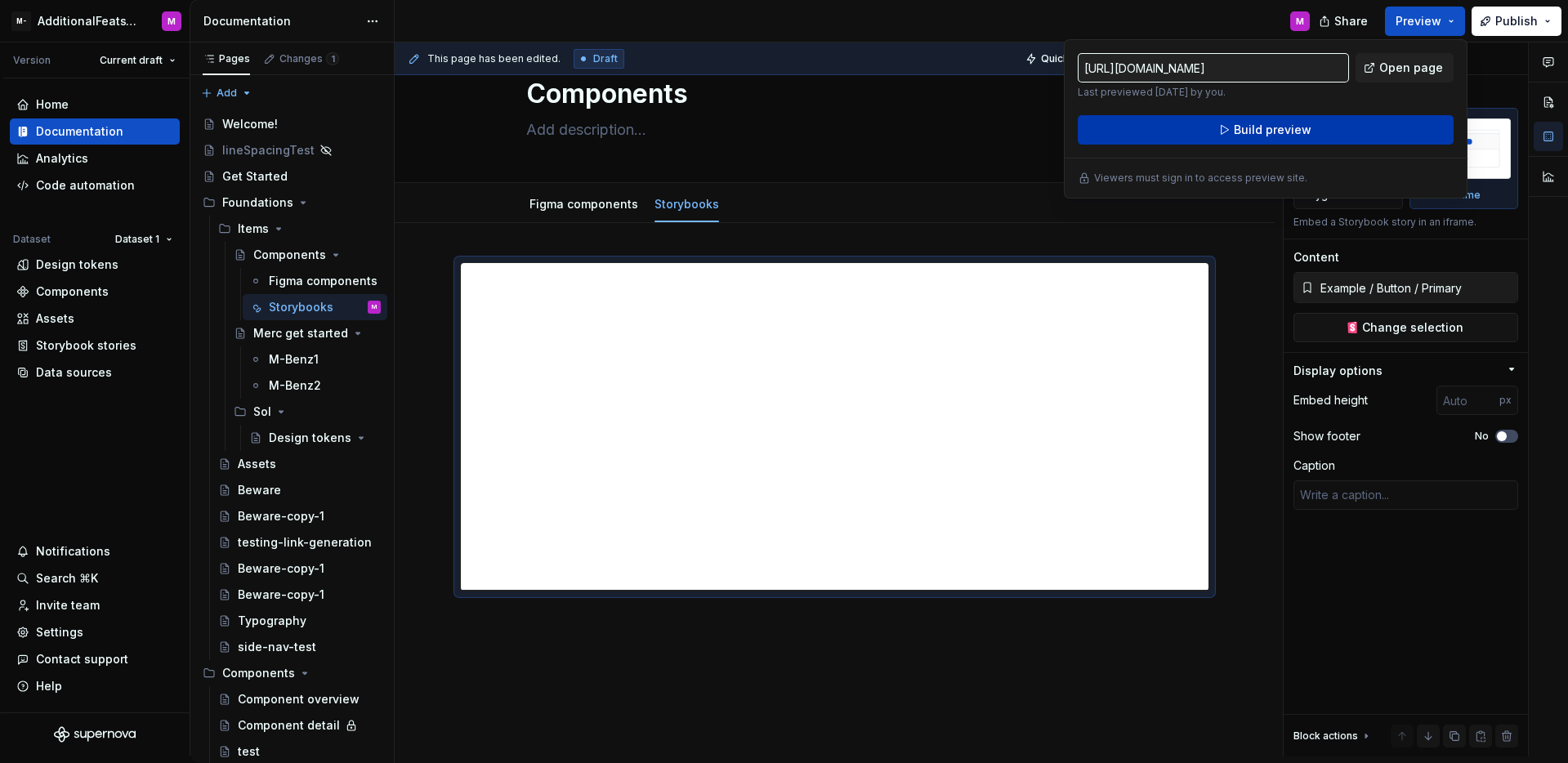
click at [1360, 123] on button "Build preview" at bounding box center [1265, 130] width 376 height 30
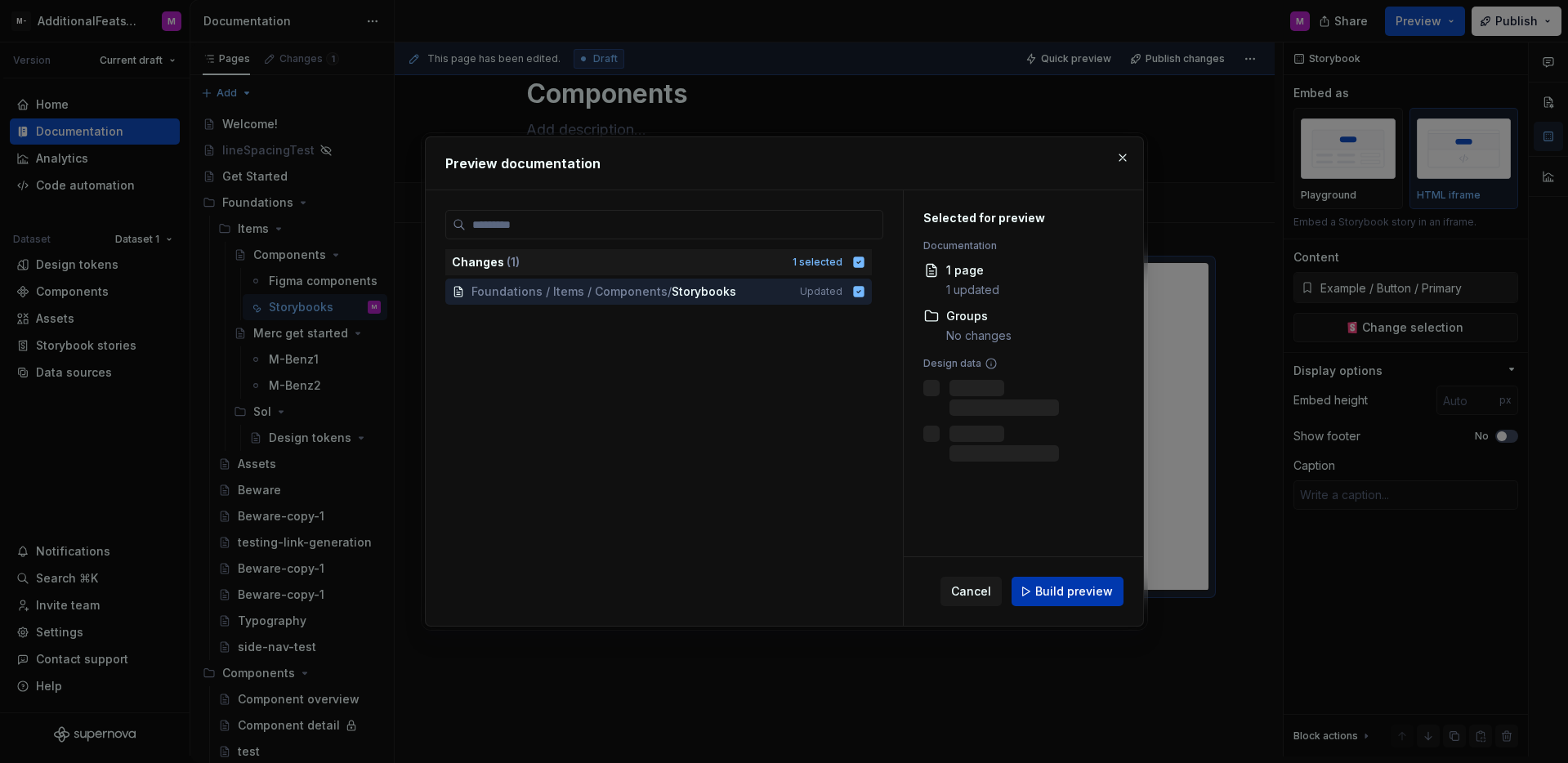
click at [1095, 580] on button "Build preview" at bounding box center [1067, 592] width 112 height 30
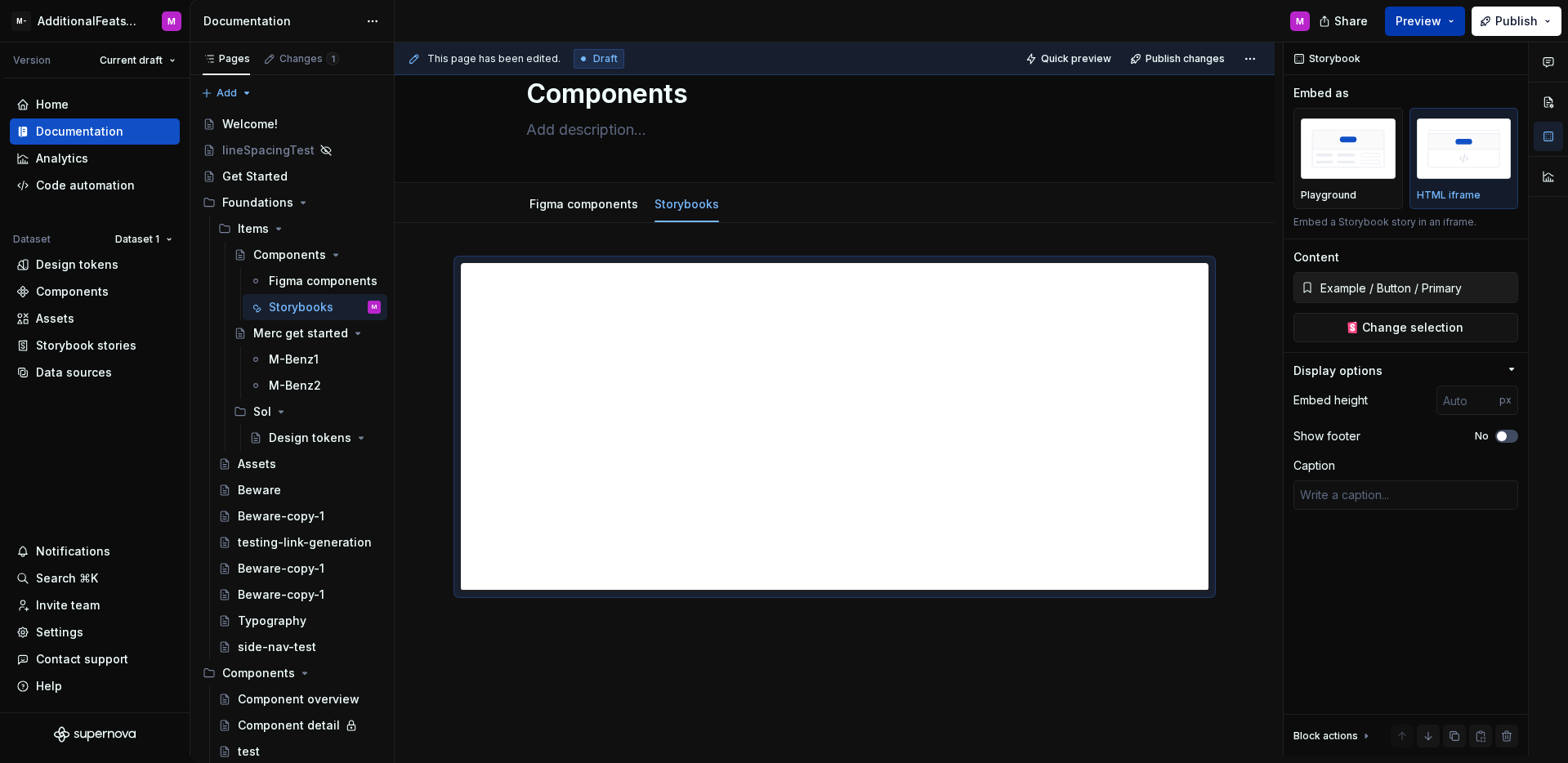
click at [1449, 22] on button "Preview" at bounding box center [1425, 21] width 80 height 30
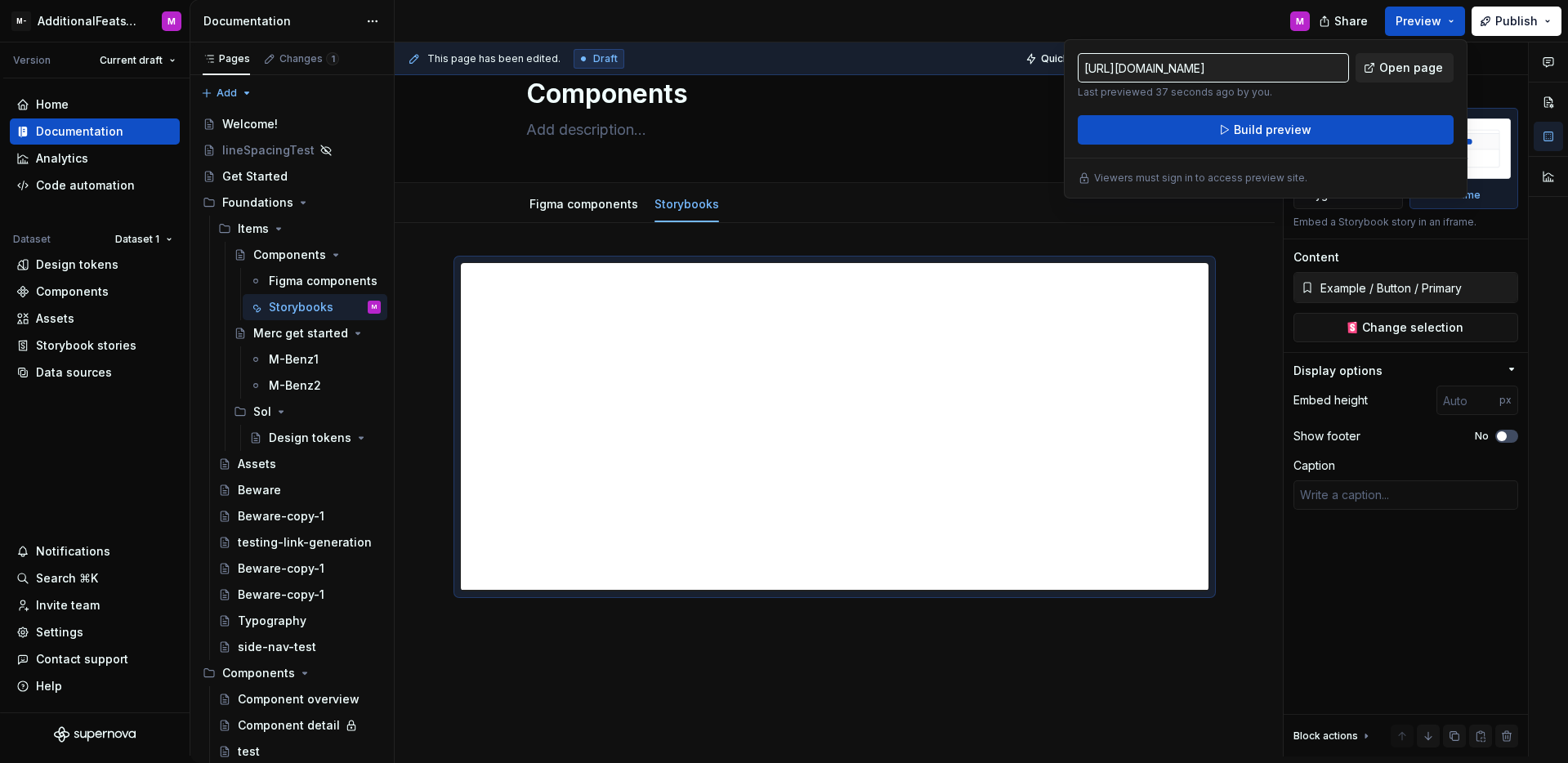
click at [1437, 61] on span "Open page" at bounding box center [1411, 68] width 63 height 17
click at [84, 638] on div "Settings" at bounding box center [95, 633] width 156 height 17
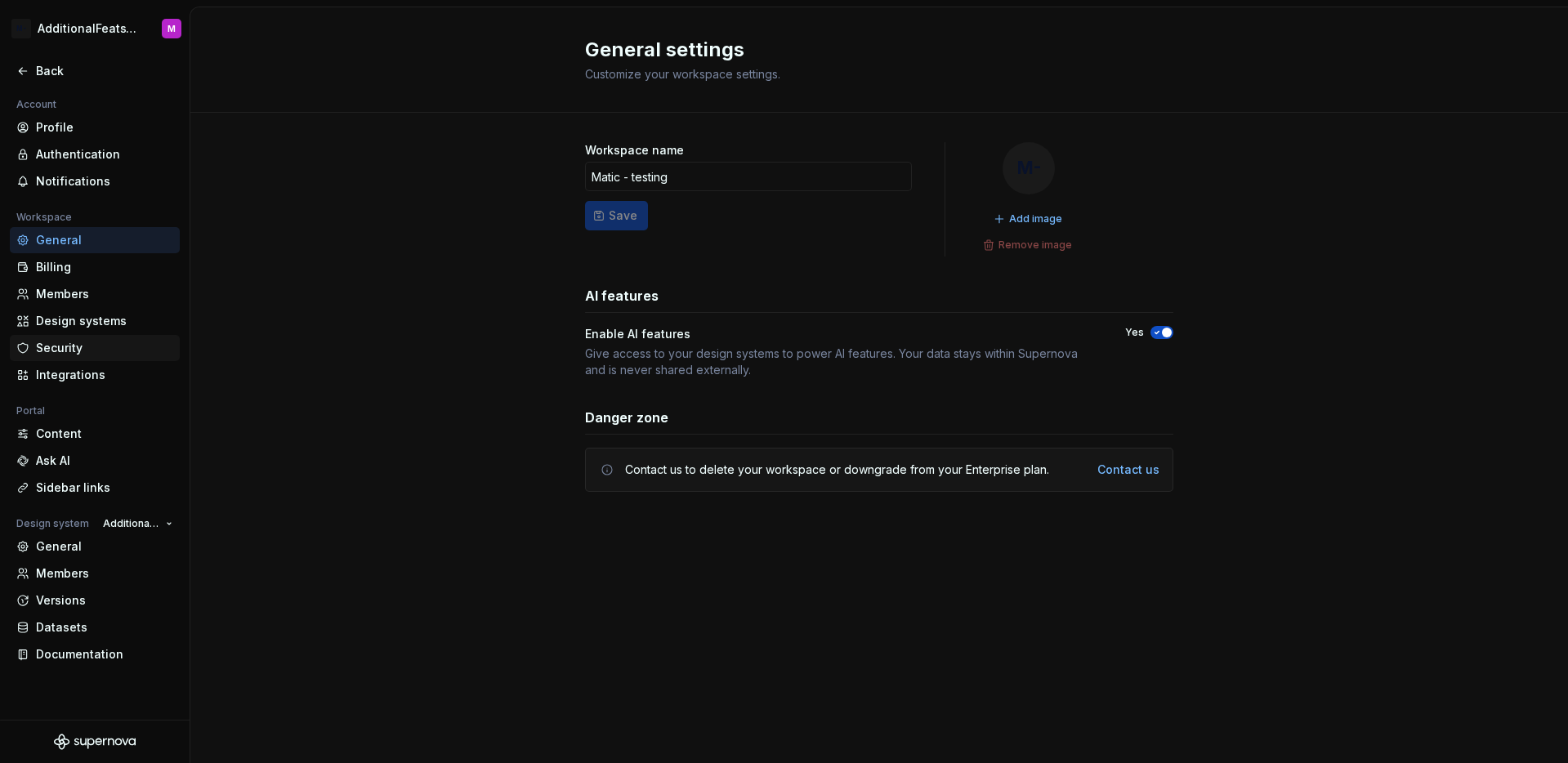
click at [106, 352] on div "Security" at bounding box center [104, 348] width 137 height 17
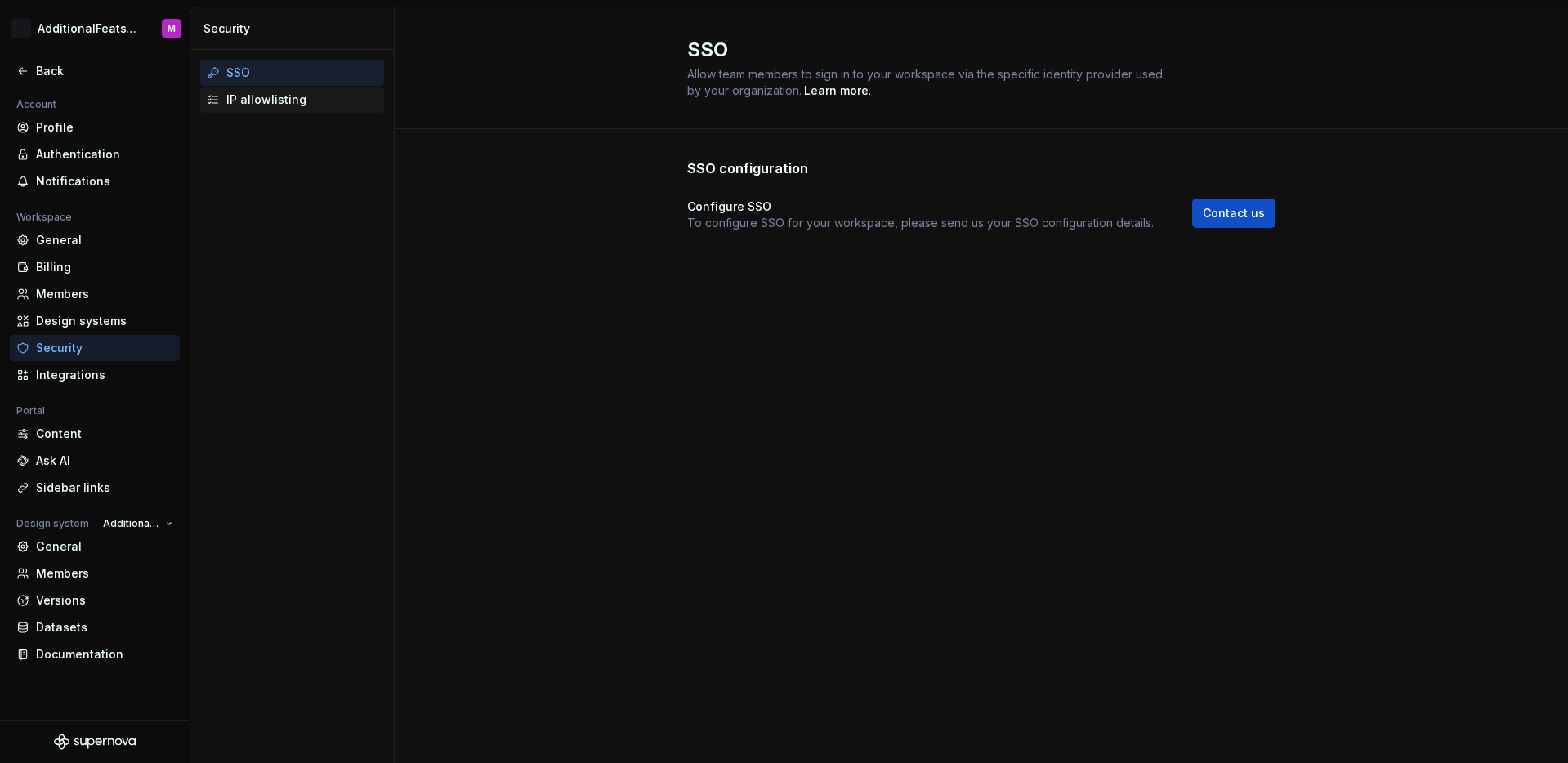
click at [298, 110] on div "IP allowlisting" at bounding box center [291, 100] width 183 height 26
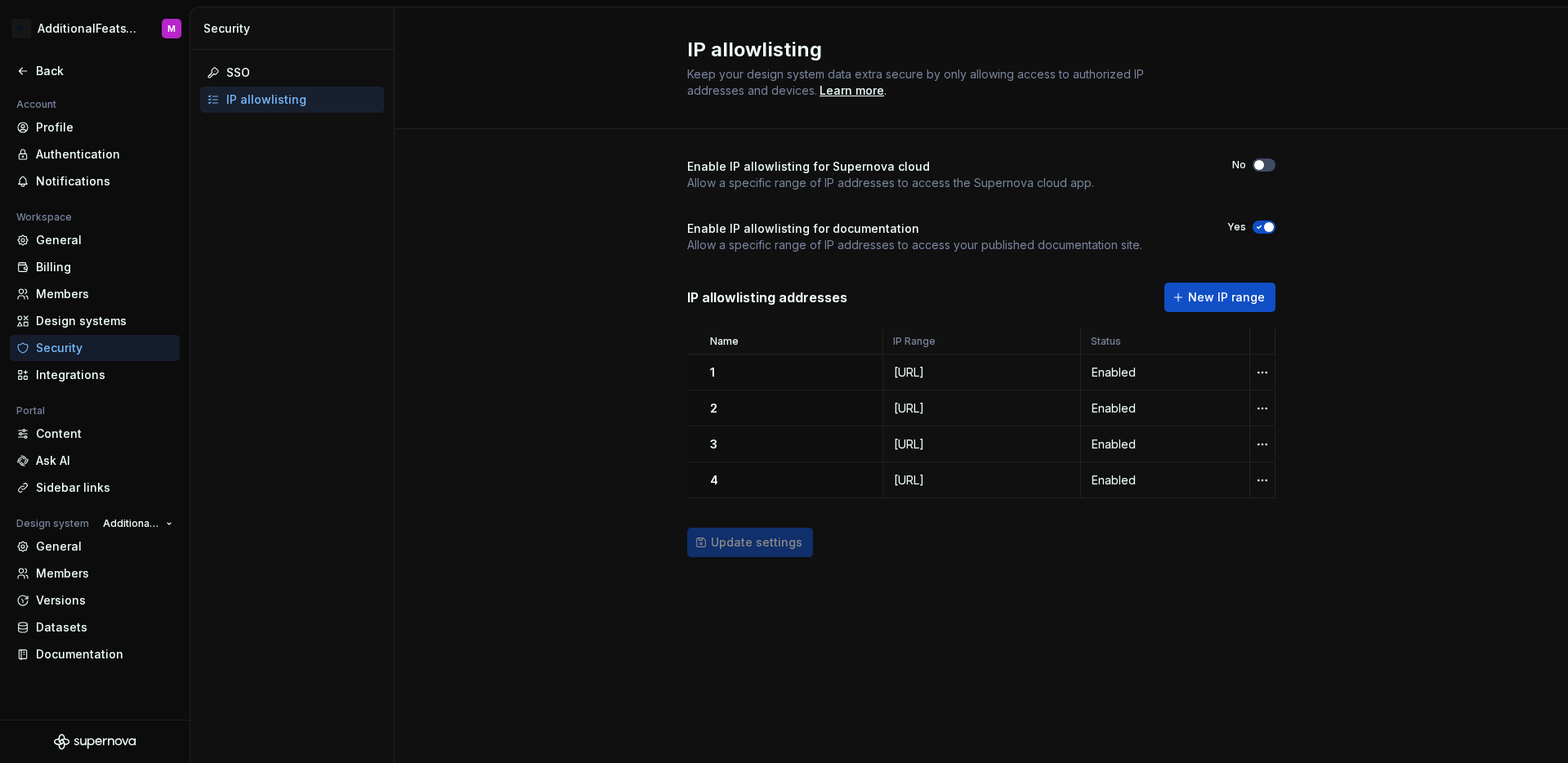
click at [1269, 225] on span "button" at bounding box center [1268, 227] width 10 height 10
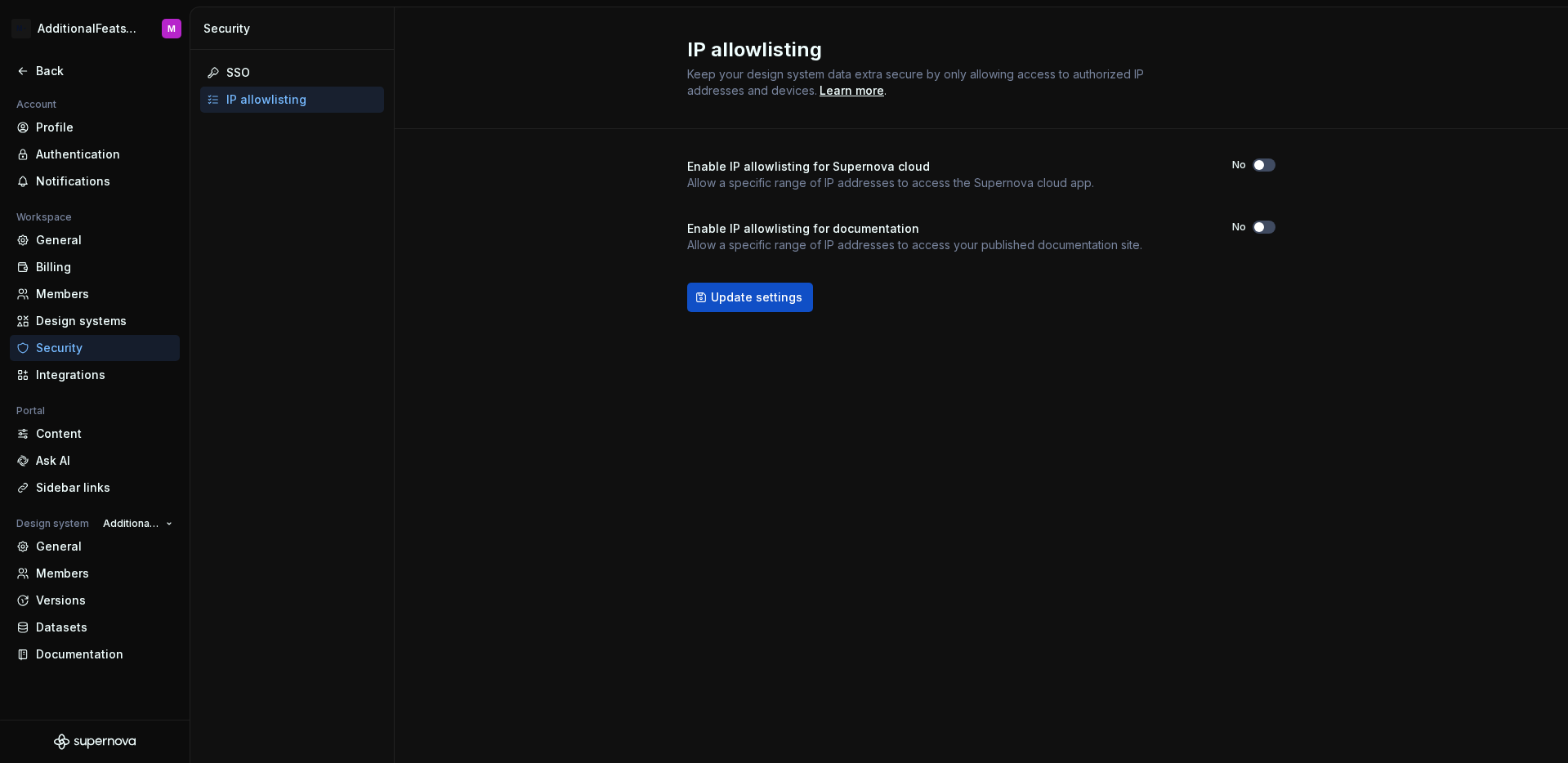
click at [1356, 237] on div "Enable IP allowlisting for Supernova cloud Allow a specific range of IP address…" at bounding box center [981, 252] width 1173 height 245
click at [699, 288] on button "Update settings" at bounding box center [750, 298] width 126 height 30
click at [939, 515] on div "IP allowlisting Keep your design system data extra secure by only allowing acce…" at bounding box center [981, 386] width 1173 height 756
click at [57, 81] on div "Back" at bounding box center [95, 71] width 169 height 26
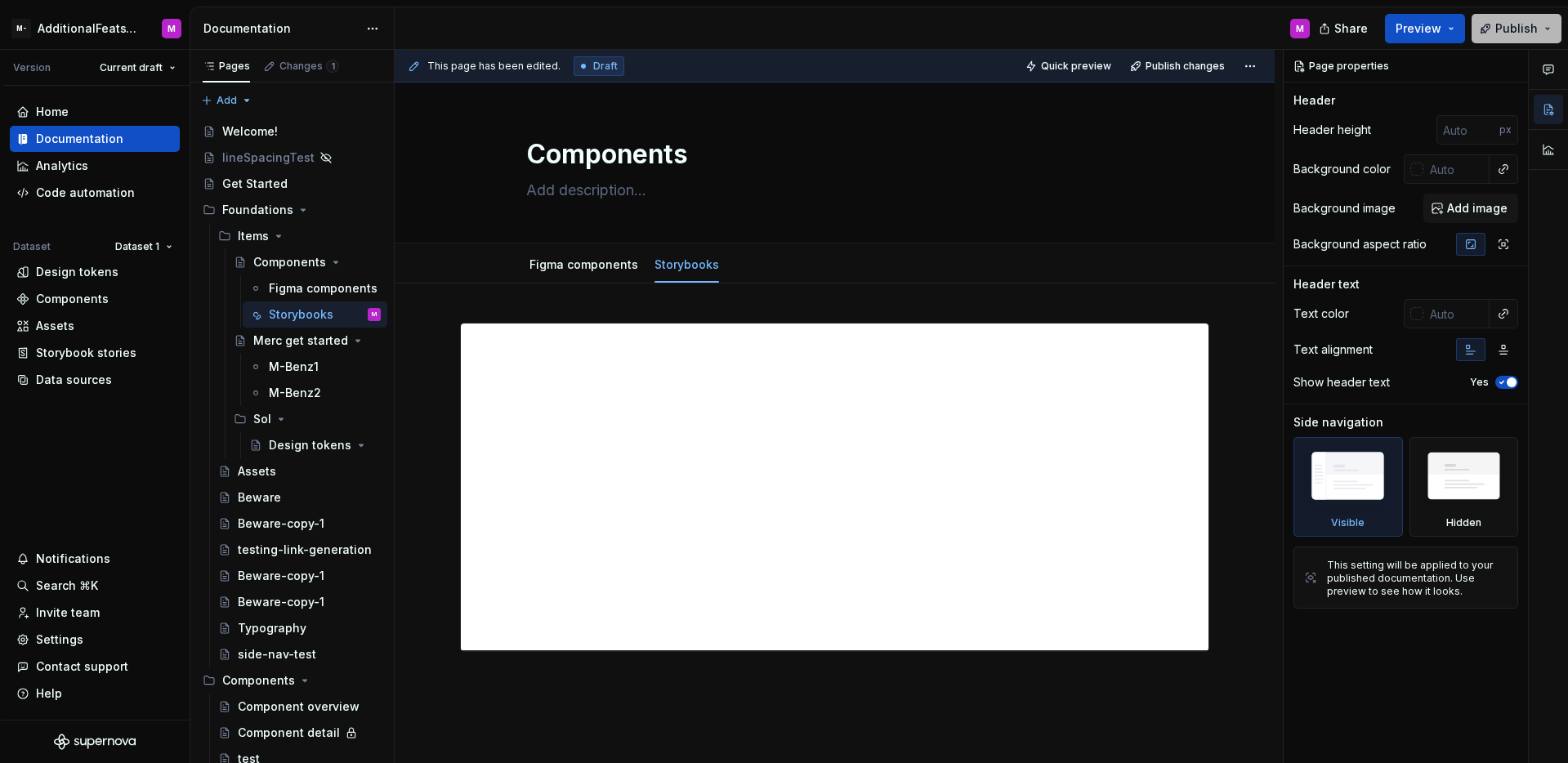
click at [1488, 34] on button "Publish" at bounding box center [1516, 29] width 90 height 30
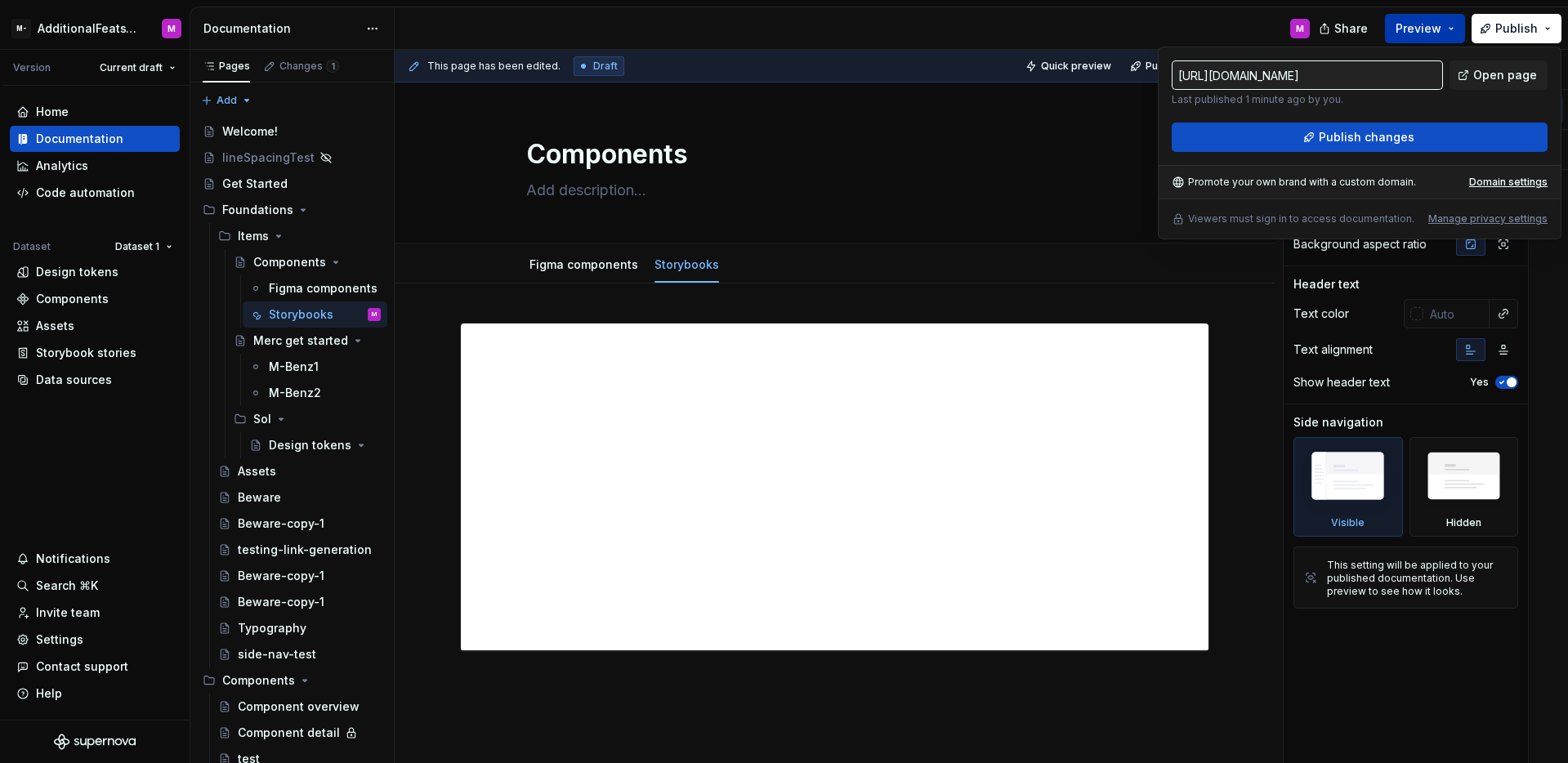
click at [1436, 39] on button "Preview" at bounding box center [1425, 29] width 80 height 30
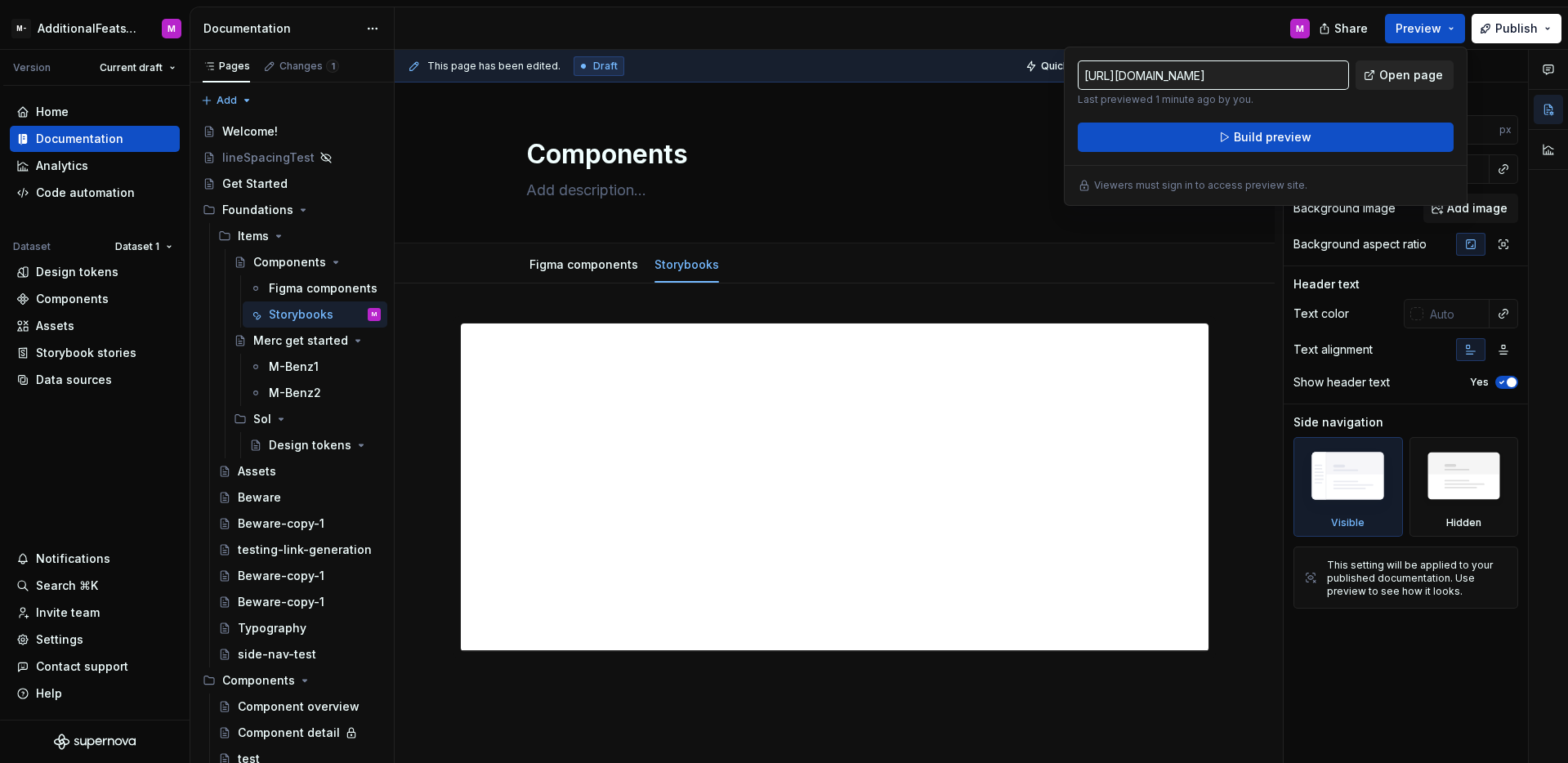
click at [1432, 80] on span "Open page" at bounding box center [1411, 75] width 63 height 17
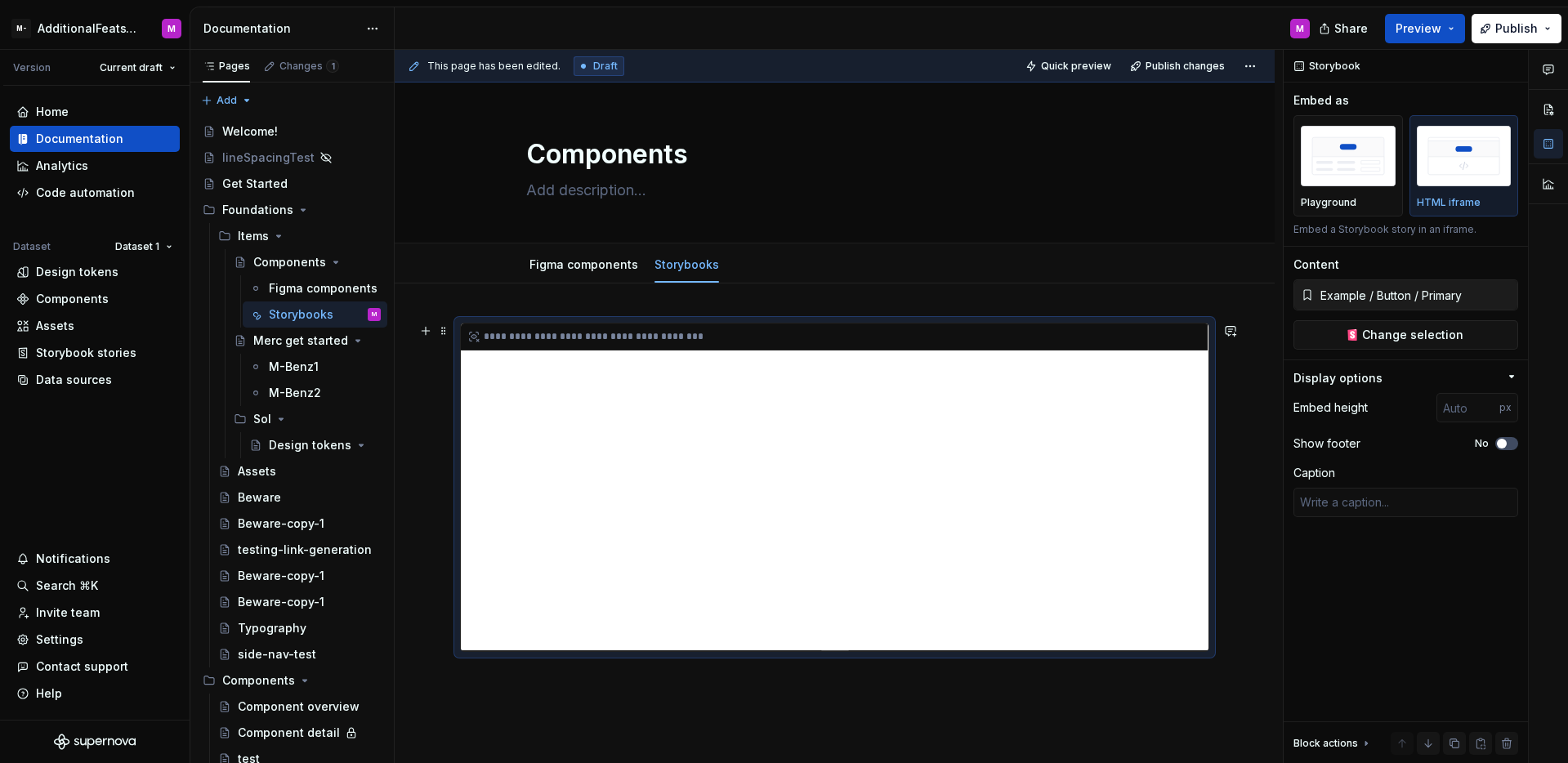
click at [1105, 456] on div "**********" at bounding box center [834, 486] width 748 height 327
click at [1103, 438] on div "**********" at bounding box center [834, 486] width 748 height 327
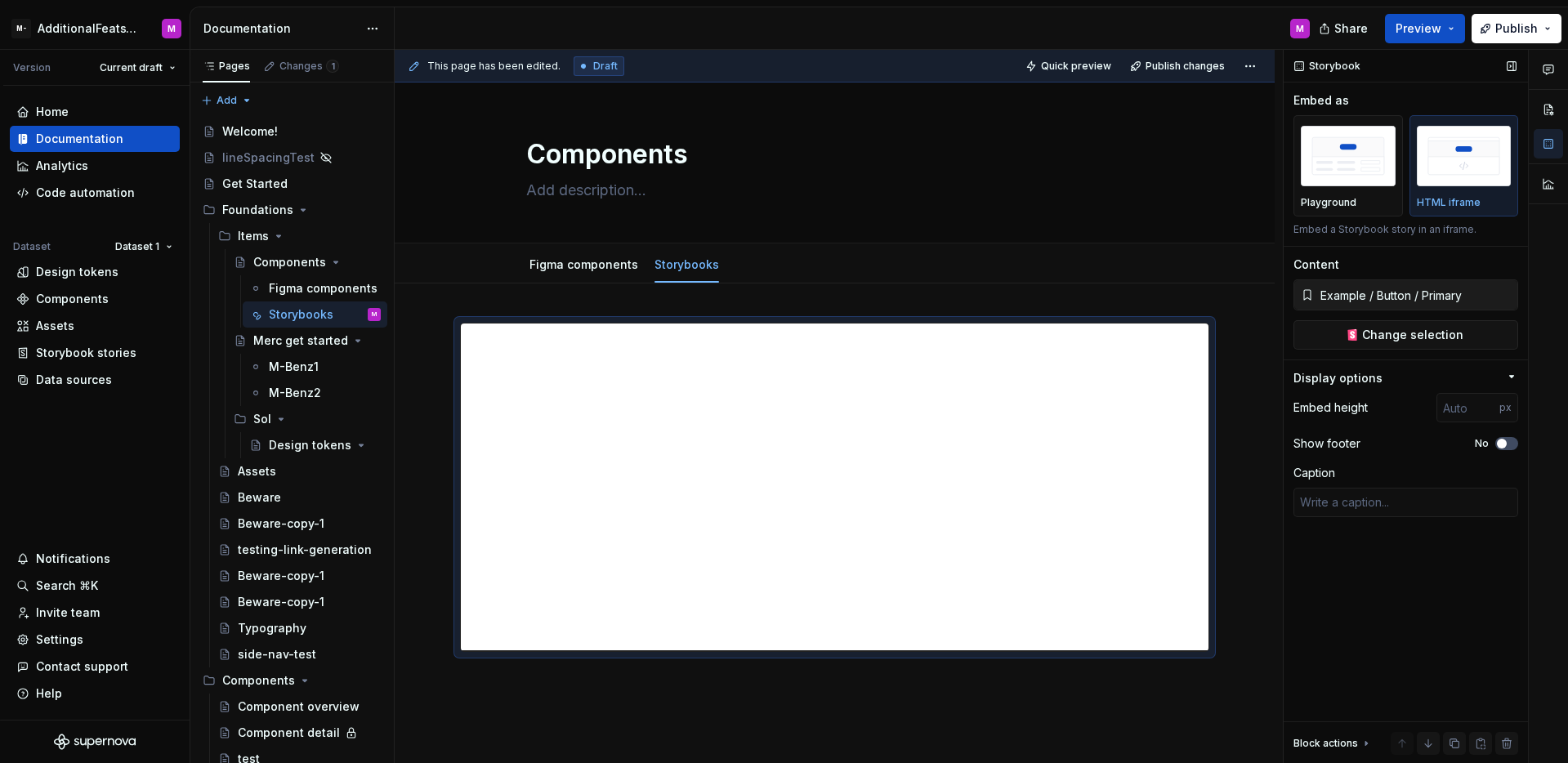
click at [1409, 530] on div "Storybook Embed as Playground HTML iframe Embed a Storybook story in an iframe.…" at bounding box center [1405, 407] width 244 height 715
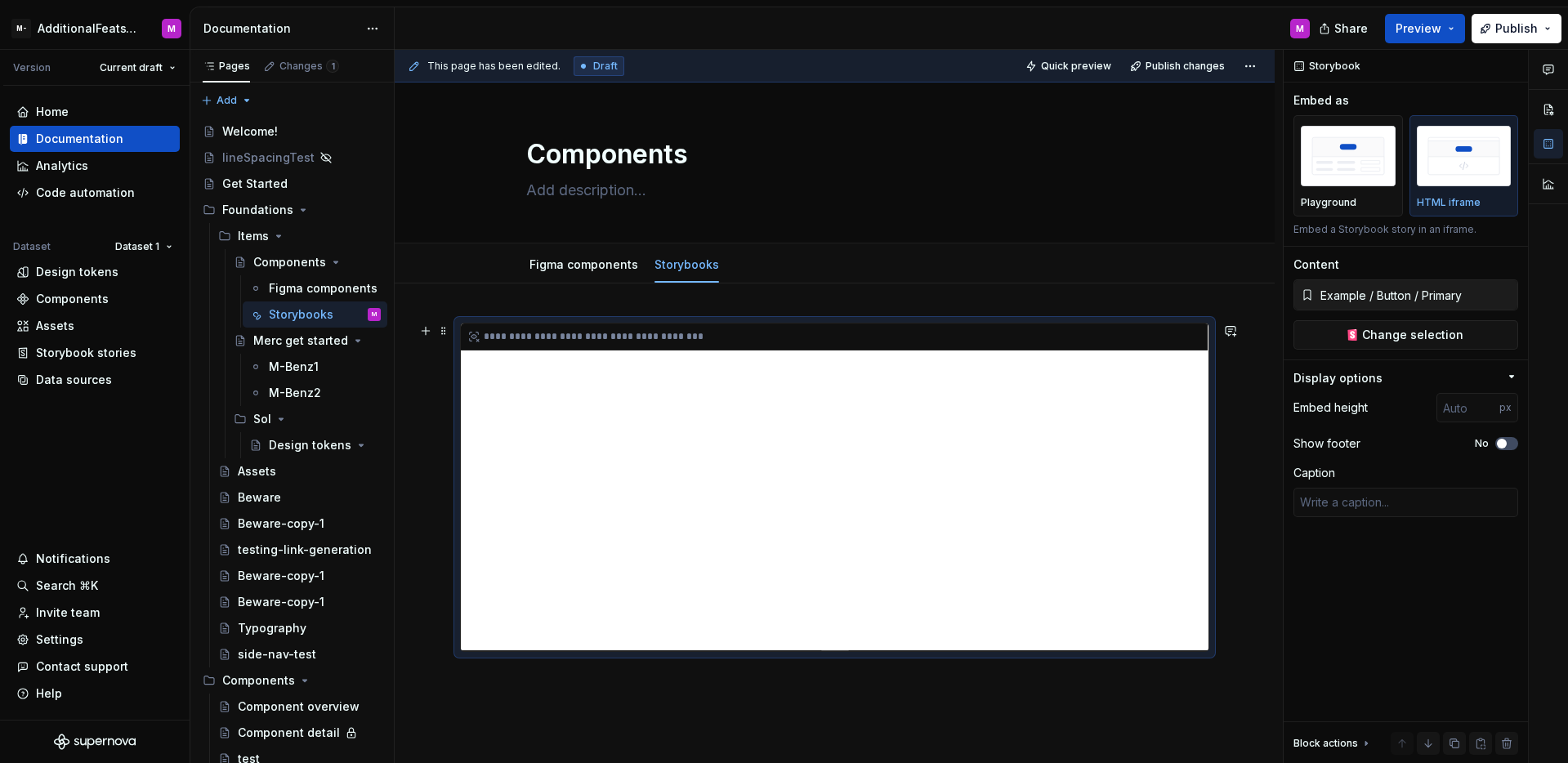
click at [1005, 476] on div "**********" at bounding box center [834, 486] width 748 height 327
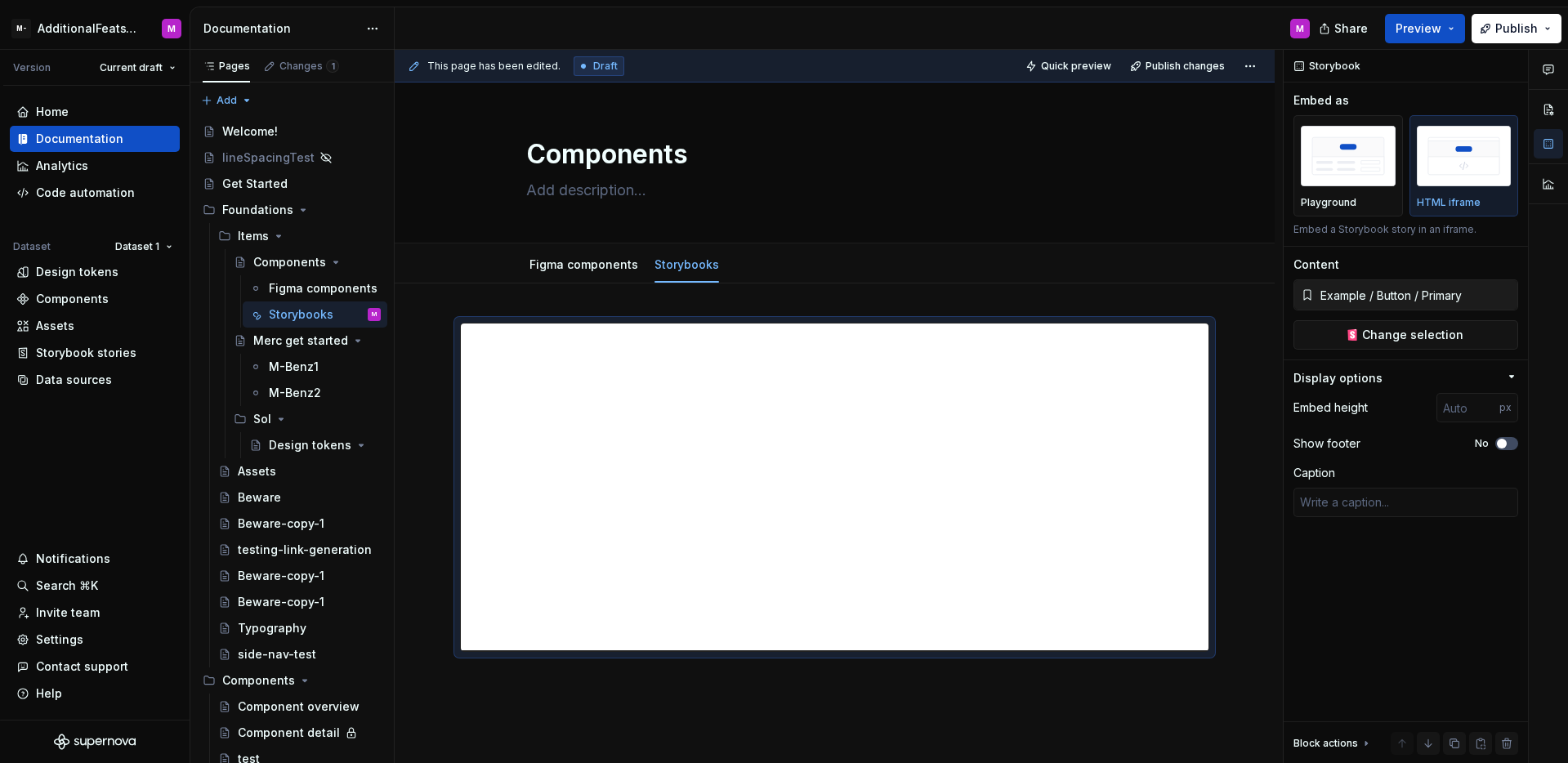
type textarea "*"
click at [80, 387] on div "Data sources" at bounding box center [74, 380] width 76 height 17
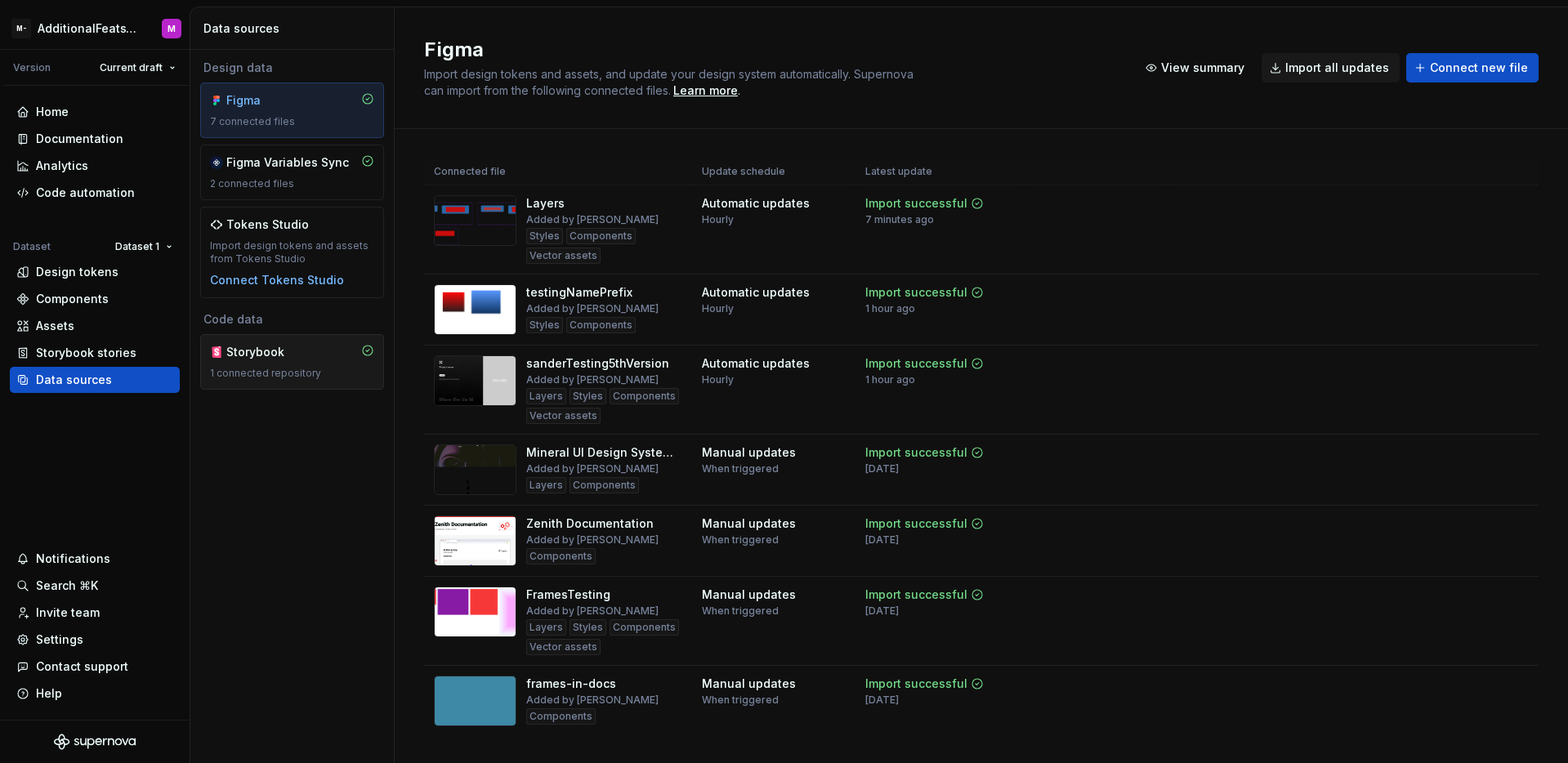
click at [267, 349] on div "Storybook" at bounding box center [265, 352] width 78 height 17
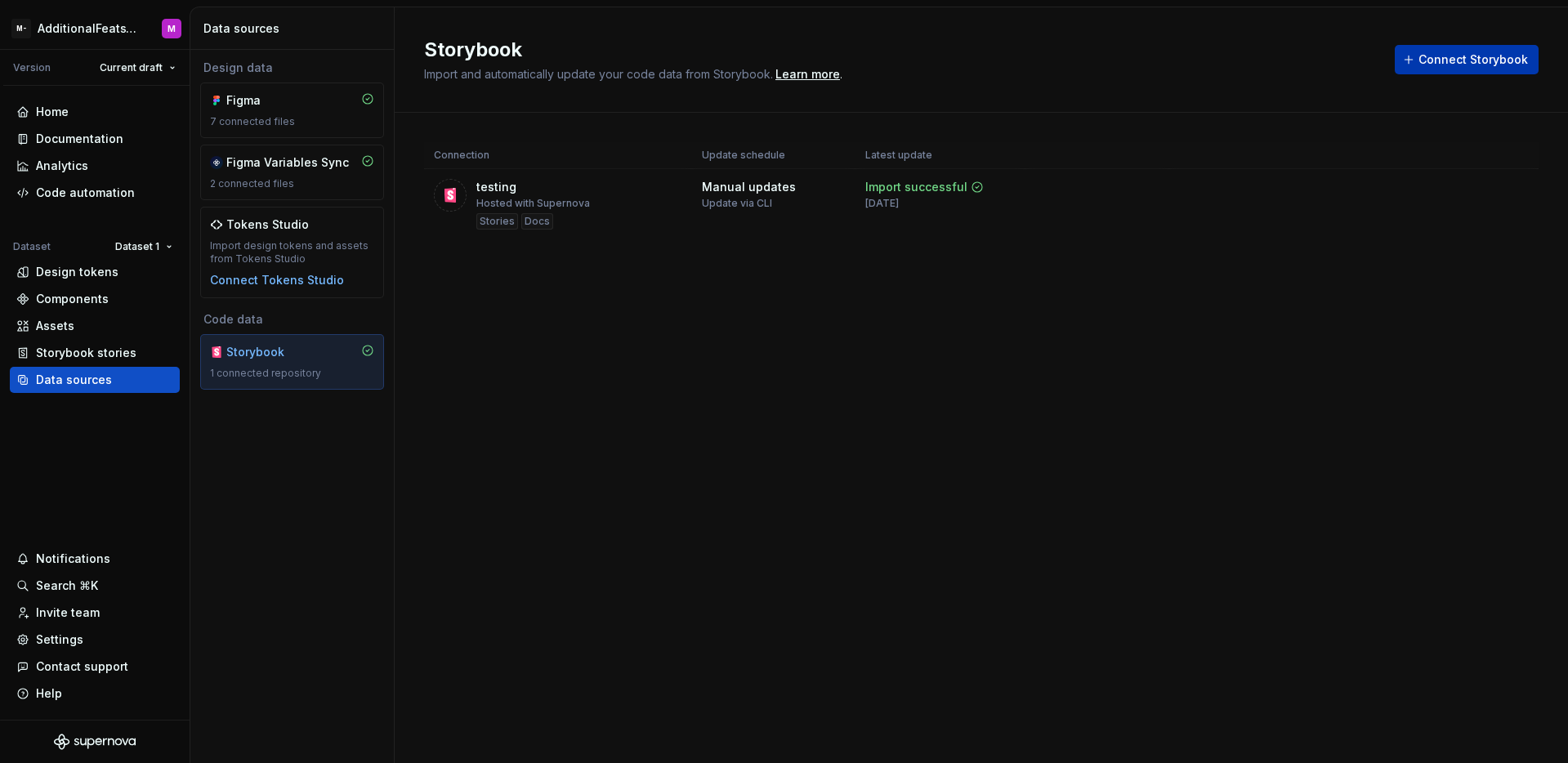
click at [1428, 63] on span "Connect Storybook" at bounding box center [1473, 60] width 110 height 17
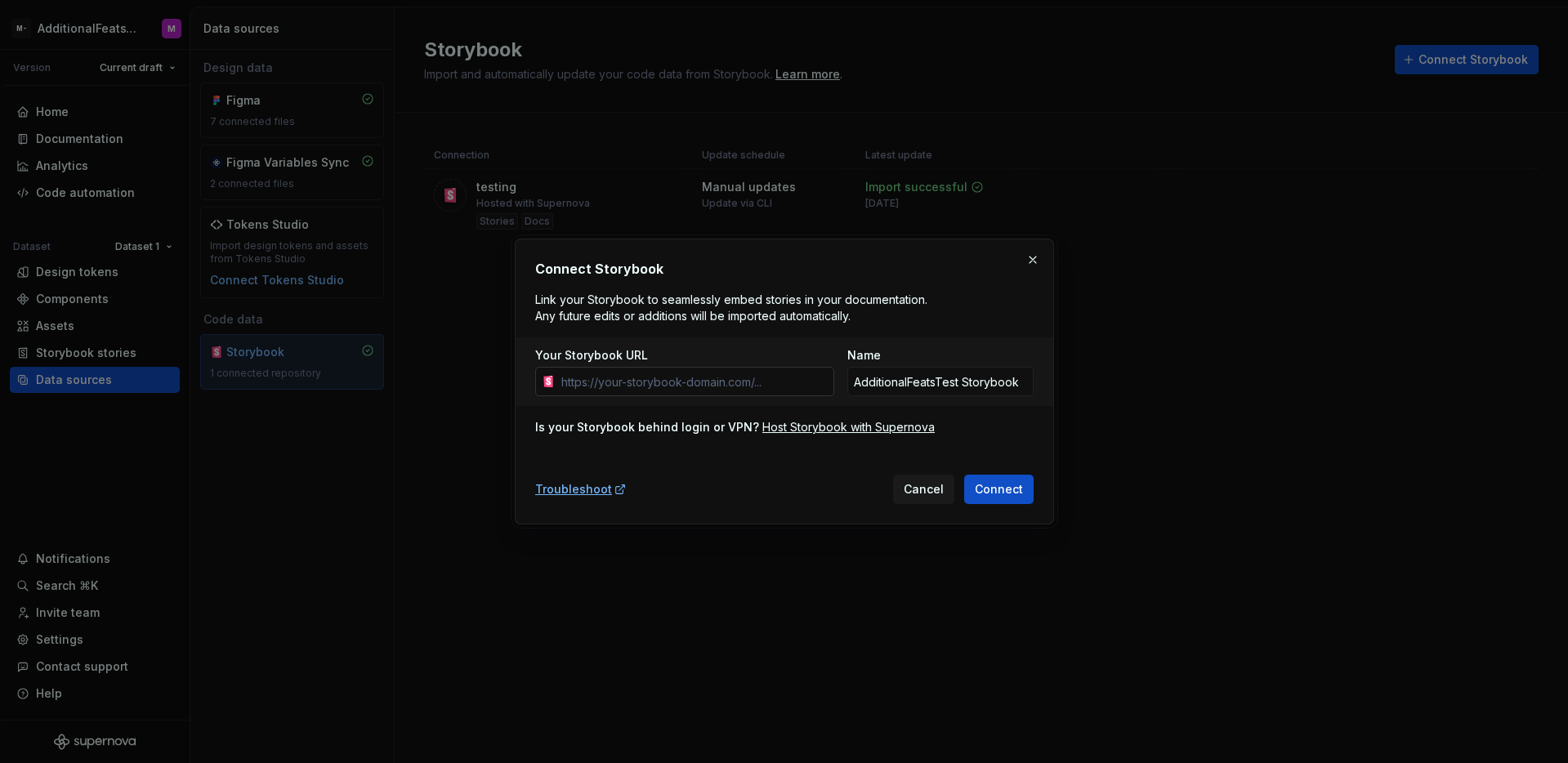
click at [730, 379] on input "Your Storybook URL" at bounding box center [695, 382] width 279 height 30
type input "https://circuit.sumup.com/?path=/story/components-button--base"
click at [987, 498] on button "Connect" at bounding box center [998, 490] width 70 height 30
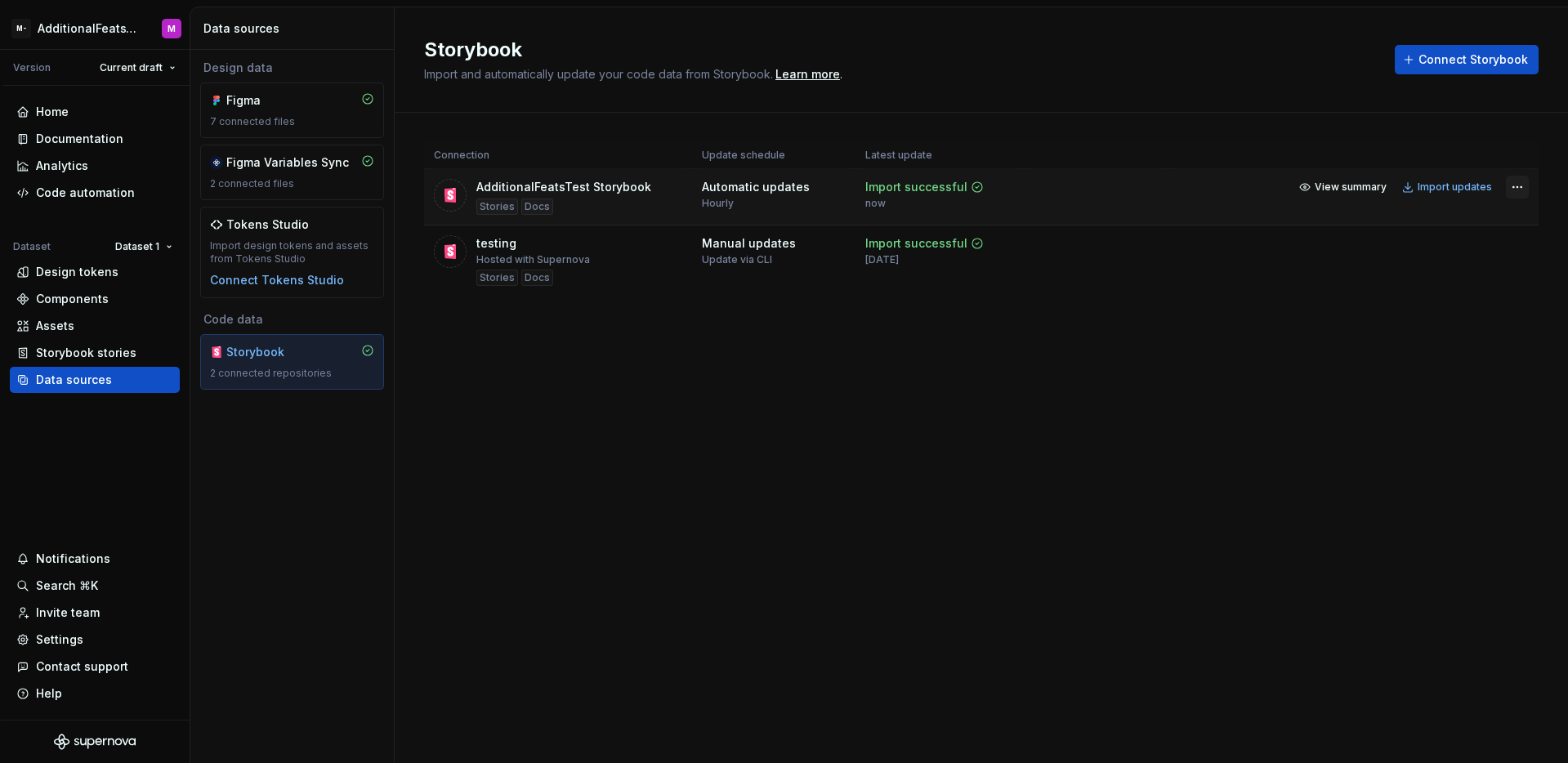
click at [1519, 185] on html "M- AdditionalFeatsTest M Version Current draft Home Documentation Analytics Cod…" at bounding box center [784, 381] width 1568 height 763
click at [1102, 419] on html "M- AdditionalFeatsTest M Version Current draft Home Documentation Analytics Cod…" at bounding box center [784, 381] width 1568 height 763
click at [102, 145] on div "Documentation" at bounding box center [80, 139] width 88 height 17
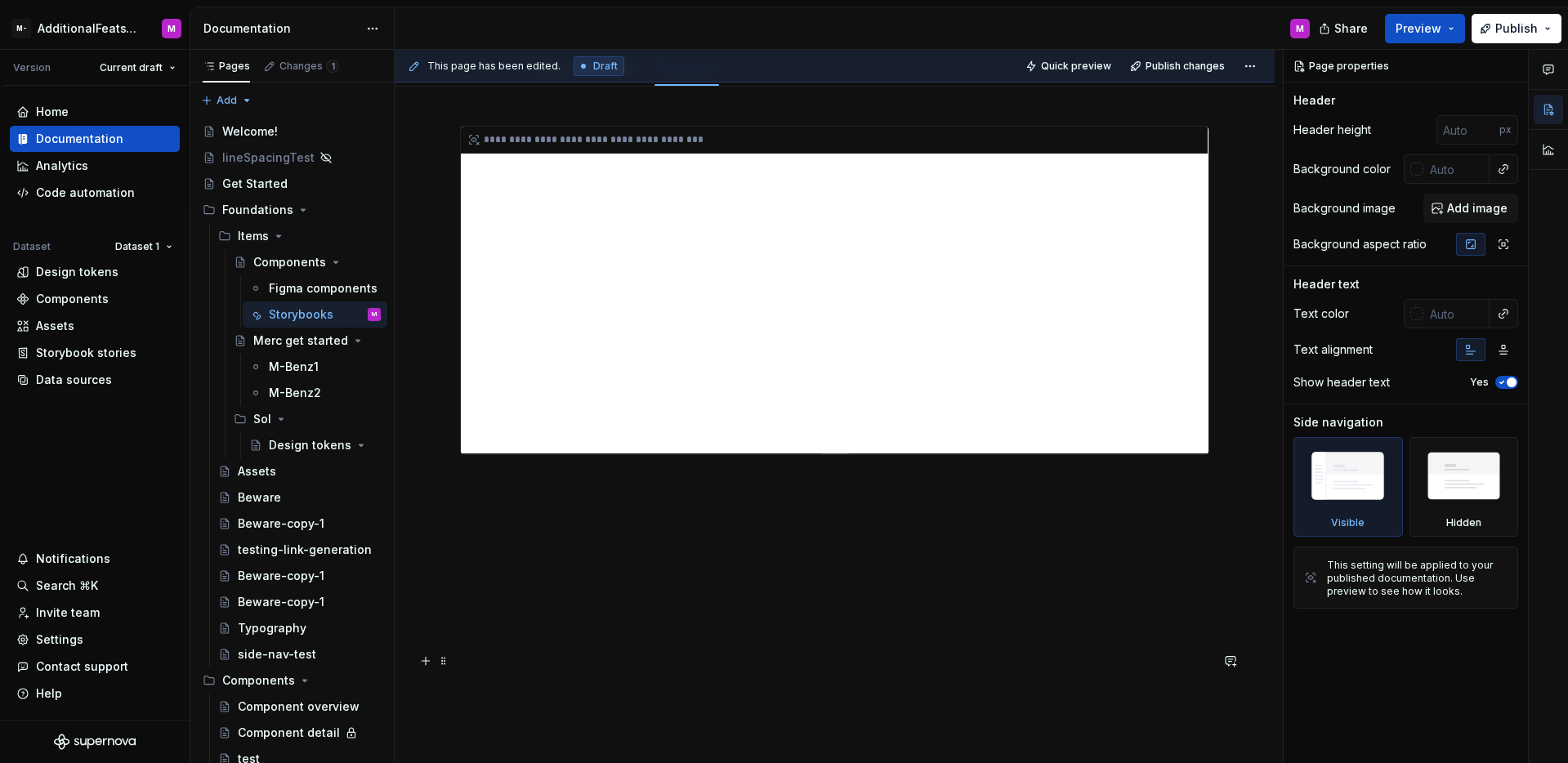
type textarea "*"
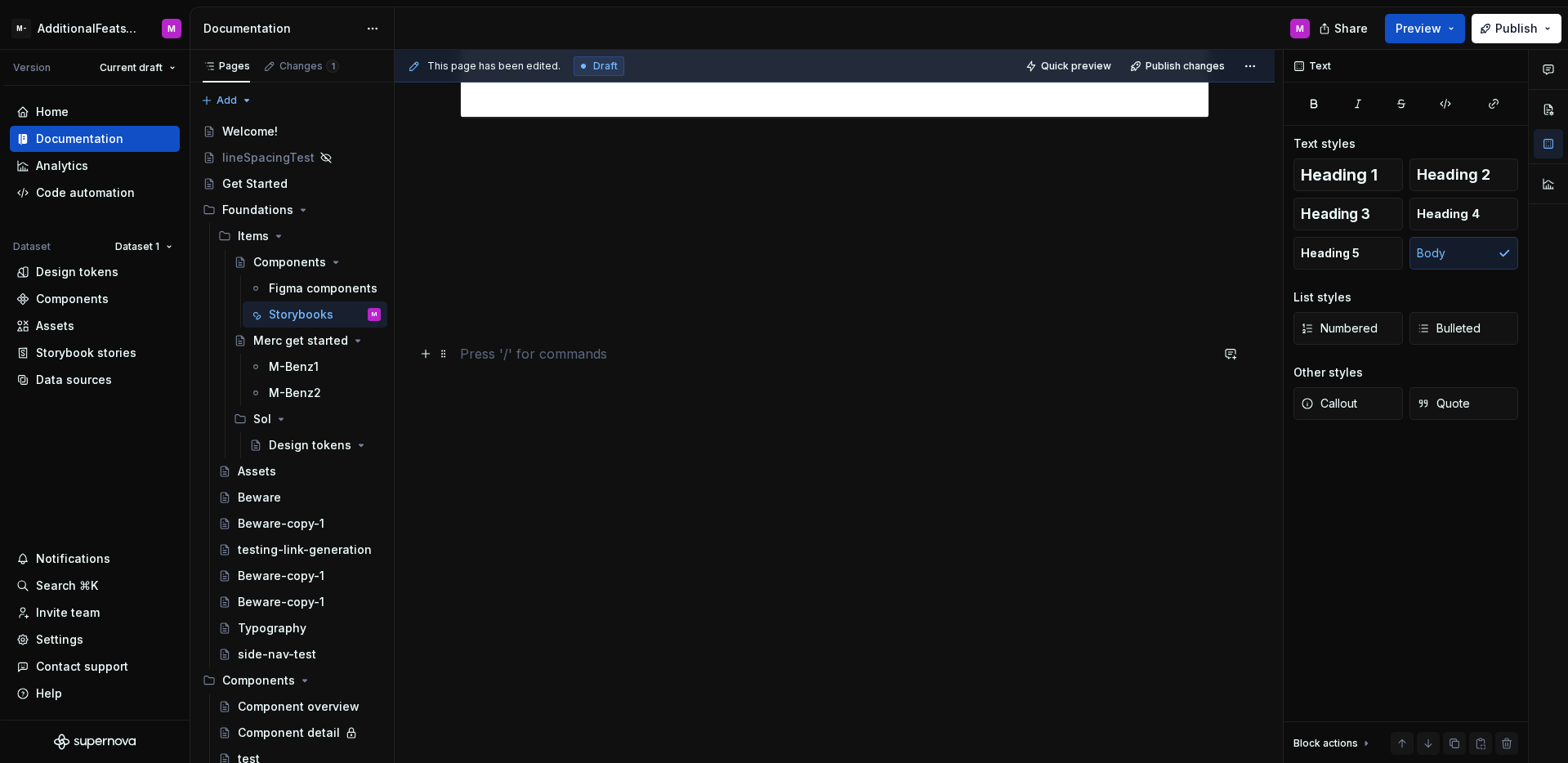
click at [719, 360] on p at bounding box center [834, 353] width 750 height 20
click at [710, 214] on p at bounding box center [834, 206] width 750 height 20
click at [656, 311] on div "**********" at bounding box center [834, 327] width 750 height 1075
click at [684, 342] on div "**********" at bounding box center [834, 238] width 750 height 898
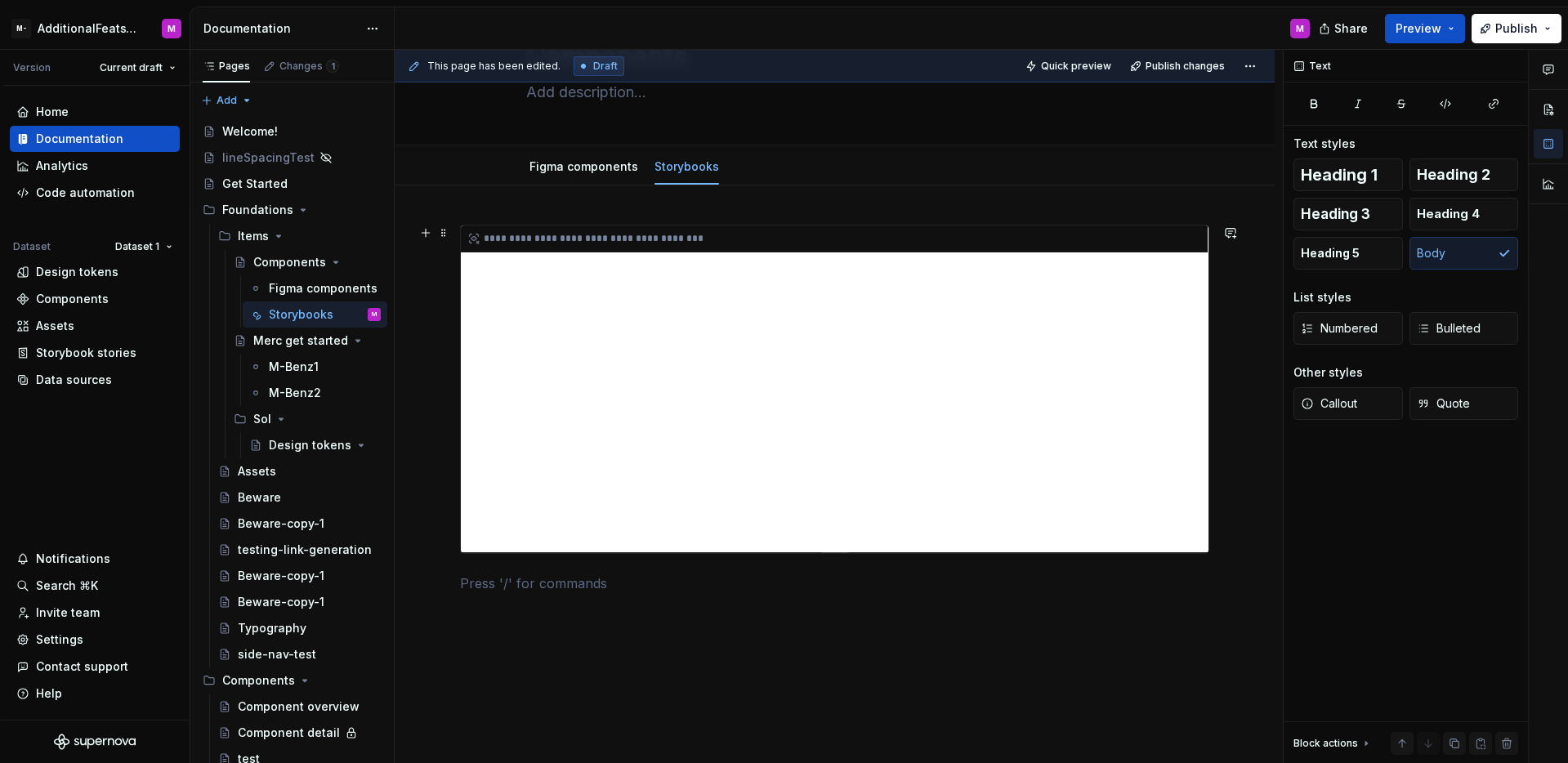
scroll to position [176, 0]
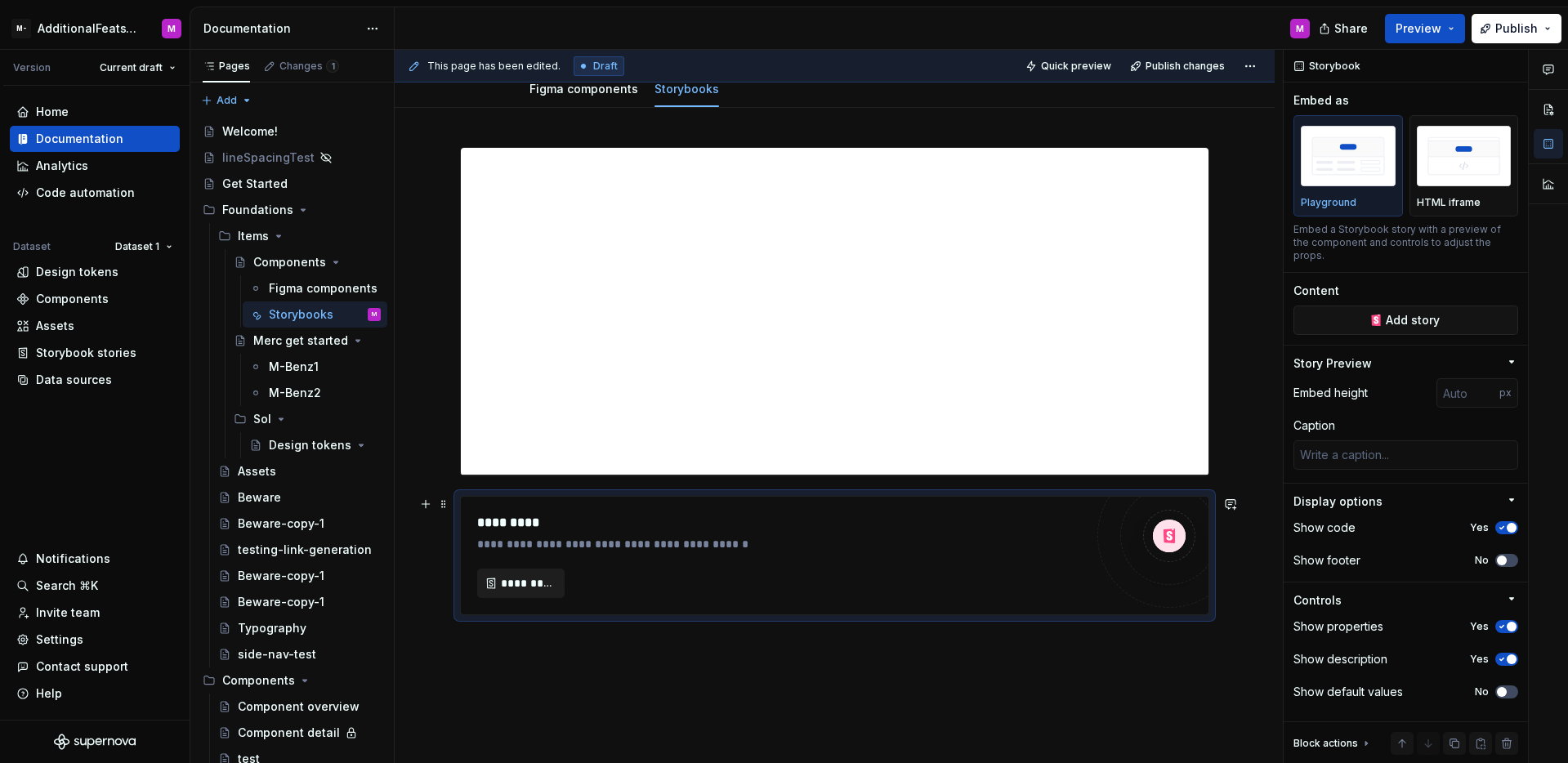
click at [542, 577] on span "*********" at bounding box center [527, 584] width 53 height 17
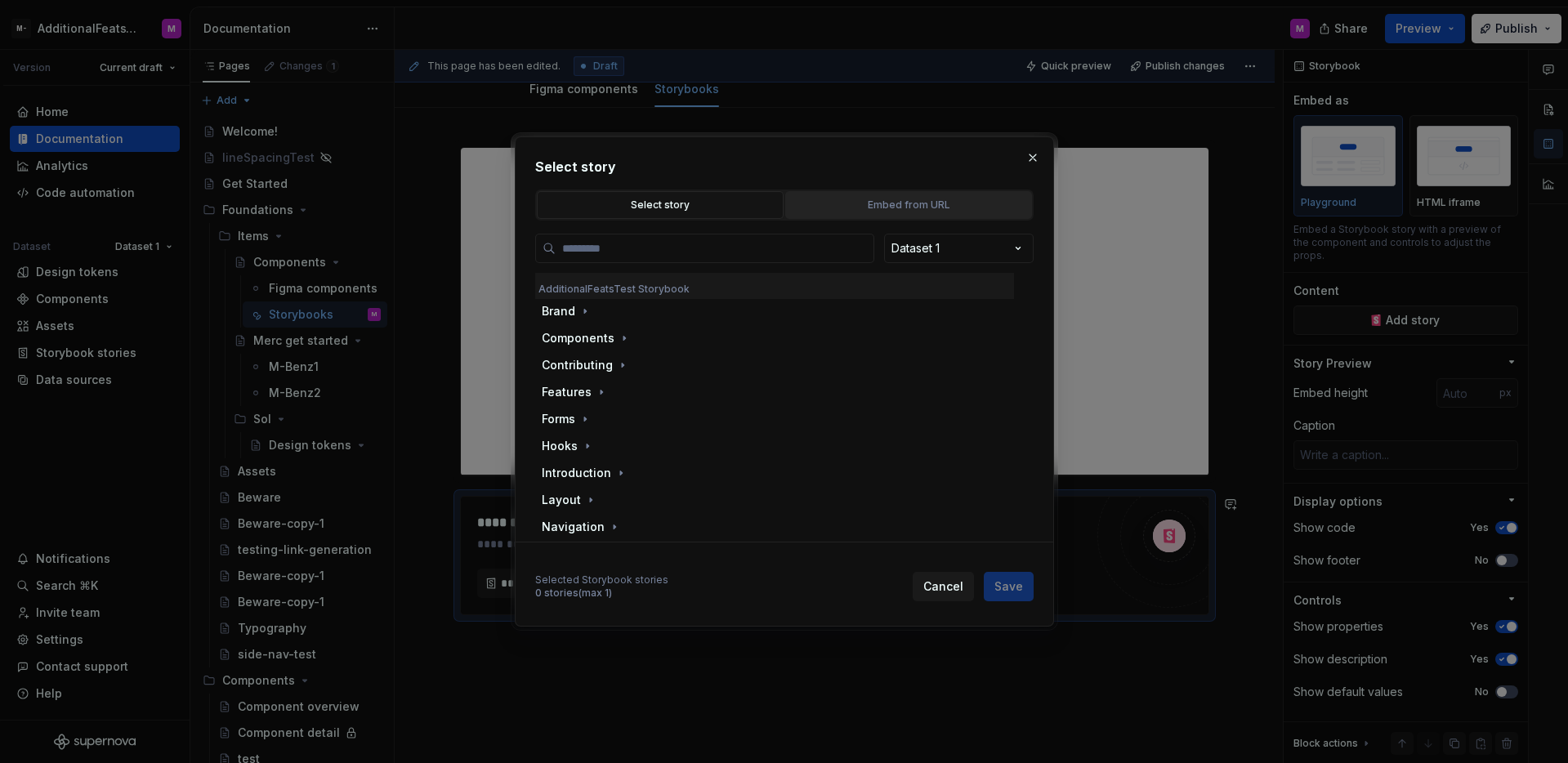
click at [803, 213] on button "Embed from URL" at bounding box center [908, 205] width 247 height 28
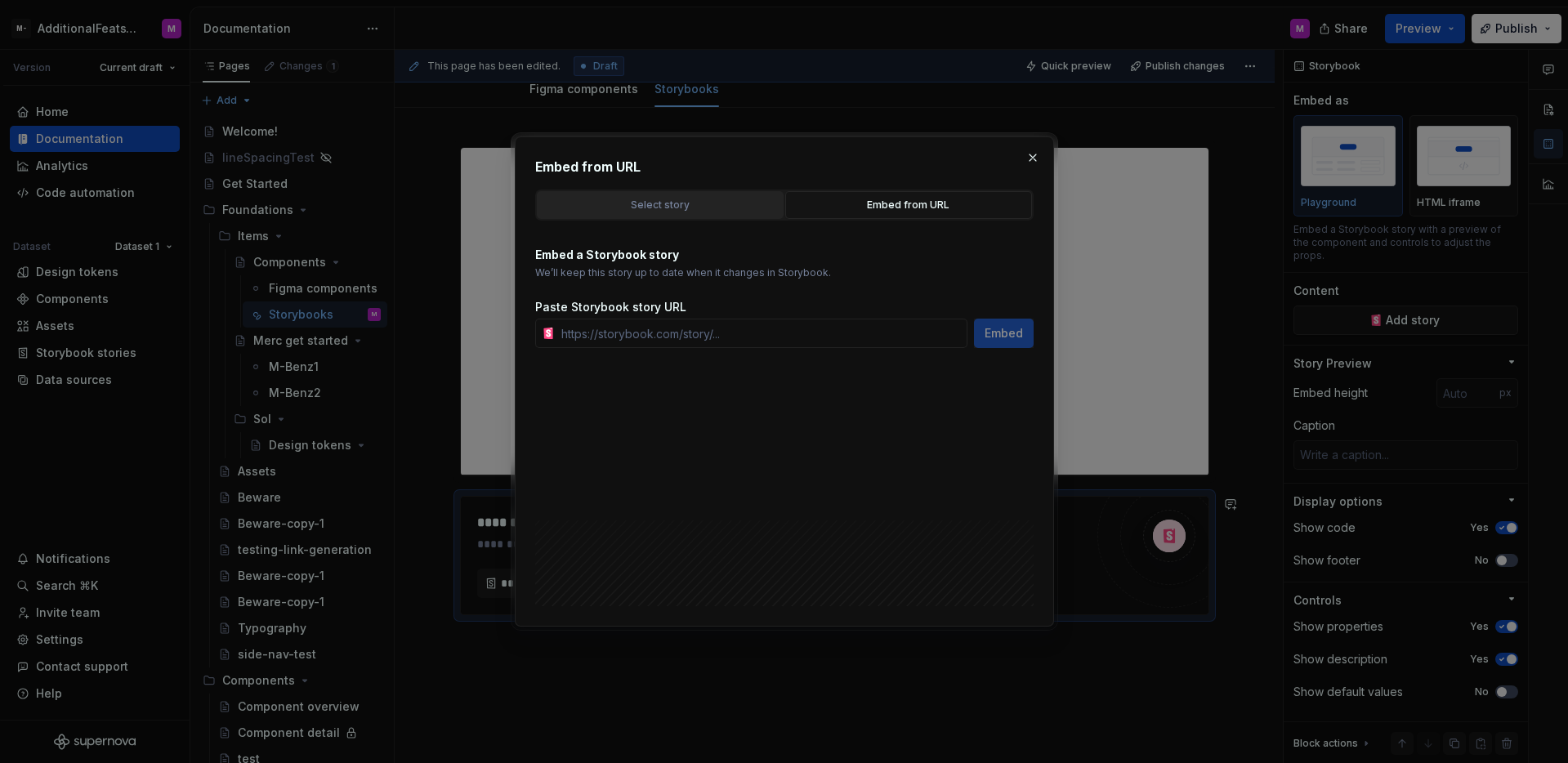
click at [732, 208] on div "Select story" at bounding box center [660, 205] width 236 height 17
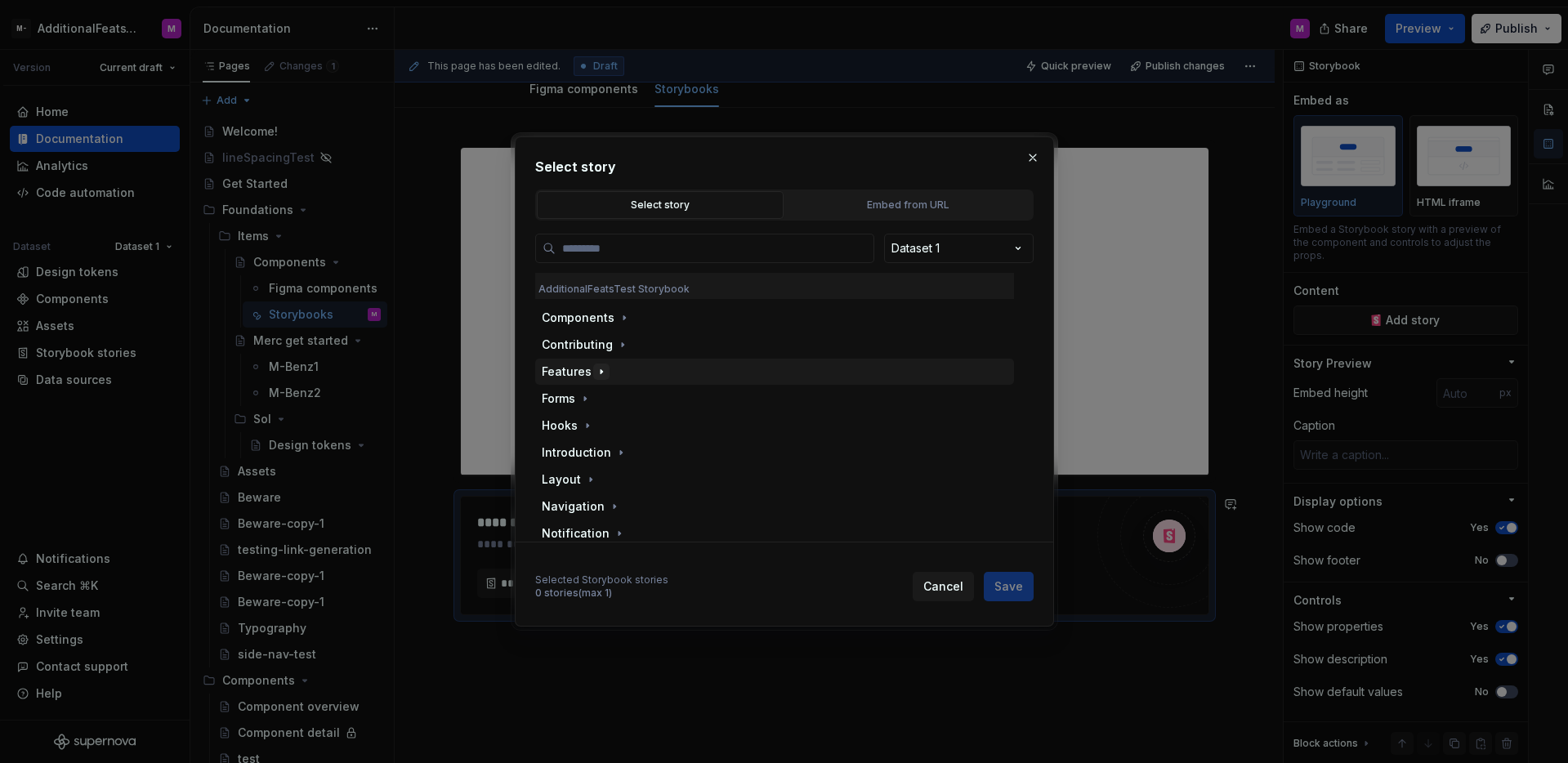
scroll to position [0, 0]
click at [616, 372] on icon "button" at bounding box center [623, 366] width 13 height 13
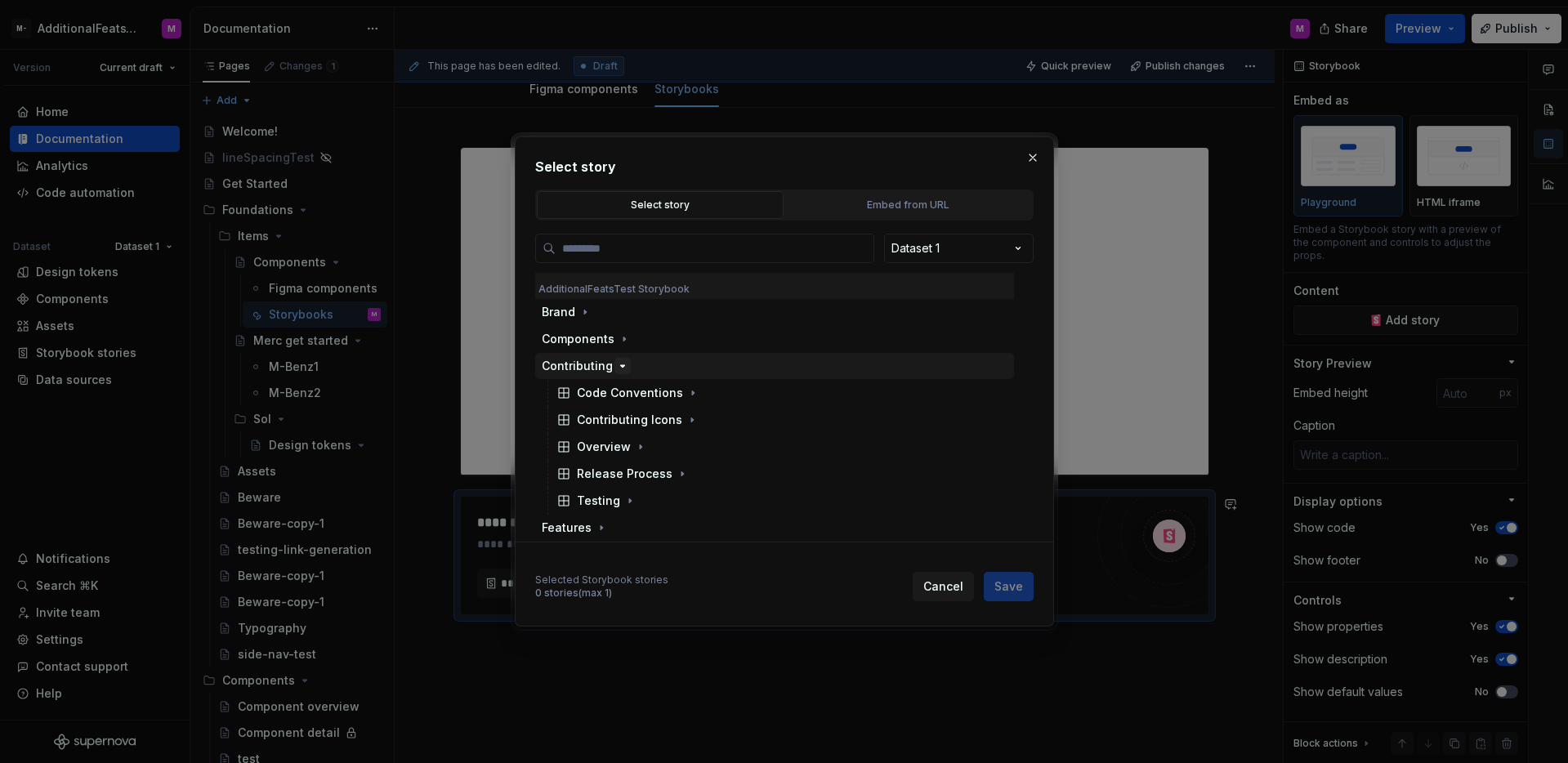
click at [616, 371] on icon "button" at bounding box center [623, 366] width 13 height 13
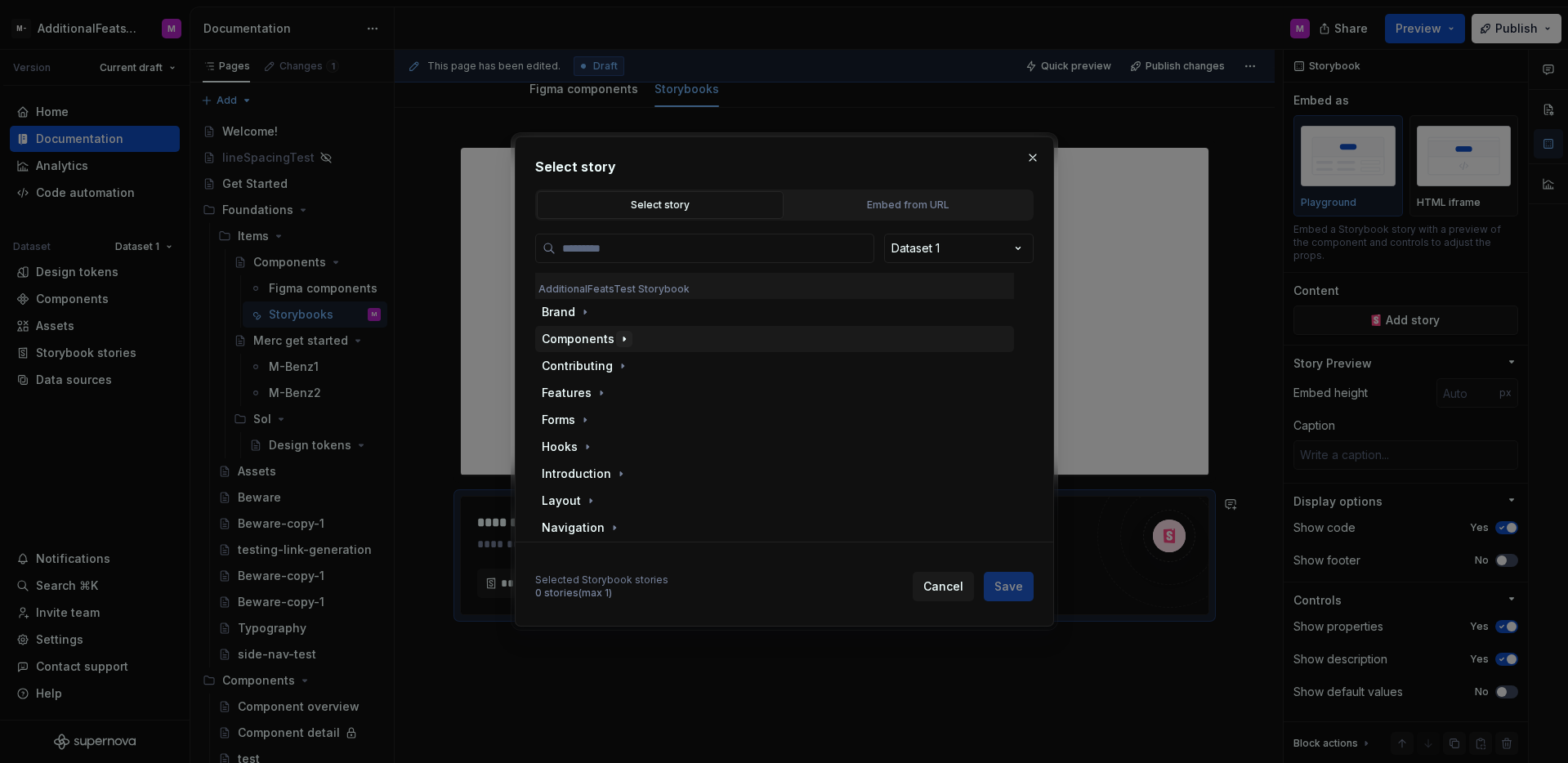
click at [617, 343] on icon "button" at bounding box center [624, 339] width 13 height 13
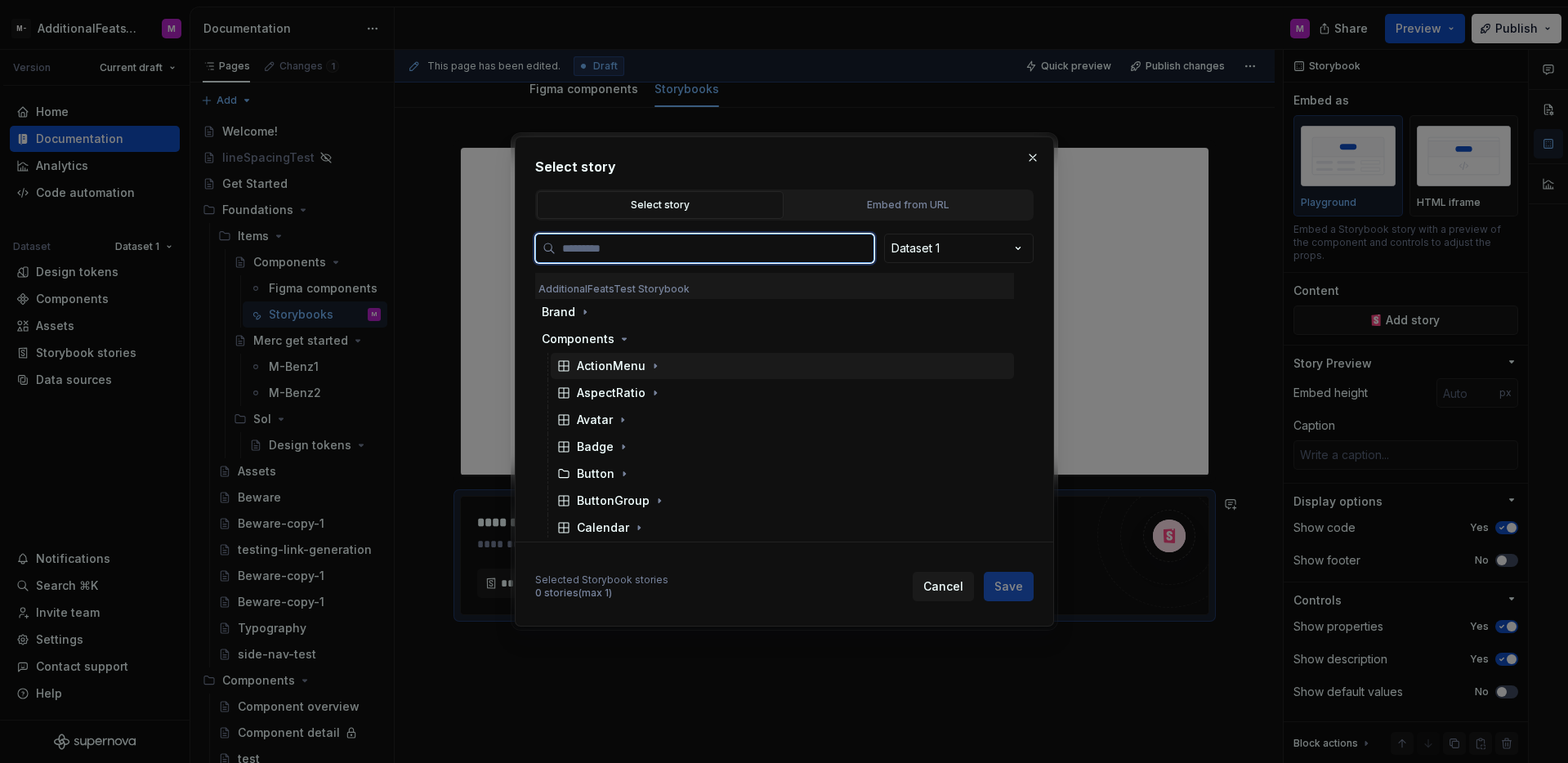
click at [616, 363] on div "ActionMenu" at bounding box center [611, 366] width 69 height 17
click at [615, 416] on div "Base" at bounding box center [606, 420] width 29 height 17
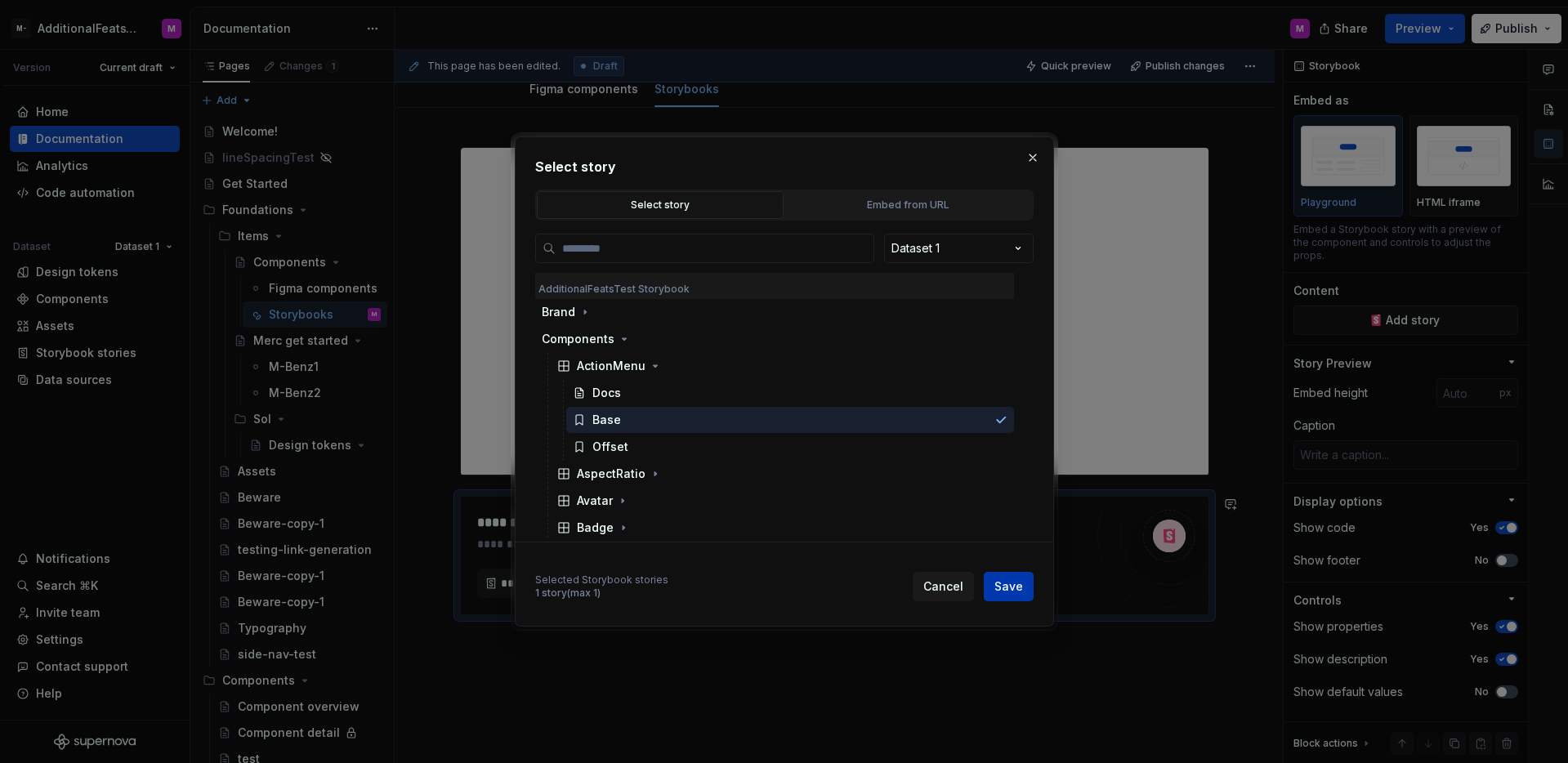
click at [1009, 590] on span "Save" at bounding box center [1008, 587] width 29 height 17
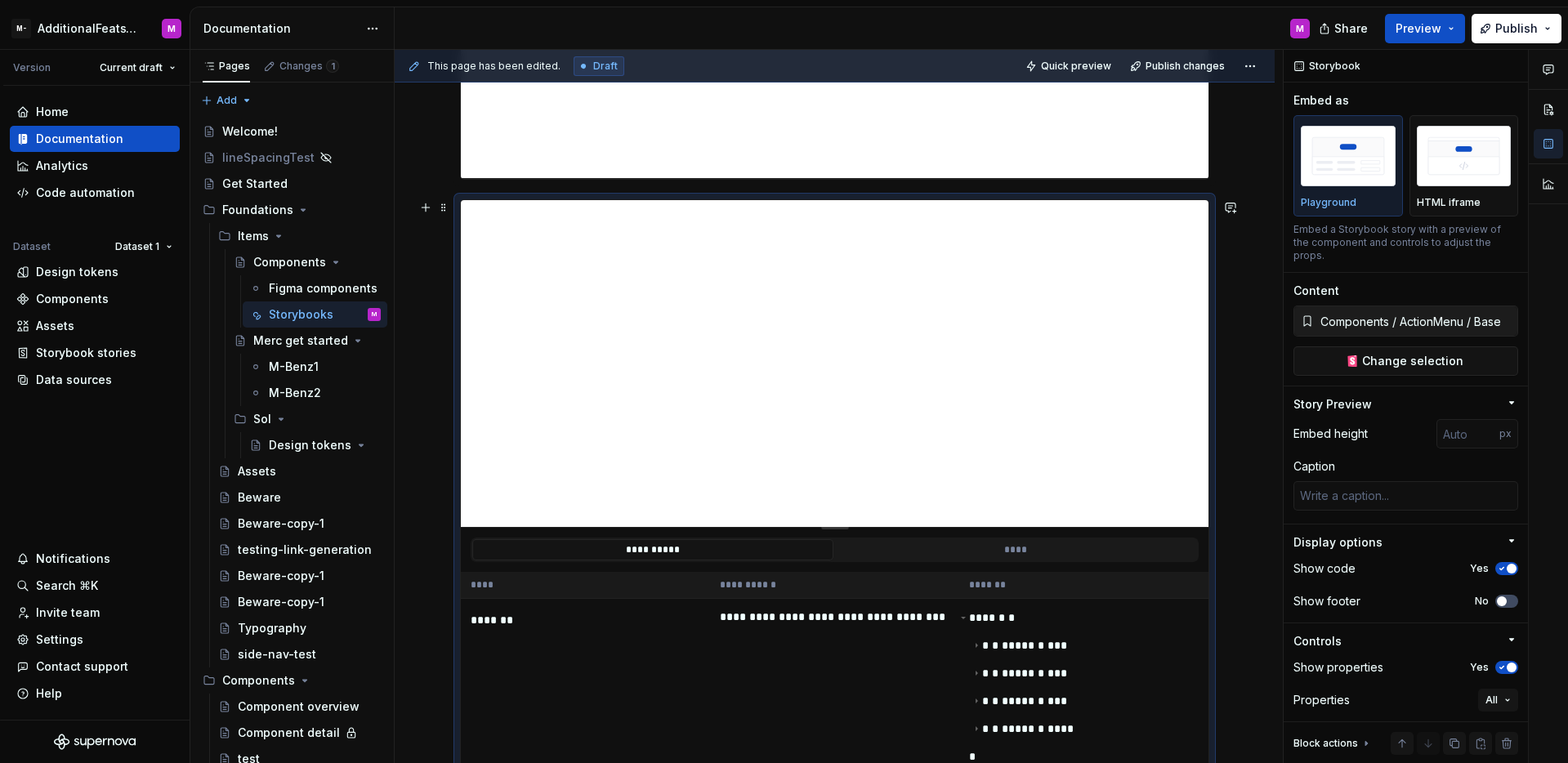
scroll to position [525, 0]
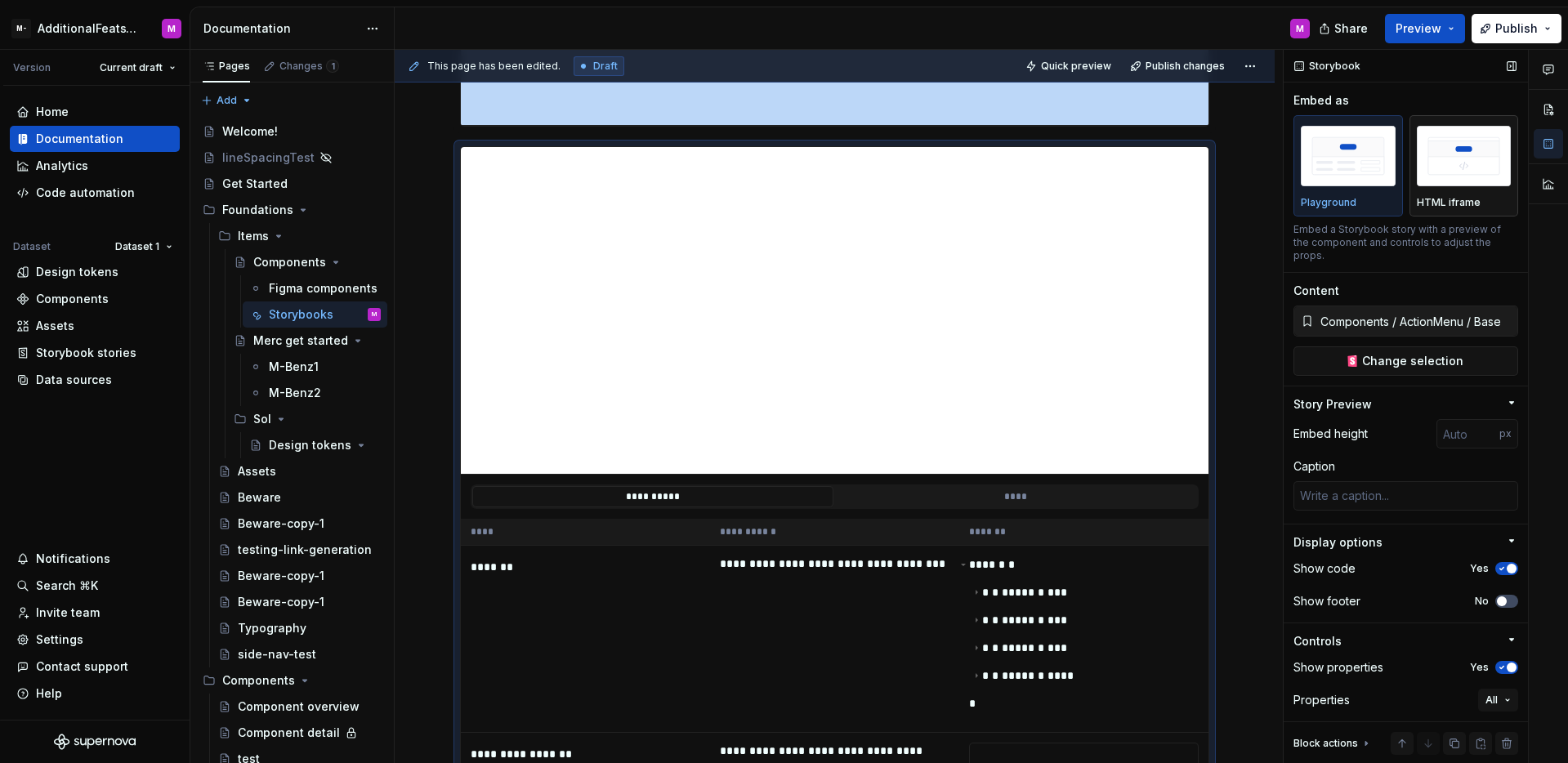
click at [1453, 172] on img "button" at bounding box center [1464, 156] width 95 height 60
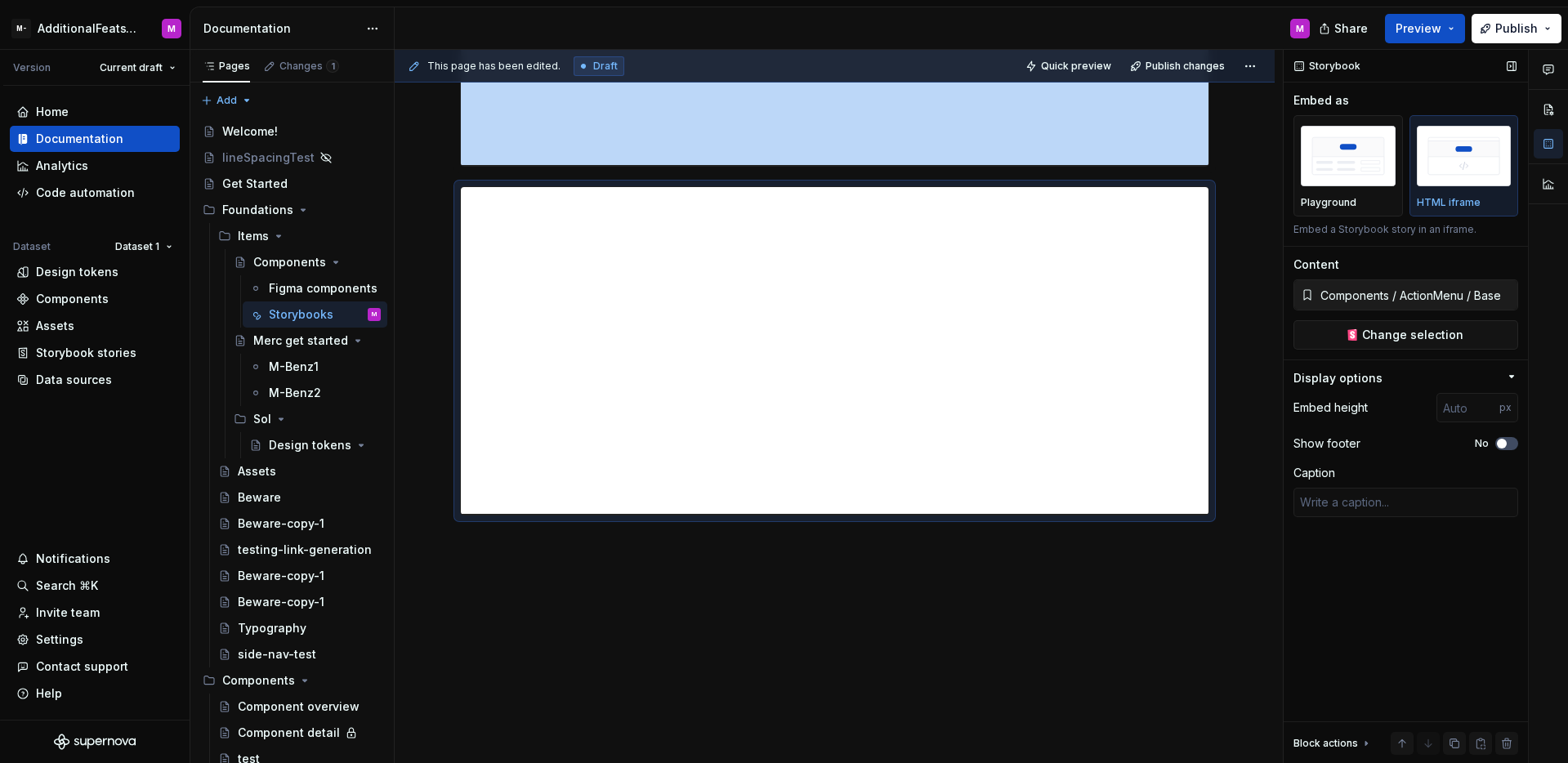
scroll to position [485, 0]
click at [1356, 206] on div "Playground" at bounding box center [1348, 203] width 95 height 13
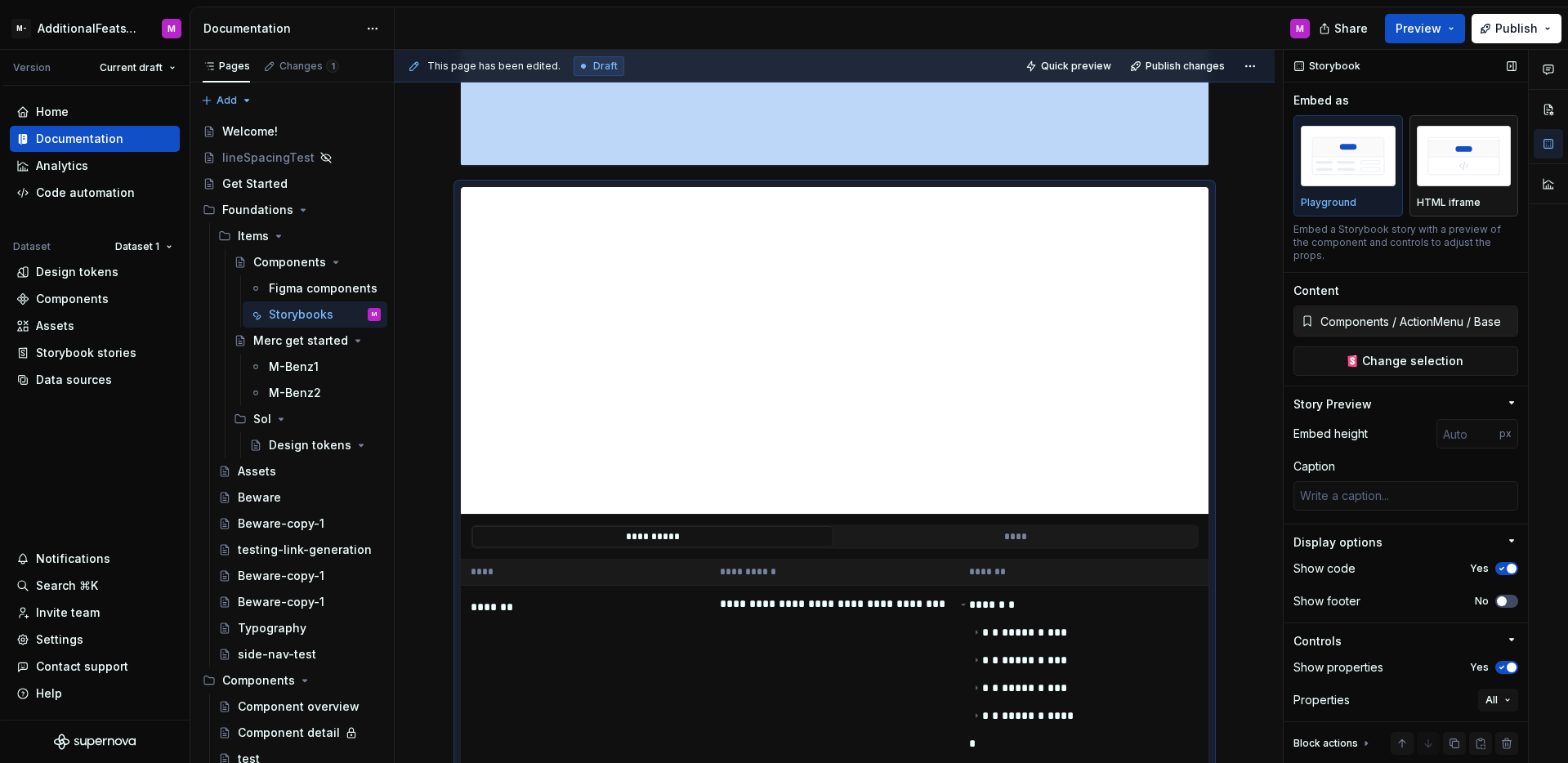
click at [1449, 195] on div "HTML iframe" at bounding box center [1464, 166] width 95 height 87
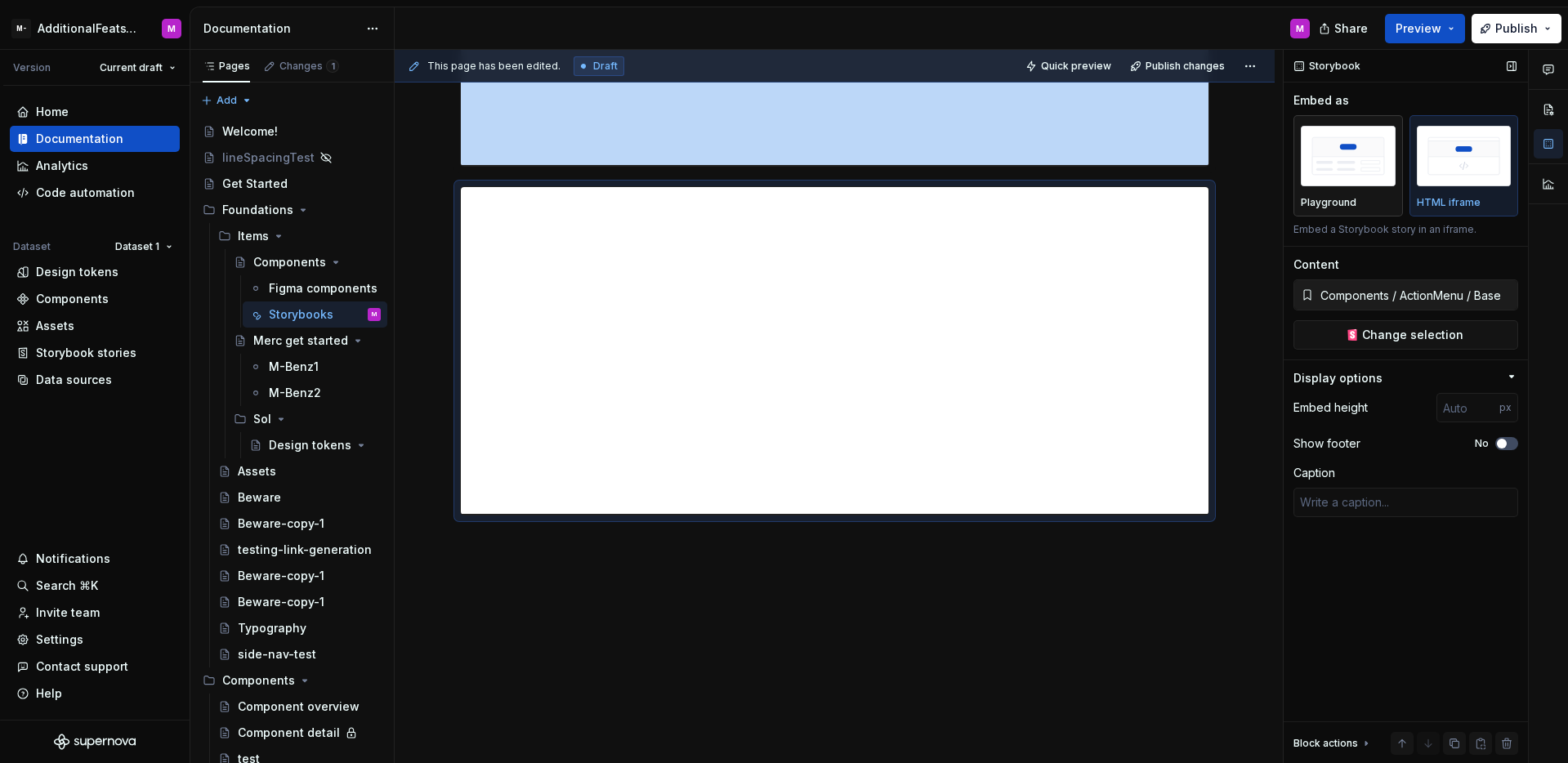
click at [1345, 175] on img "button" at bounding box center [1348, 156] width 95 height 60
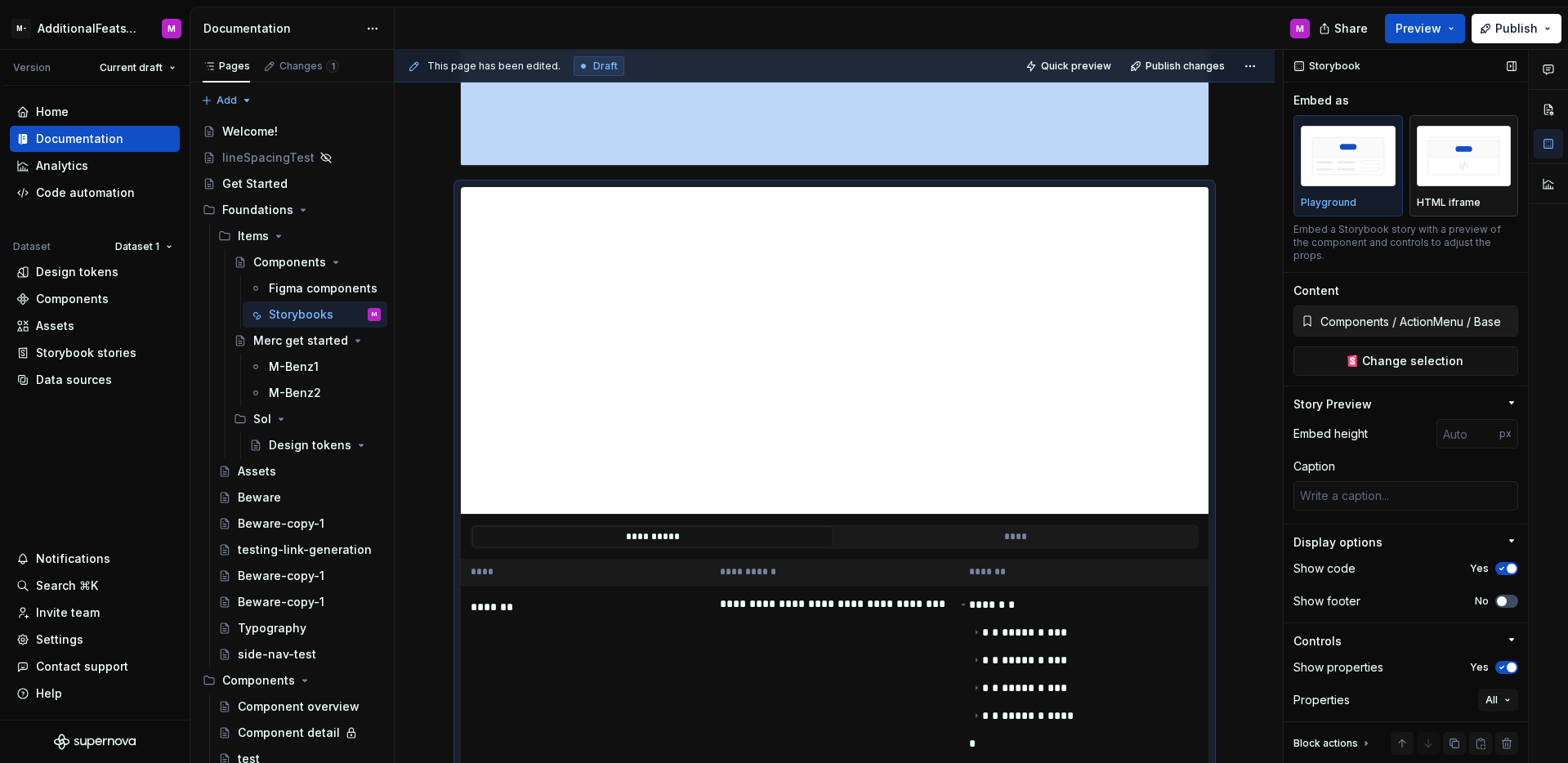
click at [1445, 181] on img "button" at bounding box center [1464, 156] width 95 height 60
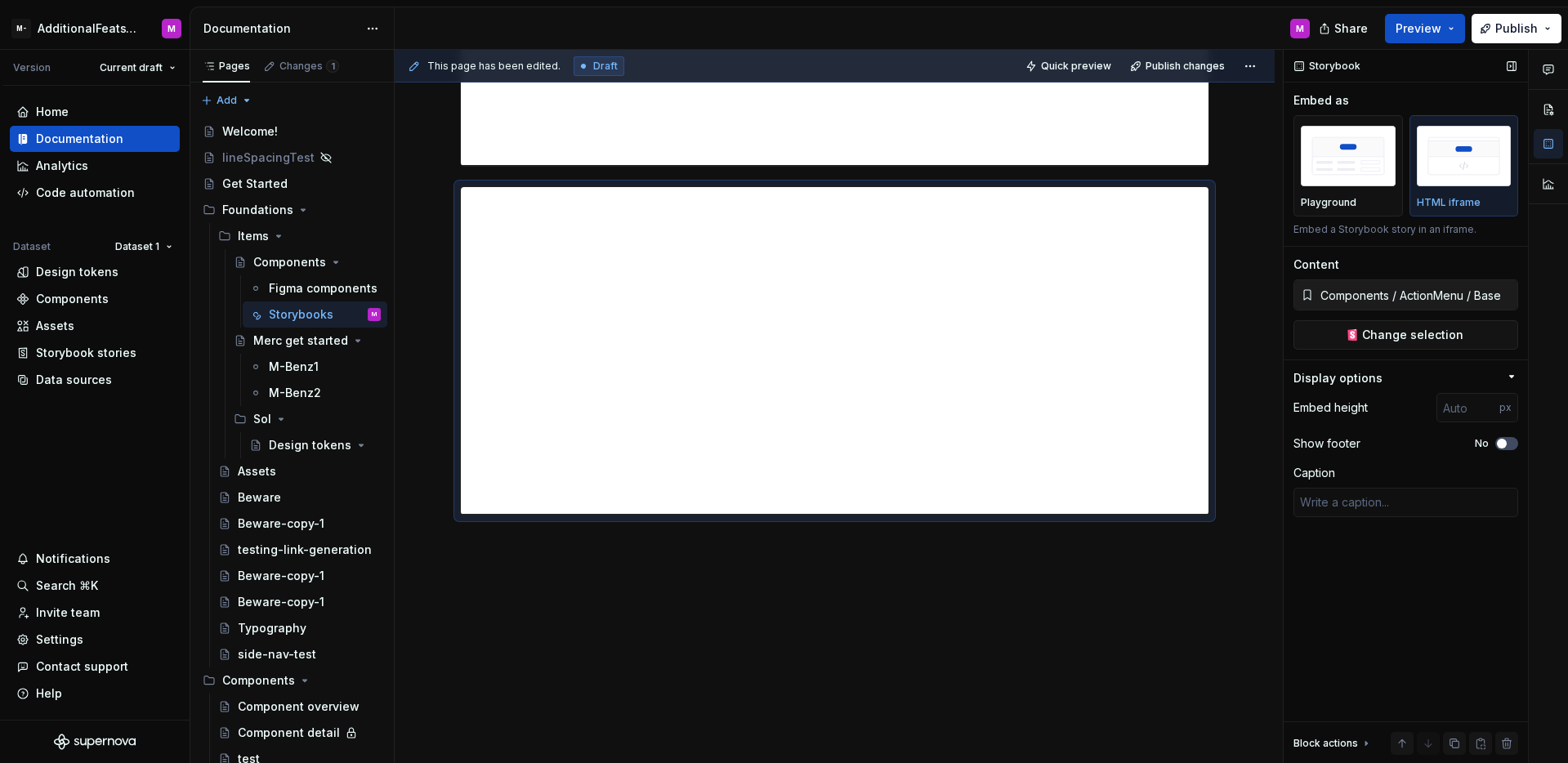
click at [1373, 535] on div "Storybook Embed as Playground HTML iframe Embed a Storybook story in an iframe.…" at bounding box center [1405, 407] width 244 height 715
click at [1369, 205] on div "Playground" at bounding box center [1348, 203] width 95 height 13
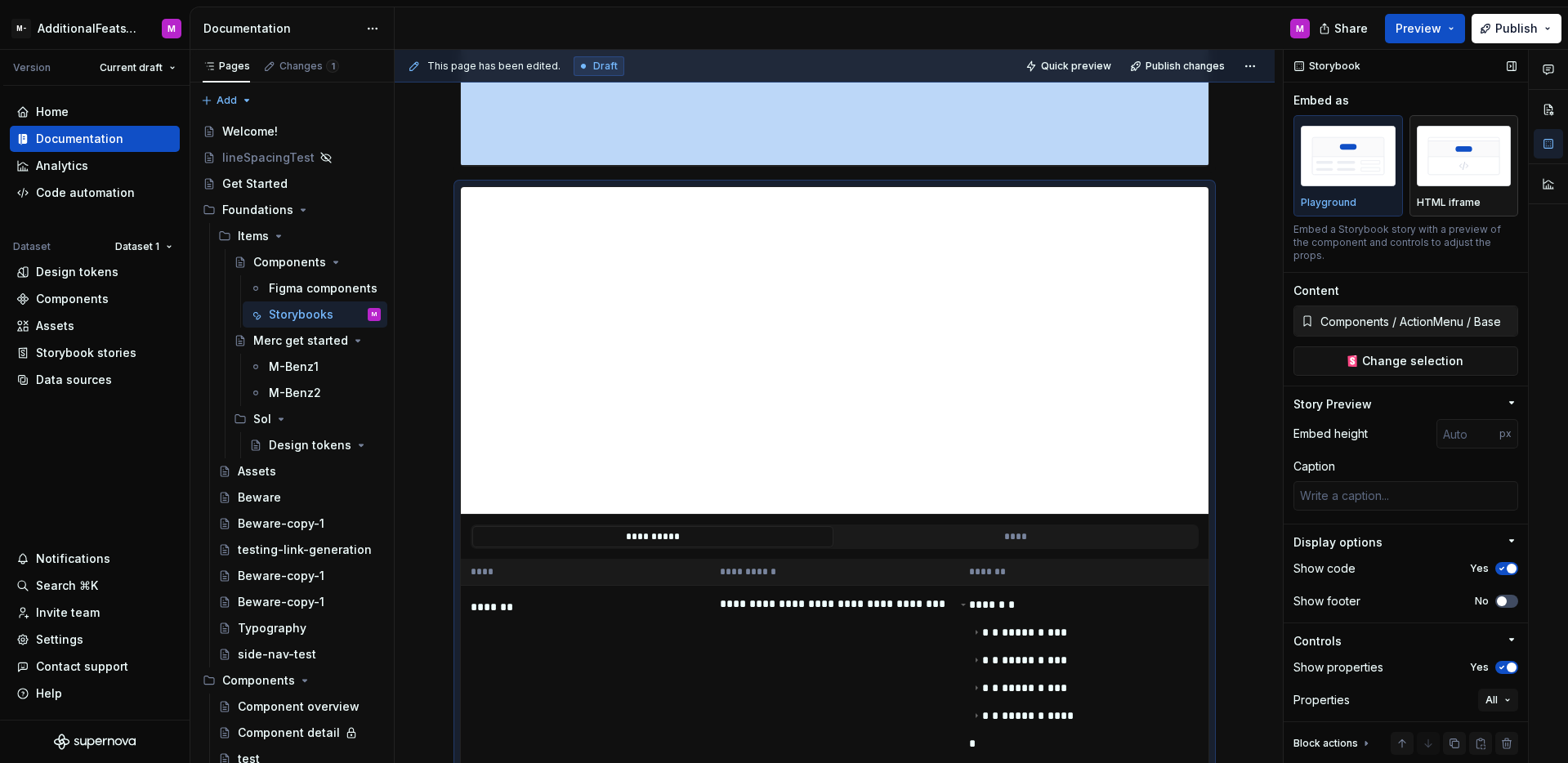
click at [1443, 193] on div "HTML iframe" at bounding box center [1464, 166] width 95 height 87
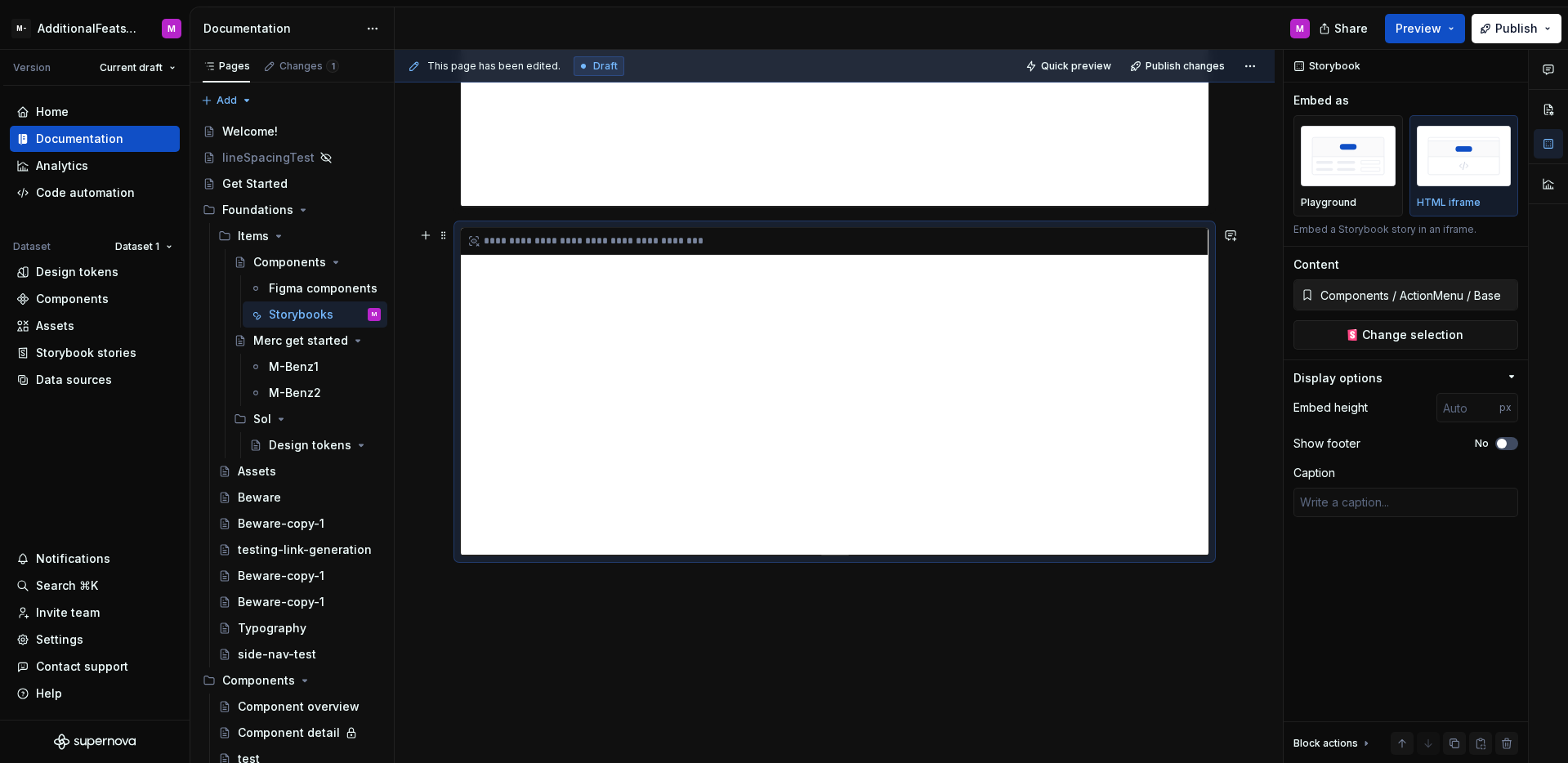
scroll to position [435, 0]
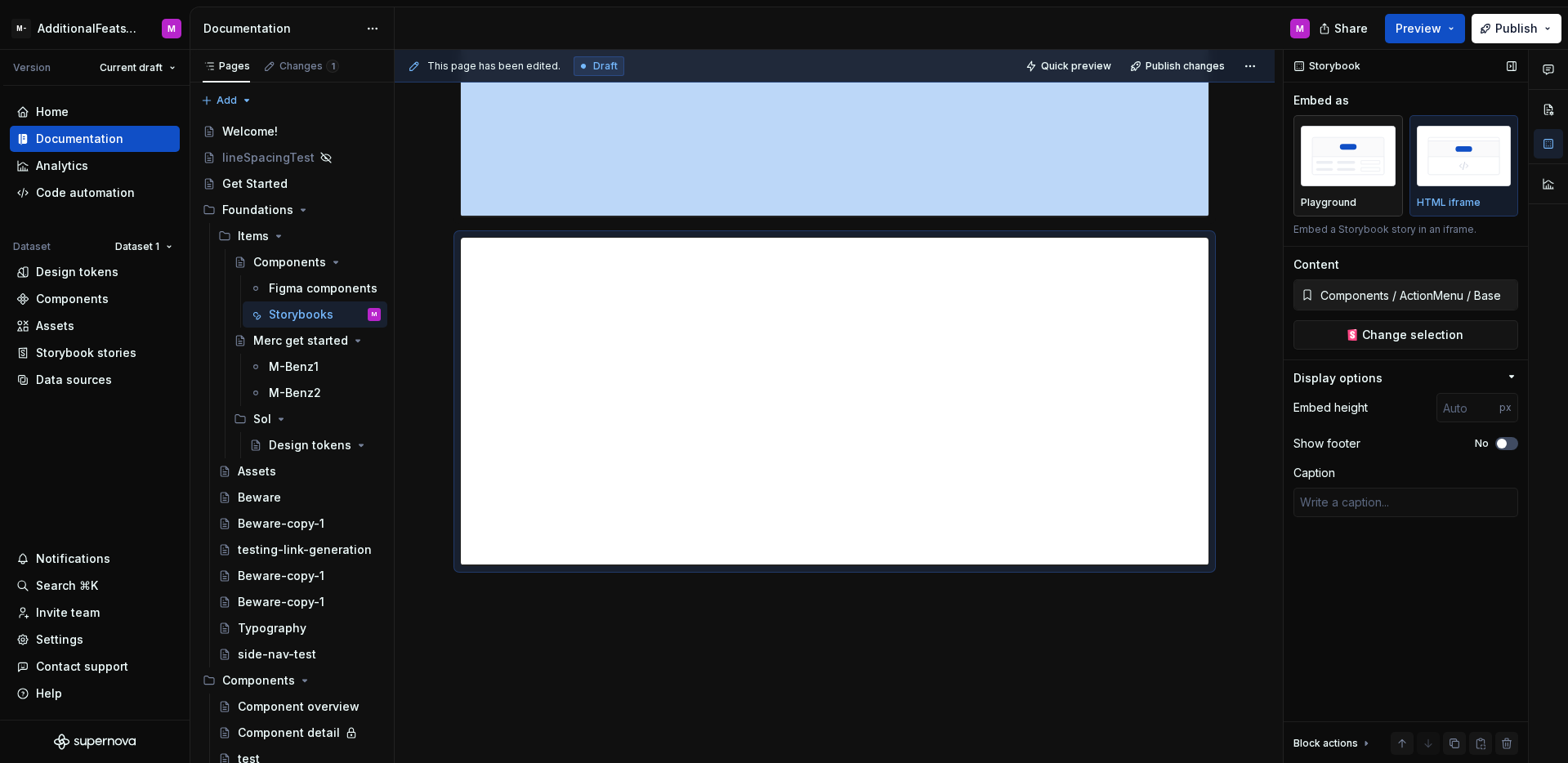
click at [1303, 208] on p "Playground" at bounding box center [1329, 203] width 56 height 13
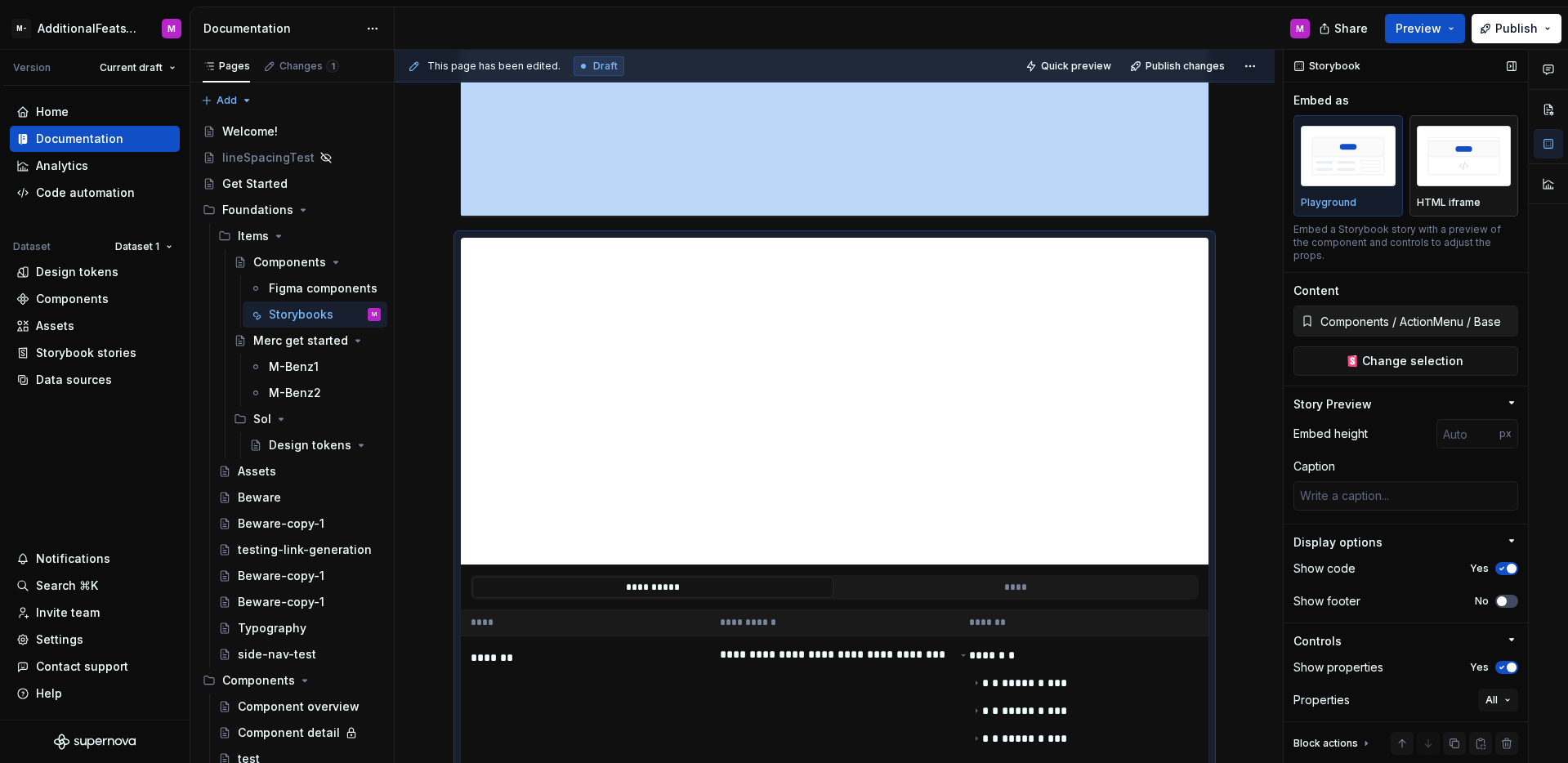
click at [1434, 175] on img "button" at bounding box center [1464, 156] width 95 height 60
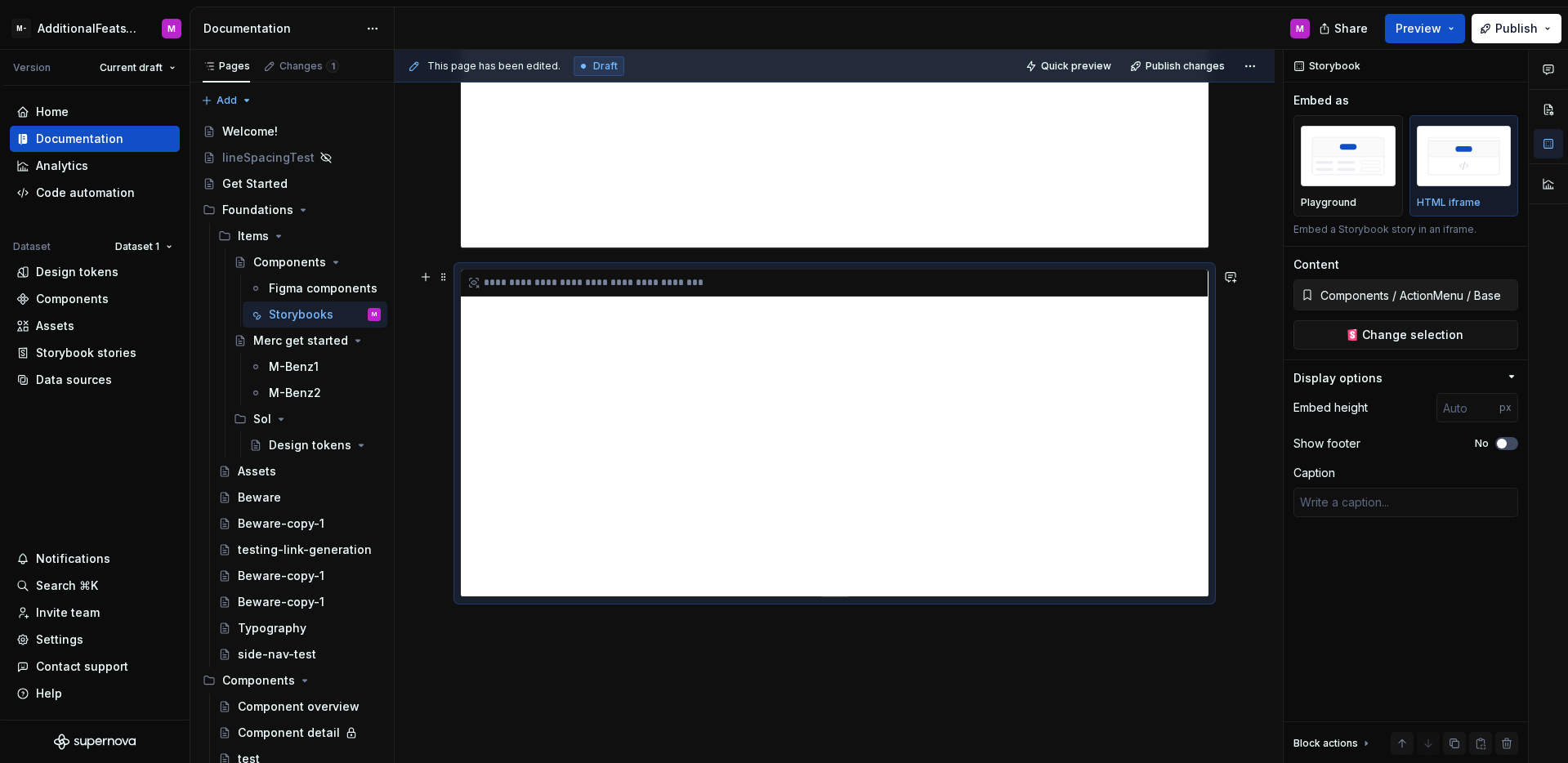
click at [1029, 412] on div "**********" at bounding box center [834, 433] width 748 height 327
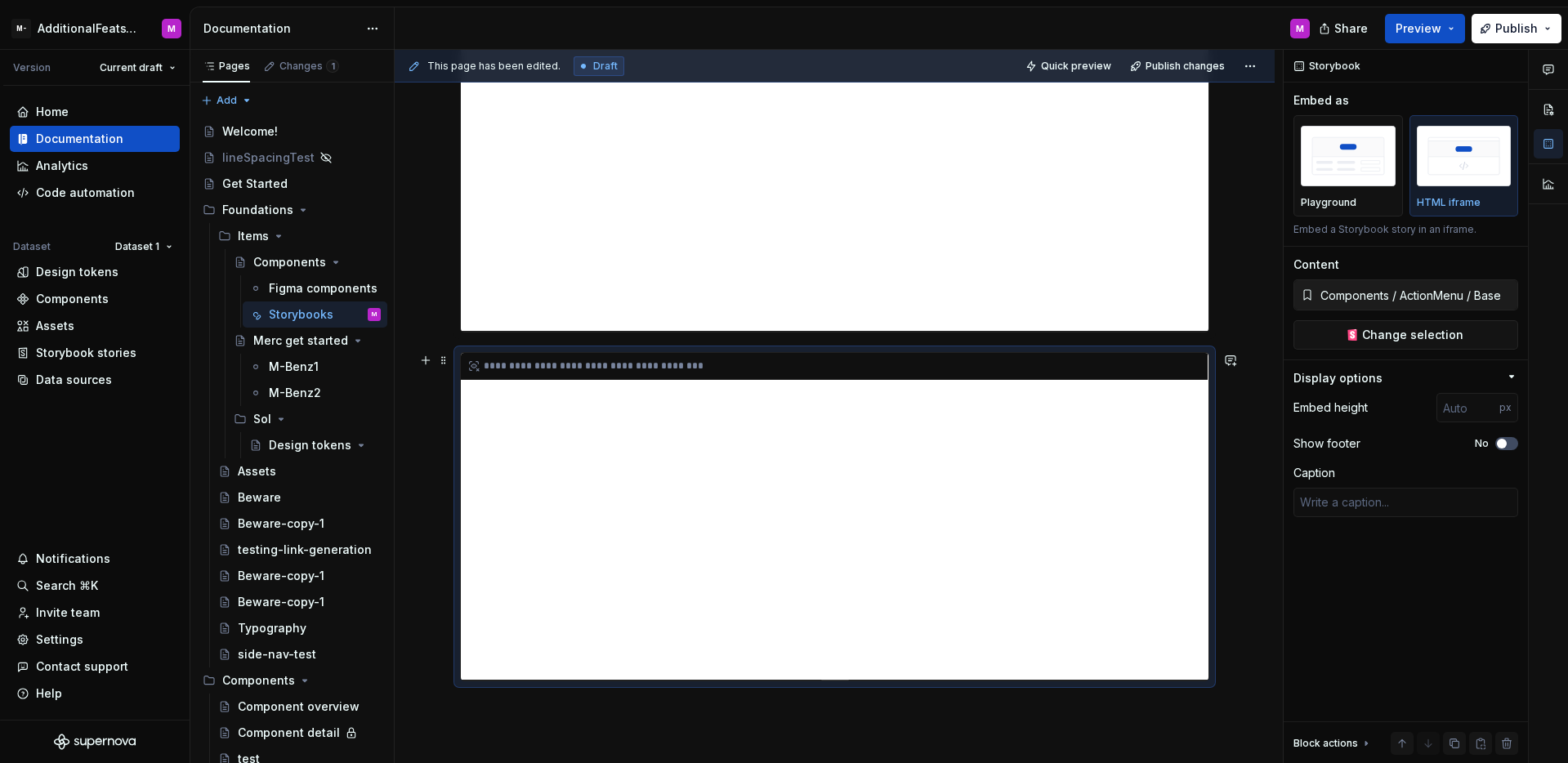
scroll to position [339, 0]
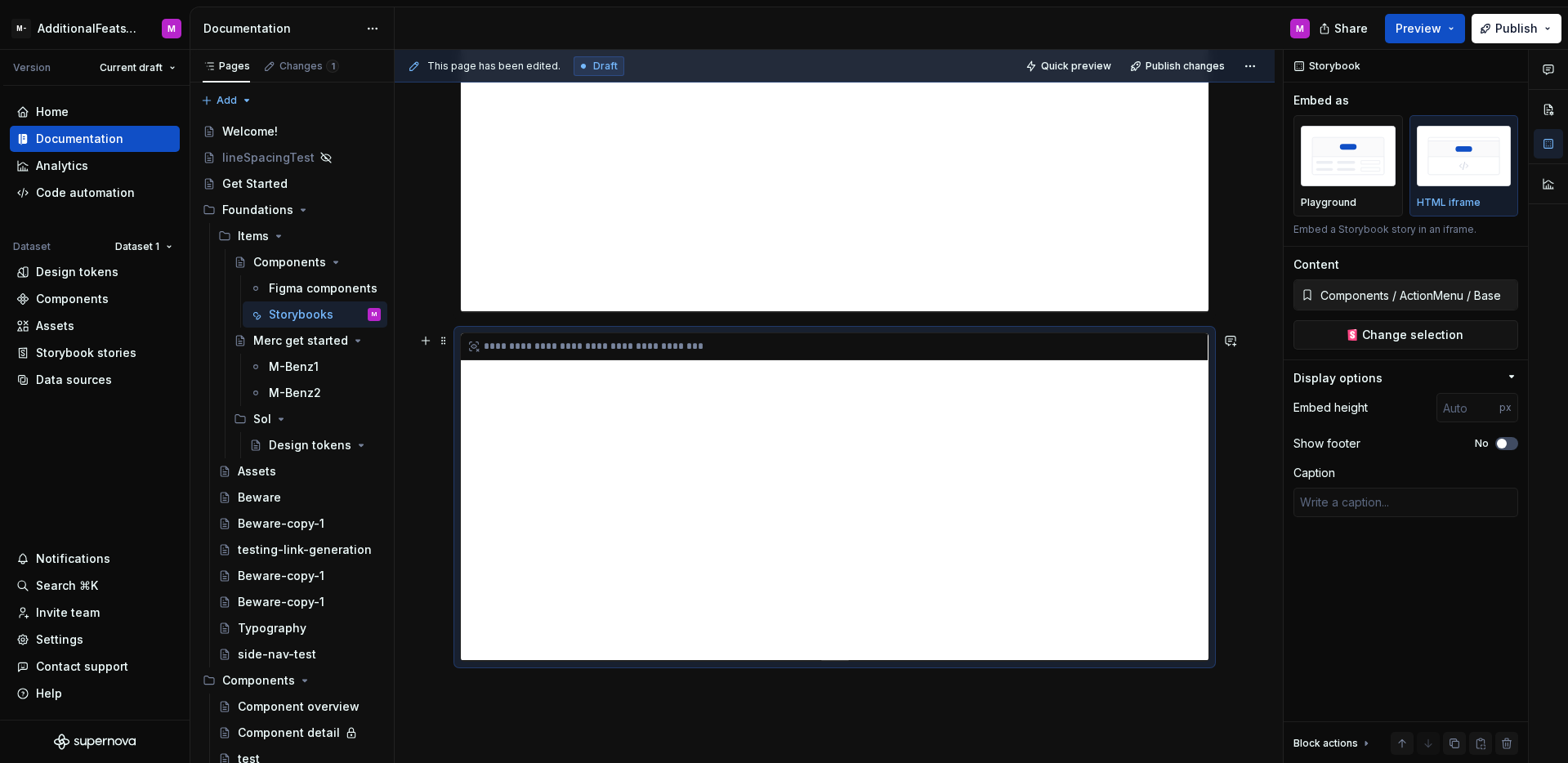
click at [1044, 412] on div "**********" at bounding box center [834, 497] width 748 height 327
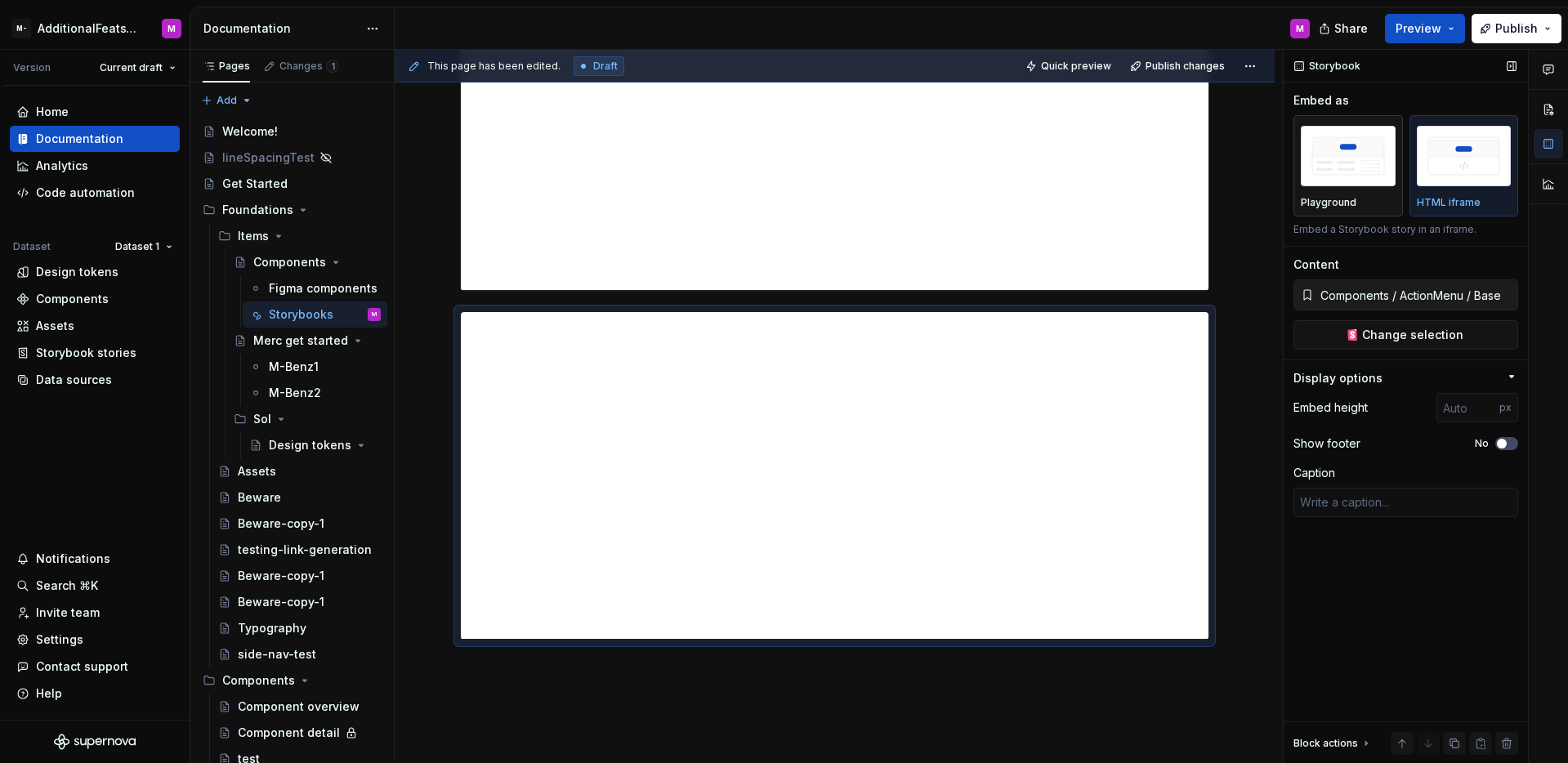
click at [1382, 191] on div "Playground" at bounding box center [1348, 166] width 95 height 87
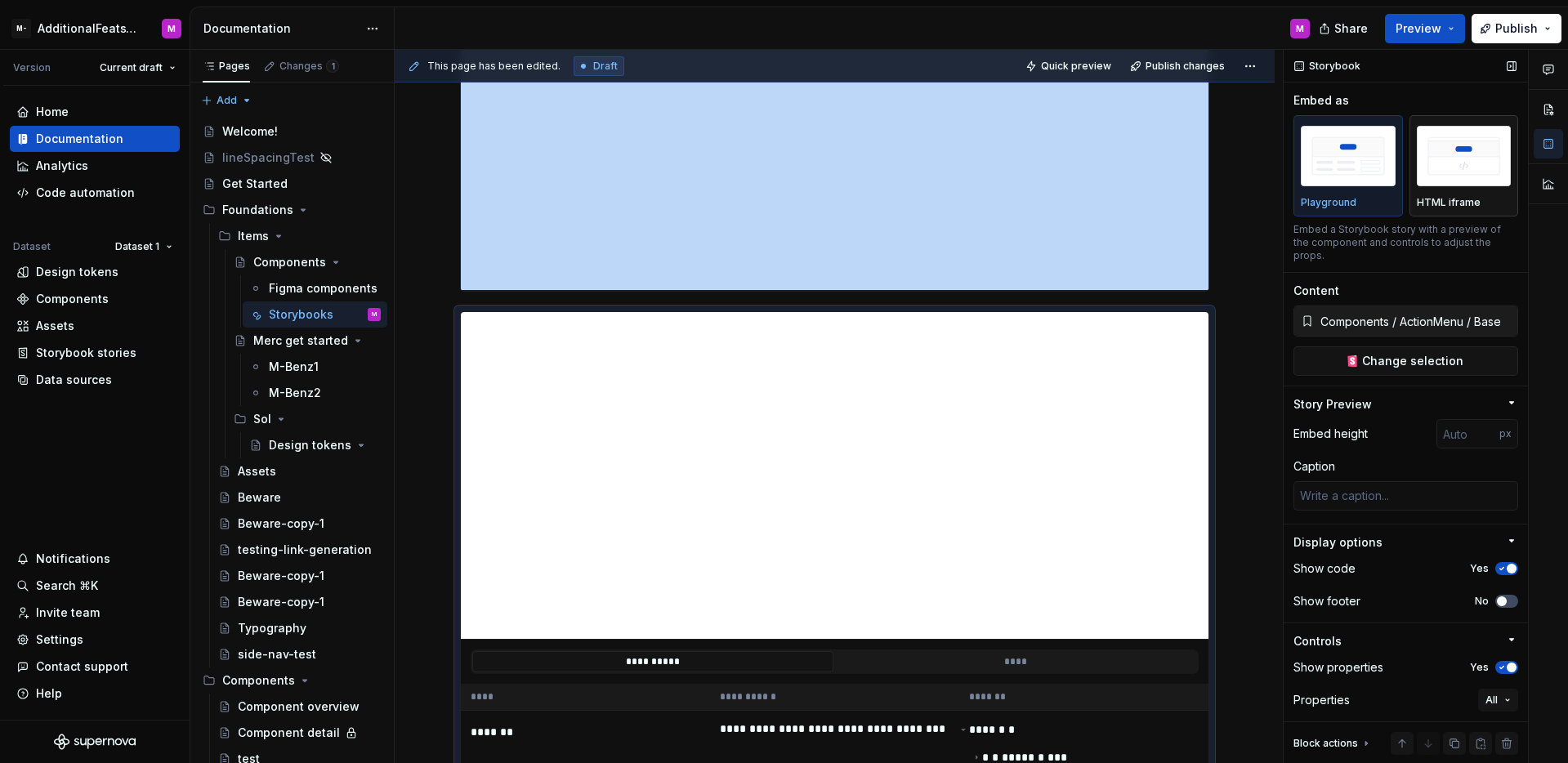
click at [1451, 185] on div "button" at bounding box center [1464, 157] width 95 height 67
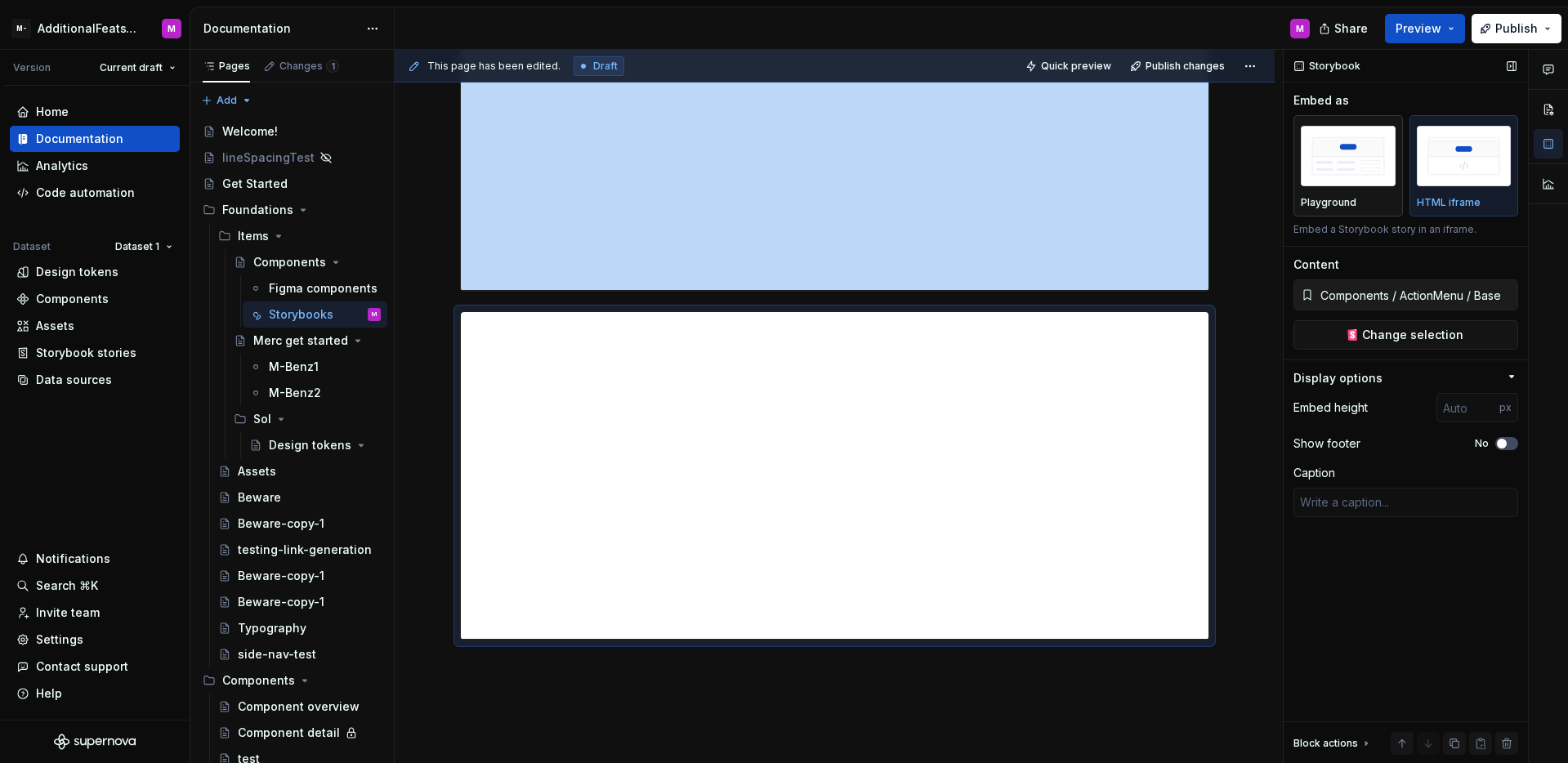
click at [1319, 194] on div "Playground" at bounding box center [1348, 166] width 95 height 87
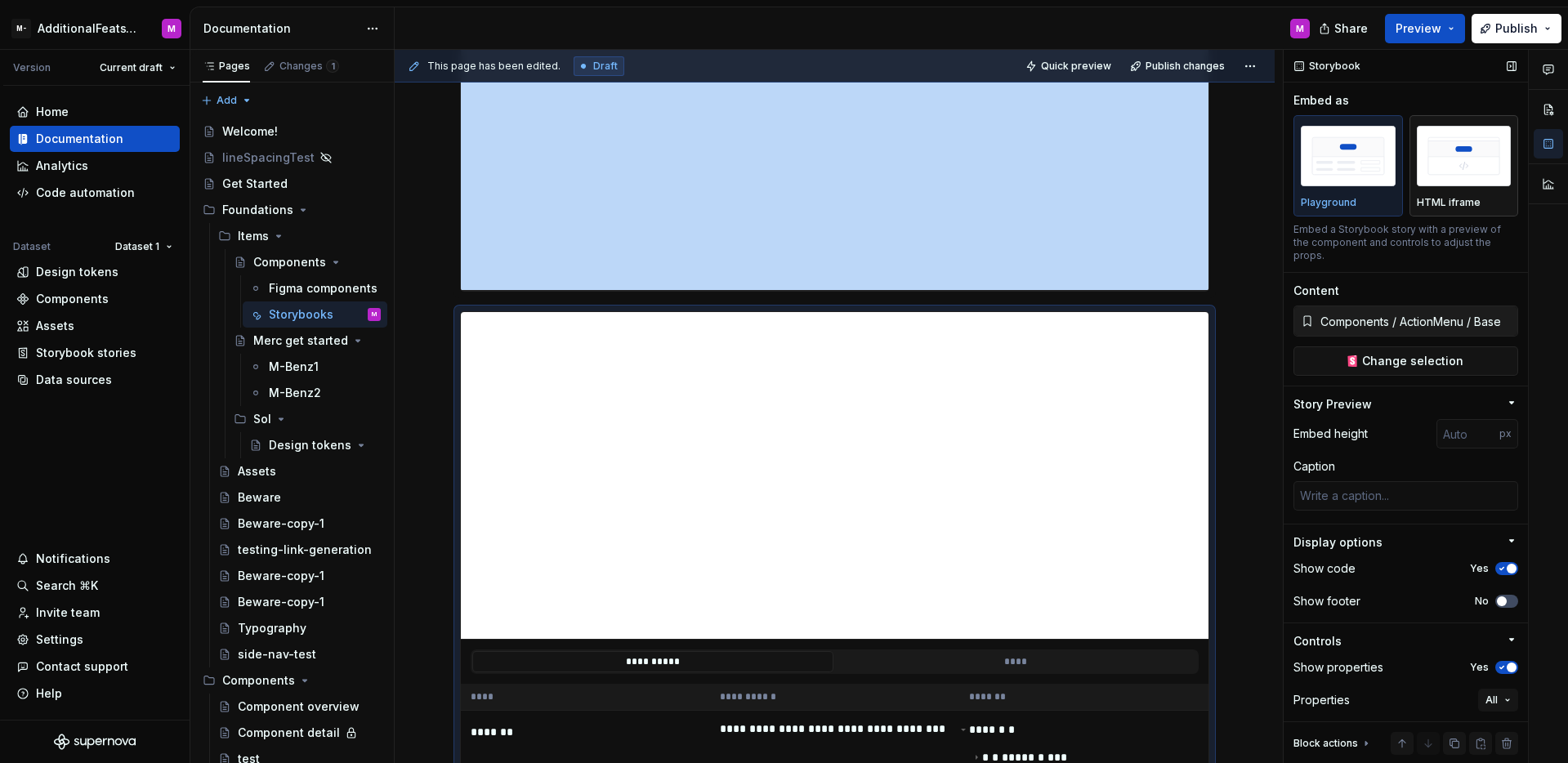
click at [1431, 190] on div "HTML iframe" at bounding box center [1464, 166] width 95 height 87
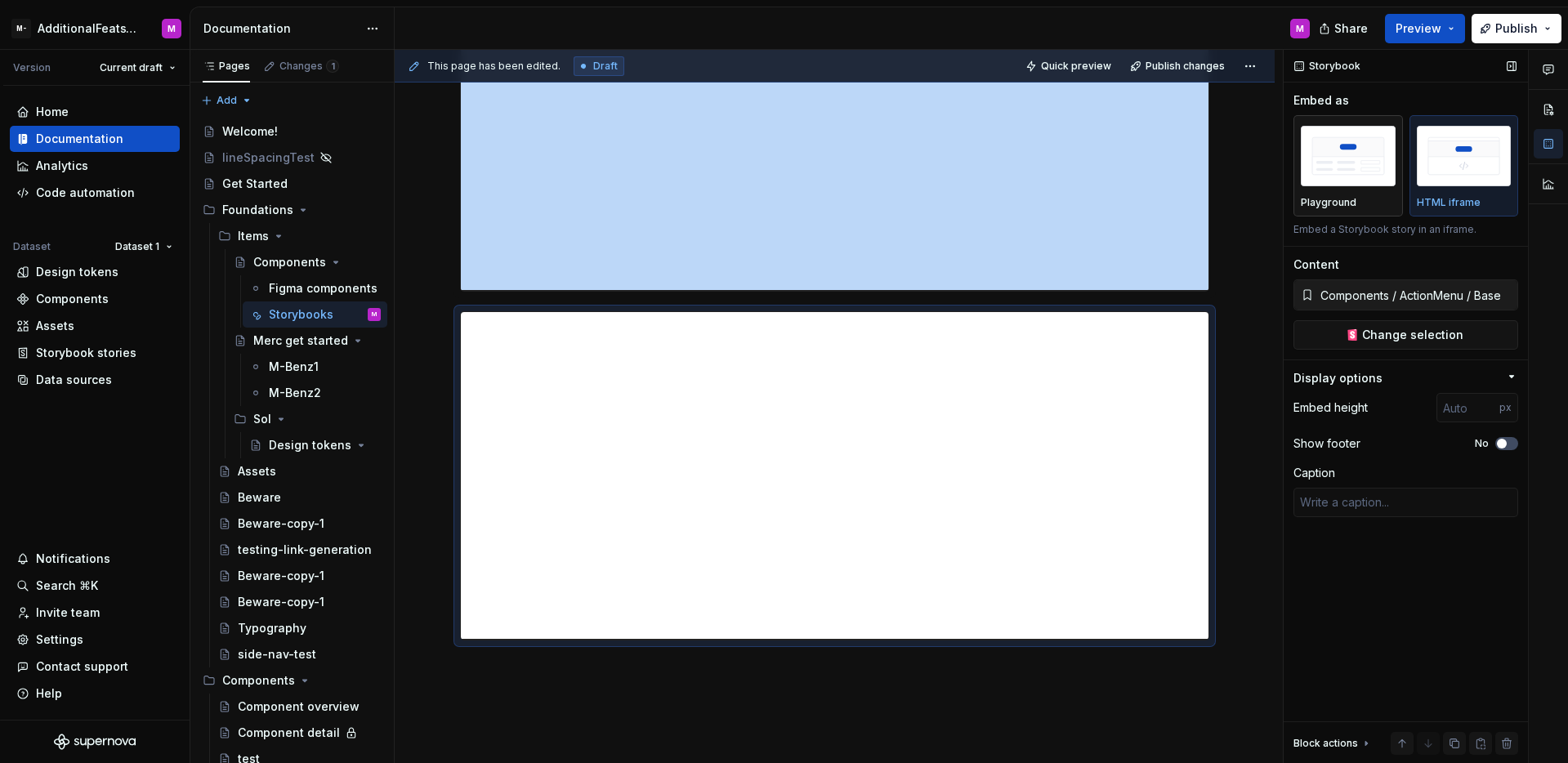
click at [1360, 193] on div "Playground" at bounding box center [1348, 166] width 95 height 87
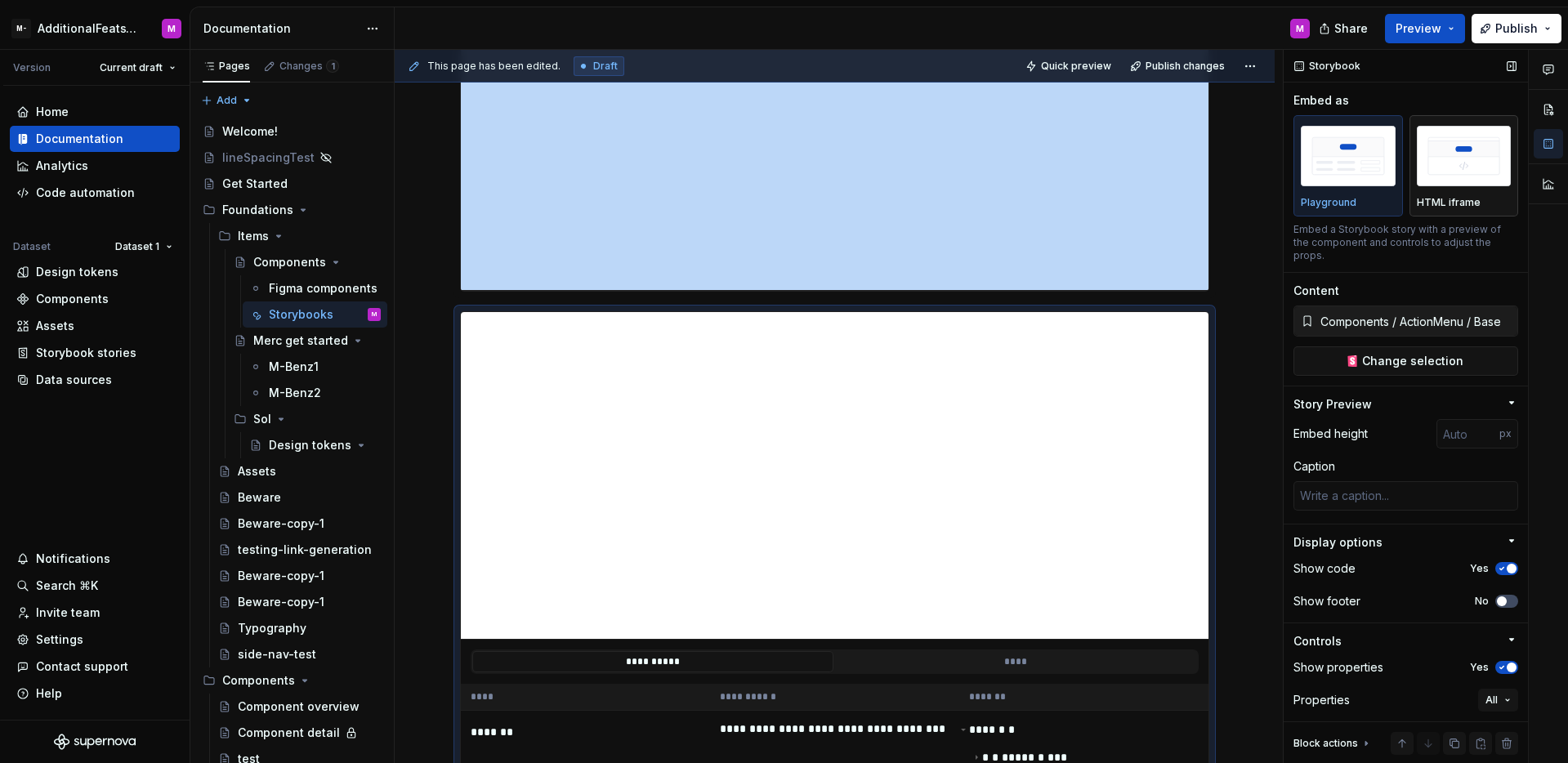
click at [1436, 190] on div "HTML iframe" at bounding box center [1464, 166] width 95 height 87
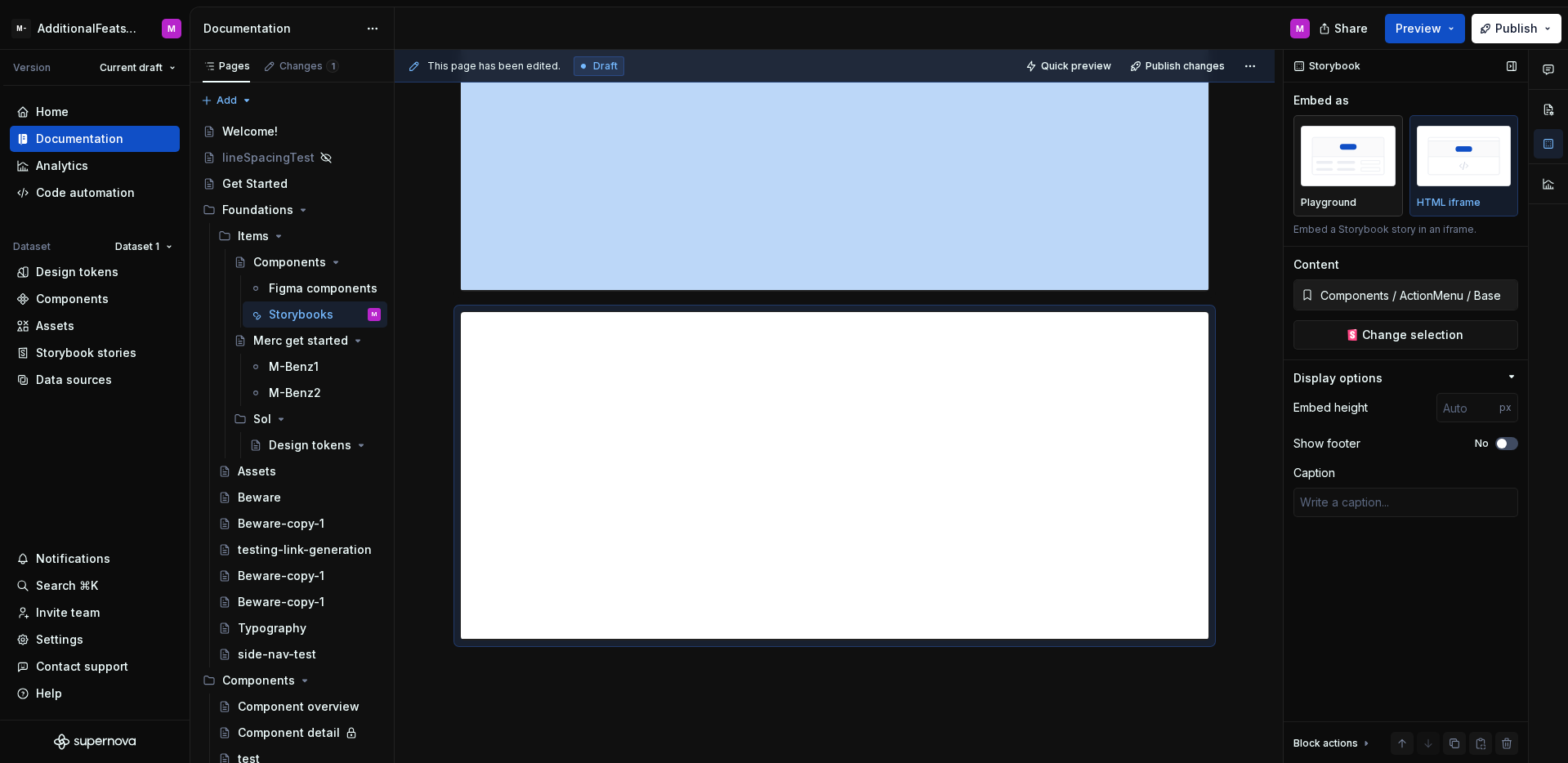
click at [1375, 197] on div "Playground" at bounding box center [1348, 203] width 95 height 13
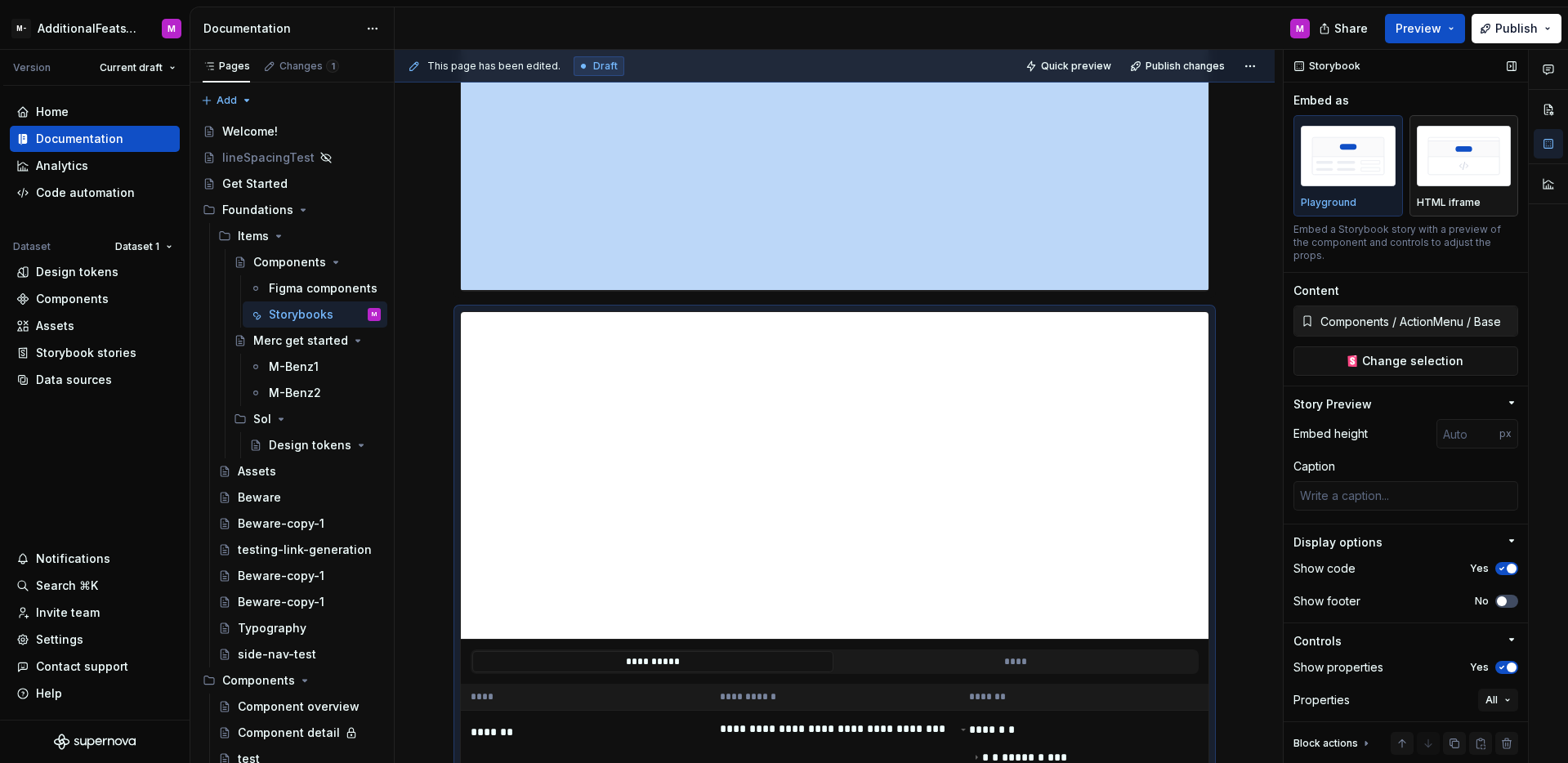
click at [1440, 197] on p "HTML iframe" at bounding box center [1448, 203] width 63 height 13
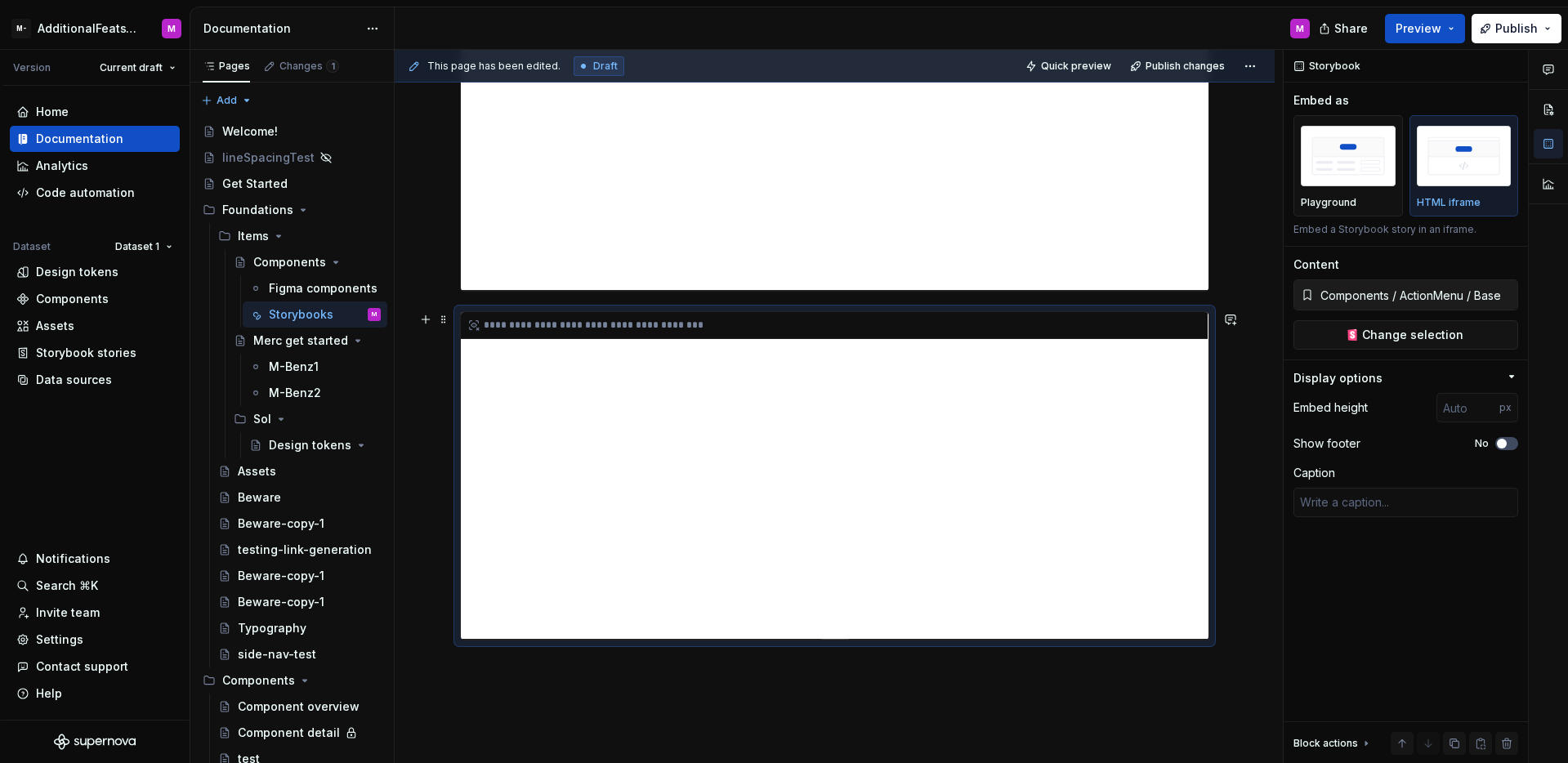
click at [1138, 387] on div "**********" at bounding box center [834, 475] width 748 height 327
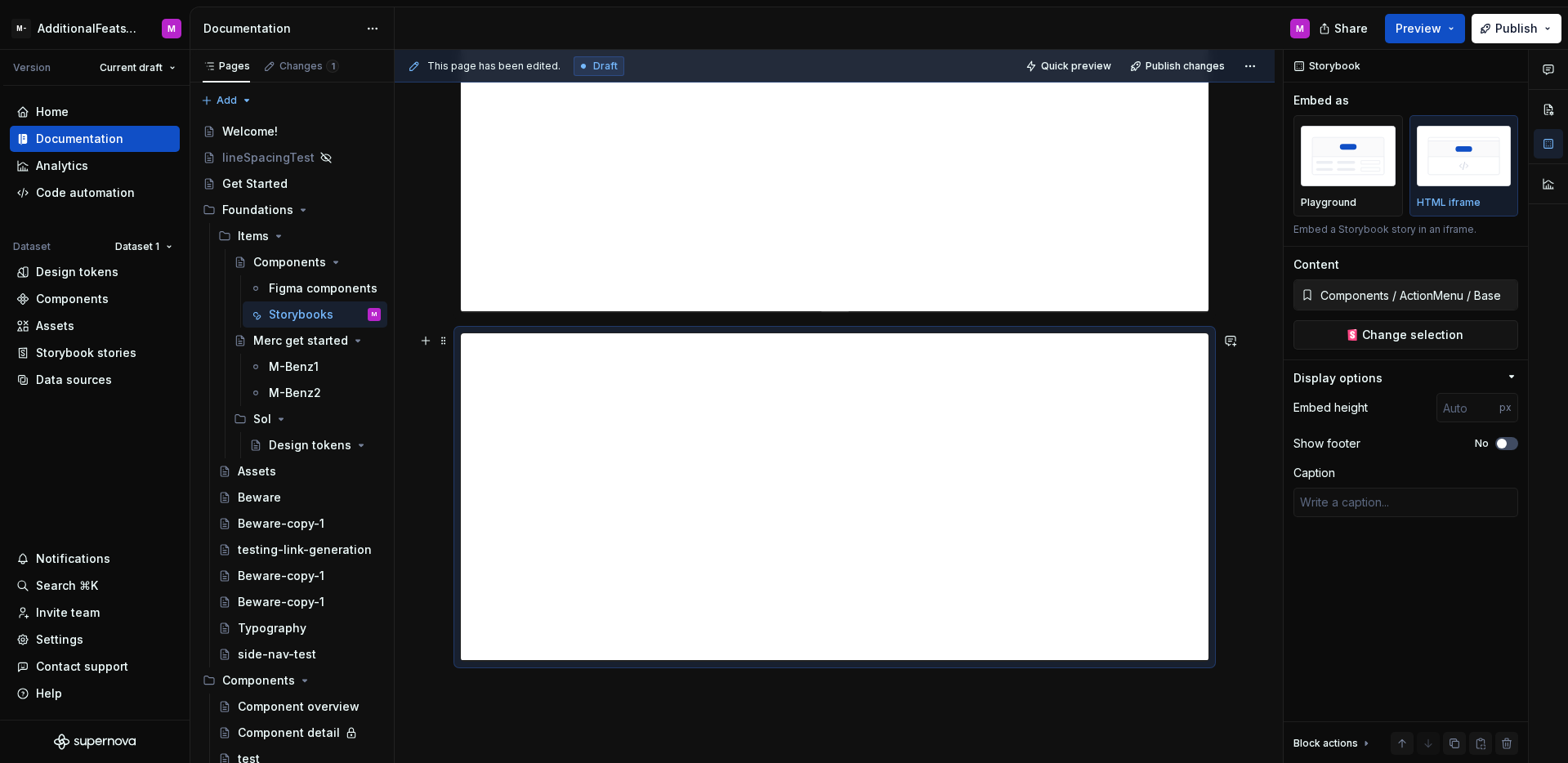
type textarea "*"
type input "Example / Button / Primary"
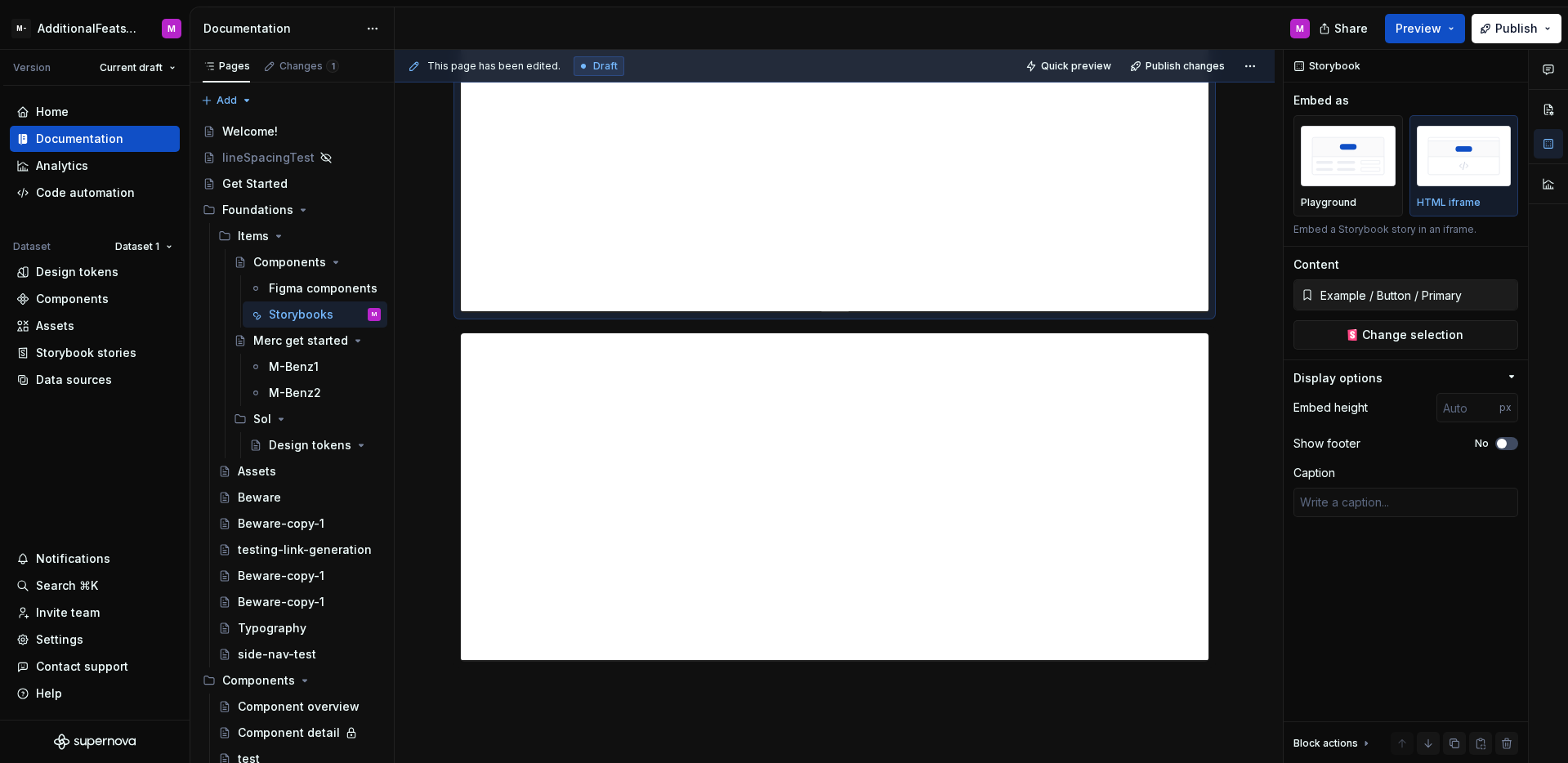
click at [1087, 259] on div "**********" at bounding box center [834, 147] width 748 height 327
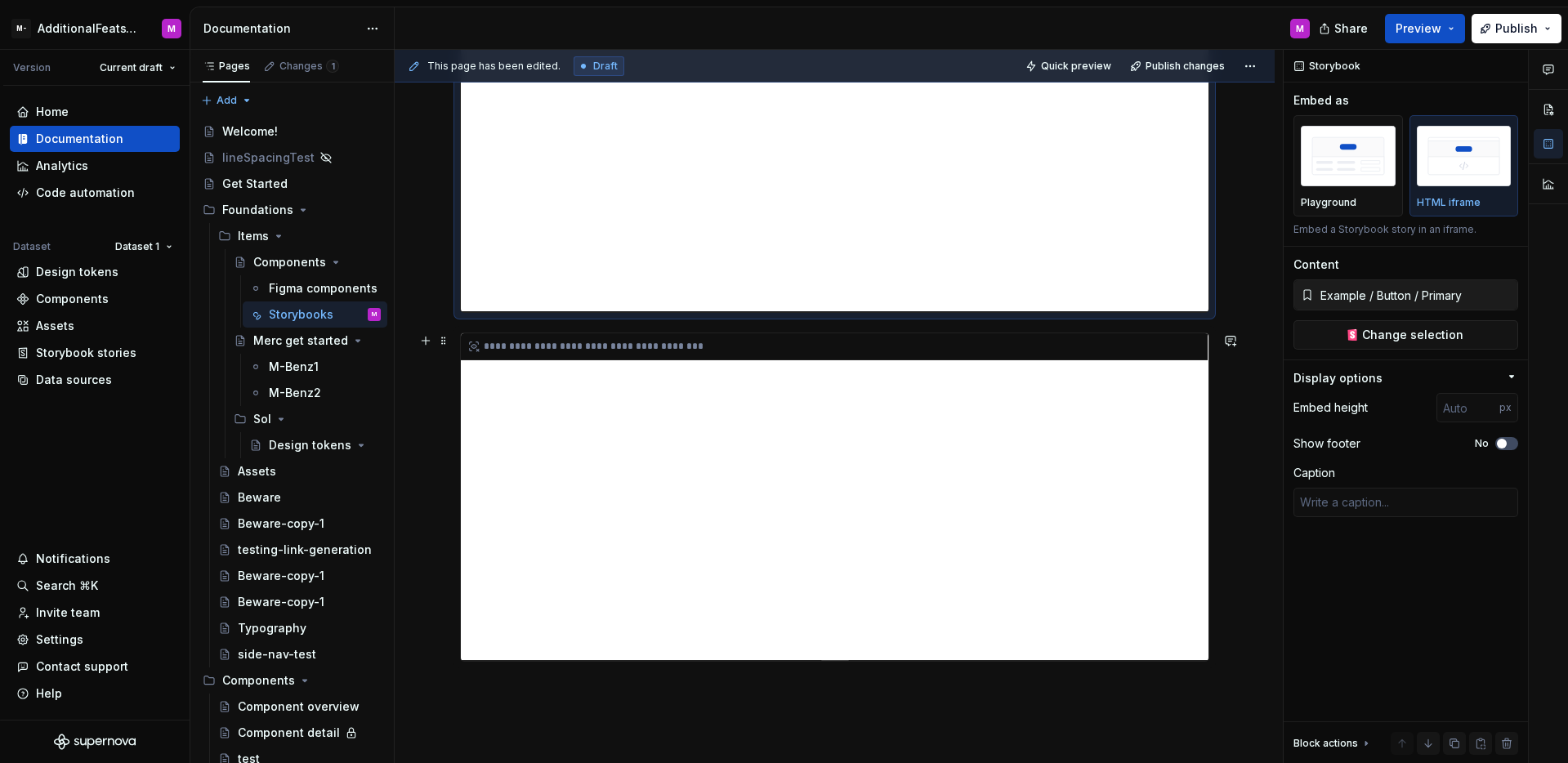
type textarea "*"
type input "Components / ActionMenu / Base"
click at [1096, 377] on div "**********" at bounding box center [834, 497] width 748 height 327
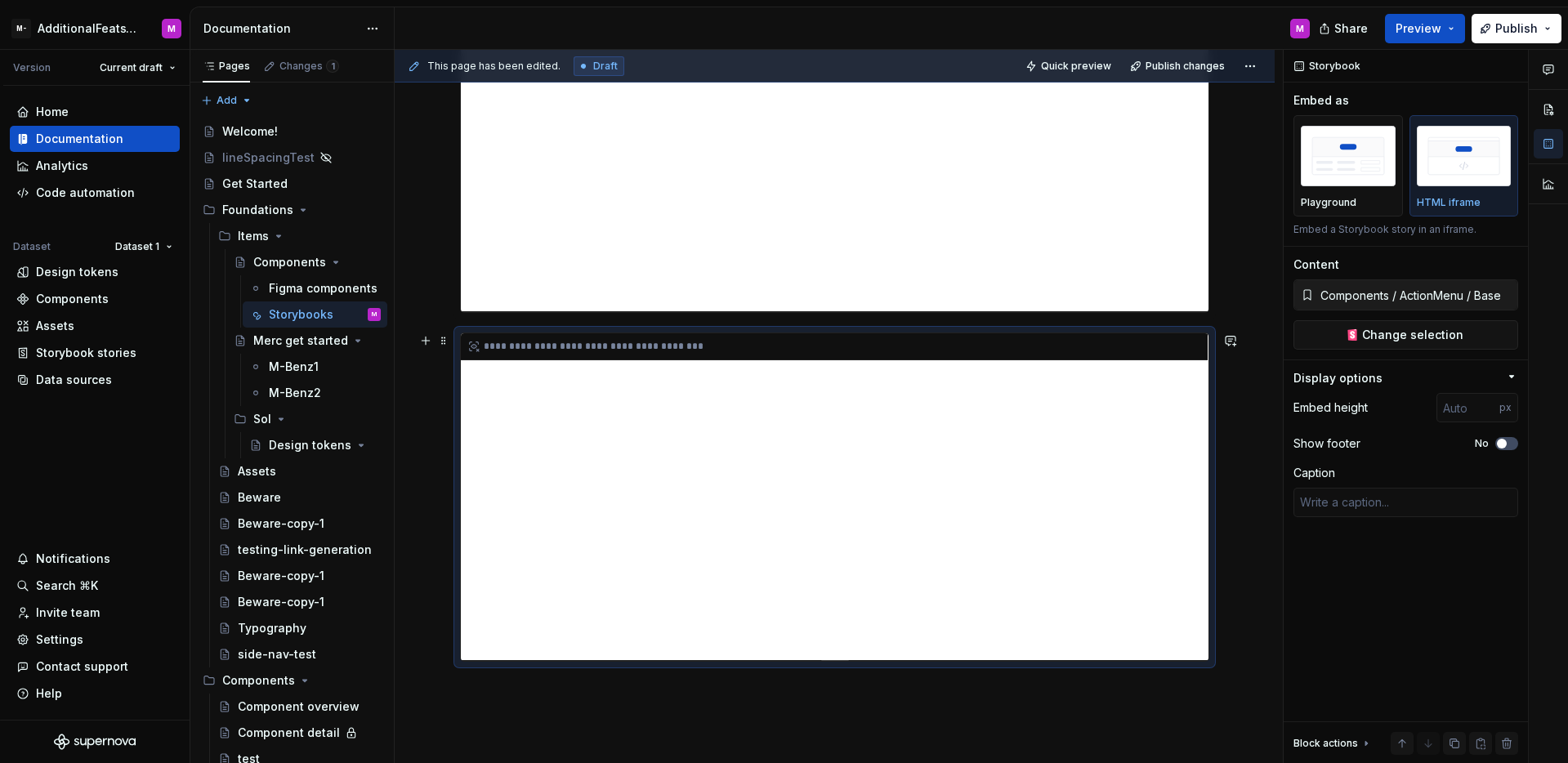
scroll to position [485, 0]
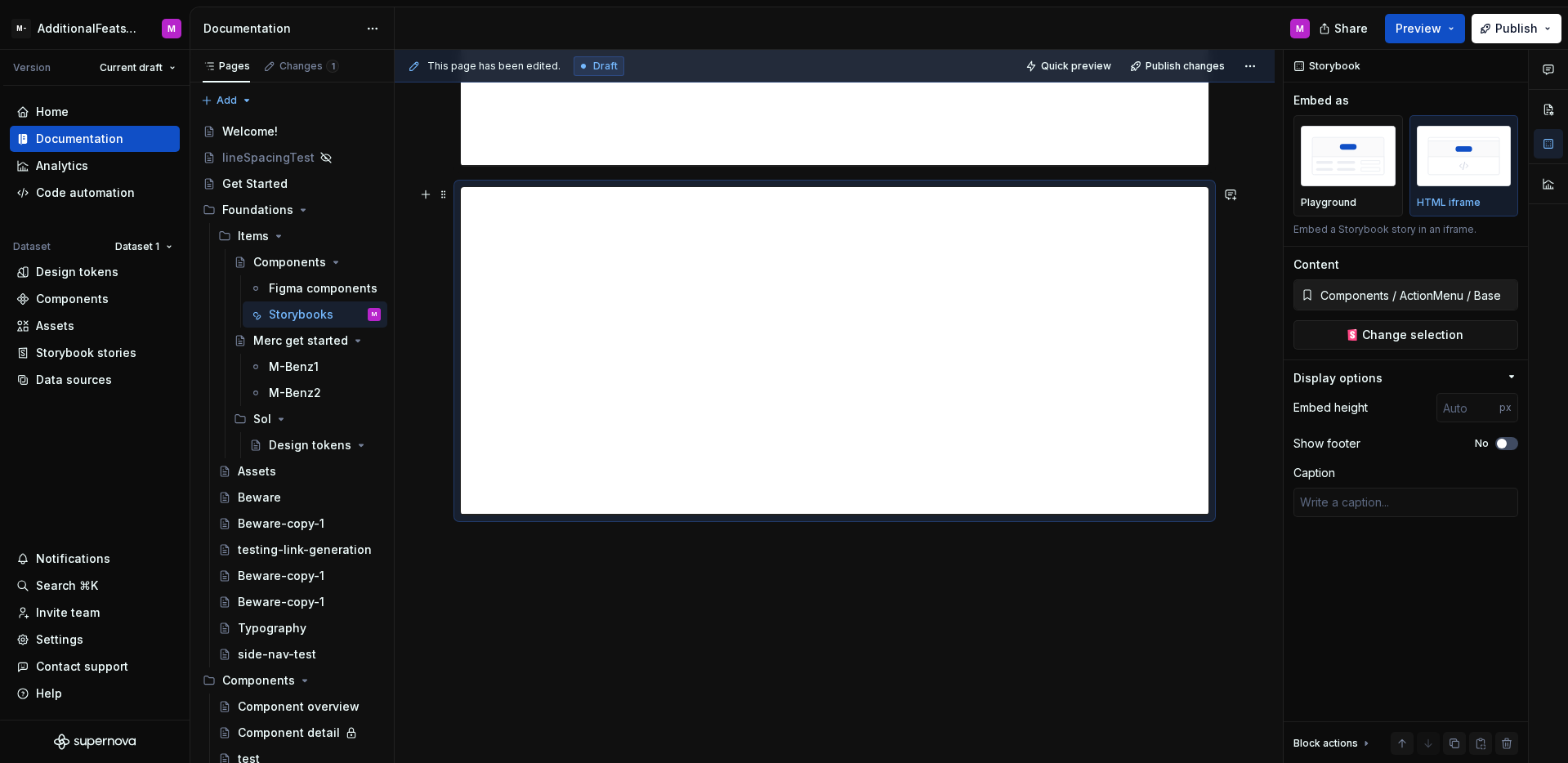
click at [994, 530] on div "**********" at bounding box center [834, 185] width 750 height 698
click at [985, 564] on div "**********" at bounding box center [834, 280] width 880 height 966
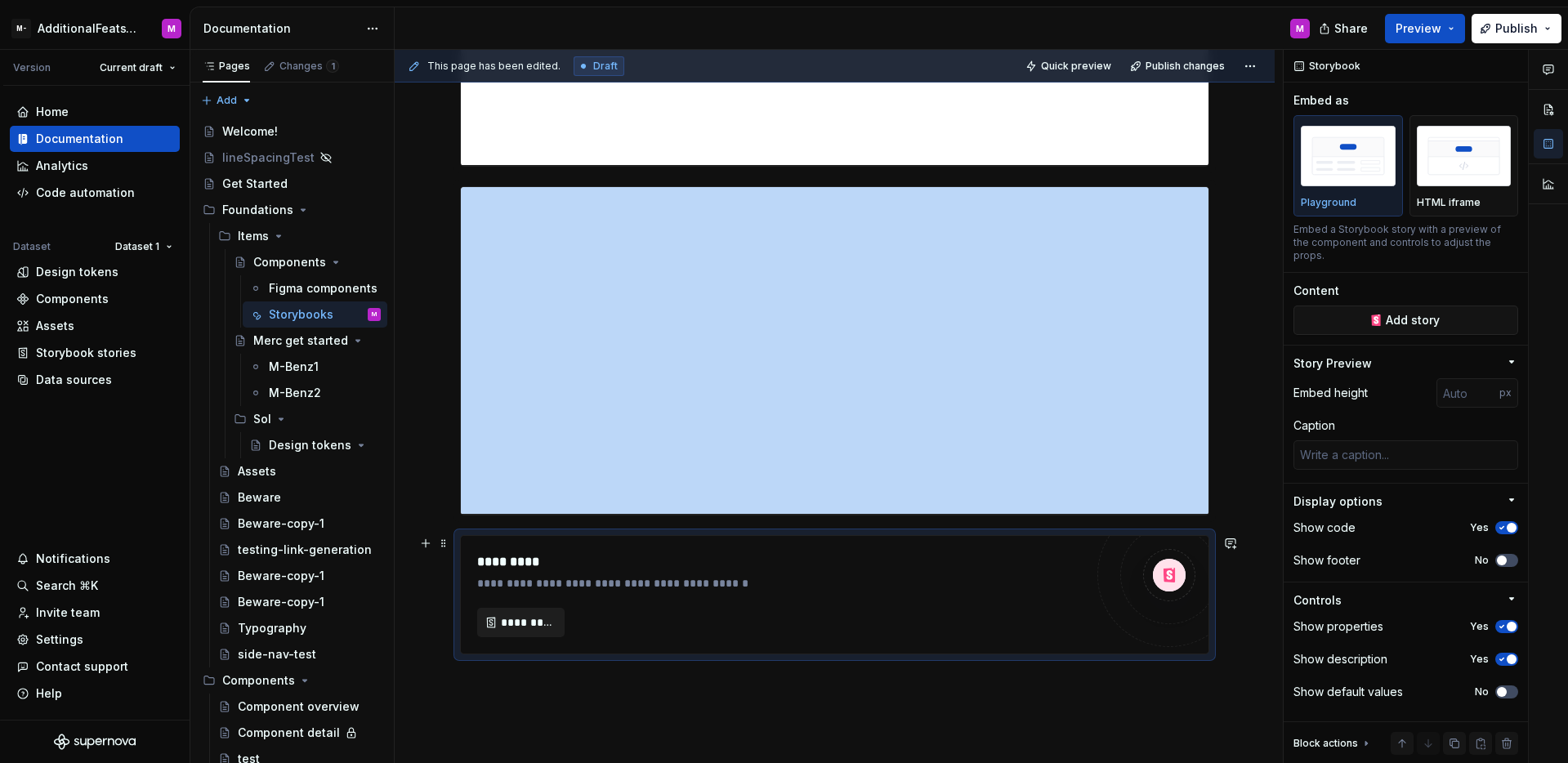
click at [508, 634] on button "*********" at bounding box center [520, 623] width 88 height 30
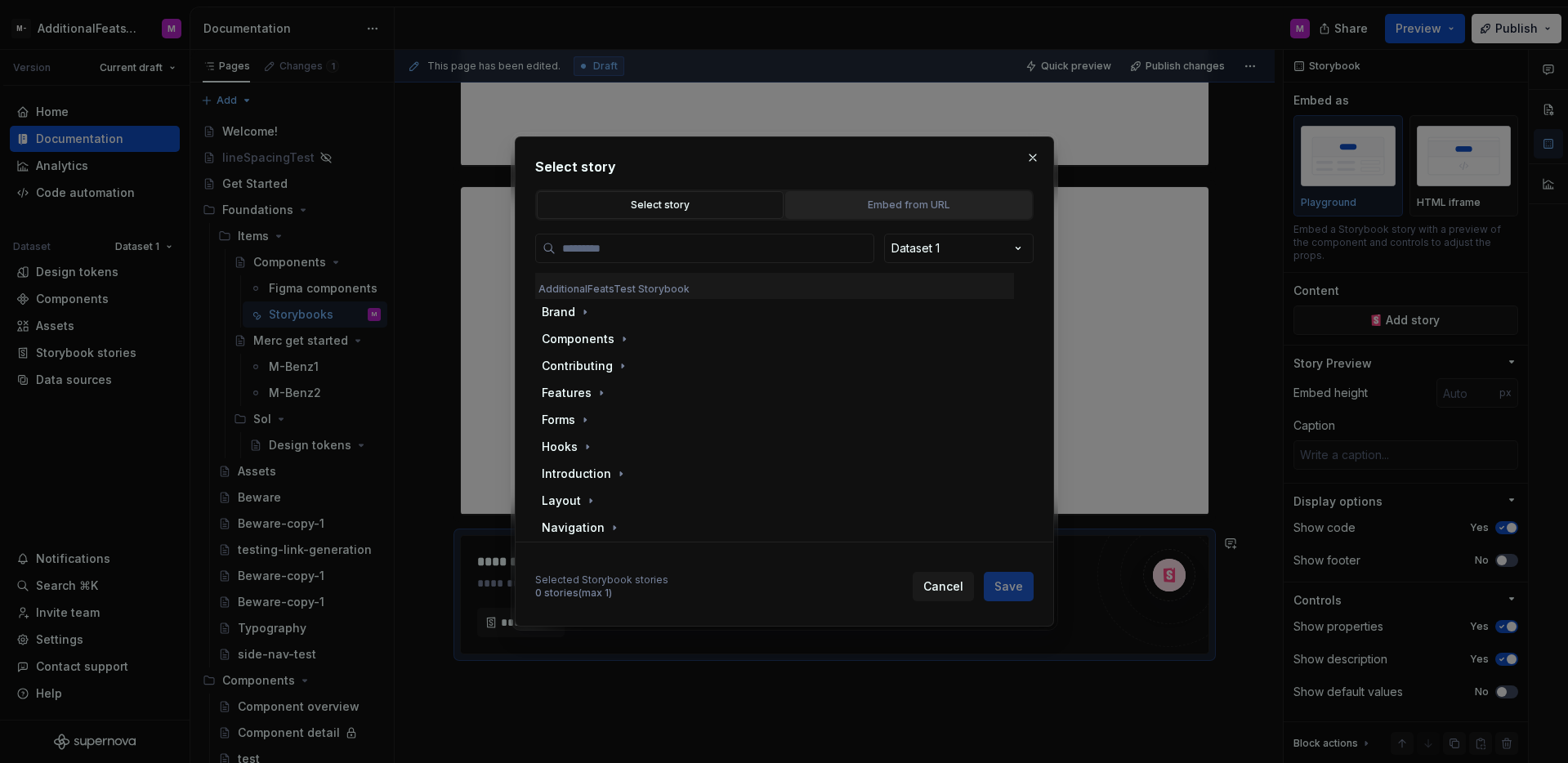
click at [862, 210] on div "Embed from URL" at bounding box center [908, 205] width 236 height 17
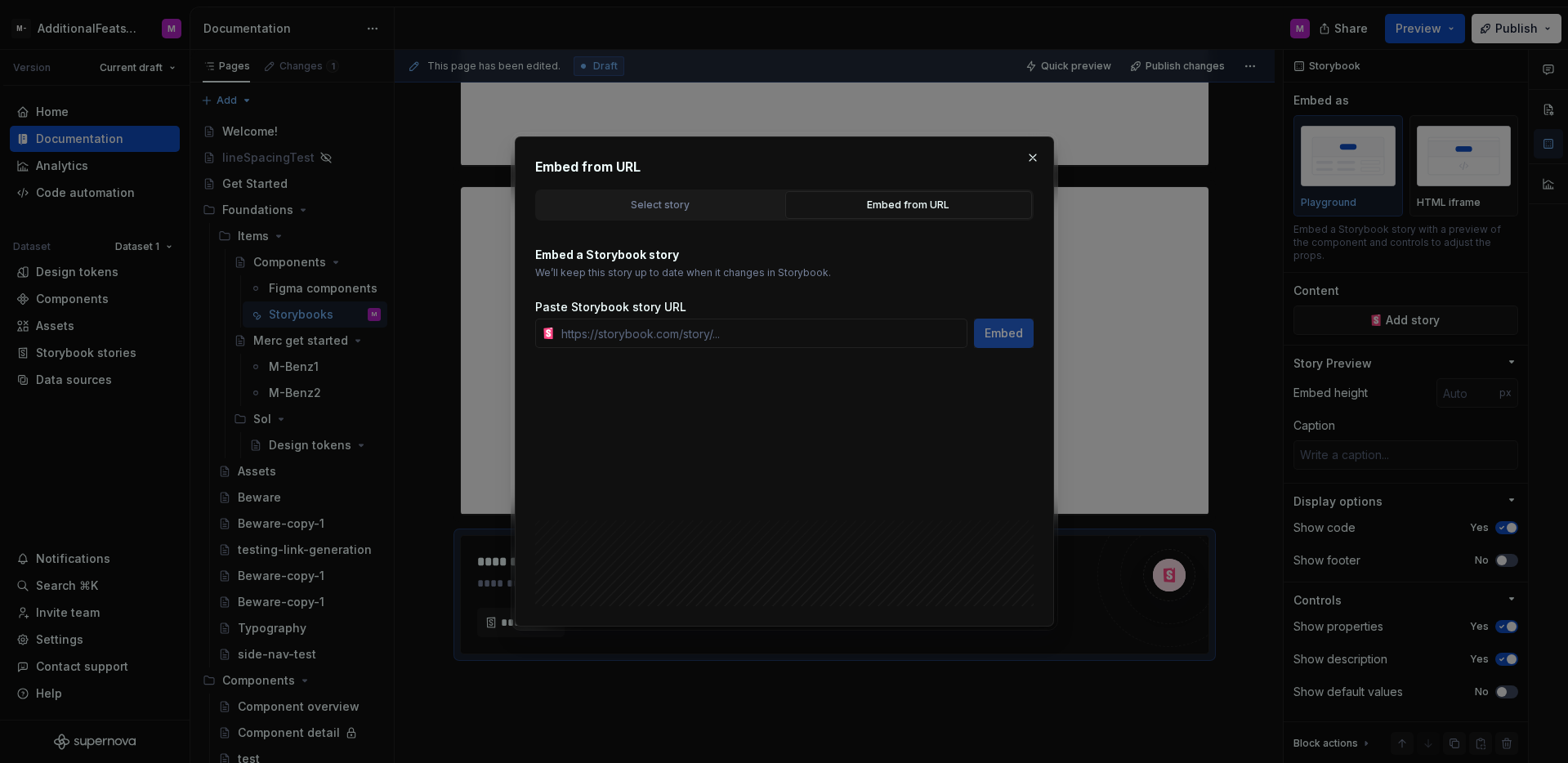
click at [900, 210] on div "Embed from URL" at bounding box center [908, 205] width 236 height 17
type textarea "*"
click at [737, 338] on input "text" at bounding box center [761, 334] width 412 height 30
paste input "https://circuit.sumup.com/?path=/story/components-button--base"
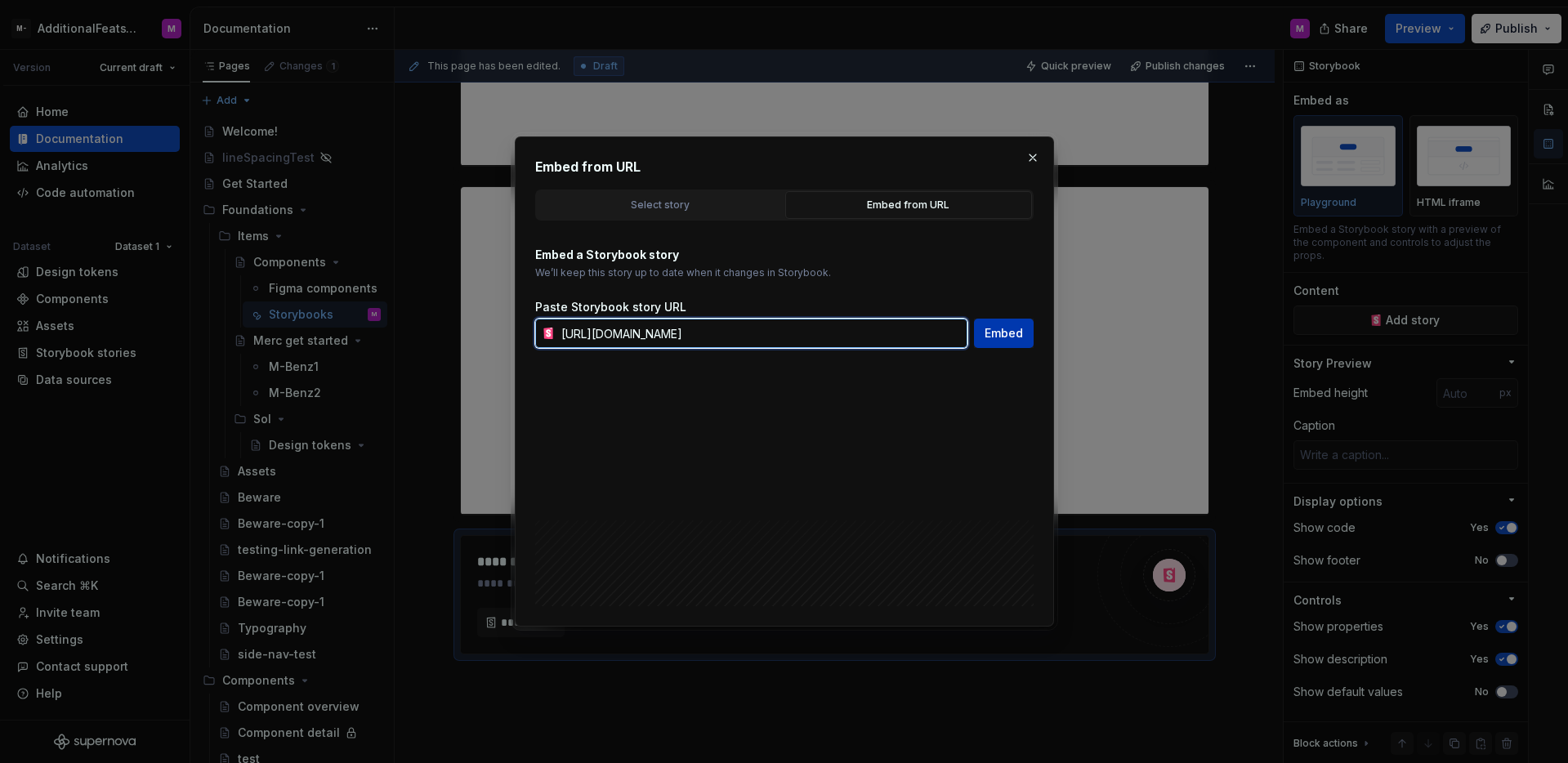
type input "https://circuit.sumup.com/?path=/story/components-button--base"
click at [1021, 341] on span "Embed" at bounding box center [1003, 334] width 38 height 17
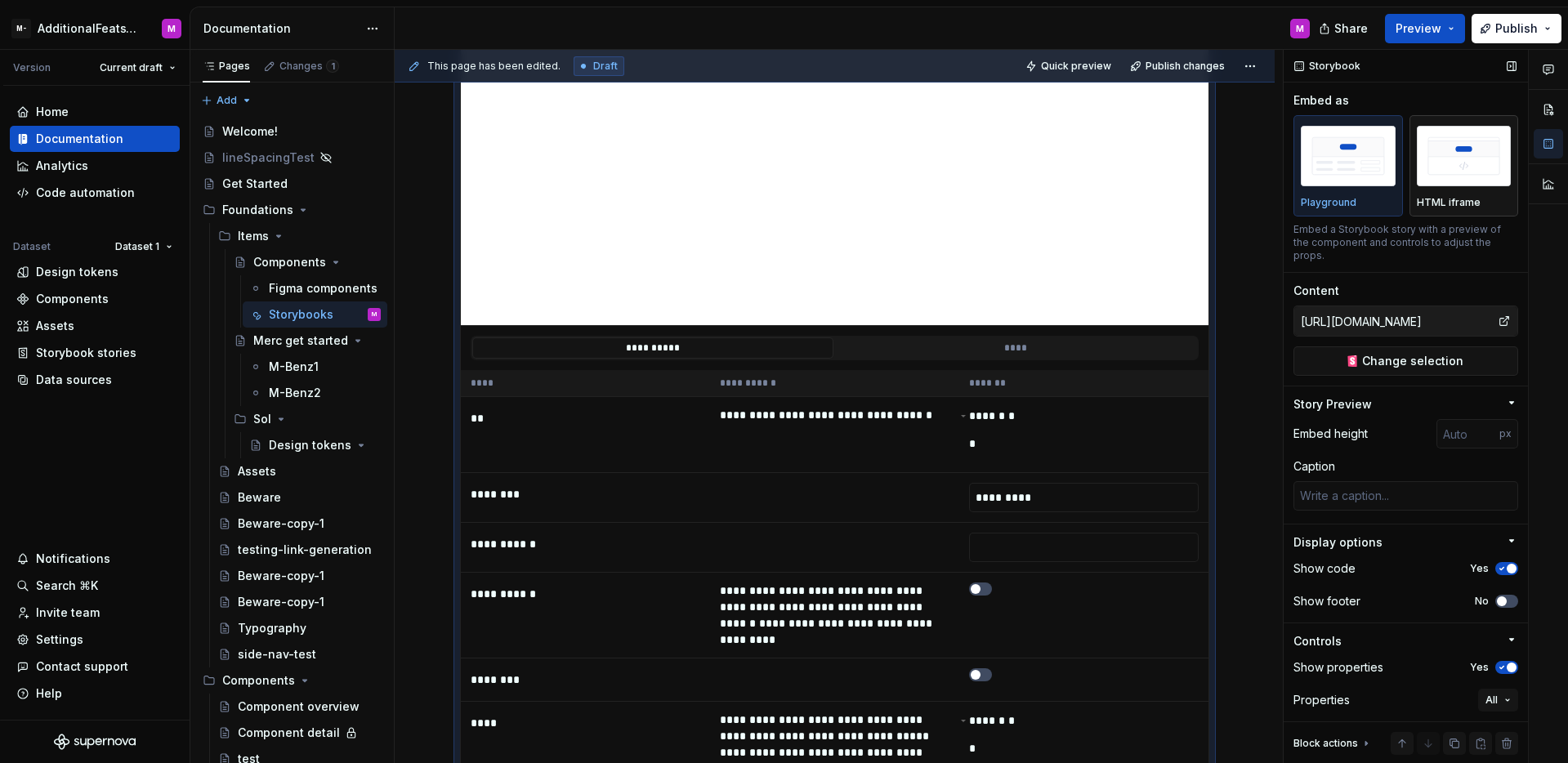
click at [1491, 170] on img "button" at bounding box center [1464, 156] width 95 height 60
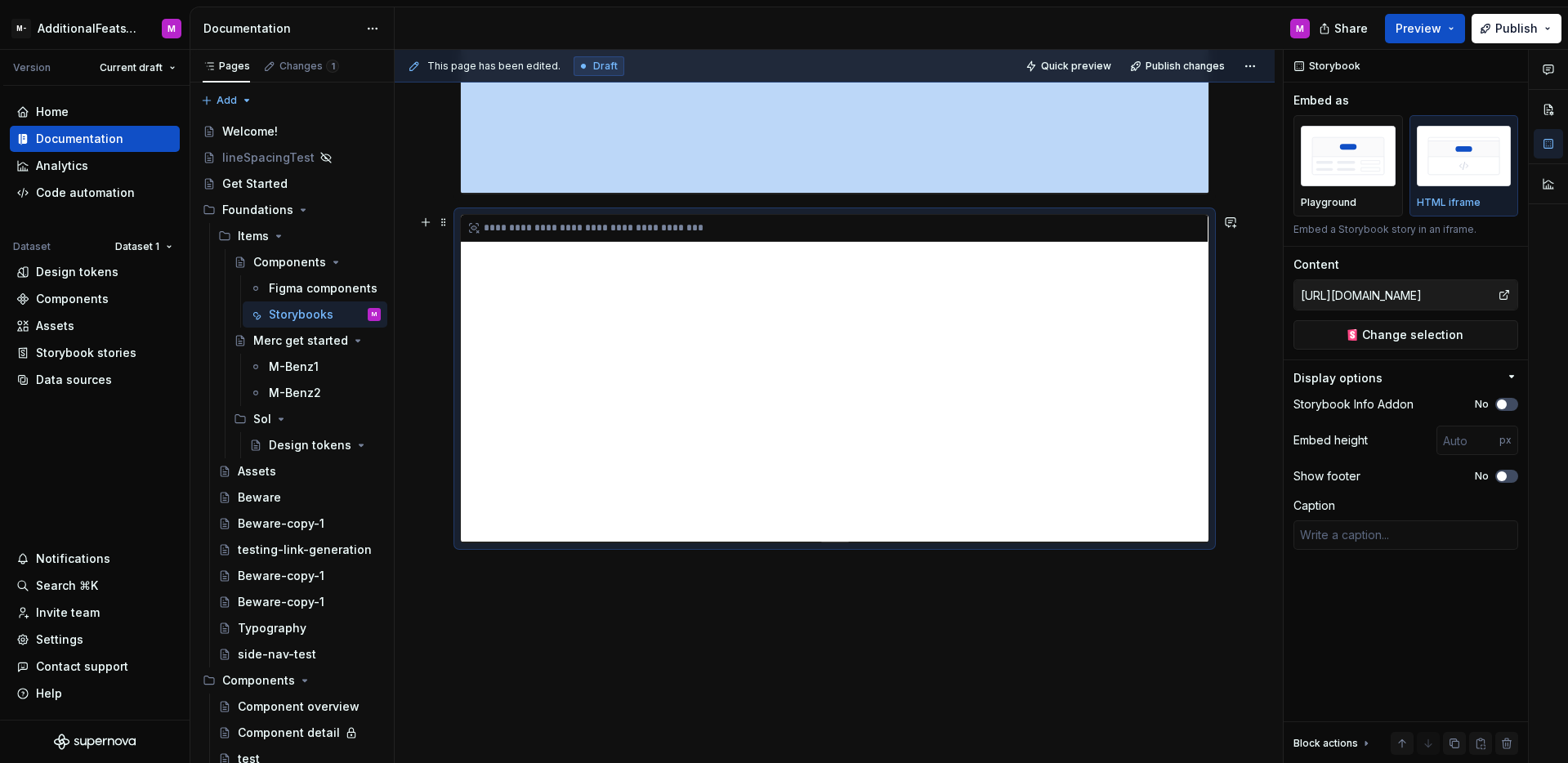
scroll to position [835, 0]
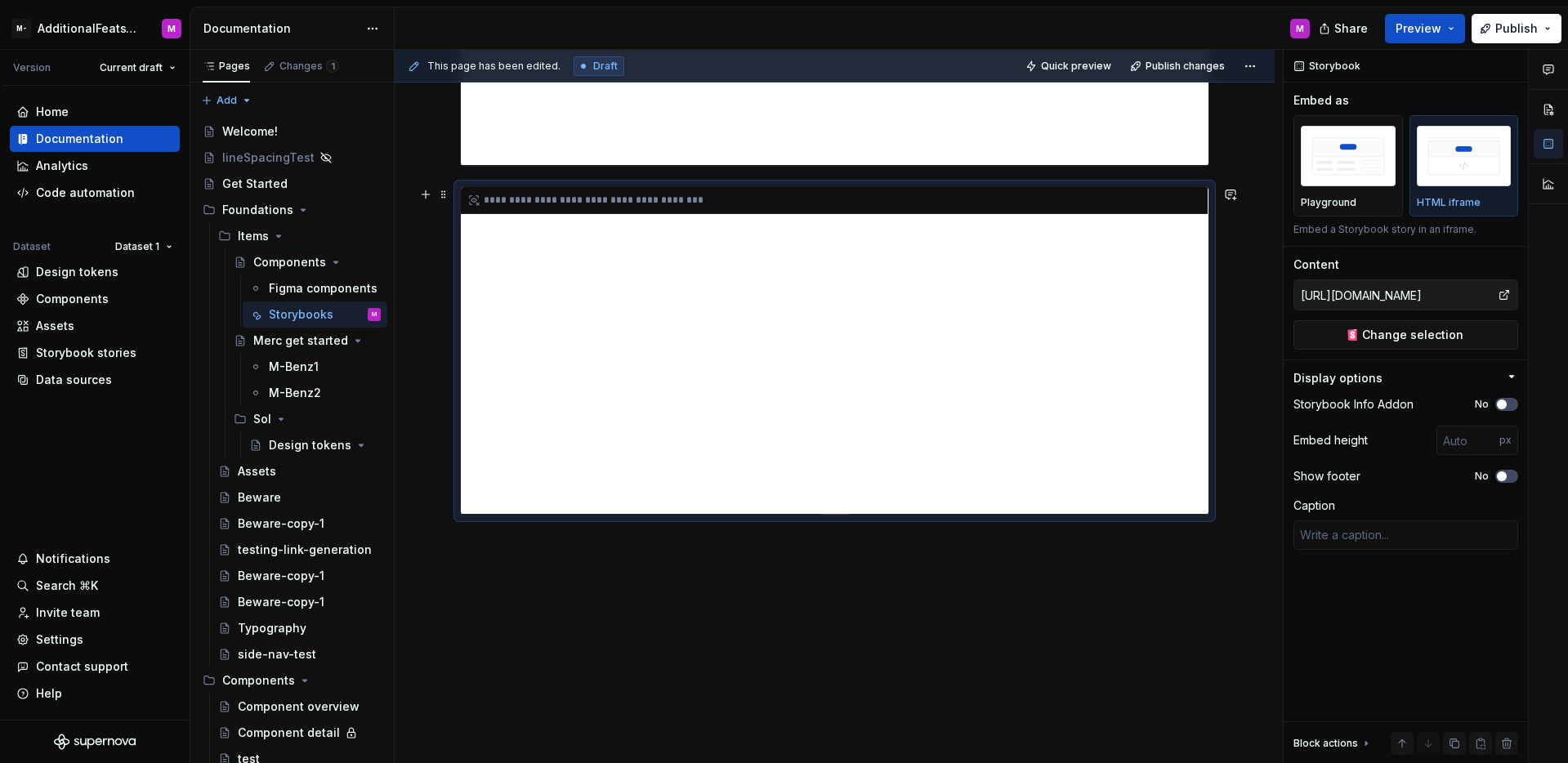
click at [1051, 408] on div "**********" at bounding box center [834, 350] width 748 height 327
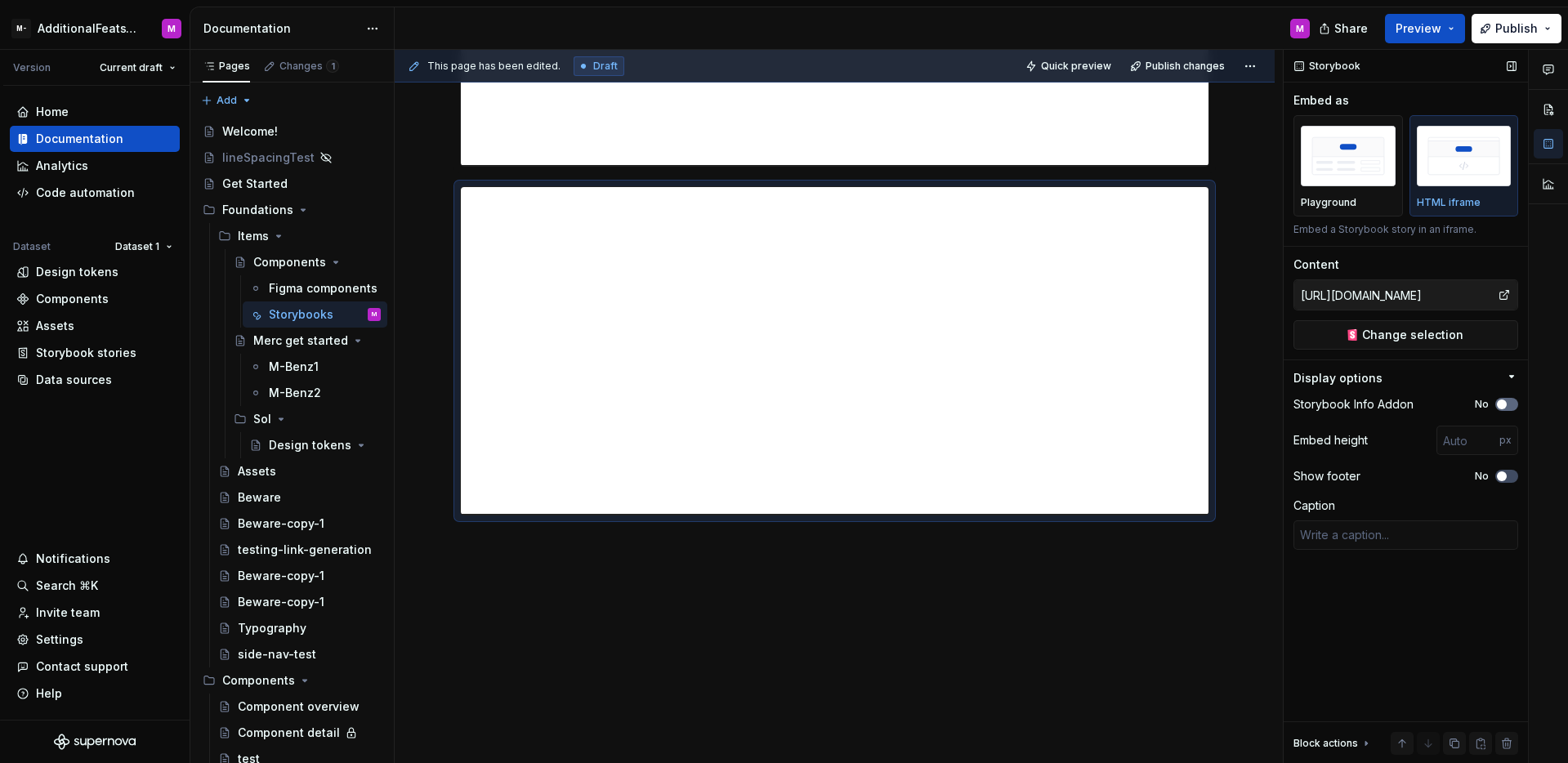
click at [1511, 402] on button "No" at bounding box center [1507, 404] width 23 height 13
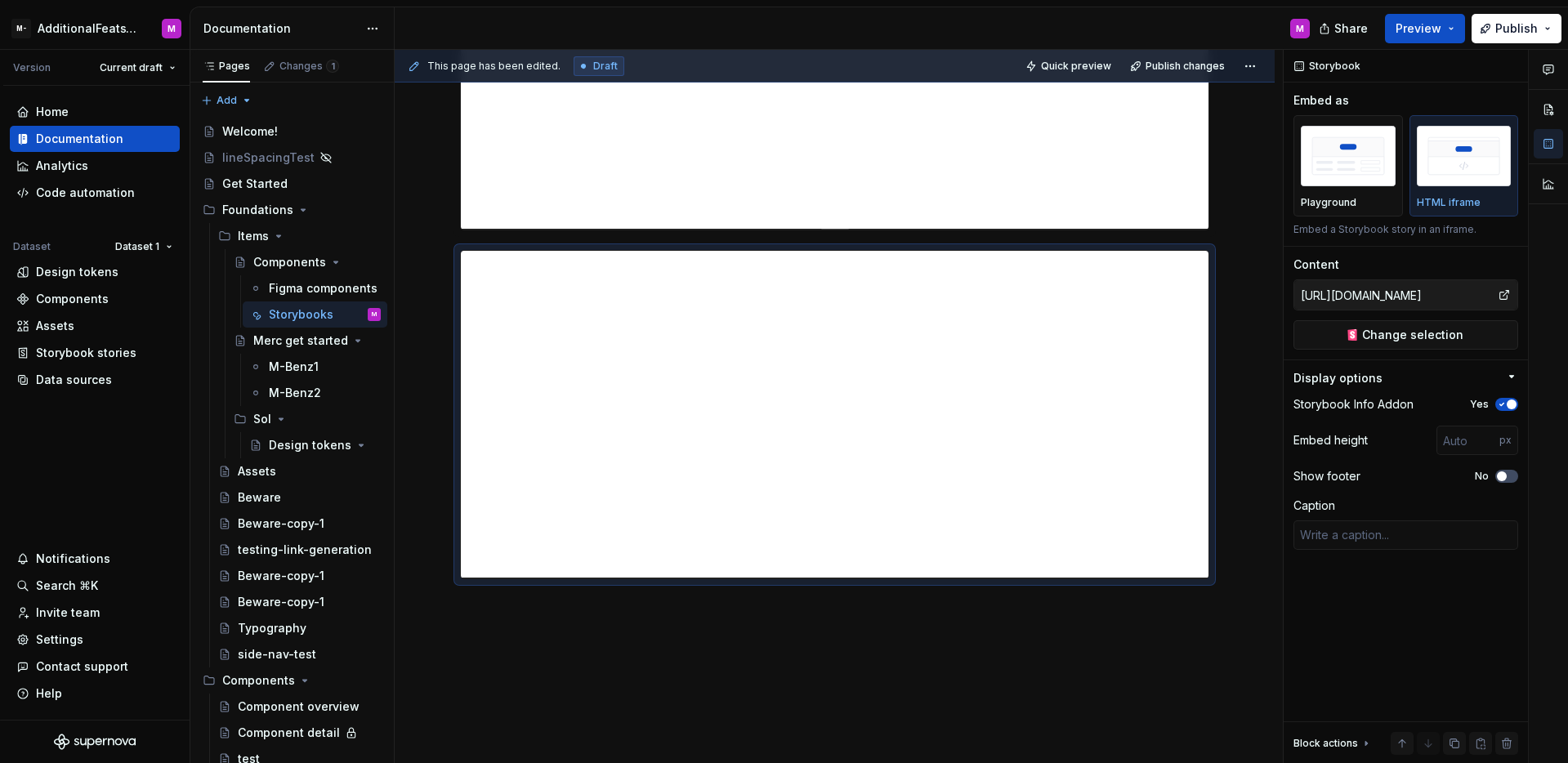
type textarea "*"
type input "Components / ActionMenu / Base"
click at [1093, 174] on div "**********" at bounding box center [834, 65] width 748 height 327
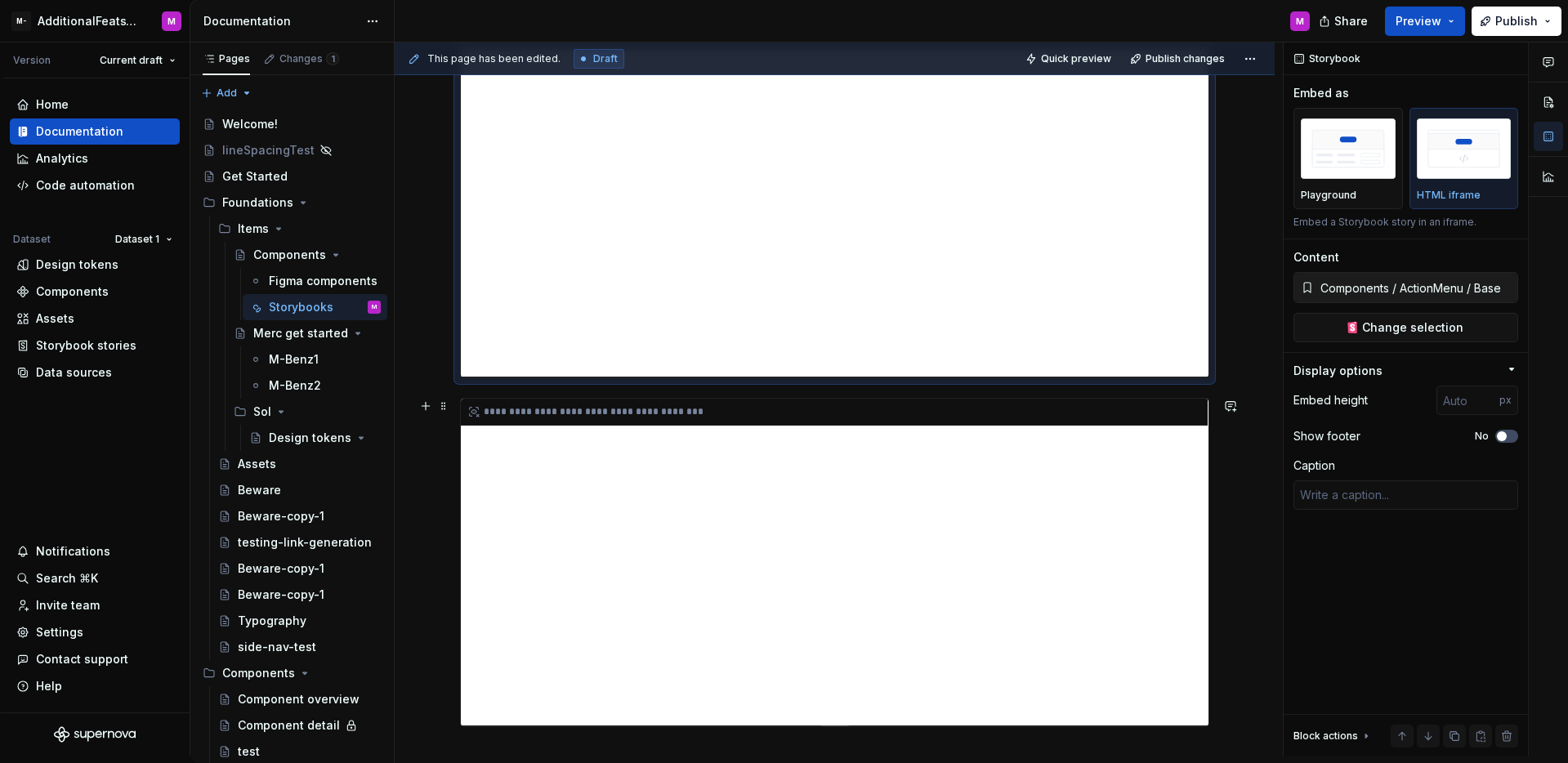
type textarea "*"
type input "https://circuit.sumup.com/?path=/story/components-button--base"
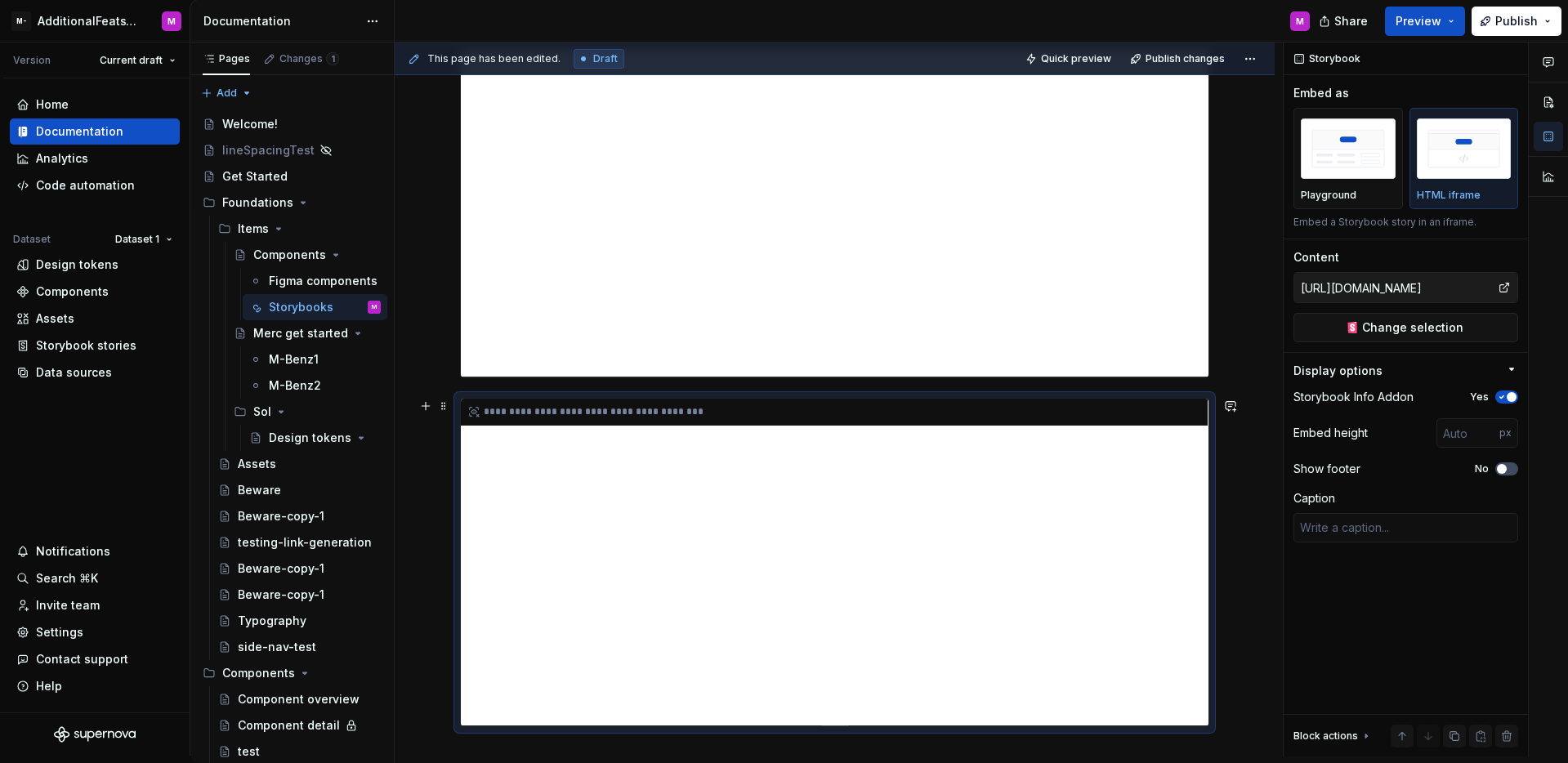
click at [1090, 470] on div "**********" at bounding box center [834, 562] width 748 height 327
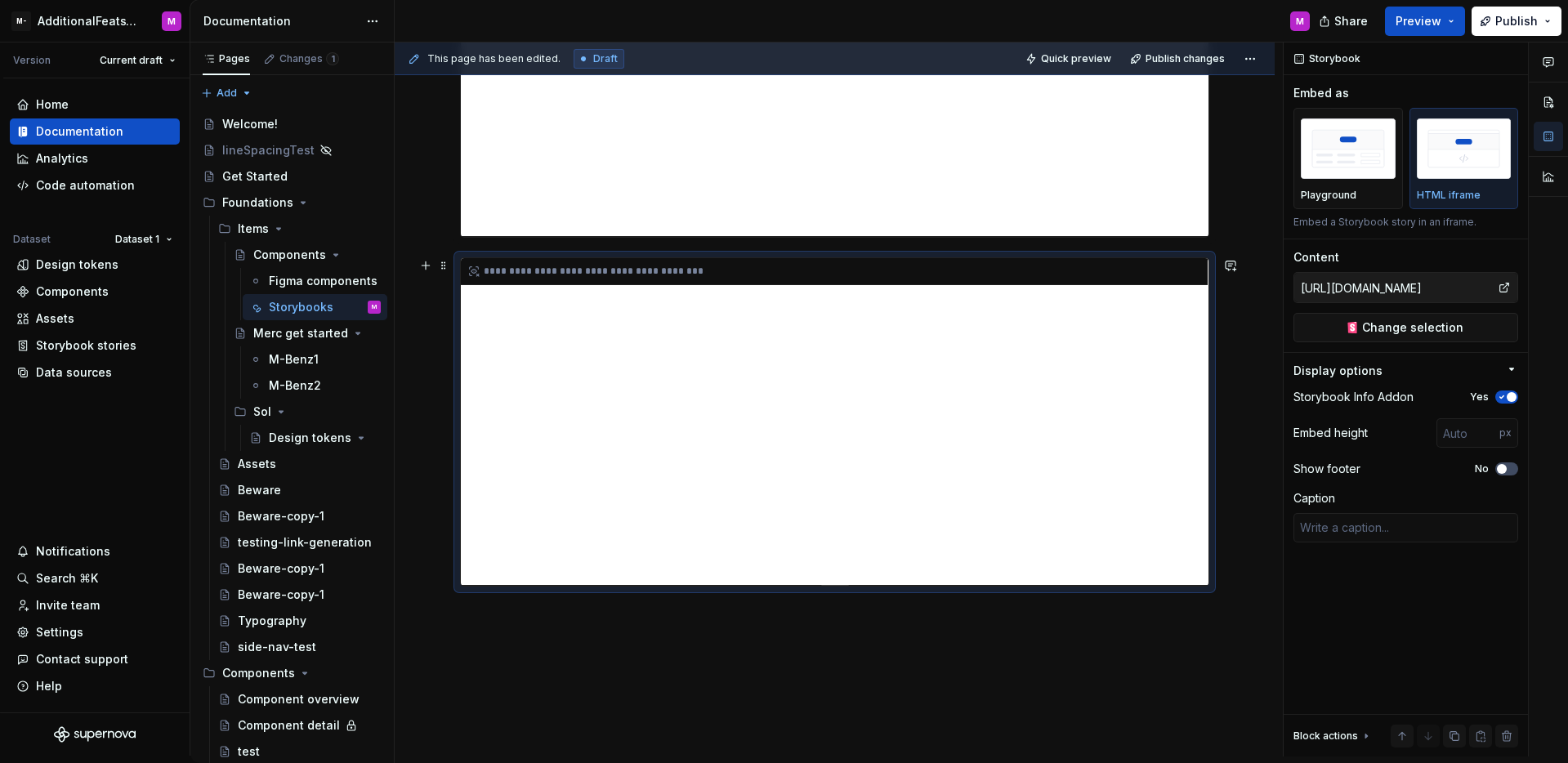
scroll to position [835, 0]
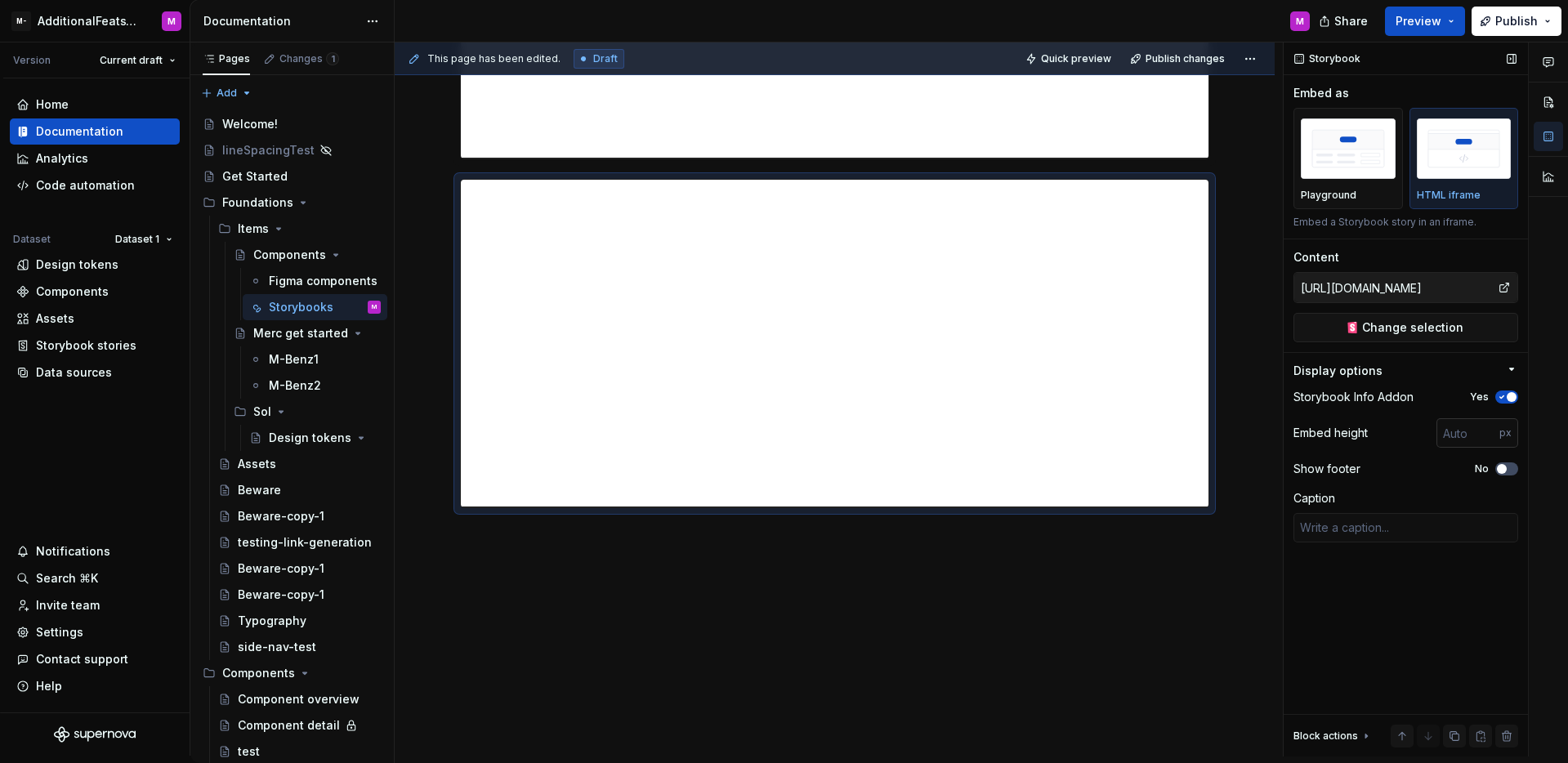
type textarea "*"
click at [1478, 429] on input "number" at bounding box center [1467, 433] width 63 height 30
type input "4"
type input "500"
type textarea "*"
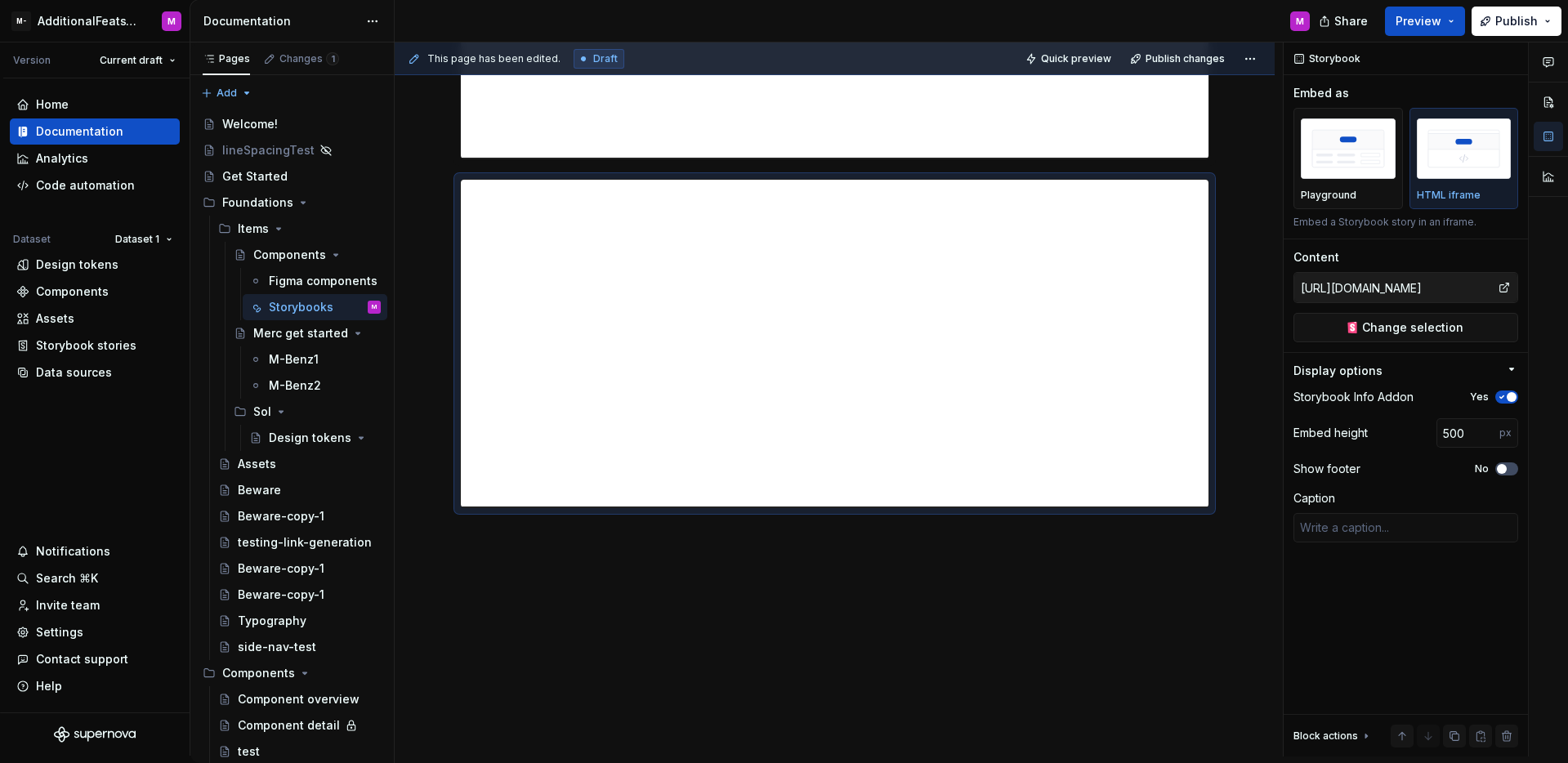
type input "Components / ActionMenu / Base"
click at [1249, 616] on div "**********" at bounding box center [839, 400] width 888 height 715
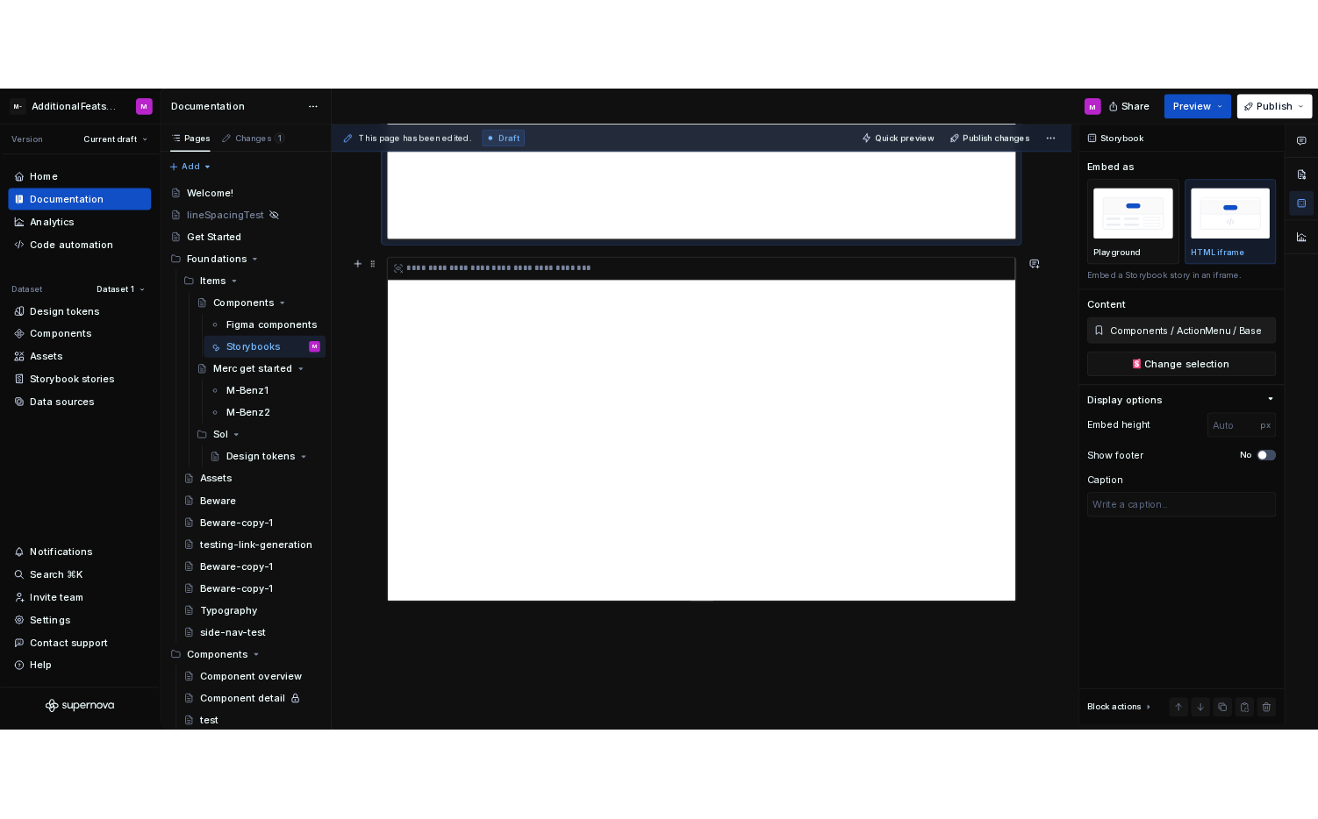
scroll to position [862, 0]
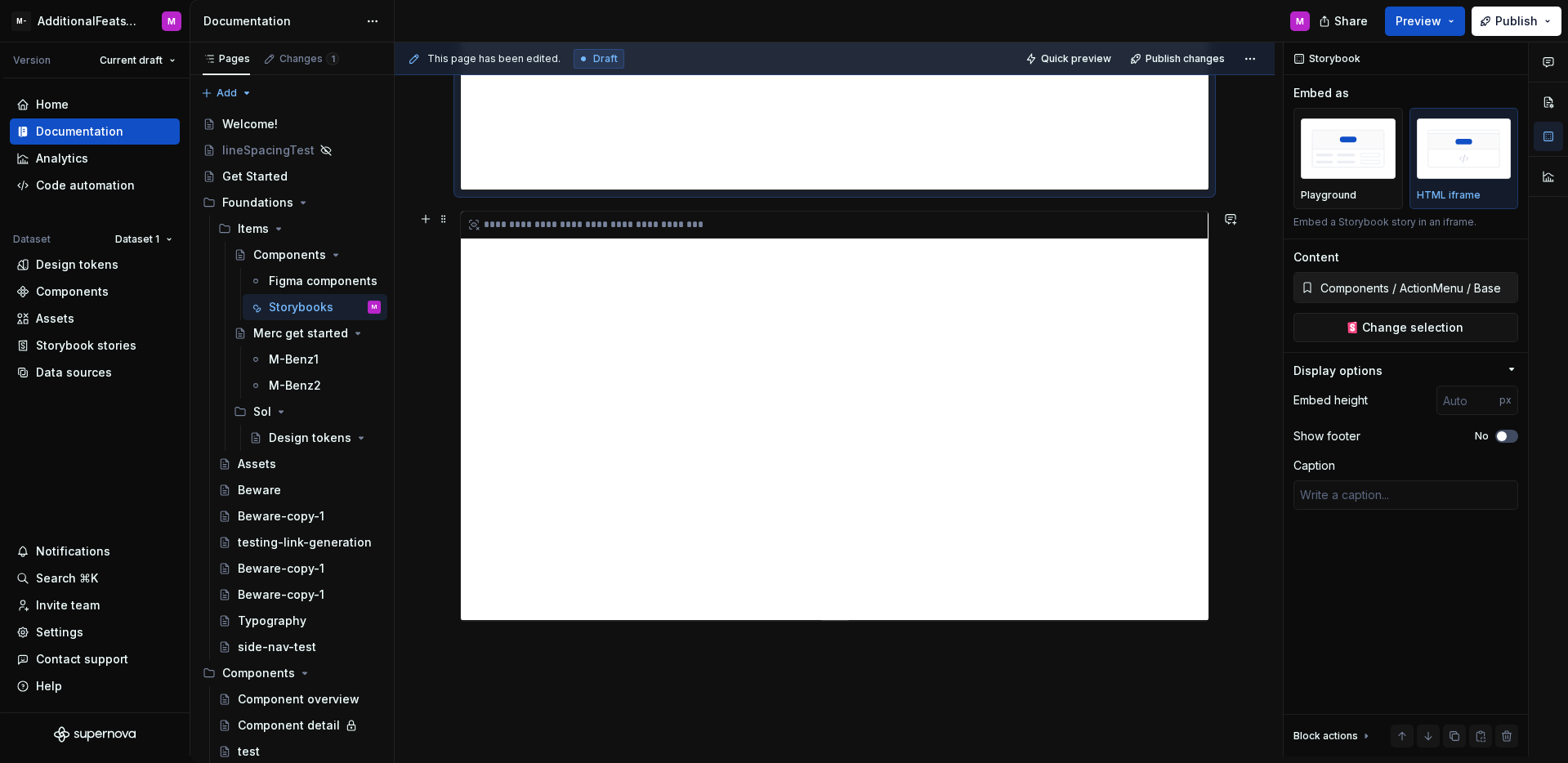
type textarea "*"
type input "https://circuit.sumup.com/?path=/story/components-button--base"
type input "500"
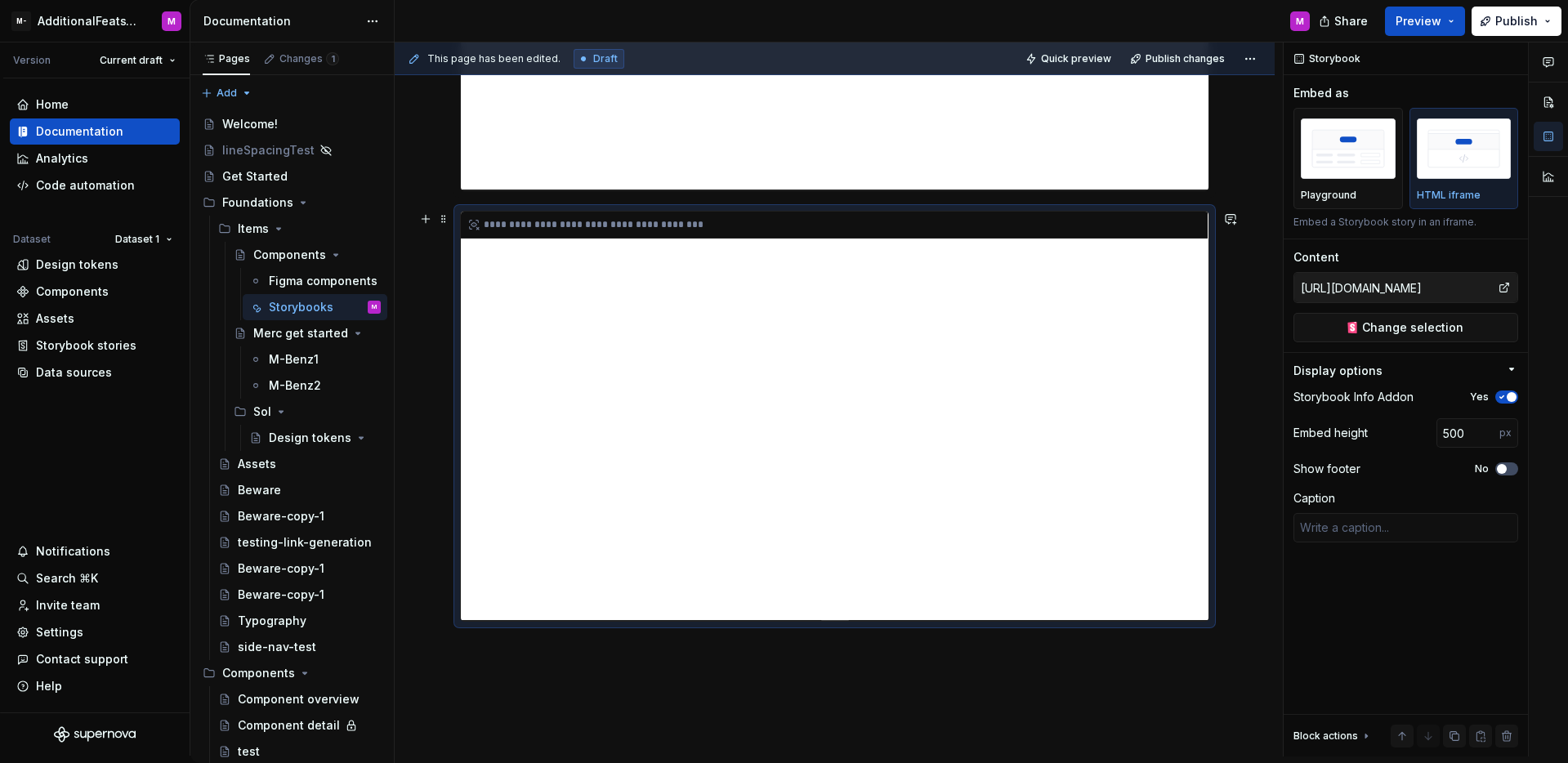
click at [802, 394] on div "**********" at bounding box center [834, 416] width 748 height 409
click at [647, 389] on div "**********" at bounding box center [834, 416] width 748 height 409
click at [703, 390] on div "**********" at bounding box center [834, 416] width 748 height 409
click at [722, 389] on div "**********" at bounding box center [834, 416] width 748 height 409
click at [655, 392] on div "**********" at bounding box center [834, 416] width 748 height 409
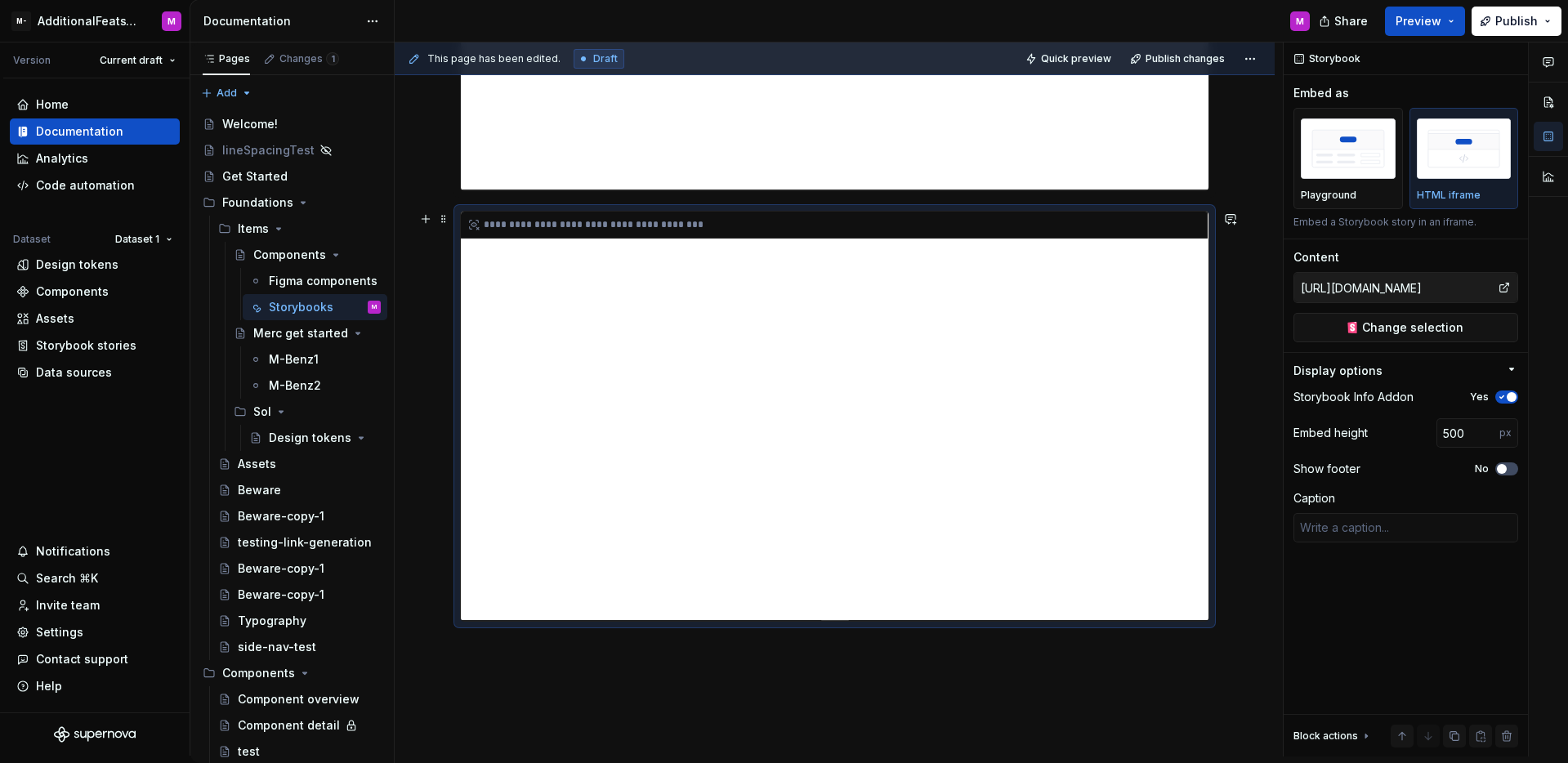
click at [555, 388] on div "**********" at bounding box center [834, 416] width 748 height 409
click at [490, 388] on div "**********" at bounding box center [834, 416] width 748 height 409
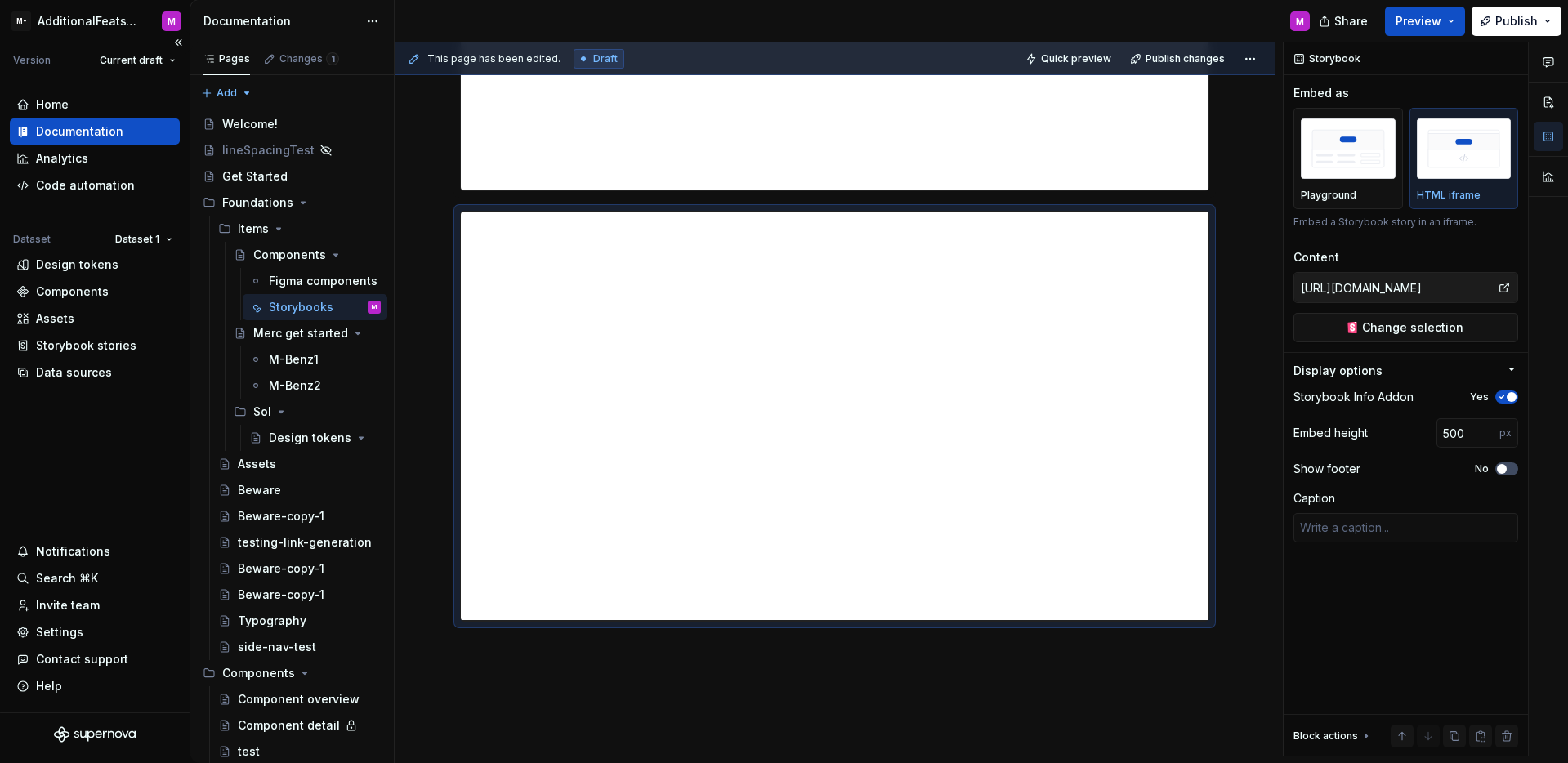
click at [123, 399] on div "Home Documentation Analytics Code automation Dataset Dataset 1 Design tokens Co…" at bounding box center [95, 395] width 190 height 634
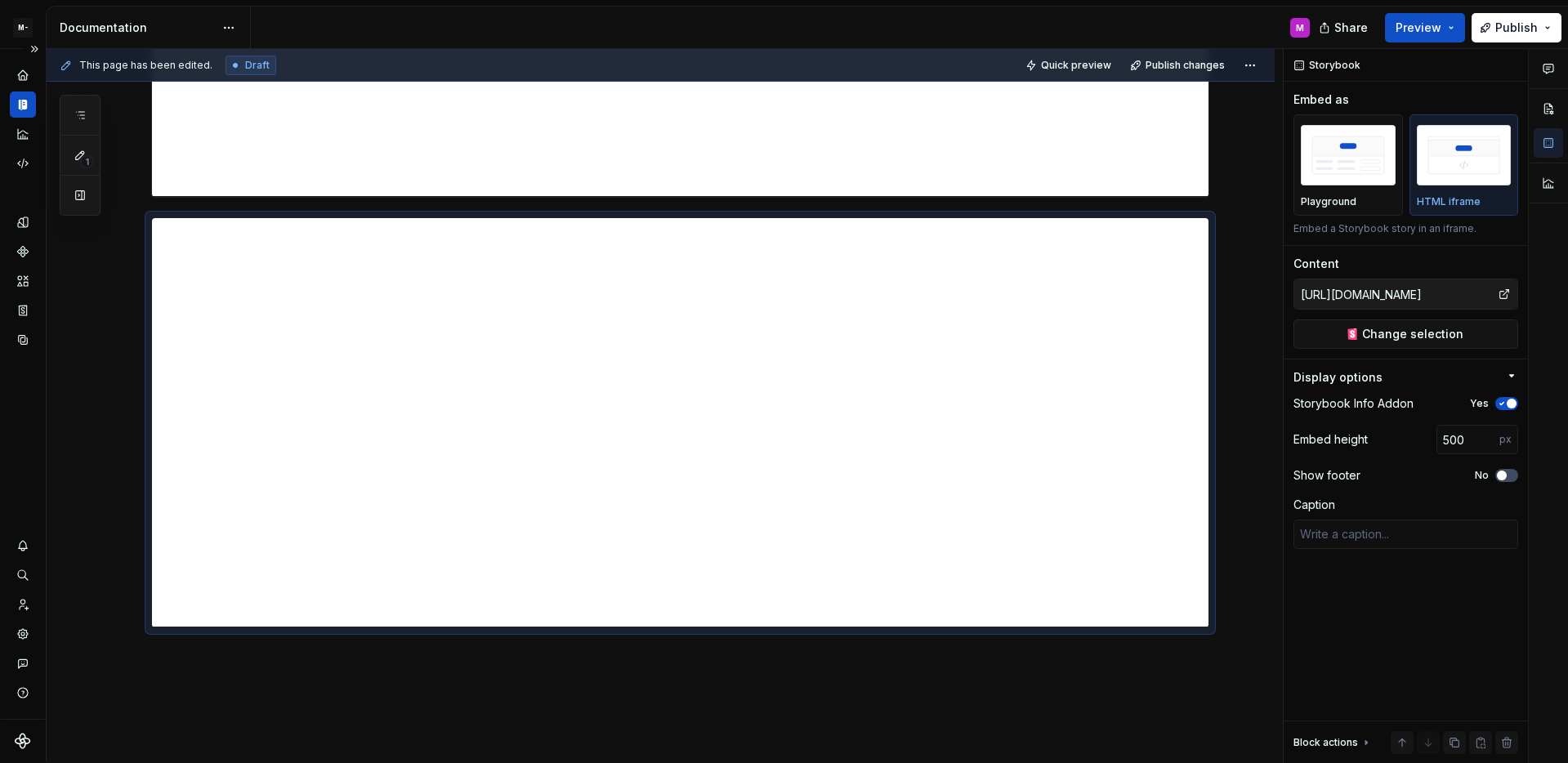
type textarea "*"
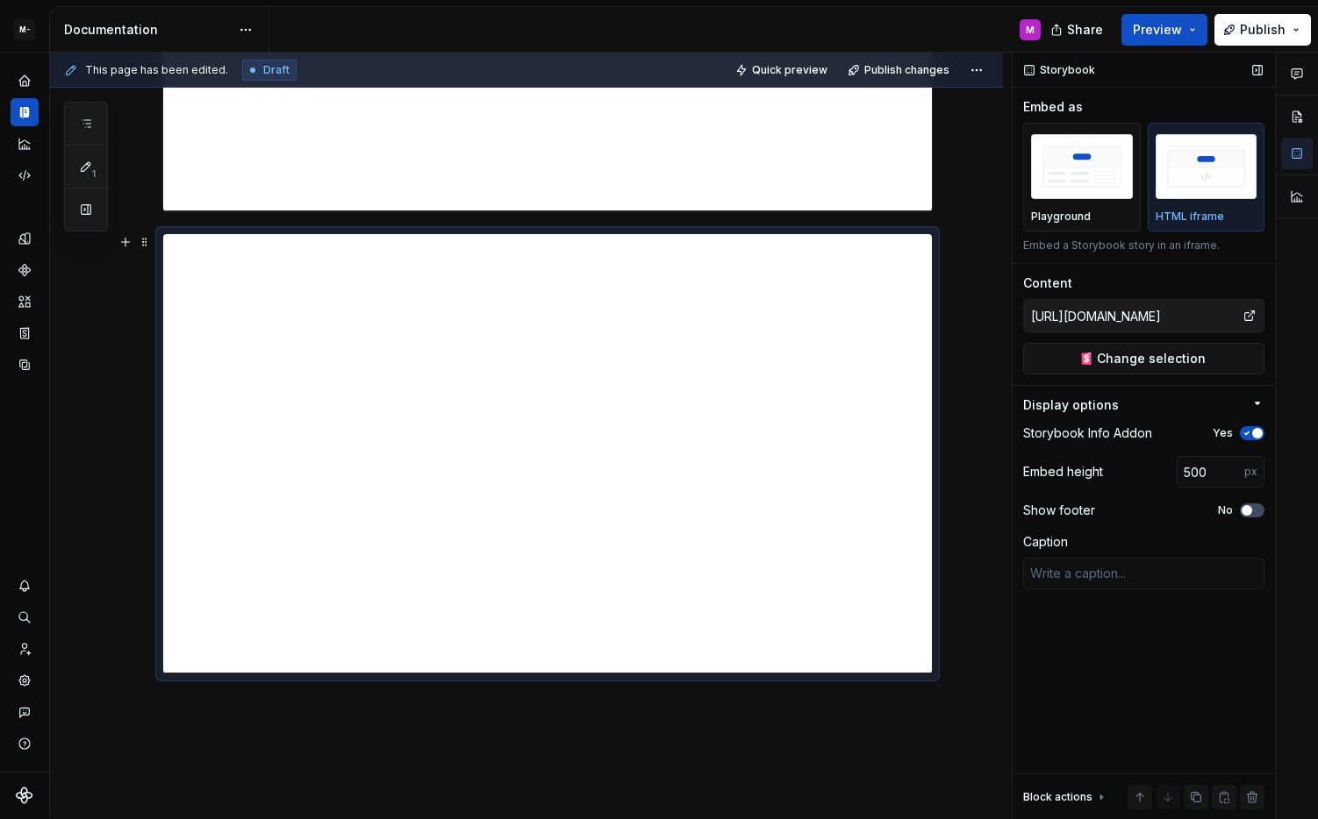
scroll to position [661, 0]
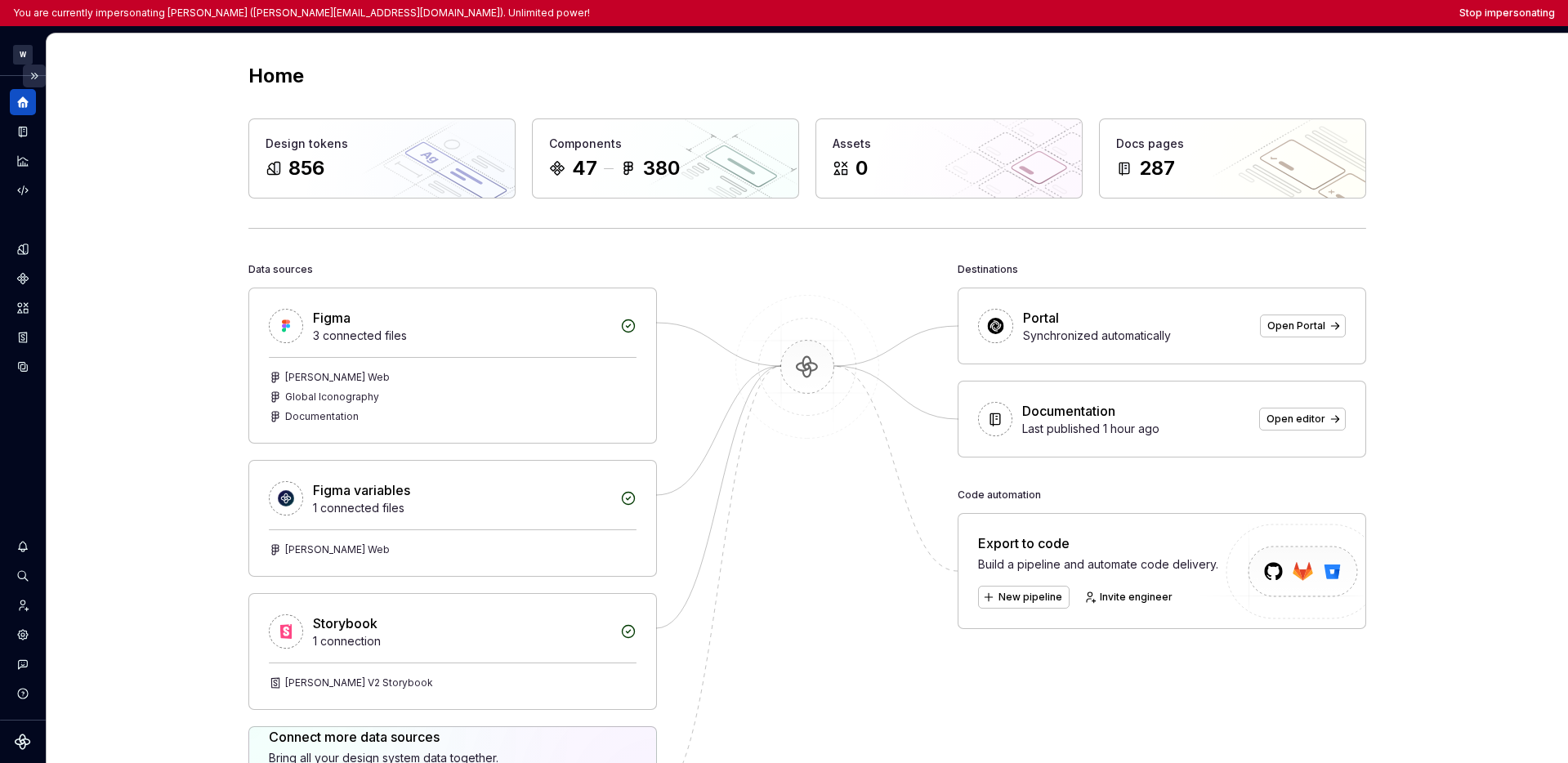
click at [43, 76] on button "Expand sidebar" at bounding box center [34, 75] width 23 height 23
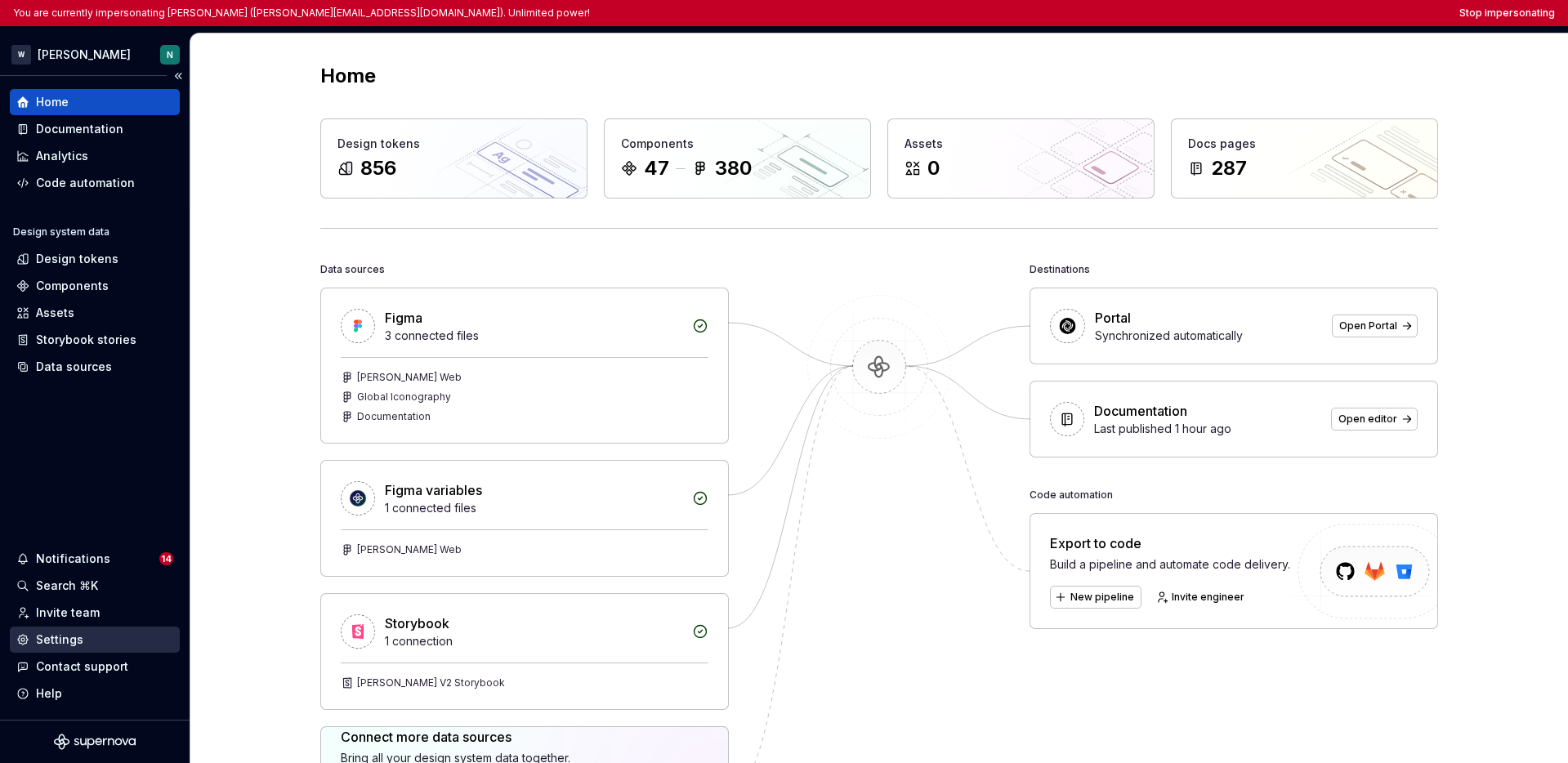
click at [60, 644] on div "Settings" at bounding box center [60, 640] width 47 height 17
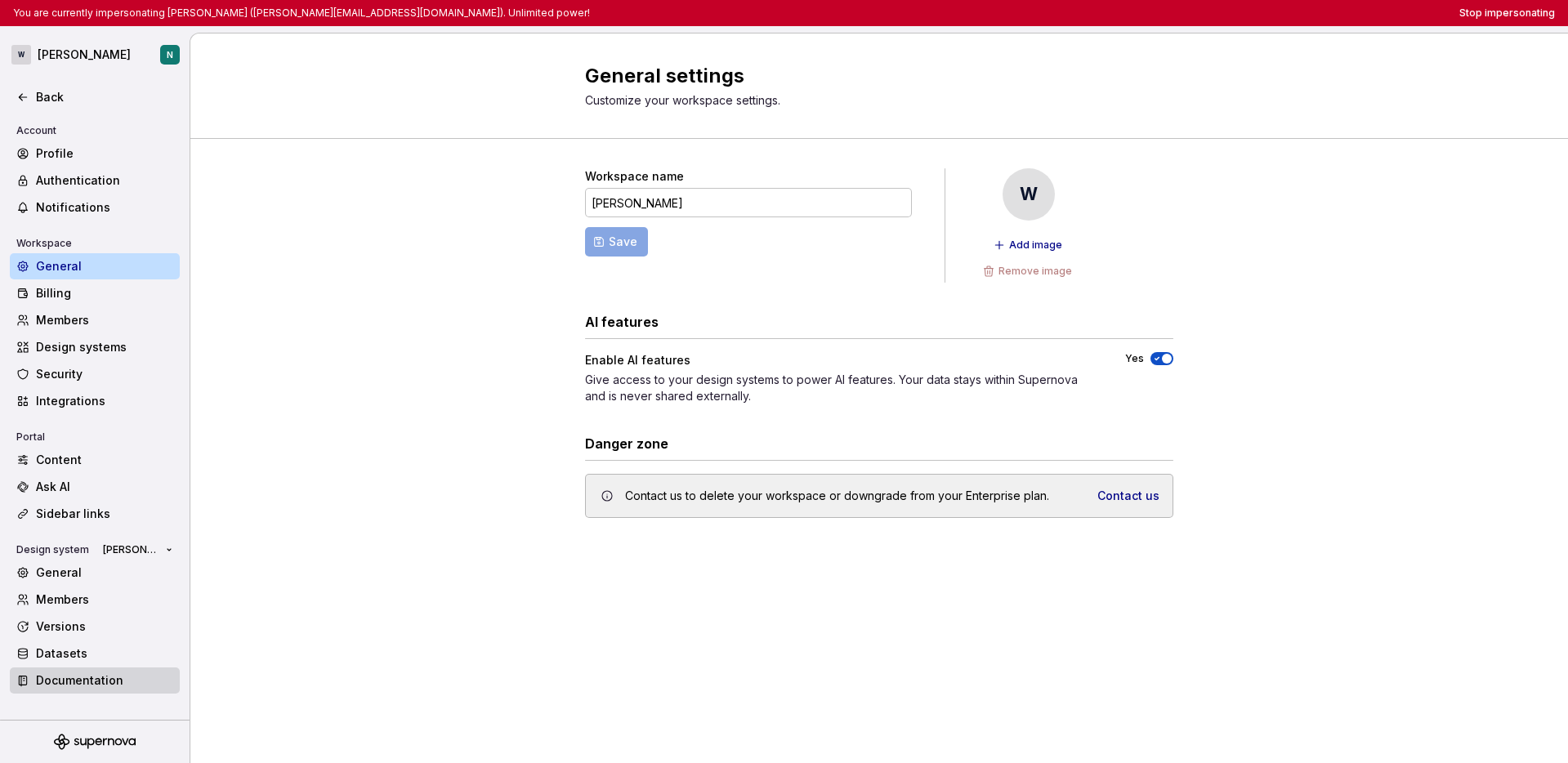
click at [82, 676] on div "Documentation" at bounding box center [104, 681] width 137 height 17
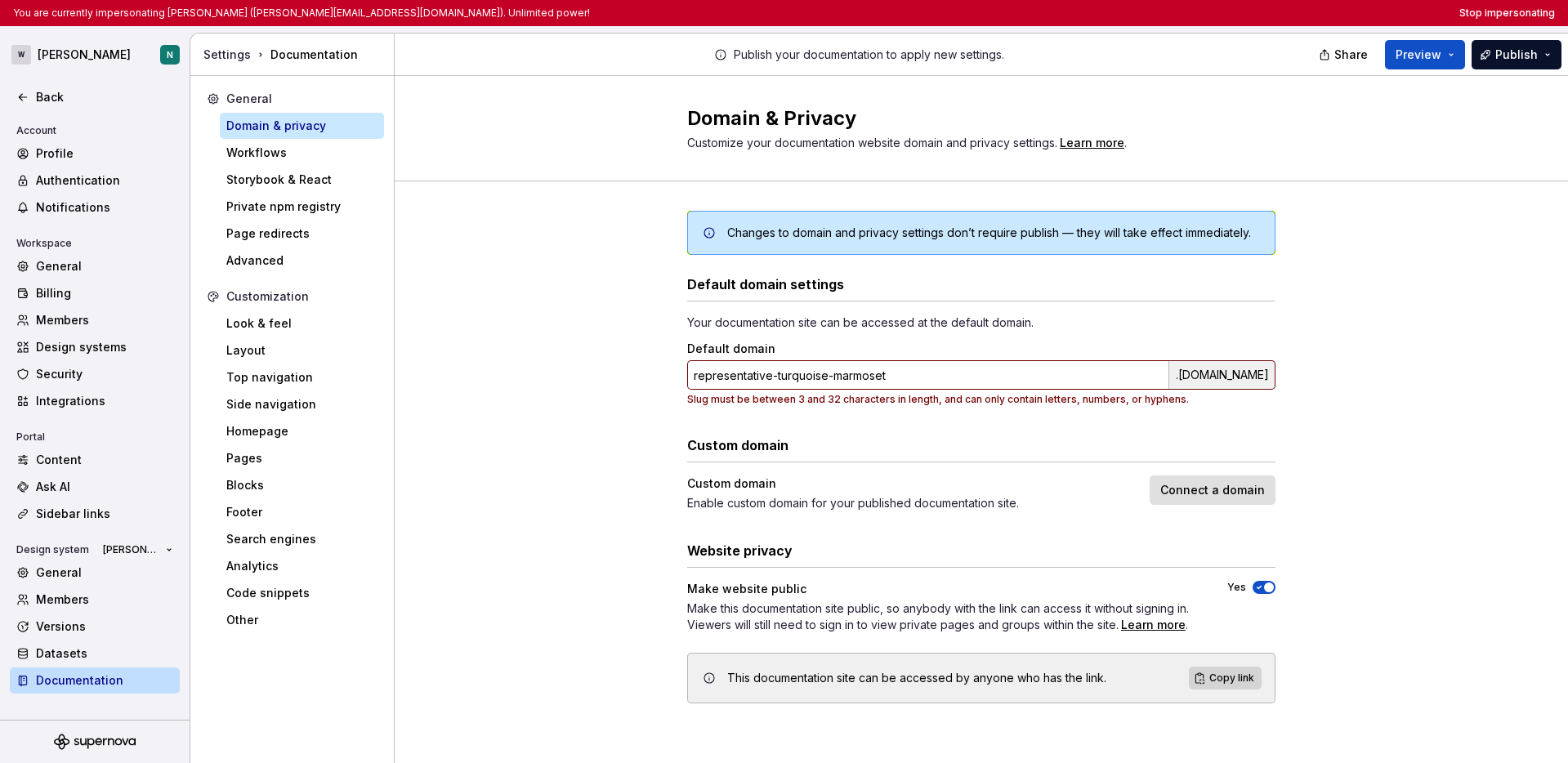
click at [1385, 379] on div "Changes to domain and privacy settings don’t require publish — they will take e…" at bounding box center [981, 473] width 1173 height 584
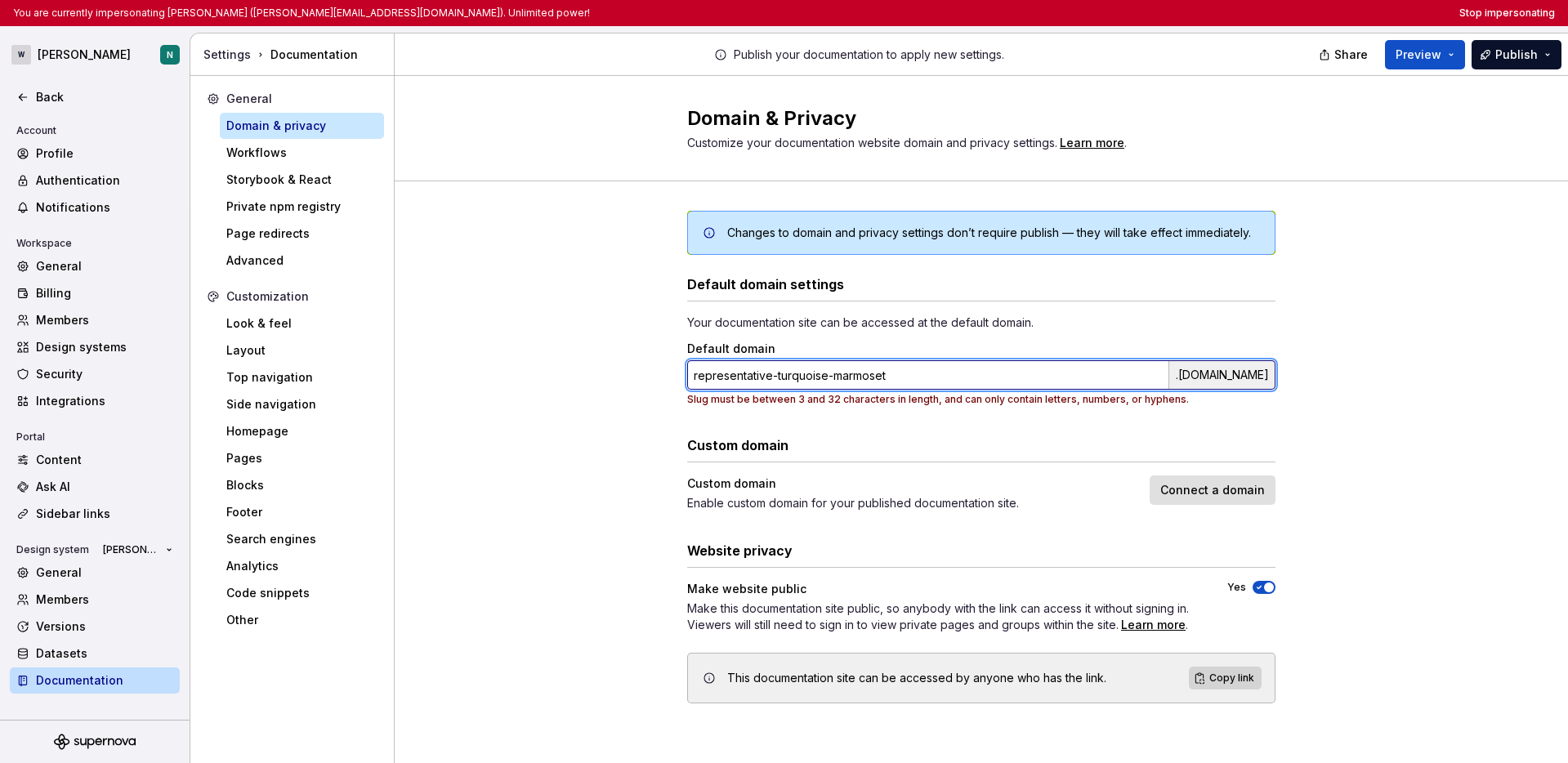
click at [901, 375] on input "representative-turquoise-marmoset" at bounding box center [927, 375] width 481 height 30
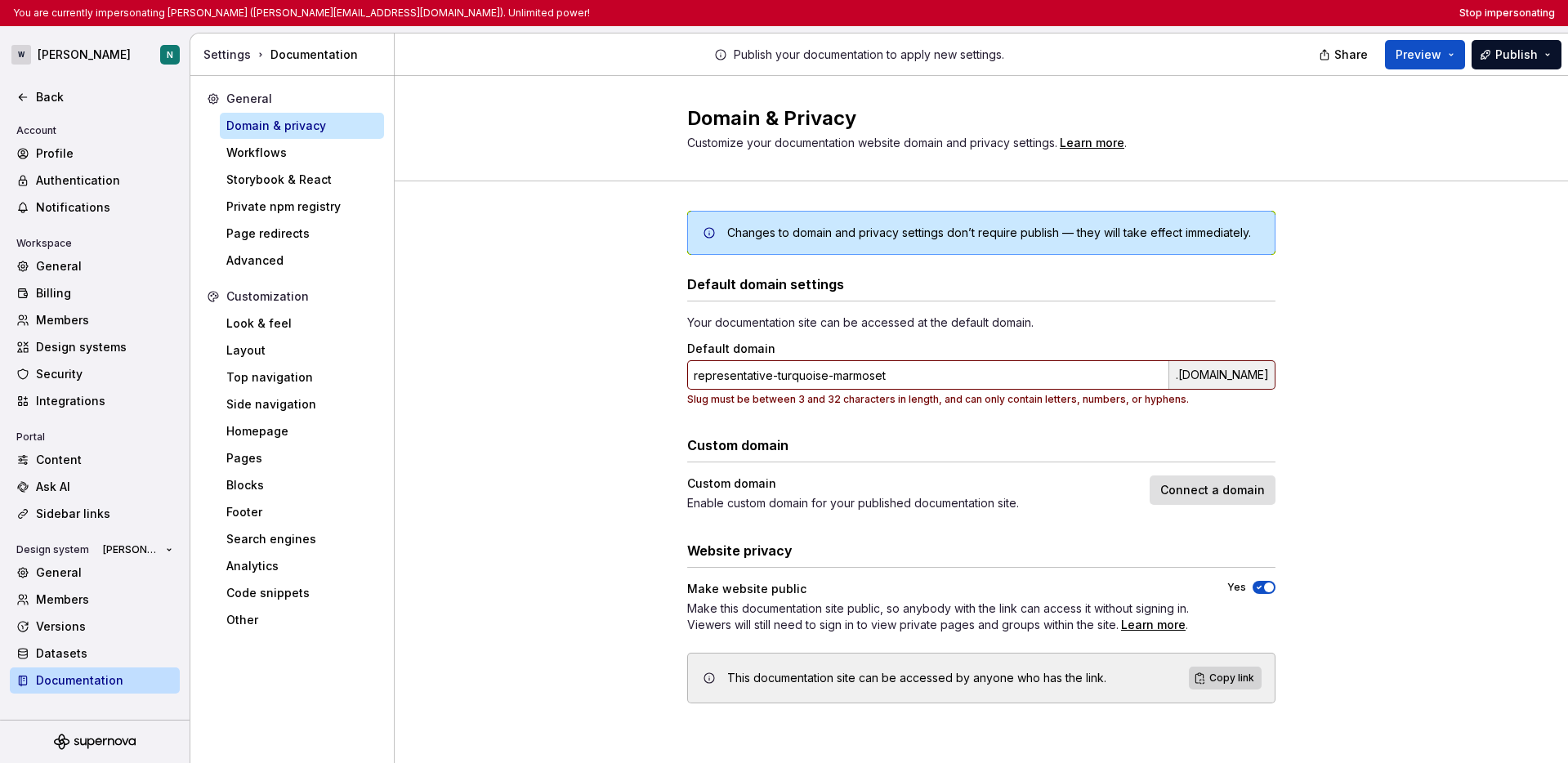
click at [1391, 358] on div "Changes to domain and privacy settings don’t require publish — they will take e…" at bounding box center [981, 473] width 1173 height 584
click at [20, 95] on icon at bounding box center [22, 97] width 7 height 7
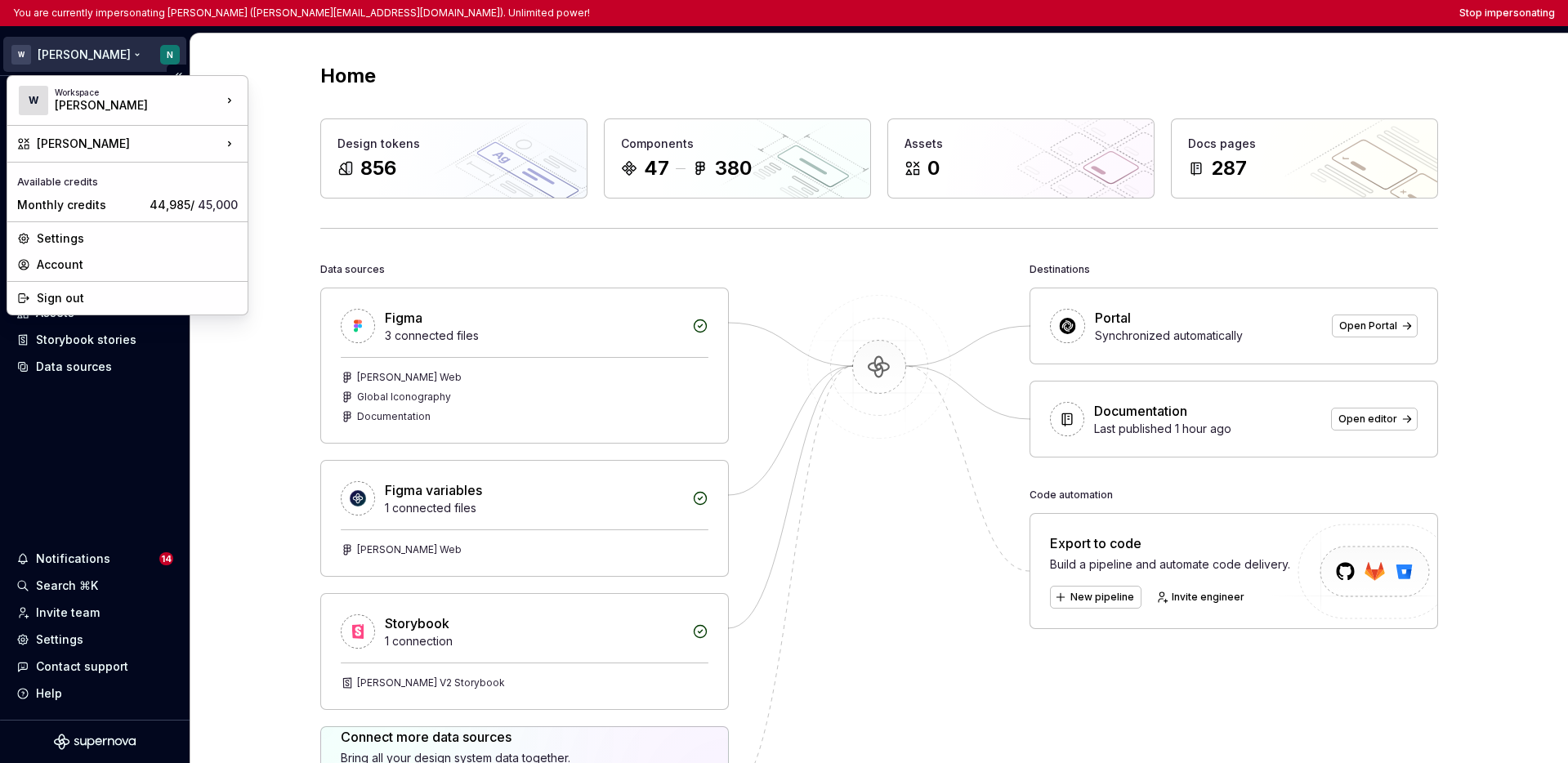
click at [71, 58] on html "You are currently impersonating [PERSON_NAME] ([PERSON_NAME][EMAIL_ADDRESS][DOM…" at bounding box center [784, 381] width 1568 height 763
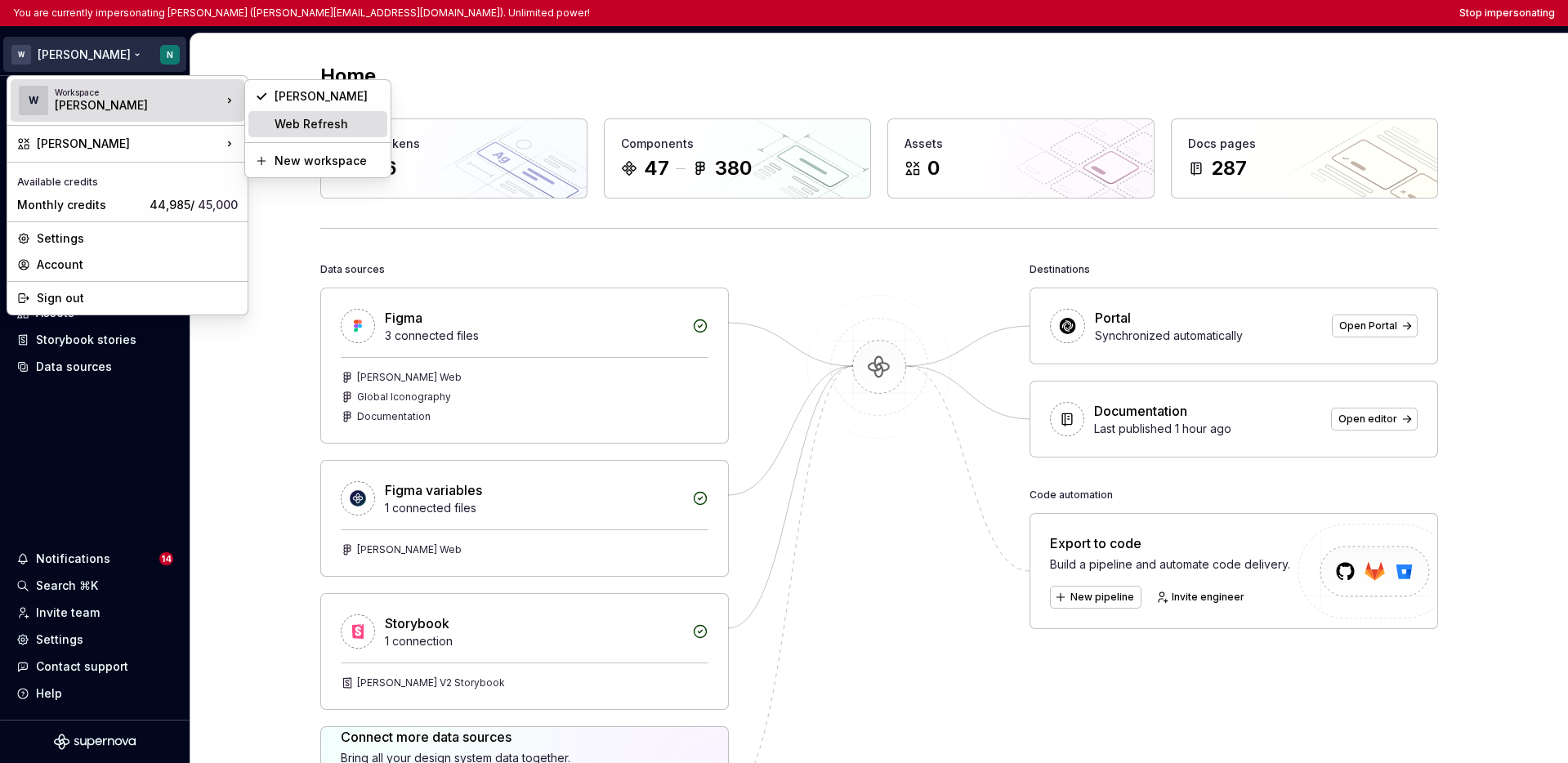
click at [295, 124] on div "Web Refresh" at bounding box center [328, 125] width 106 height 17
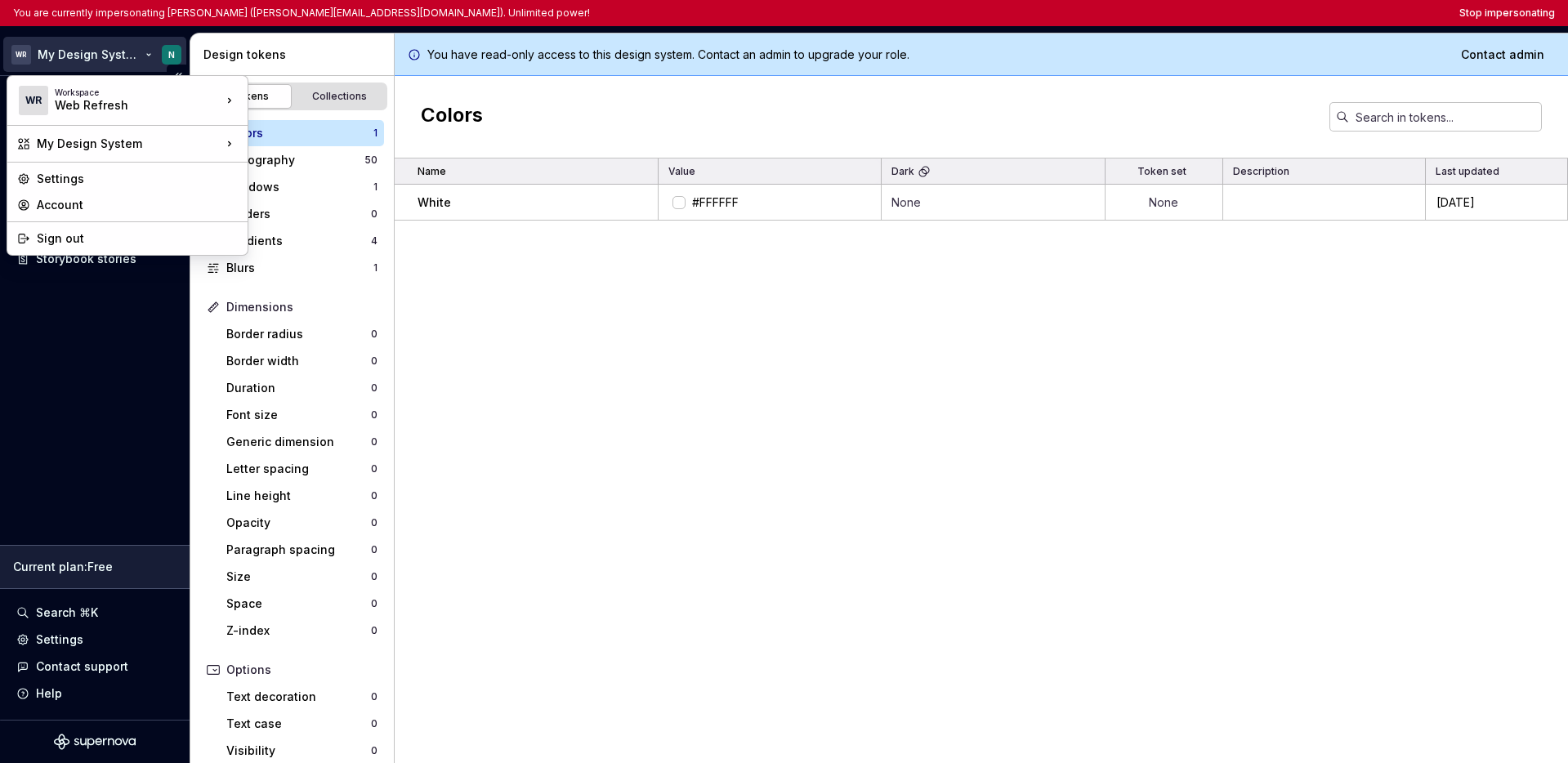
click at [85, 53] on html "You are currently impersonating [PERSON_NAME] ([PERSON_NAME][EMAIL_ADDRESS][DOM…" at bounding box center [784, 381] width 1568 height 763
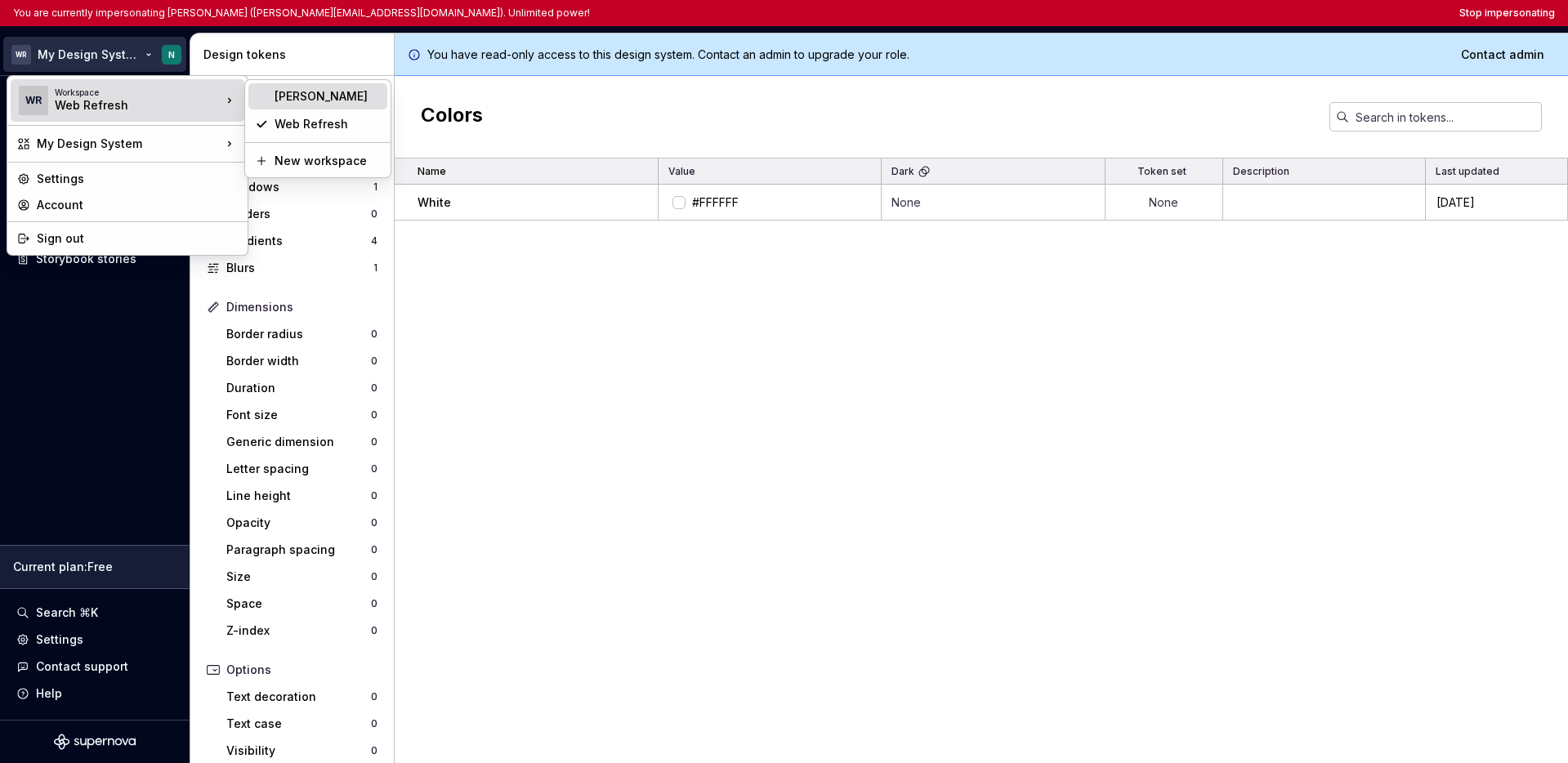
click at [283, 103] on div "[PERSON_NAME]" at bounding box center [328, 97] width 106 height 17
